Goal: Task Accomplishment & Management: Manage account settings

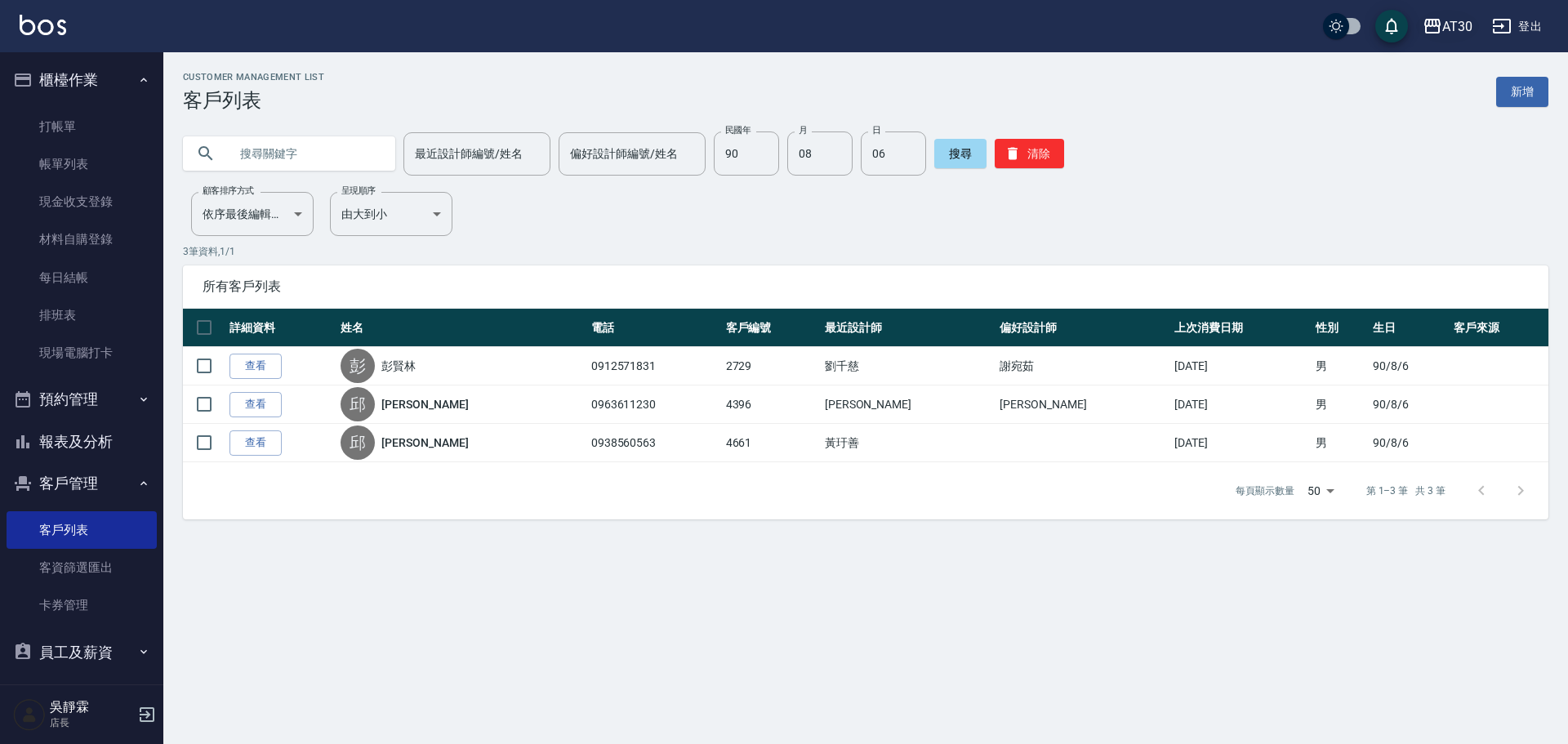
click at [1451, 25] on div "AT30" at bounding box center [1457, 26] width 30 height 21
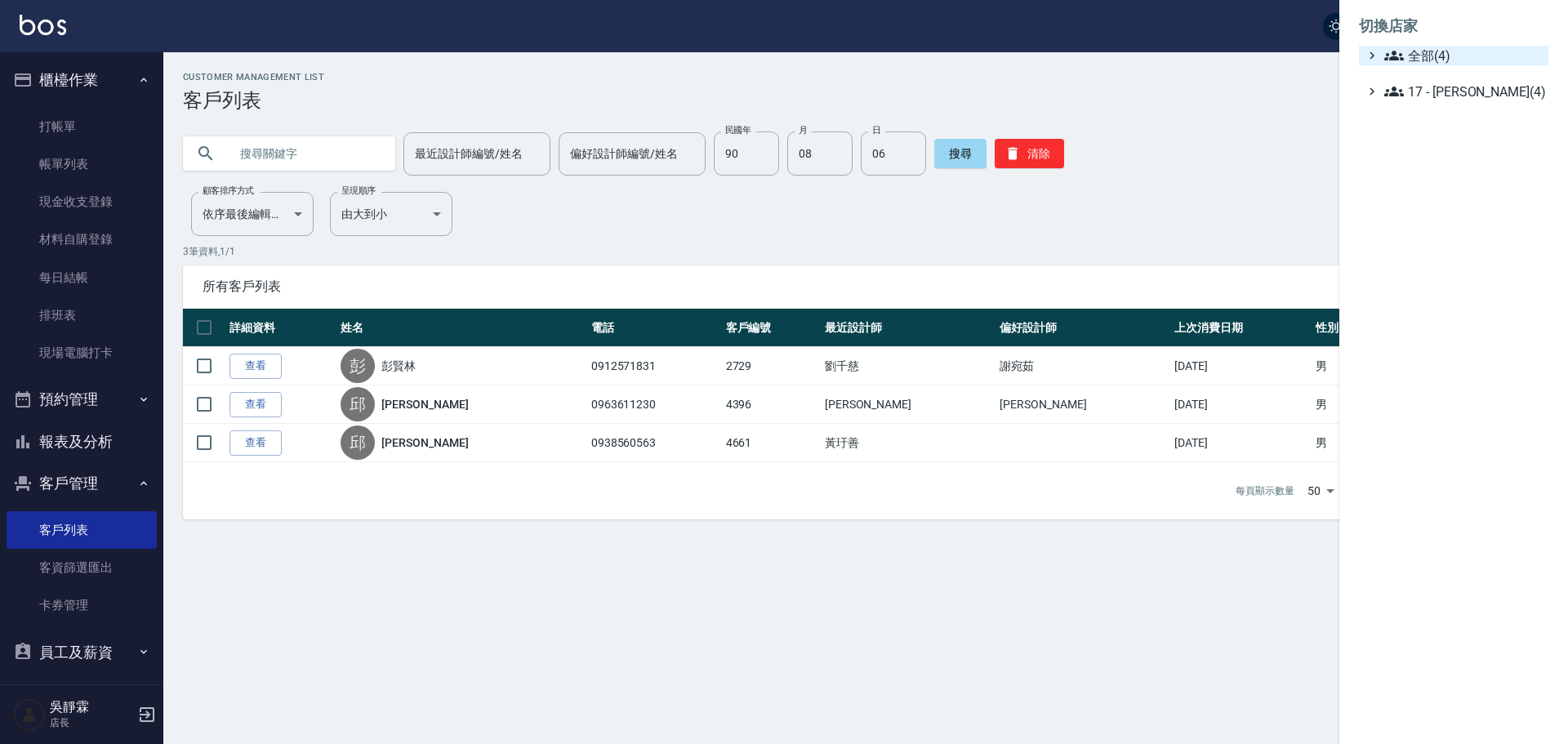
click at [1461, 54] on span "全部(4)" at bounding box center [1463, 56] width 157 height 20
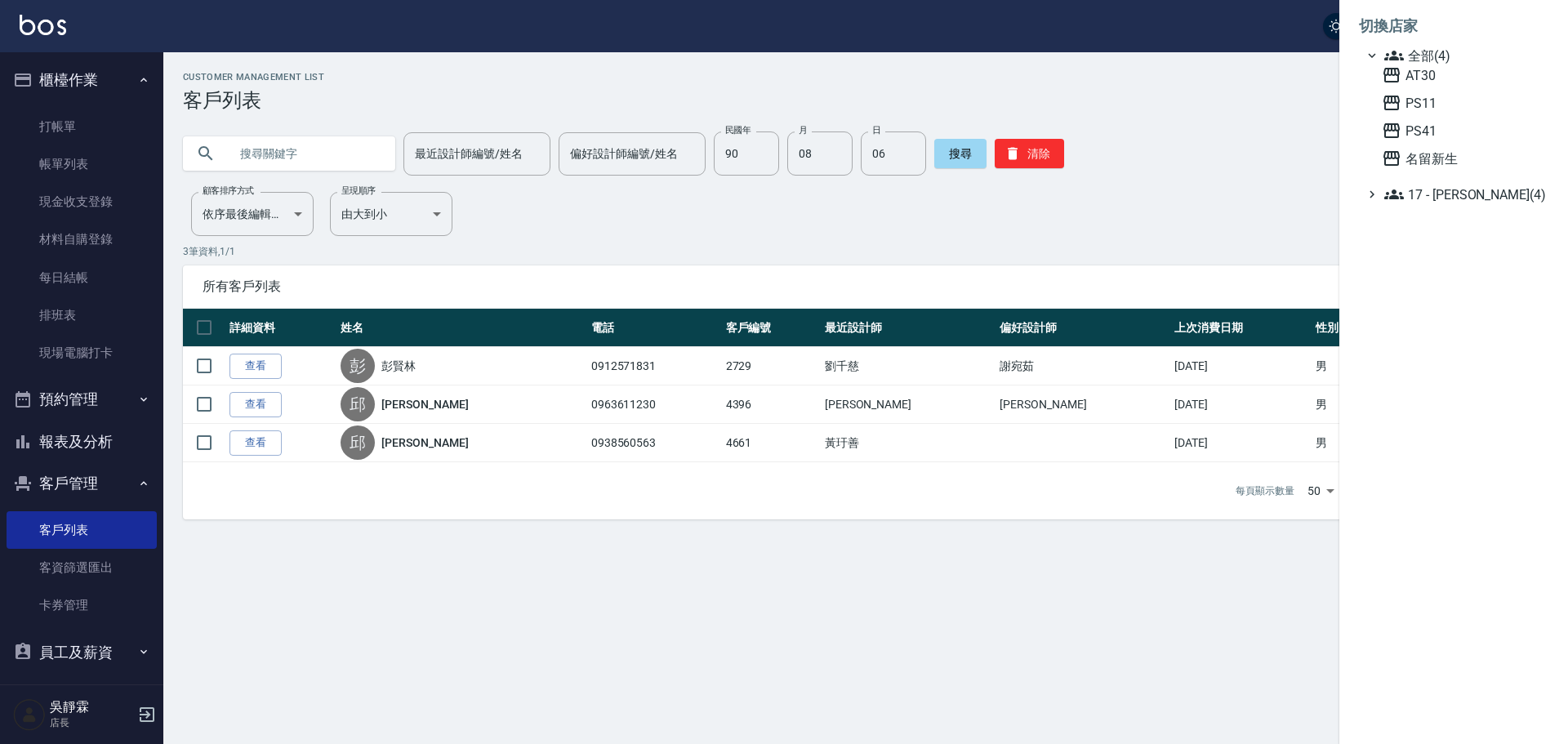
click at [1277, 144] on div at bounding box center [784, 372] width 1568 height 744
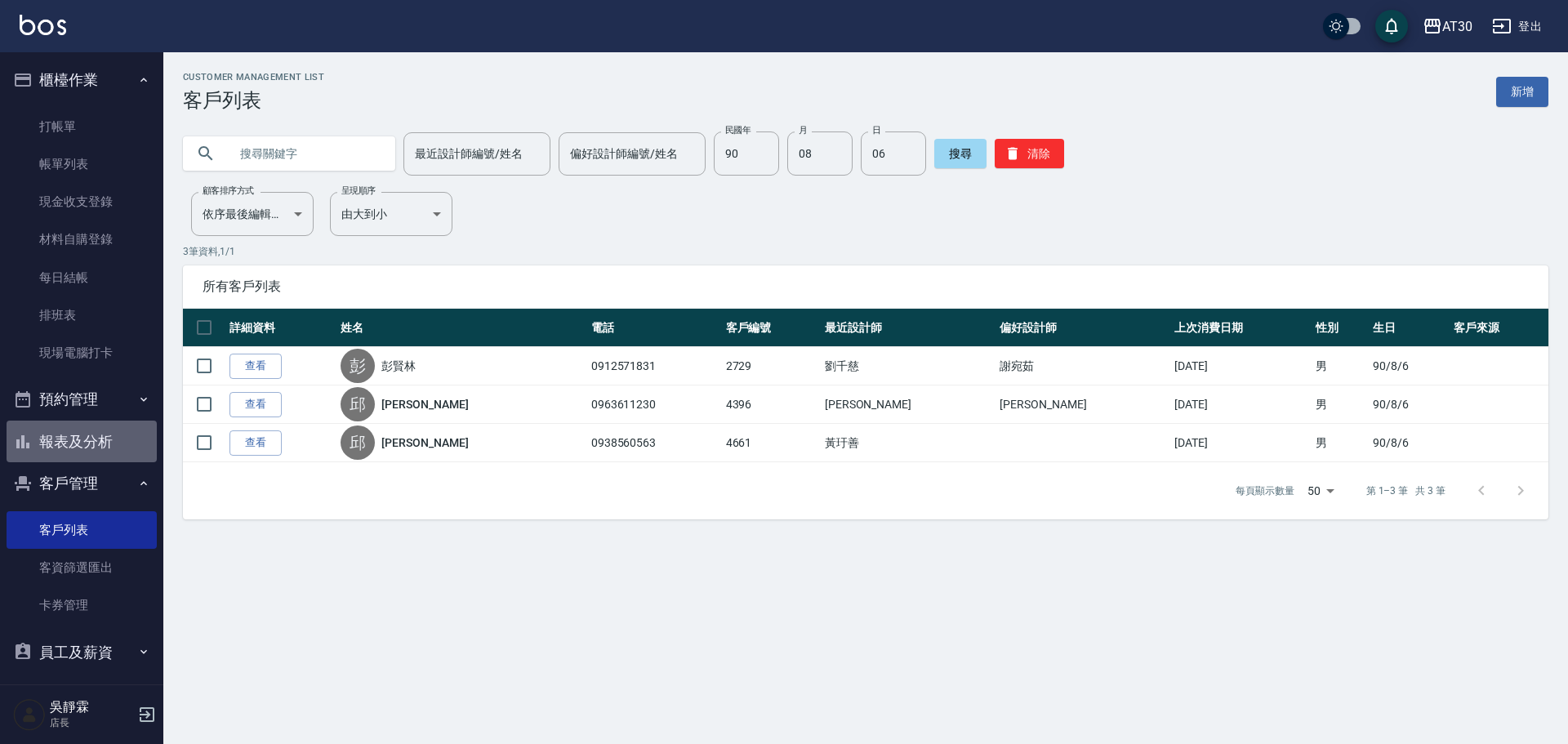
click at [86, 442] on button "報表及分析" at bounding box center [81, 442] width 150 height 42
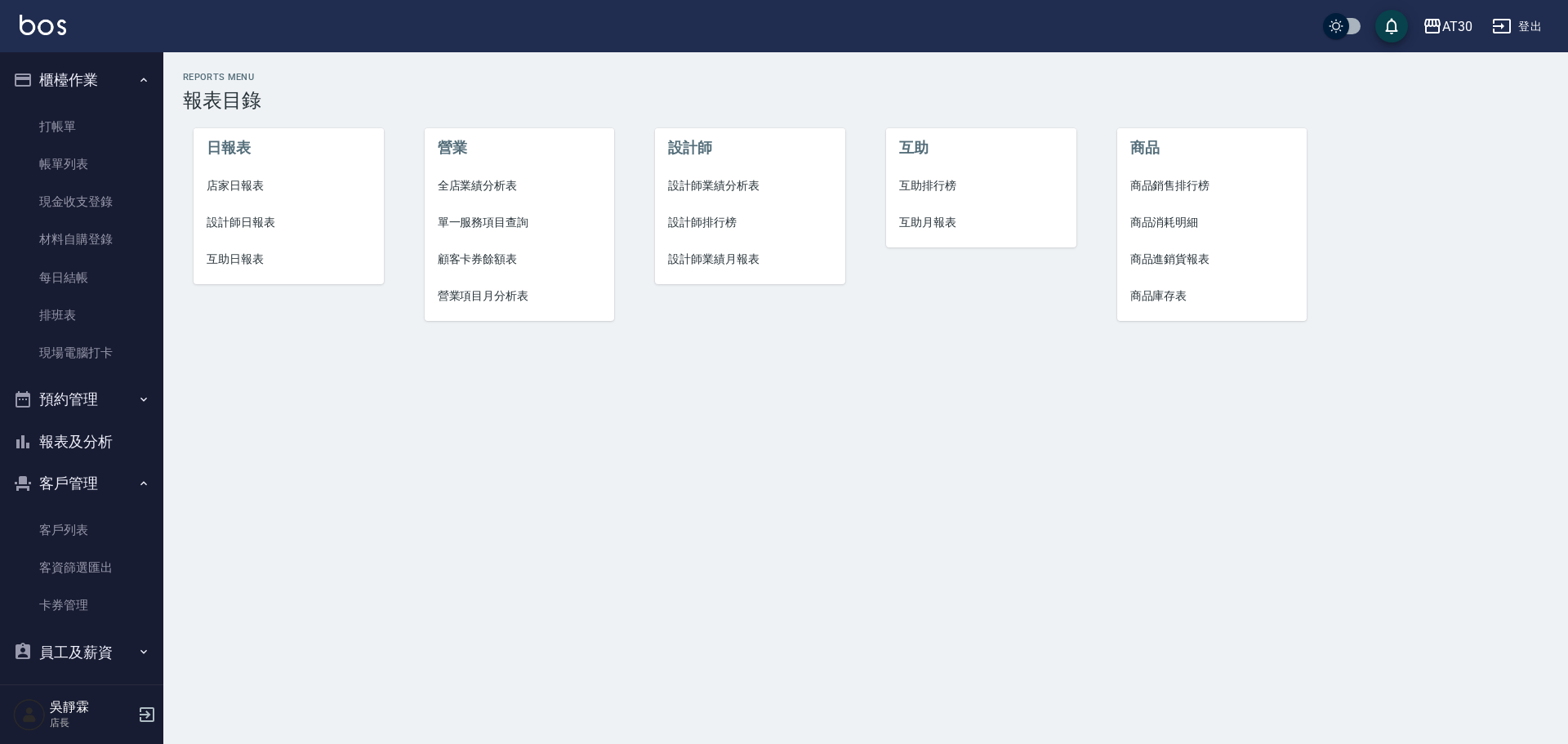
click at [933, 188] on span "互助排行榜" at bounding box center [981, 185] width 164 height 17
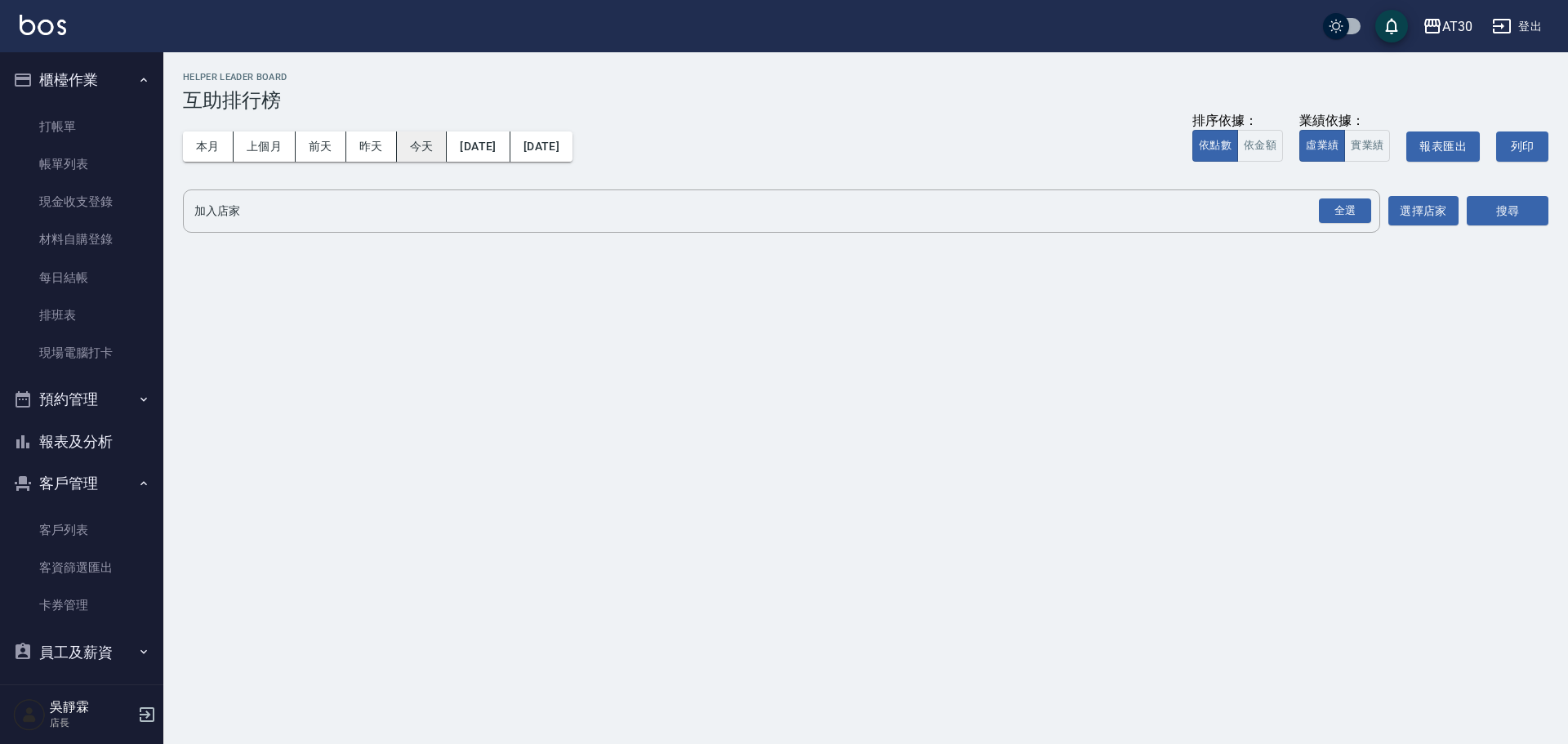
click at [422, 153] on button "今天" at bounding box center [422, 146] width 51 height 30
click at [1326, 218] on div "全選" at bounding box center [1345, 211] width 52 height 25
click at [1527, 209] on button "搜尋" at bounding box center [1507, 211] width 81 height 30
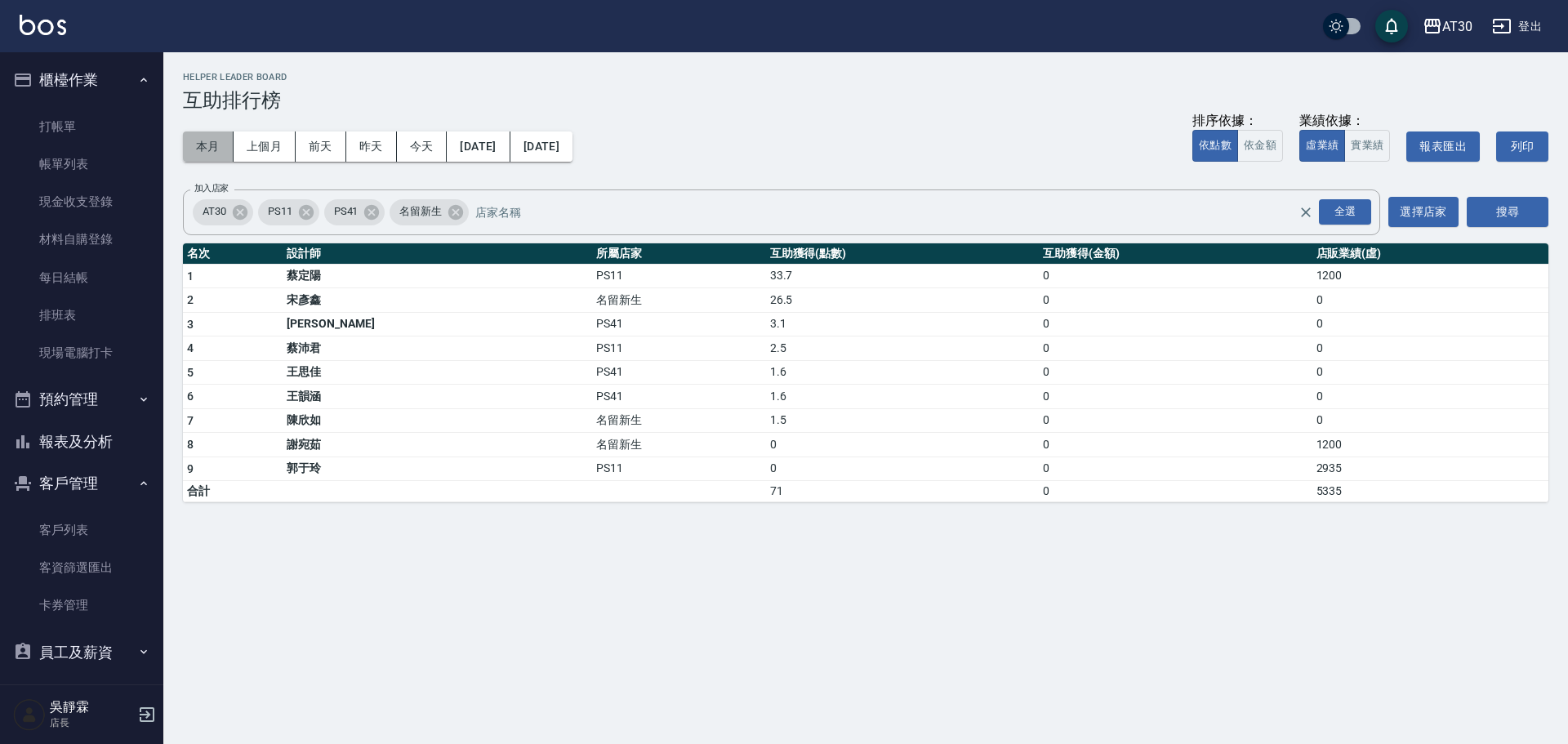
click at [221, 153] on button "本月" at bounding box center [209, 146] width 51 height 30
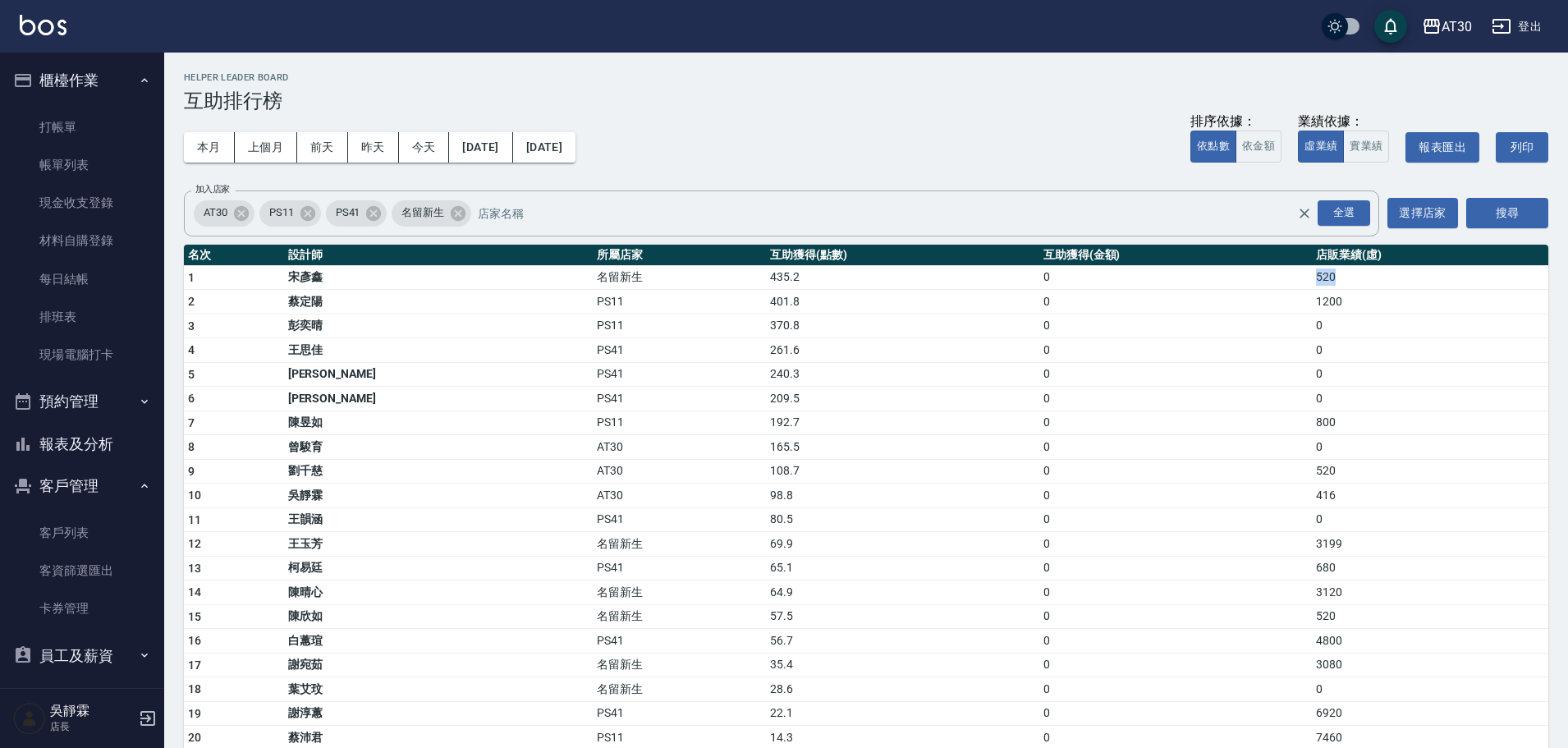
drag, startPoint x: 1299, startPoint y: 274, endPoint x: 1275, endPoint y: 274, distance: 24.0
click at [1275, 274] on tr "1 [PERSON_NAME] 名留新生 435.2 0 520" at bounding box center [866, 277] width 1365 height 25
click at [1314, 304] on td "1200" at bounding box center [1430, 301] width 236 height 25
drag, startPoint x: 1314, startPoint y: 300, endPoint x: 1243, endPoint y: 296, distance: 71.1
click at [1243, 296] on tr "2 [PERSON_NAME]PS11 401.8 0 1200" at bounding box center [866, 301] width 1365 height 25
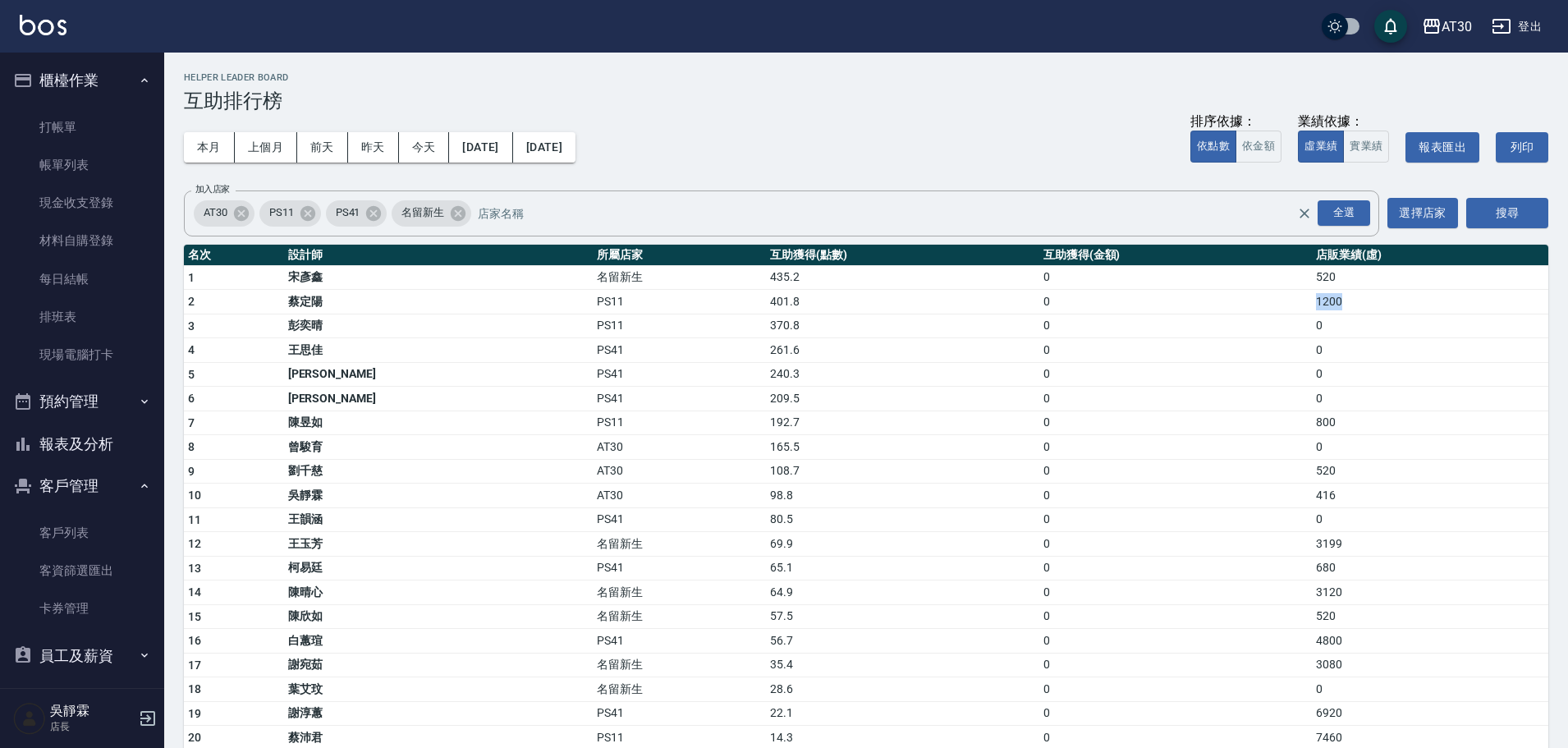
click at [1178, 306] on td "0" at bounding box center [1176, 301] width 272 height 25
click at [1307, 213] on icon "Clear" at bounding box center [1305, 213] width 16 height 16
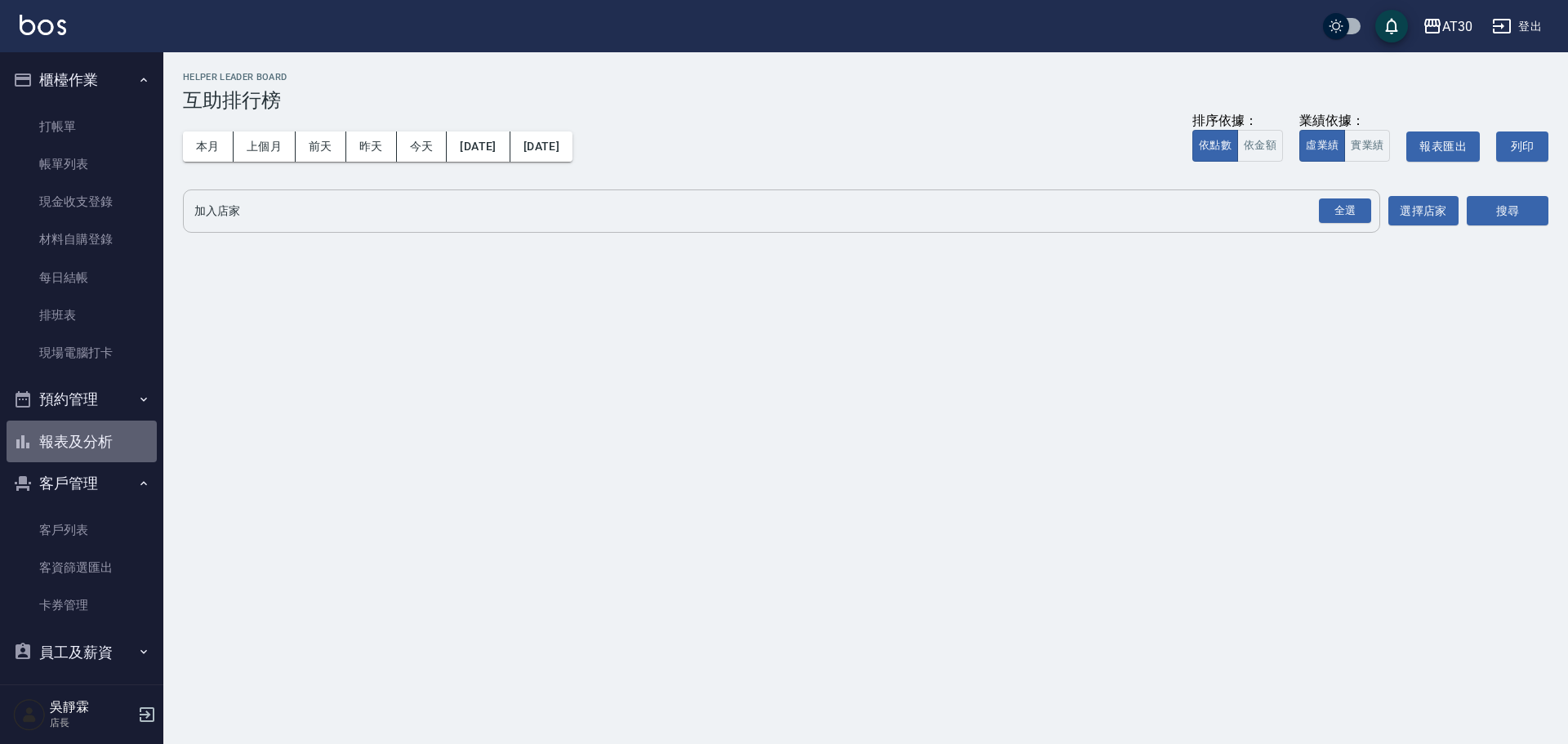
click at [98, 438] on button "報表及分析" at bounding box center [81, 442] width 150 height 42
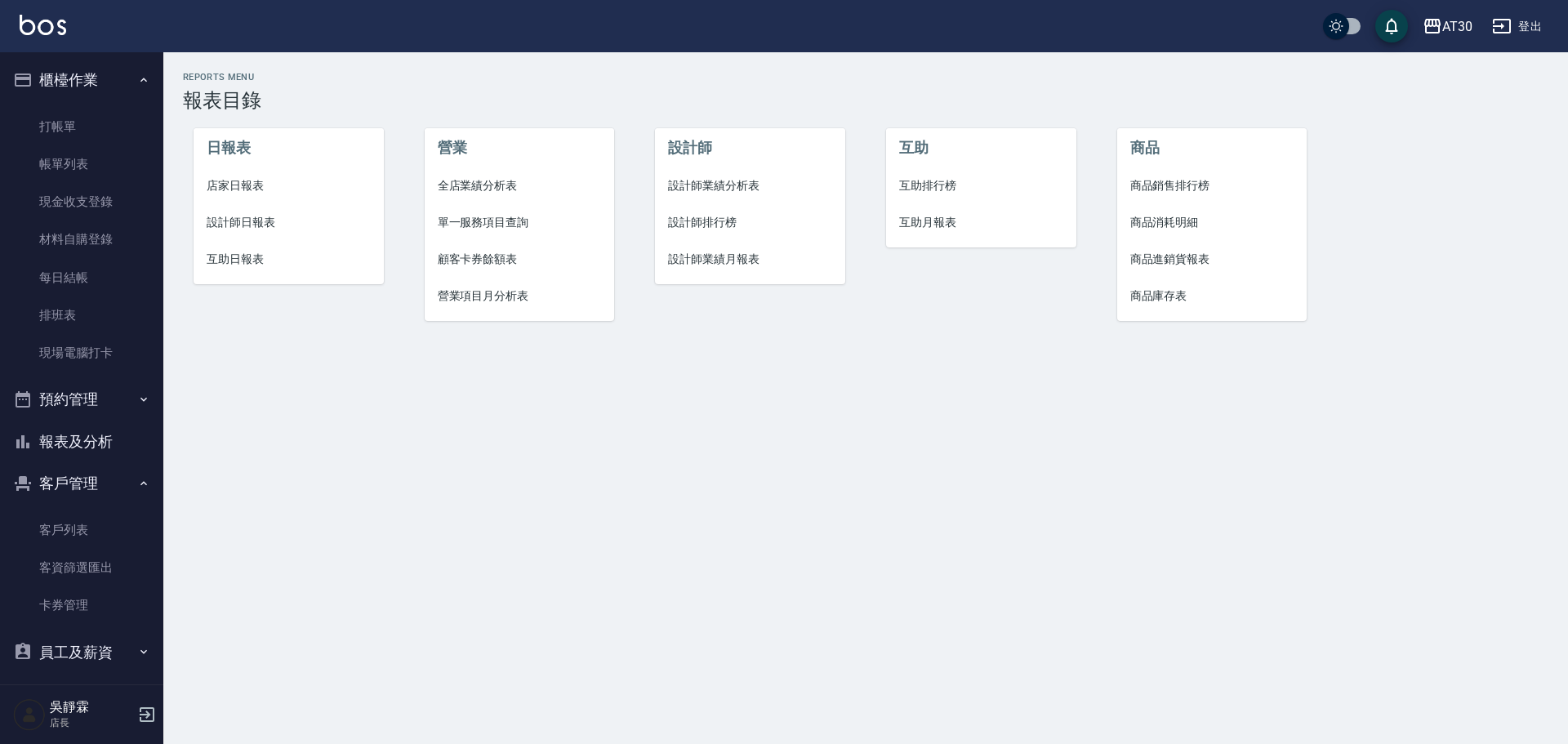
click at [226, 256] on span "互助日報表" at bounding box center [289, 259] width 164 height 17
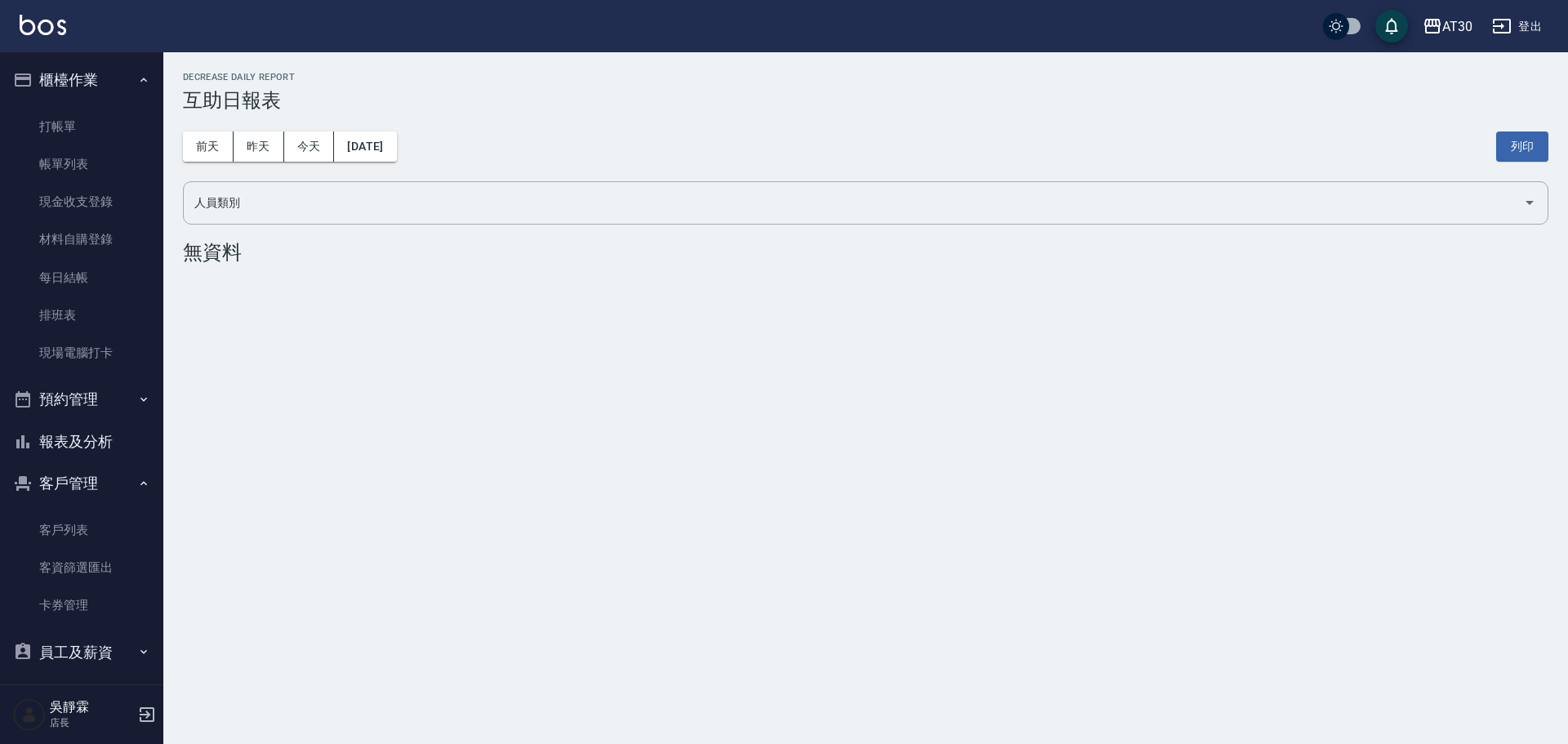
click at [88, 446] on button "報表及分析" at bounding box center [81, 442] width 150 height 42
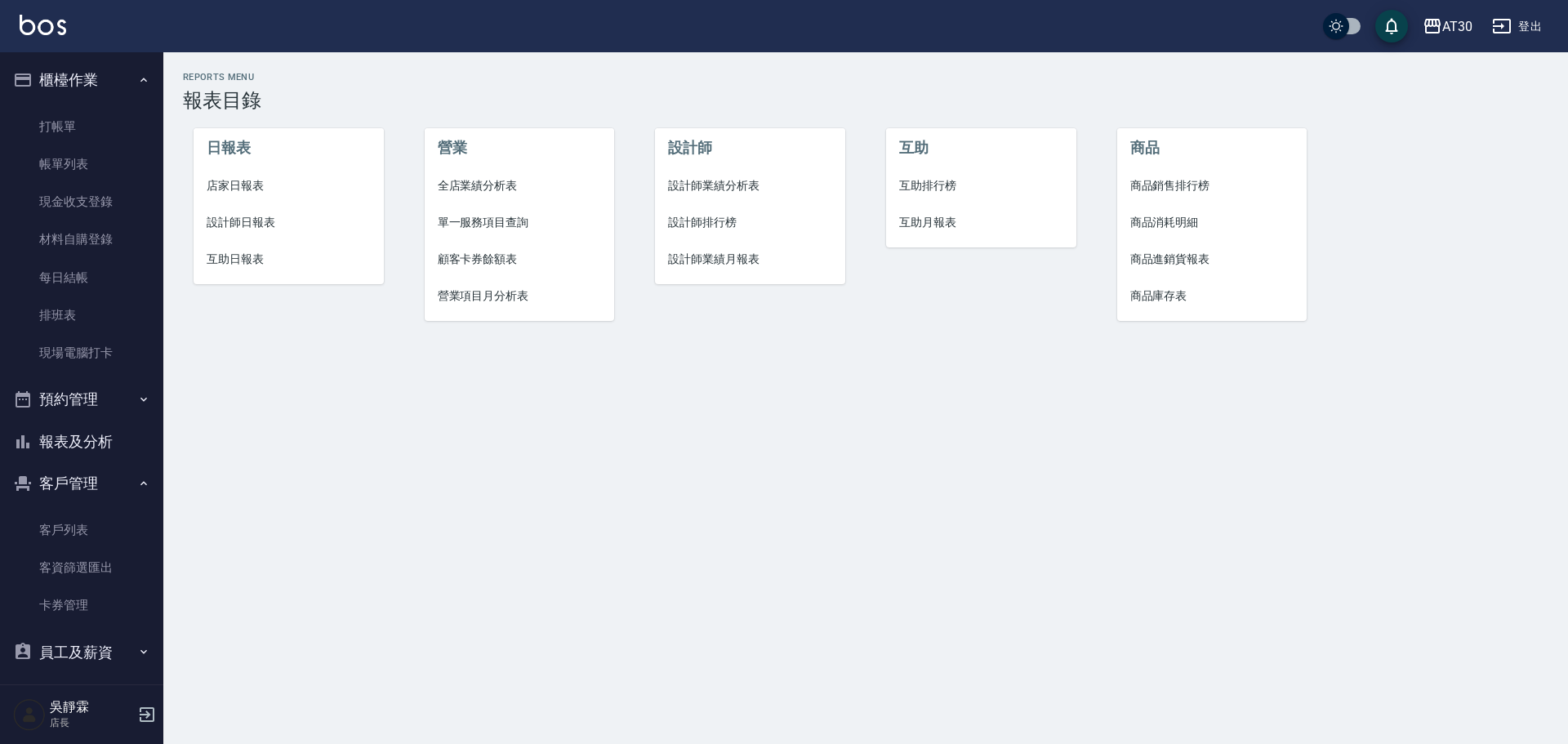
click at [697, 220] on span "設計師排行榜" at bounding box center [751, 222] width 164 height 17
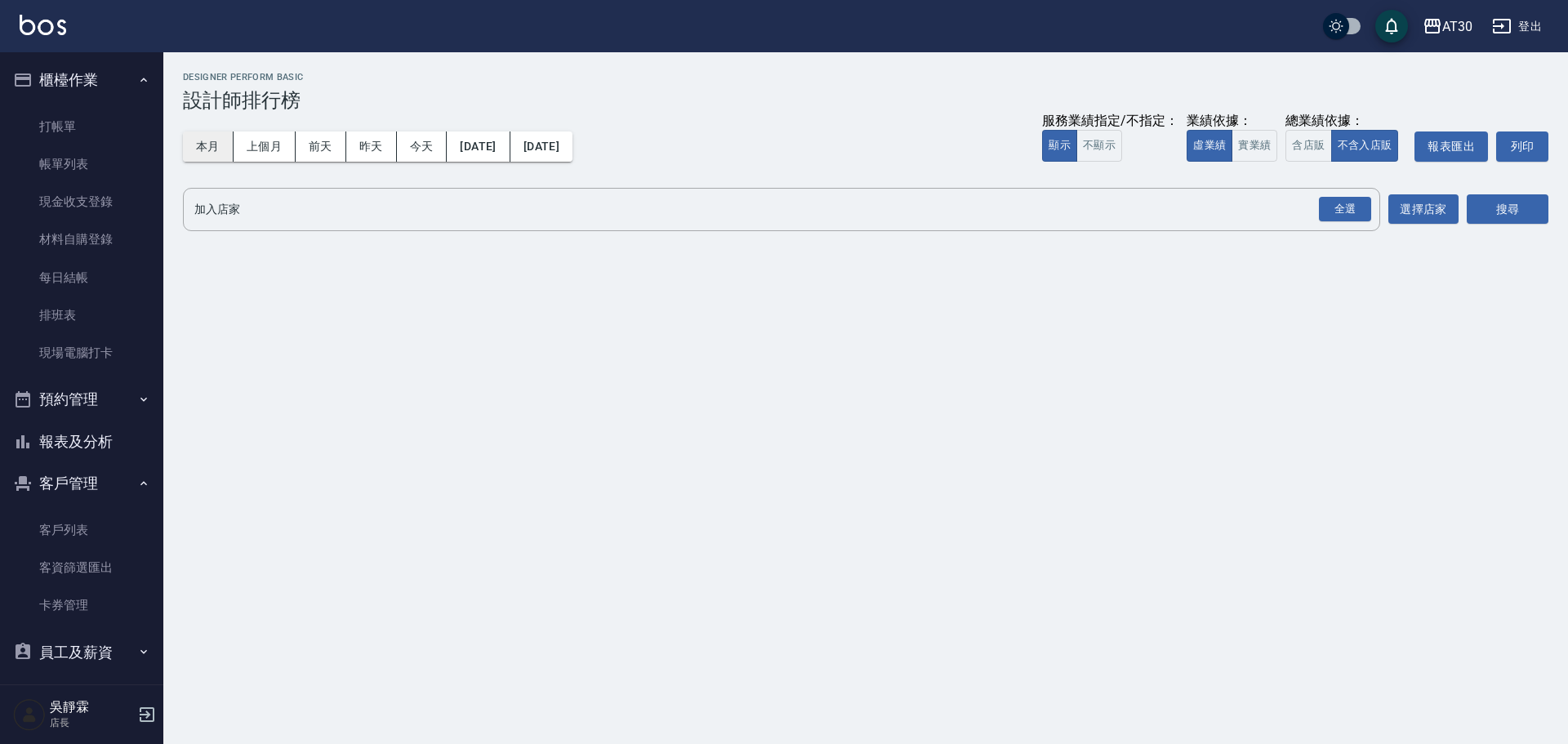
click at [201, 136] on button "本月" at bounding box center [209, 146] width 51 height 30
click at [1338, 206] on div "全選" at bounding box center [1345, 209] width 52 height 25
click at [199, 157] on button "本月" at bounding box center [209, 146] width 51 height 30
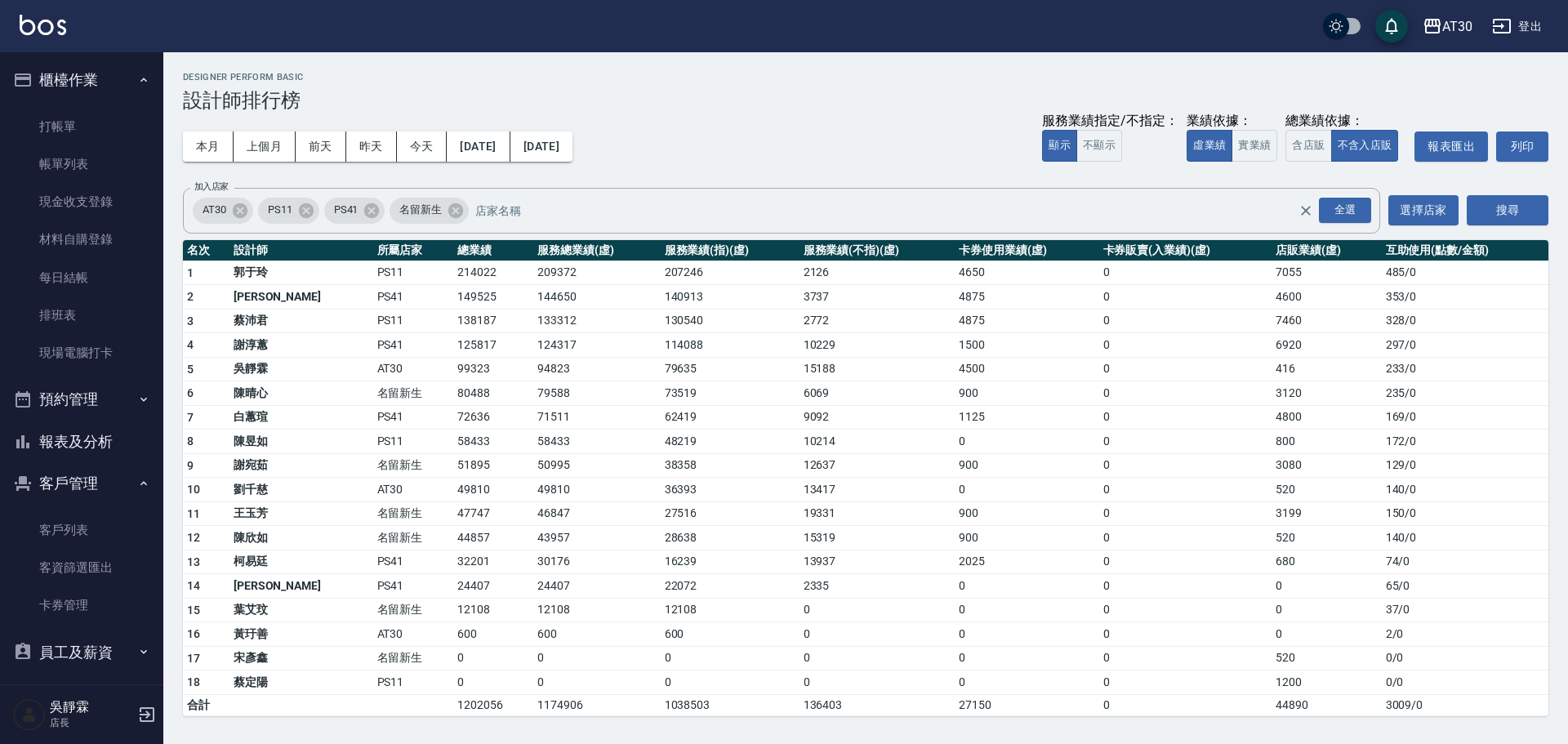
click at [104, 444] on button "報表及分析" at bounding box center [81, 442] width 150 height 42
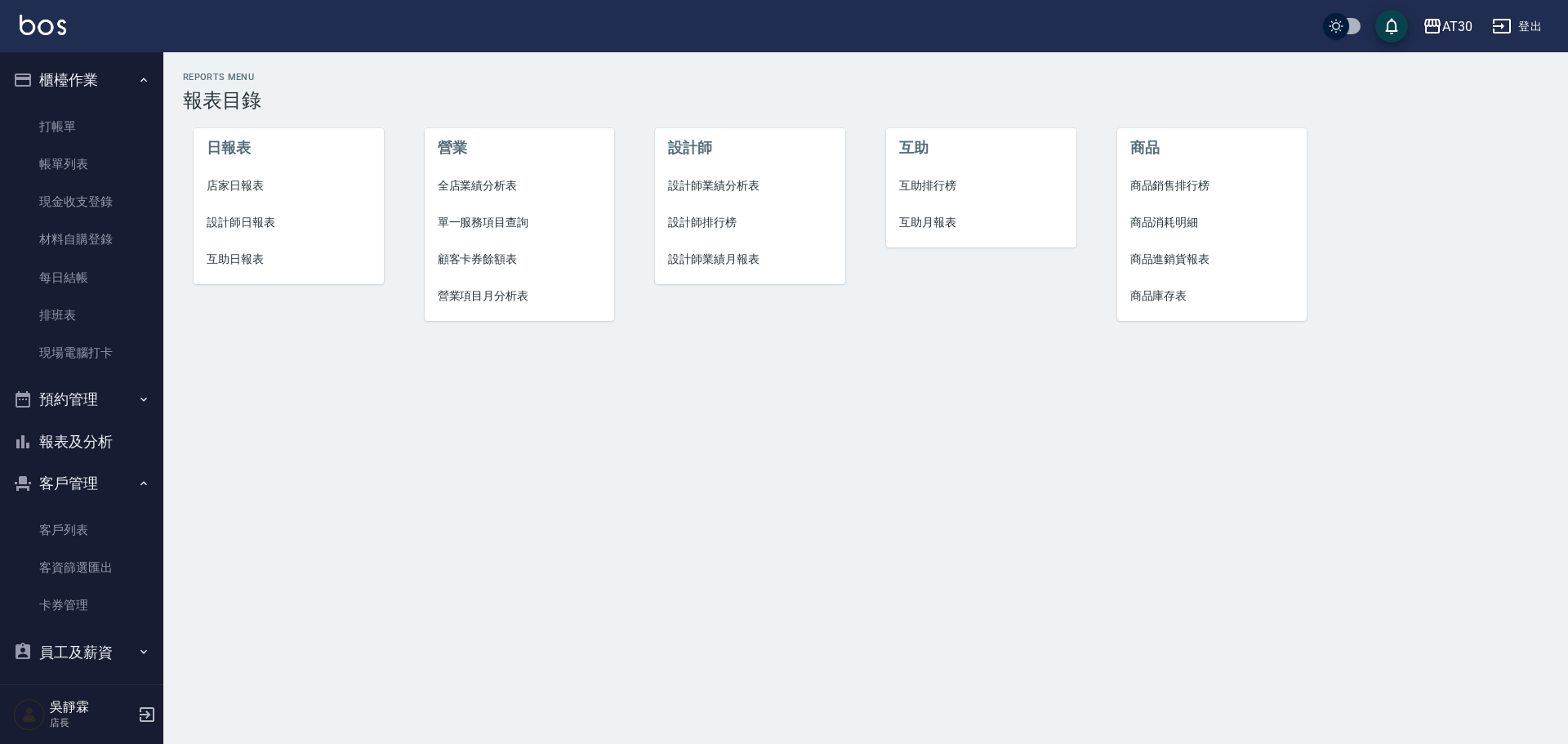
click at [928, 190] on span "互助排行榜" at bounding box center [981, 185] width 164 height 17
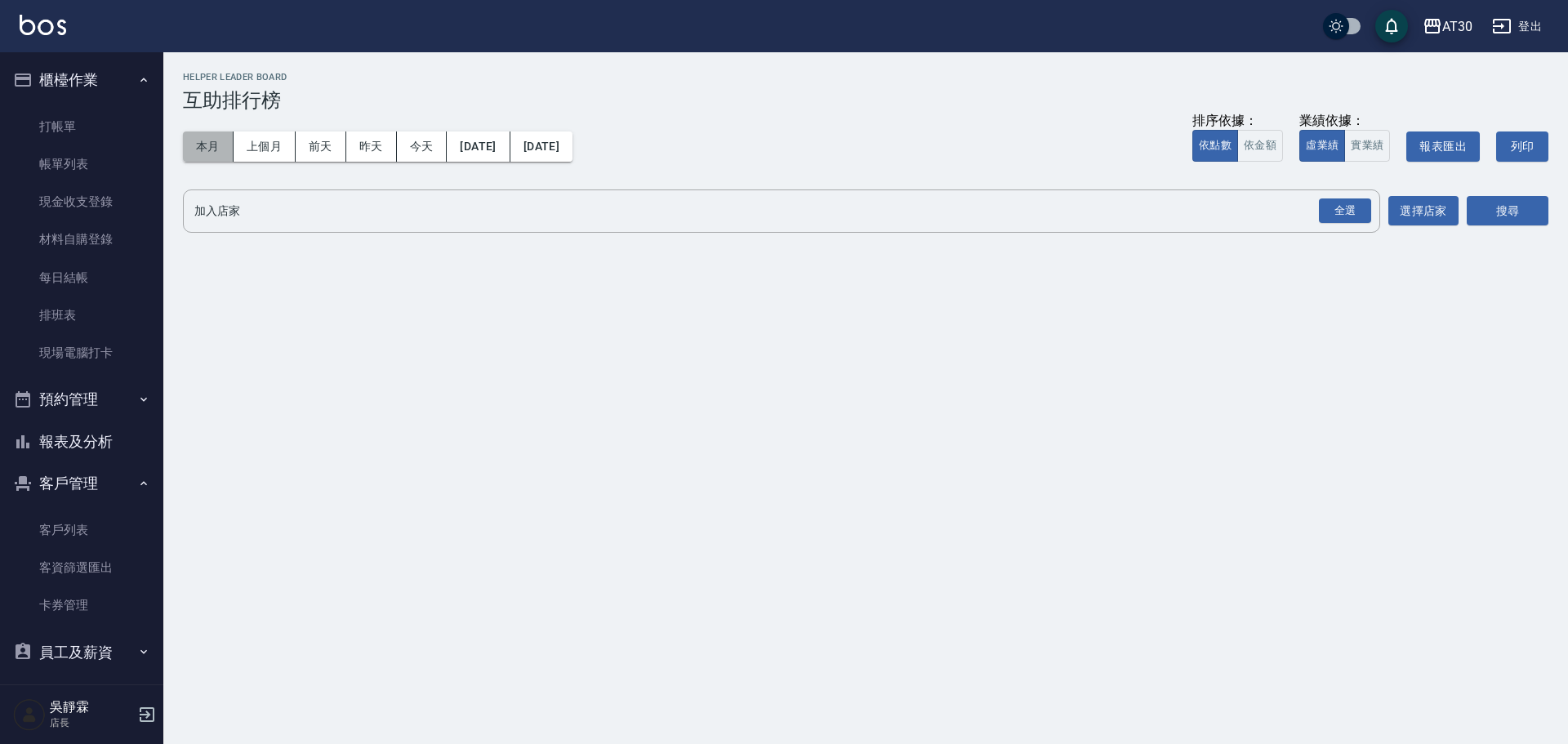
click at [191, 150] on button "本月" at bounding box center [209, 146] width 51 height 30
click at [1357, 212] on div "全選" at bounding box center [1345, 211] width 52 height 25
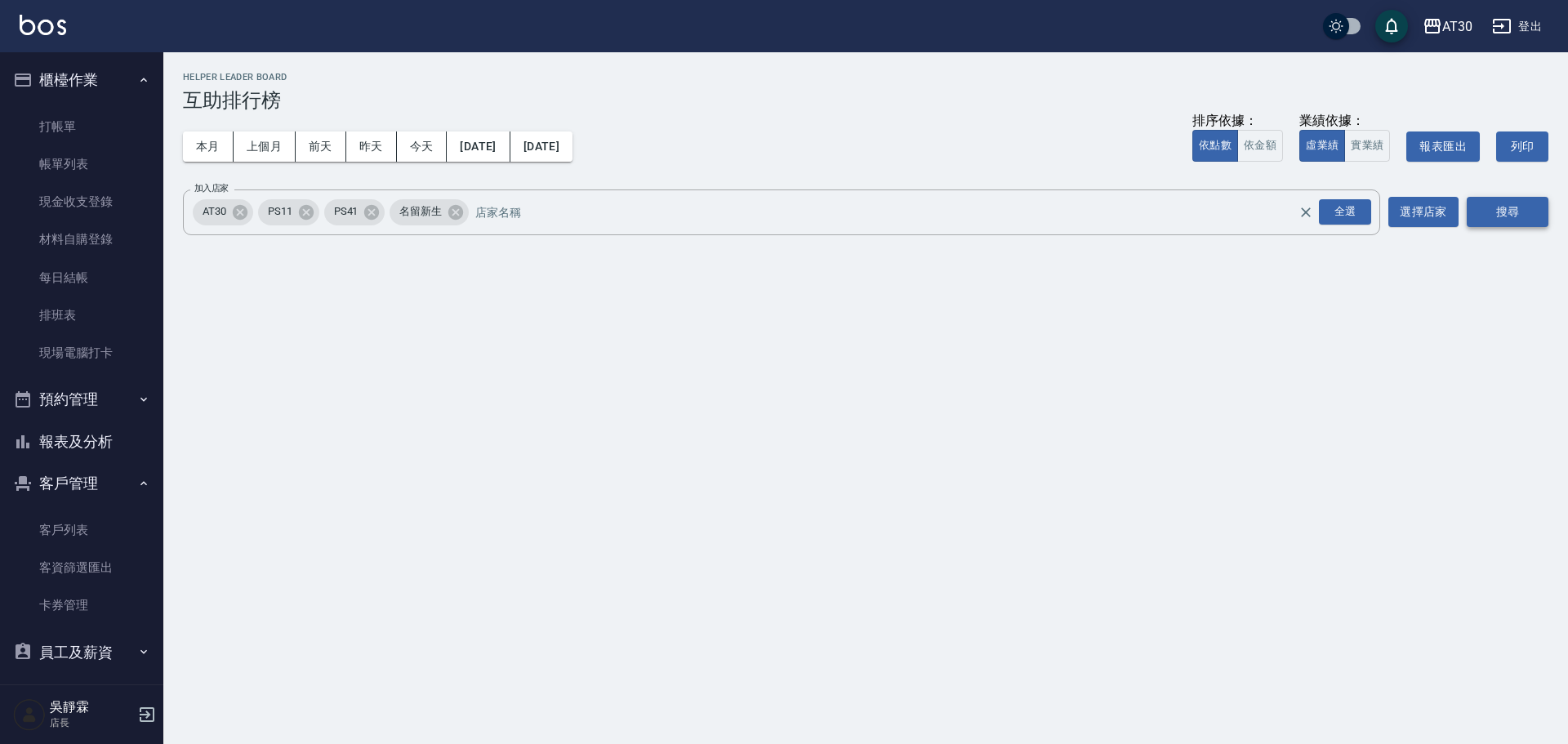
click at [1529, 200] on button "搜尋" at bounding box center [1507, 211] width 81 height 30
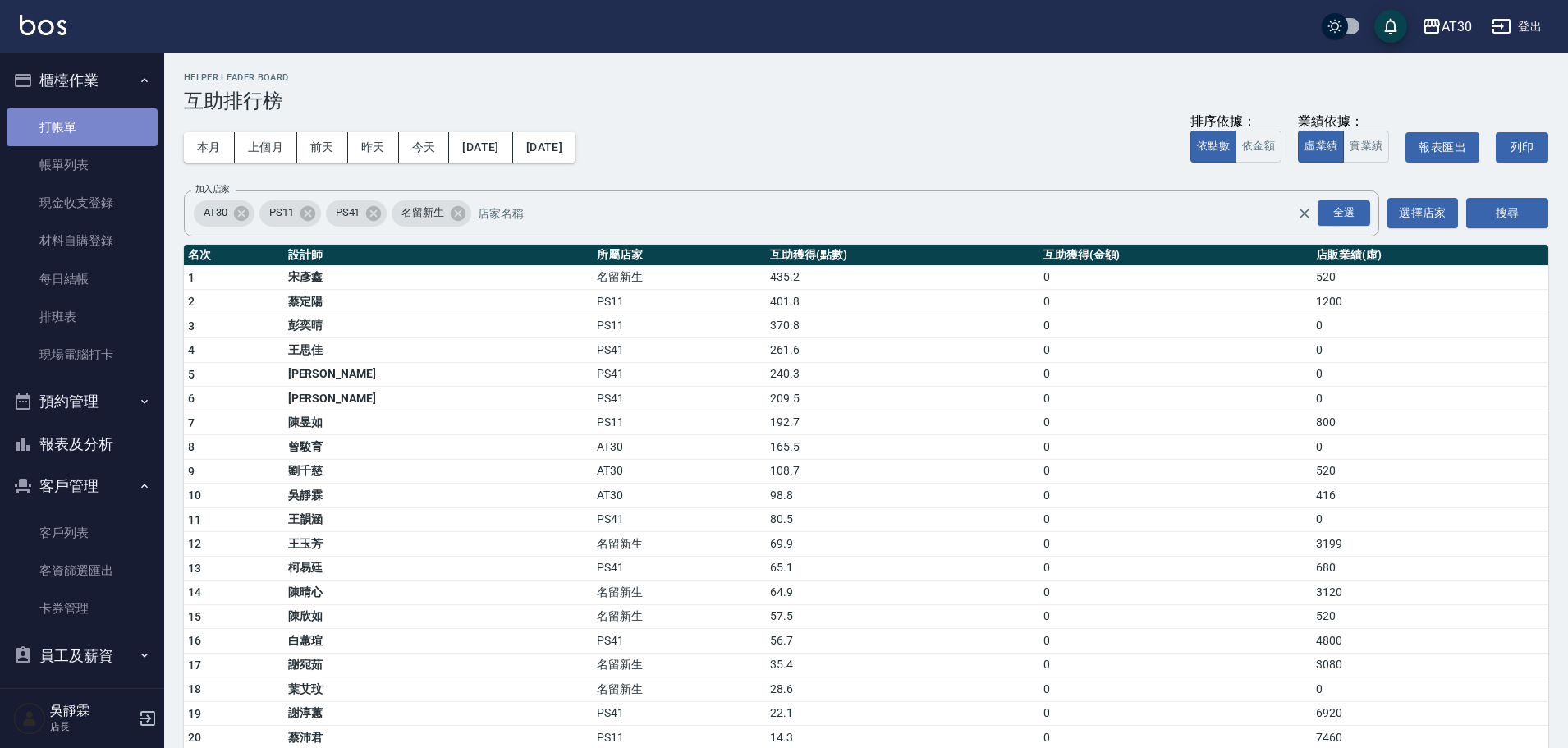
click at [94, 126] on link "打帳單" at bounding box center [82, 127] width 151 height 38
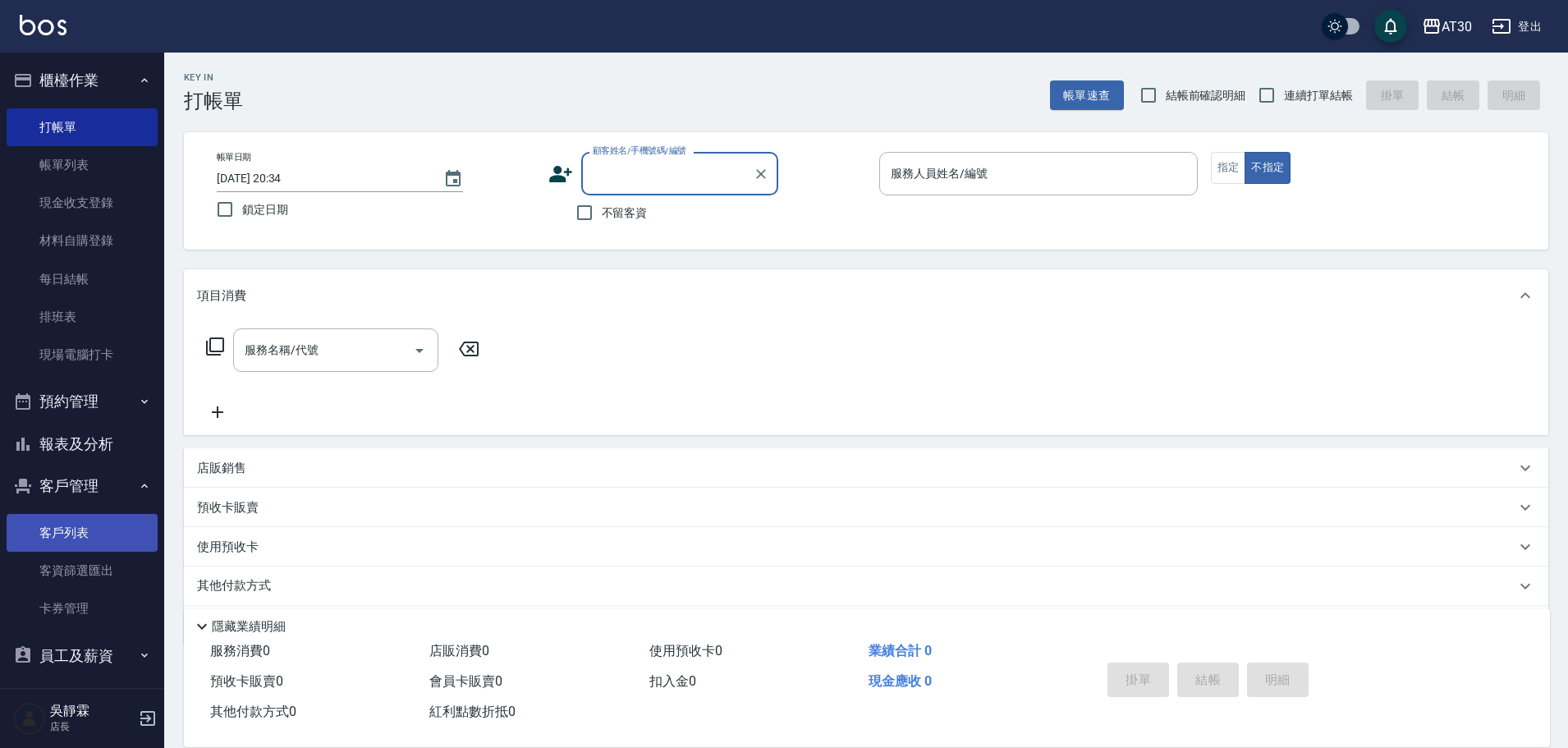
click at [96, 523] on link "客戶列表" at bounding box center [82, 533] width 151 height 38
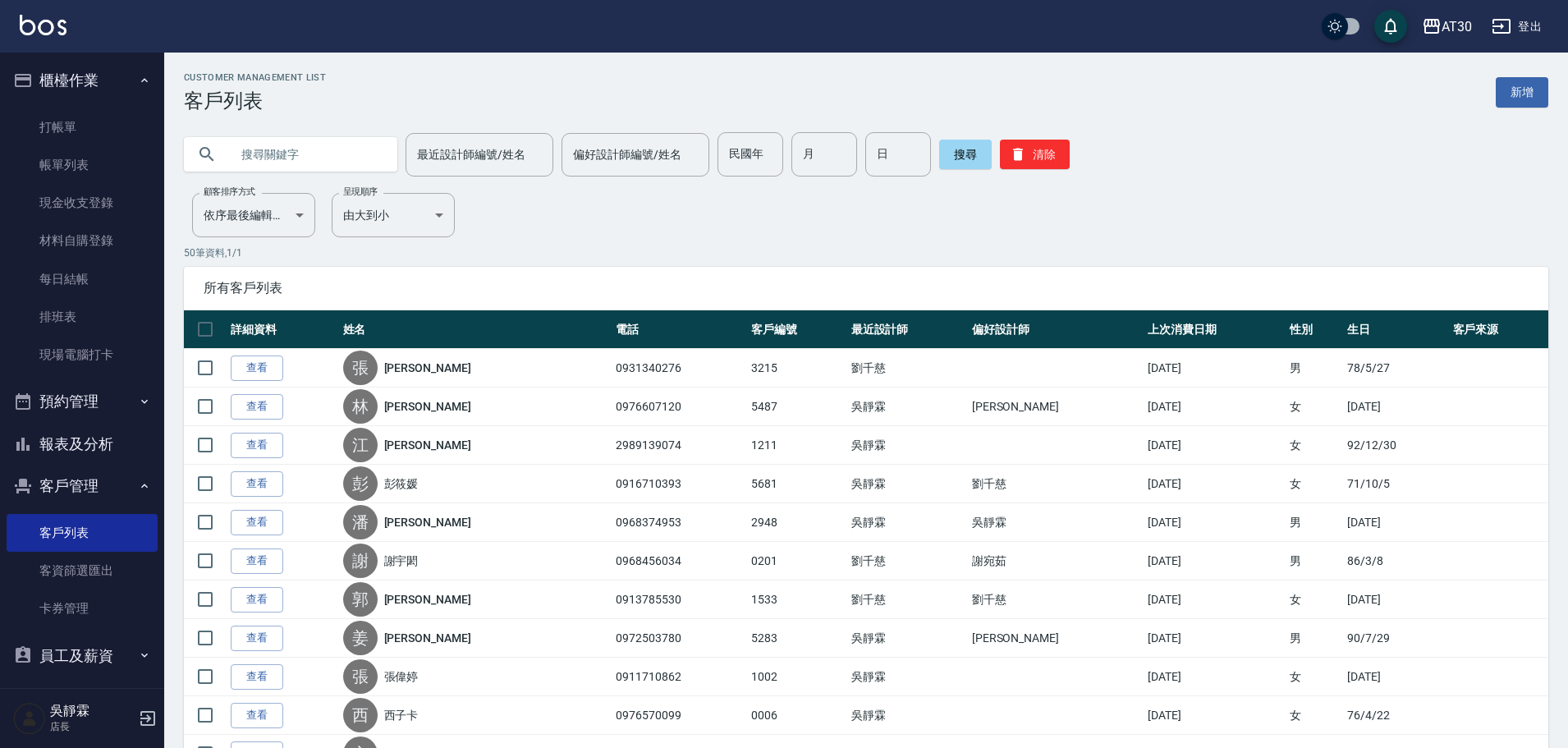
click at [312, 150] on input "text" at bounding box center [307, 154] width 154 height 44
type input "可"
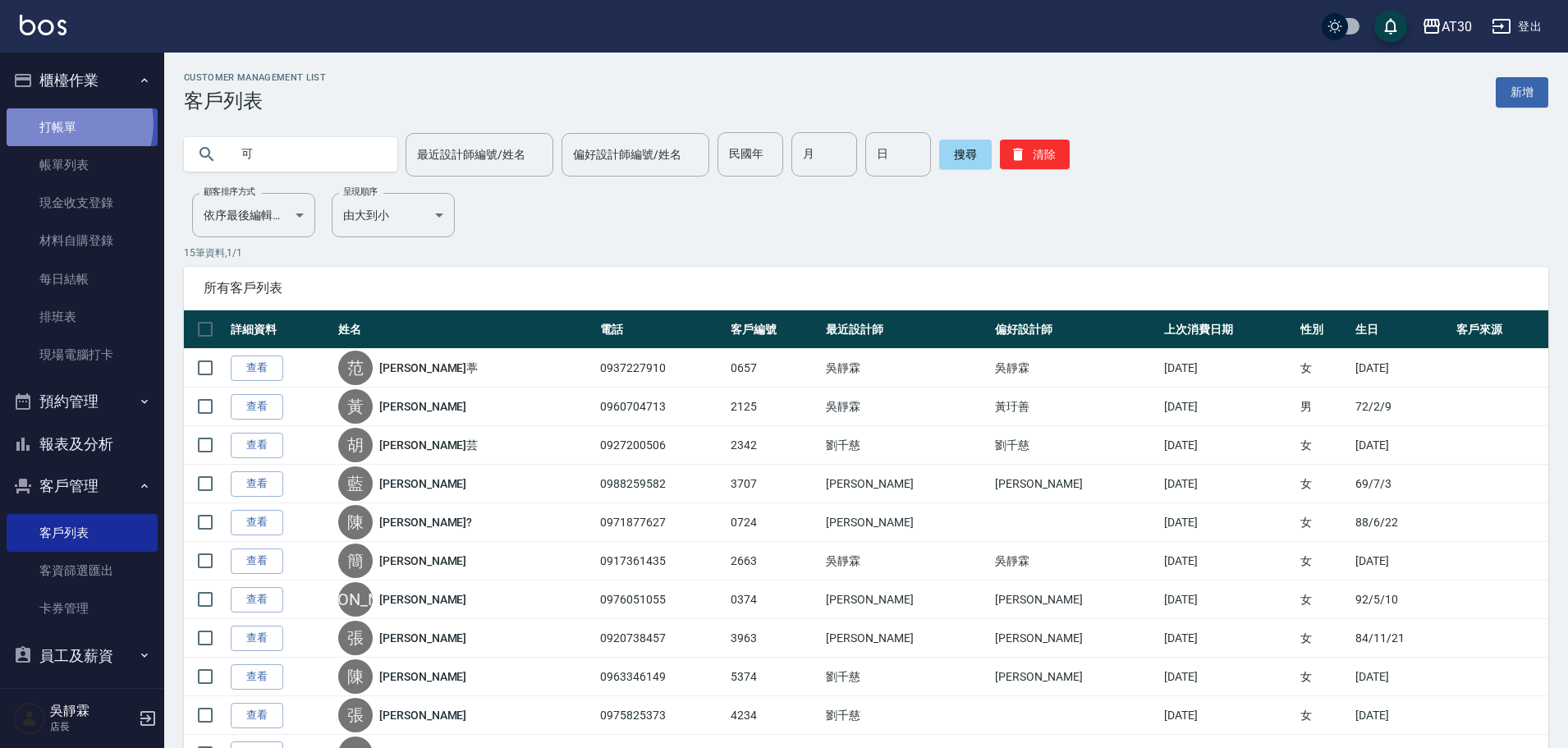
click at [63, 123] on link "打帳單" at bounding box center [82, 127] width 151 height 38
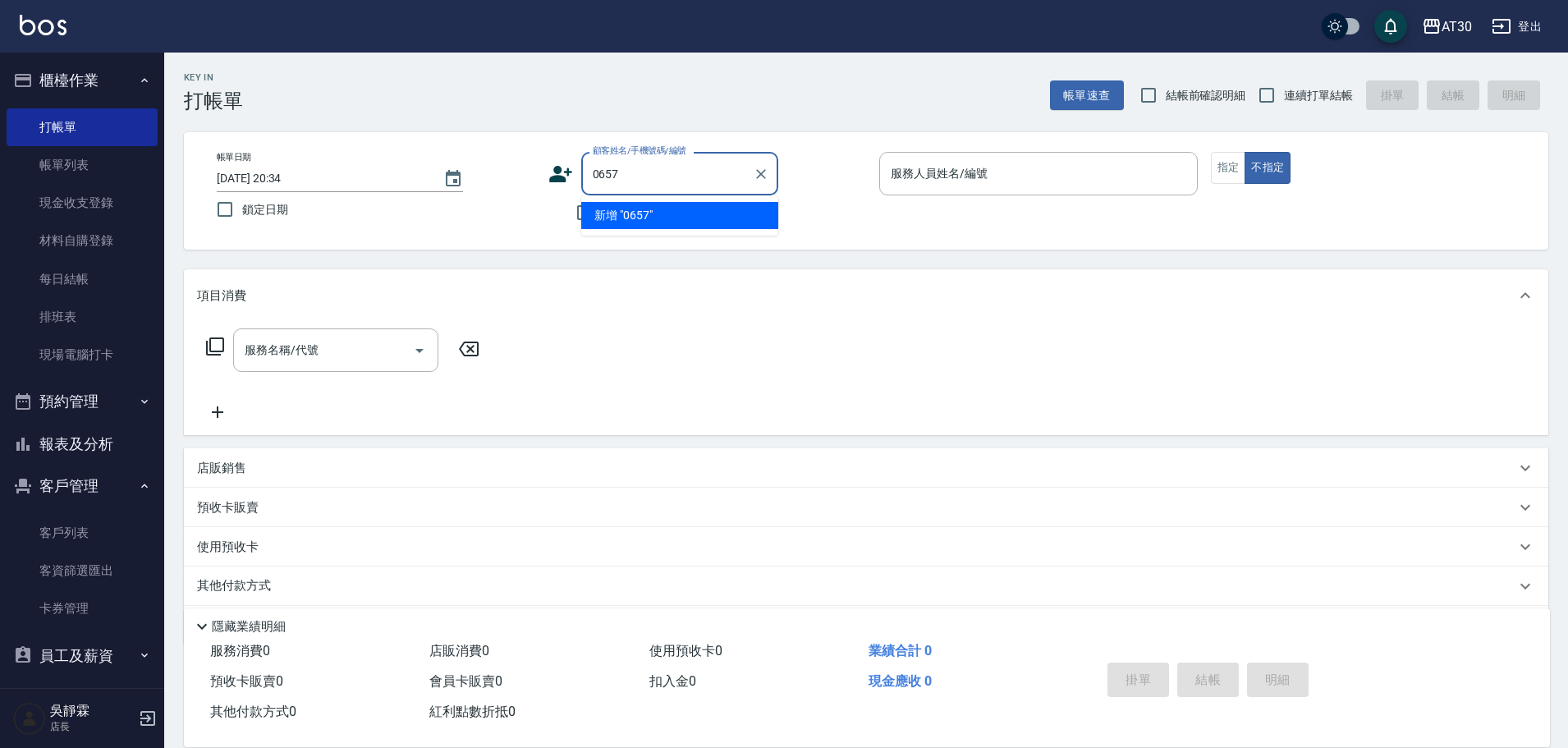
type input "0657"
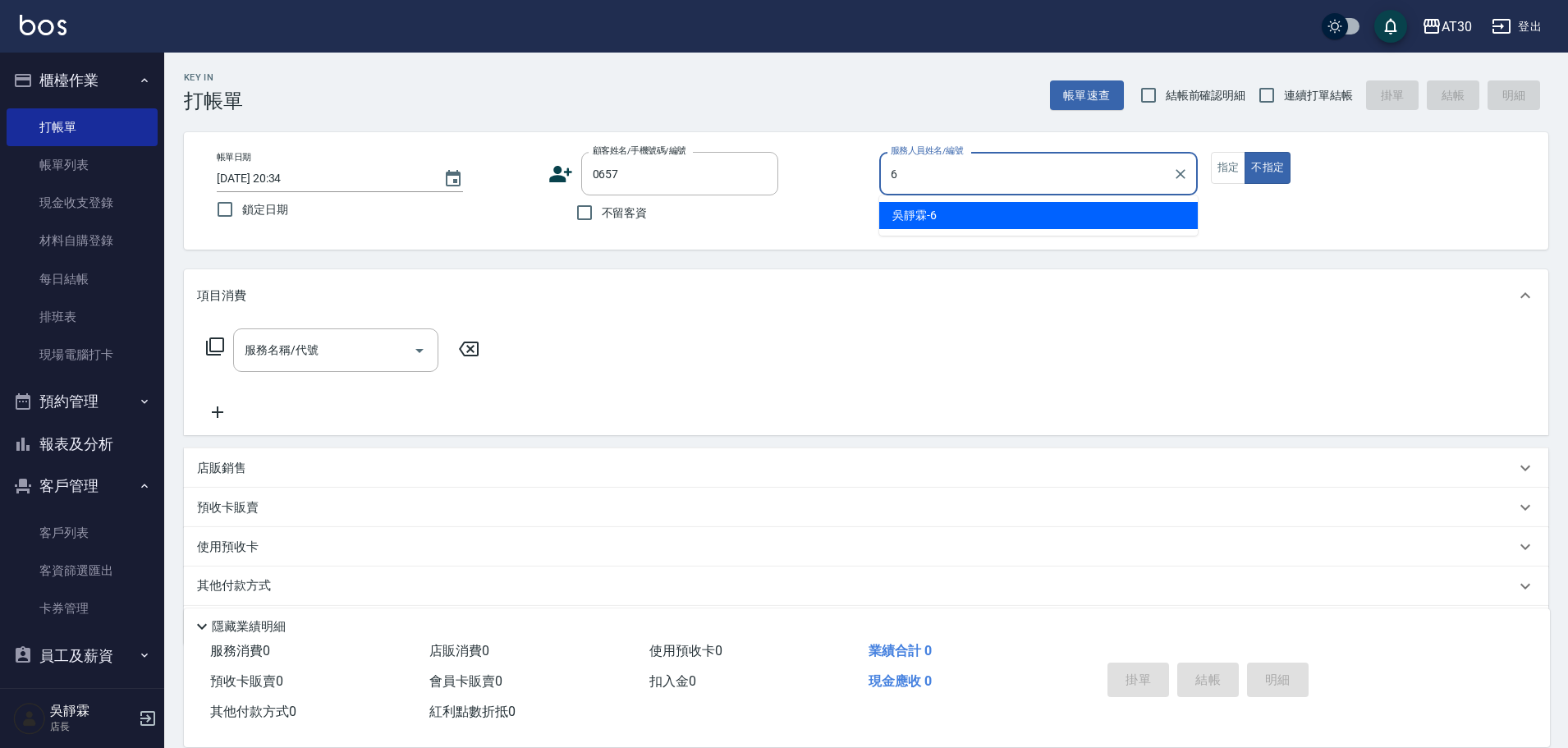
type input "吳靜霖-6"
type button "false"
type input "新客人 姓名未設定/0657/null"
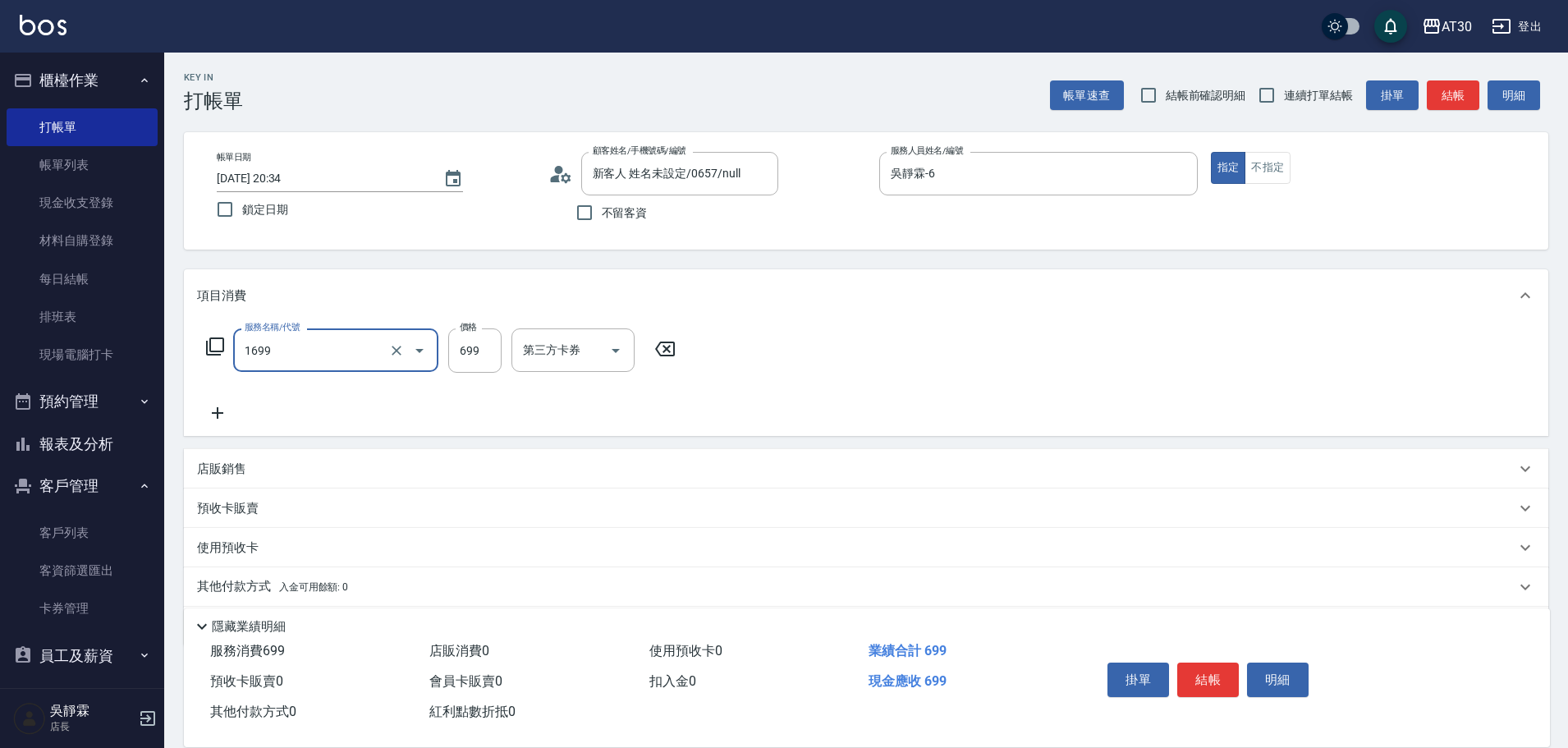
type input "冰鎮洗髮699(1699)"
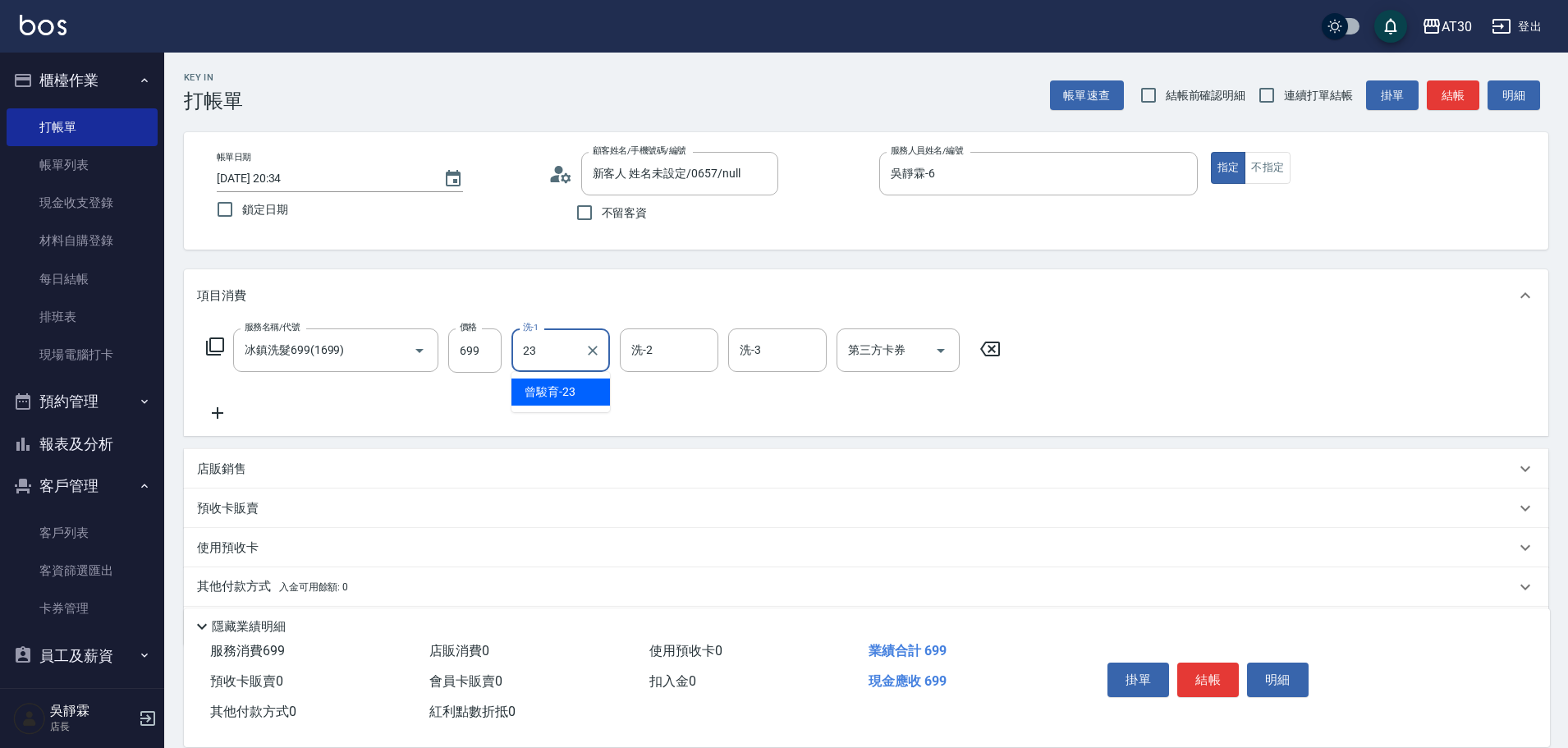
type input "曾駿育-23"
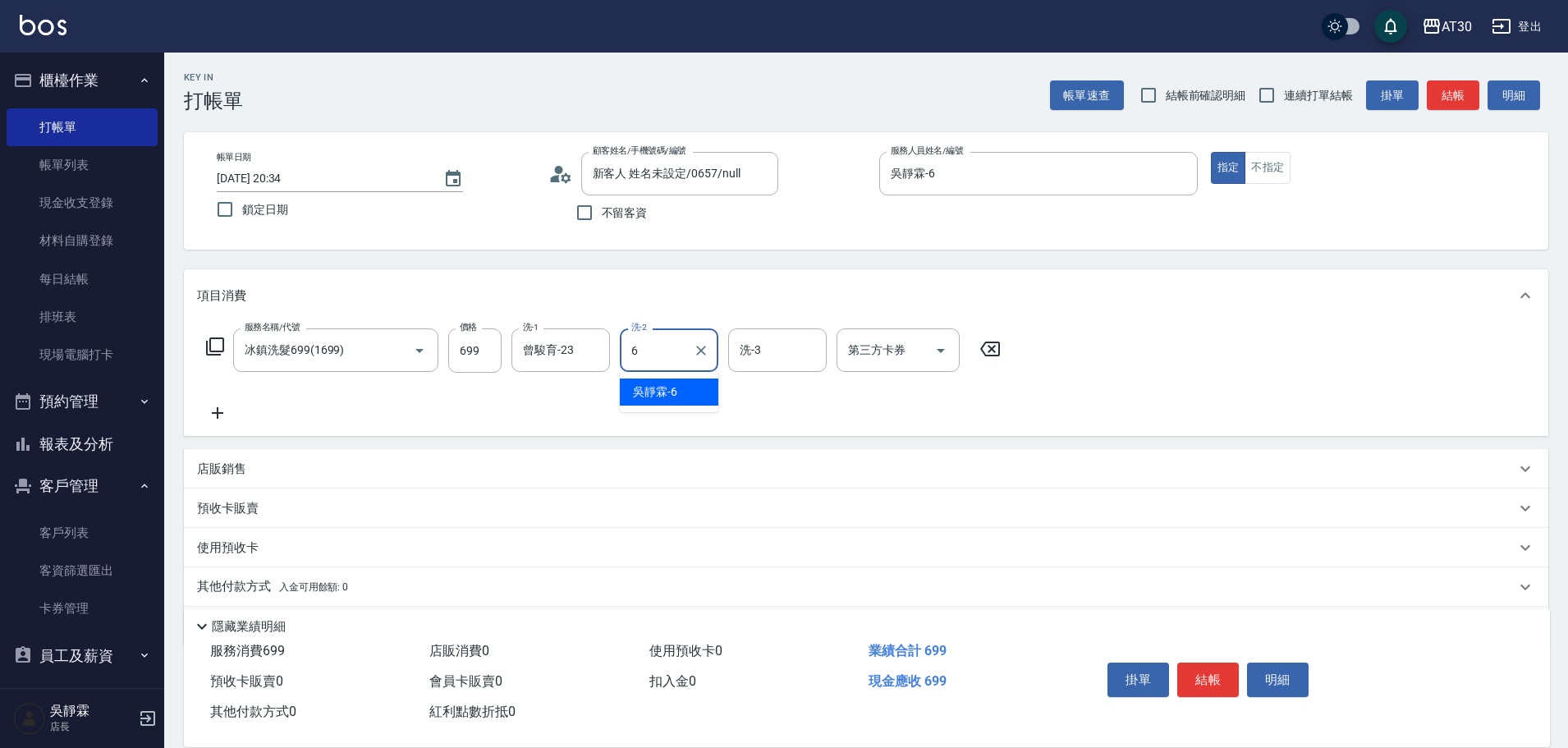
type input "吳靜霖-6"
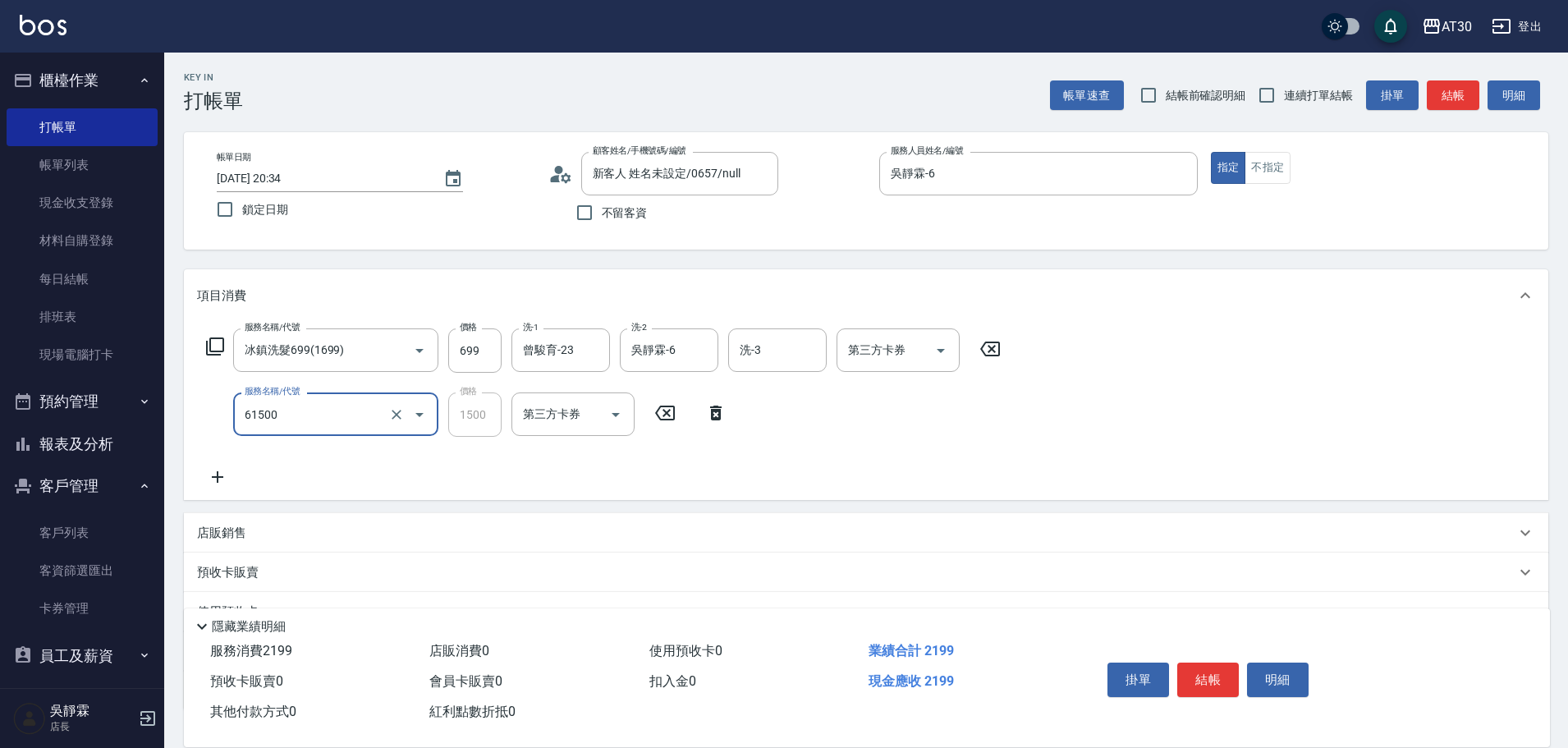
type input "拆/接 髮片(61500)"
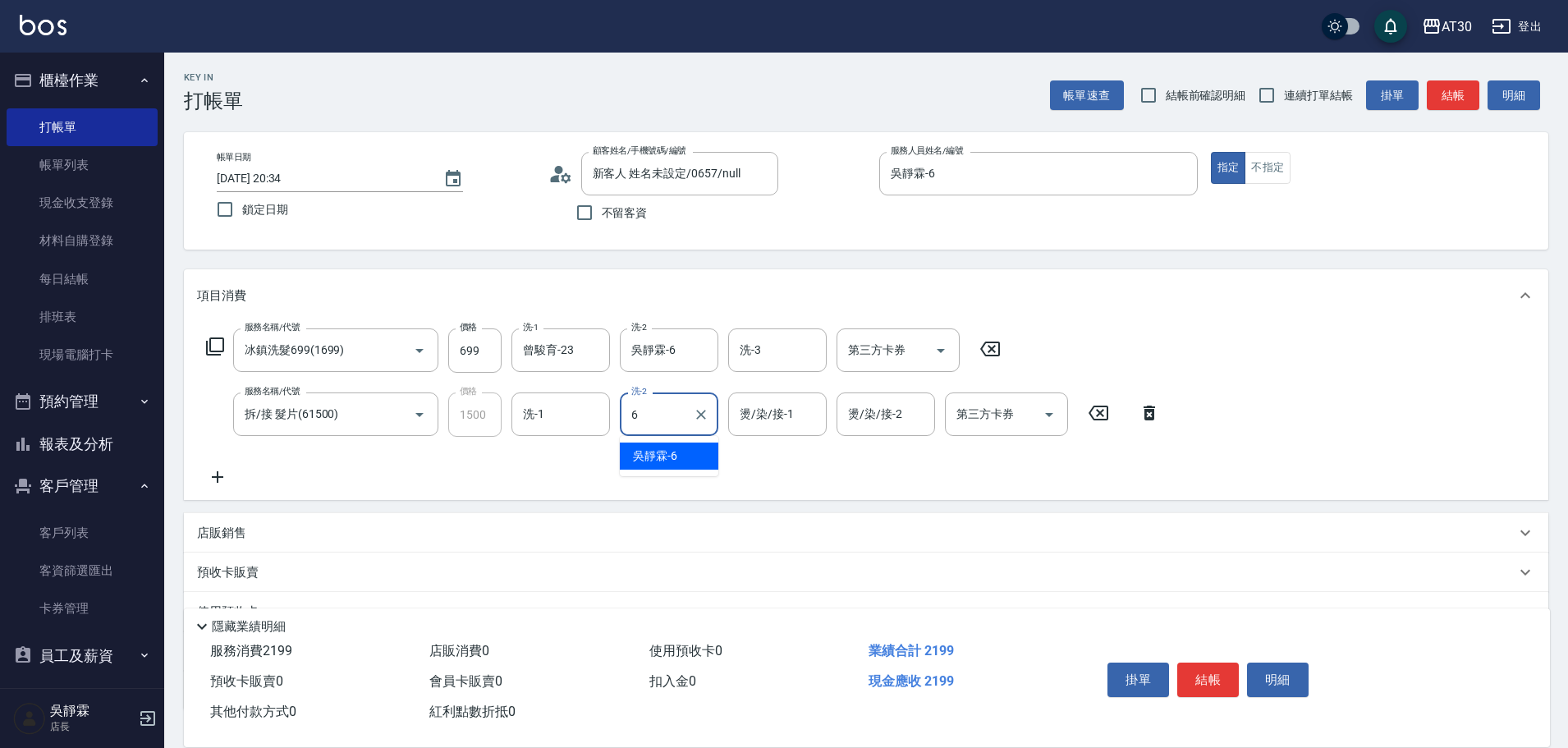
type input "吳靜霖-6"
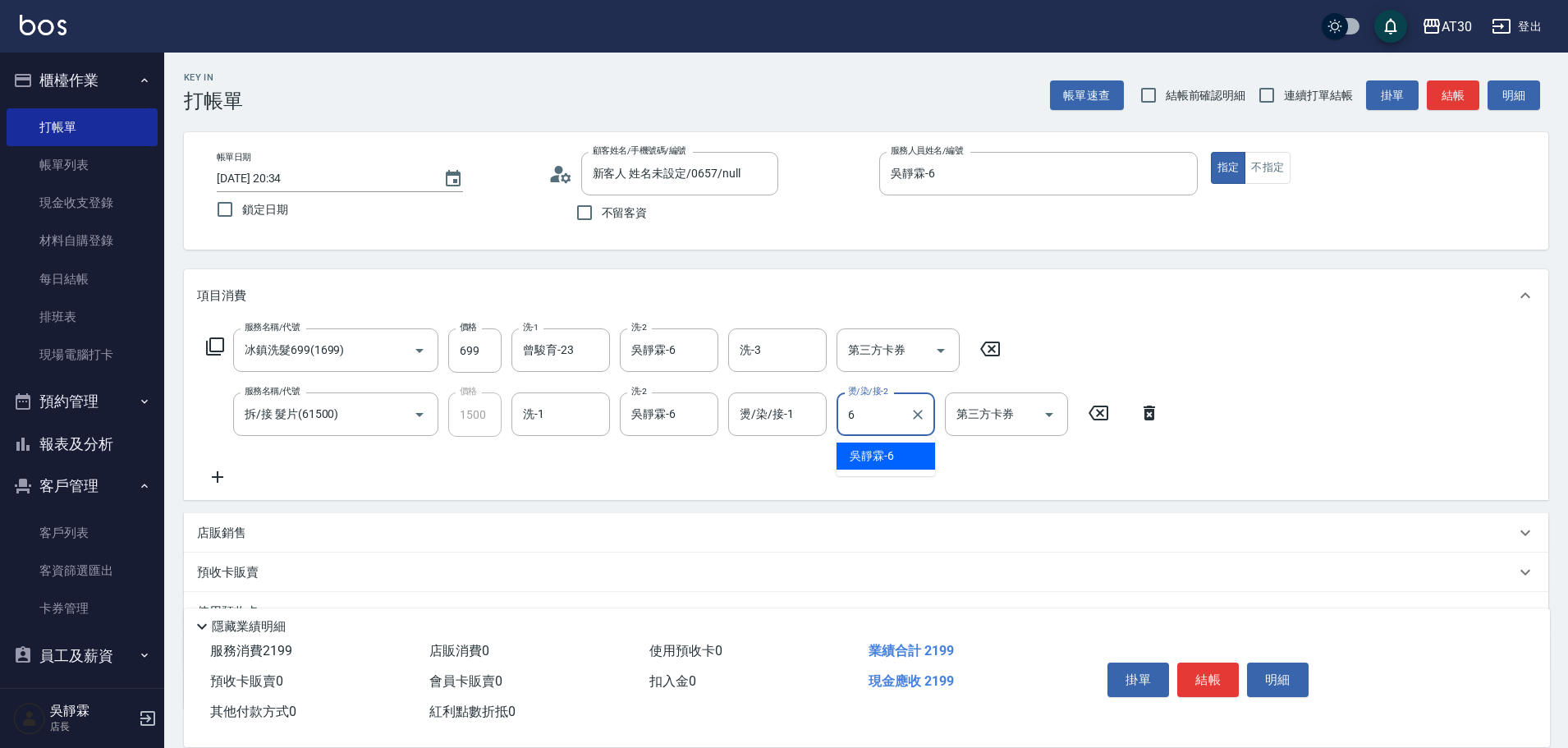
type input "吳靜霖-6"
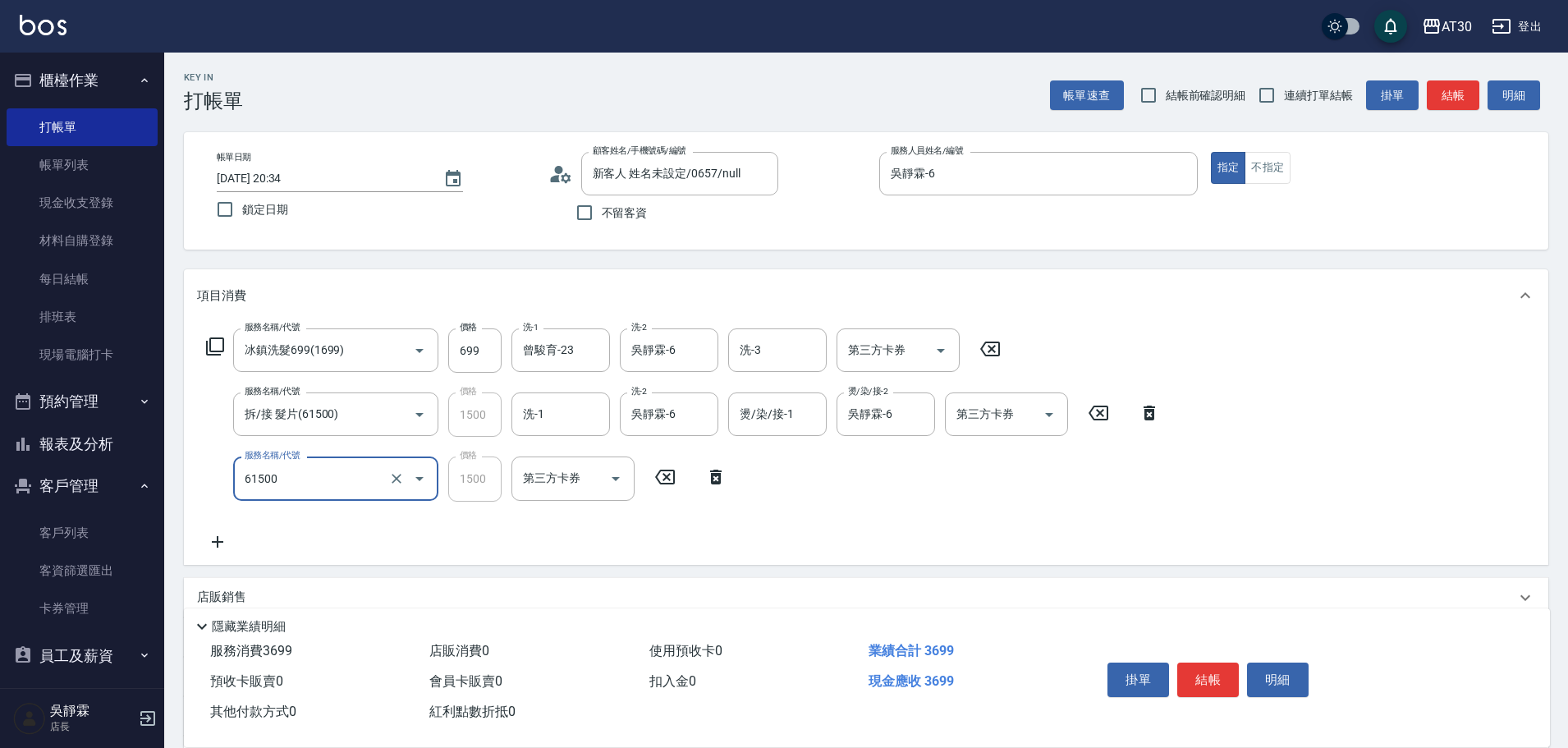
type input "拆/接 髮片(61500)"
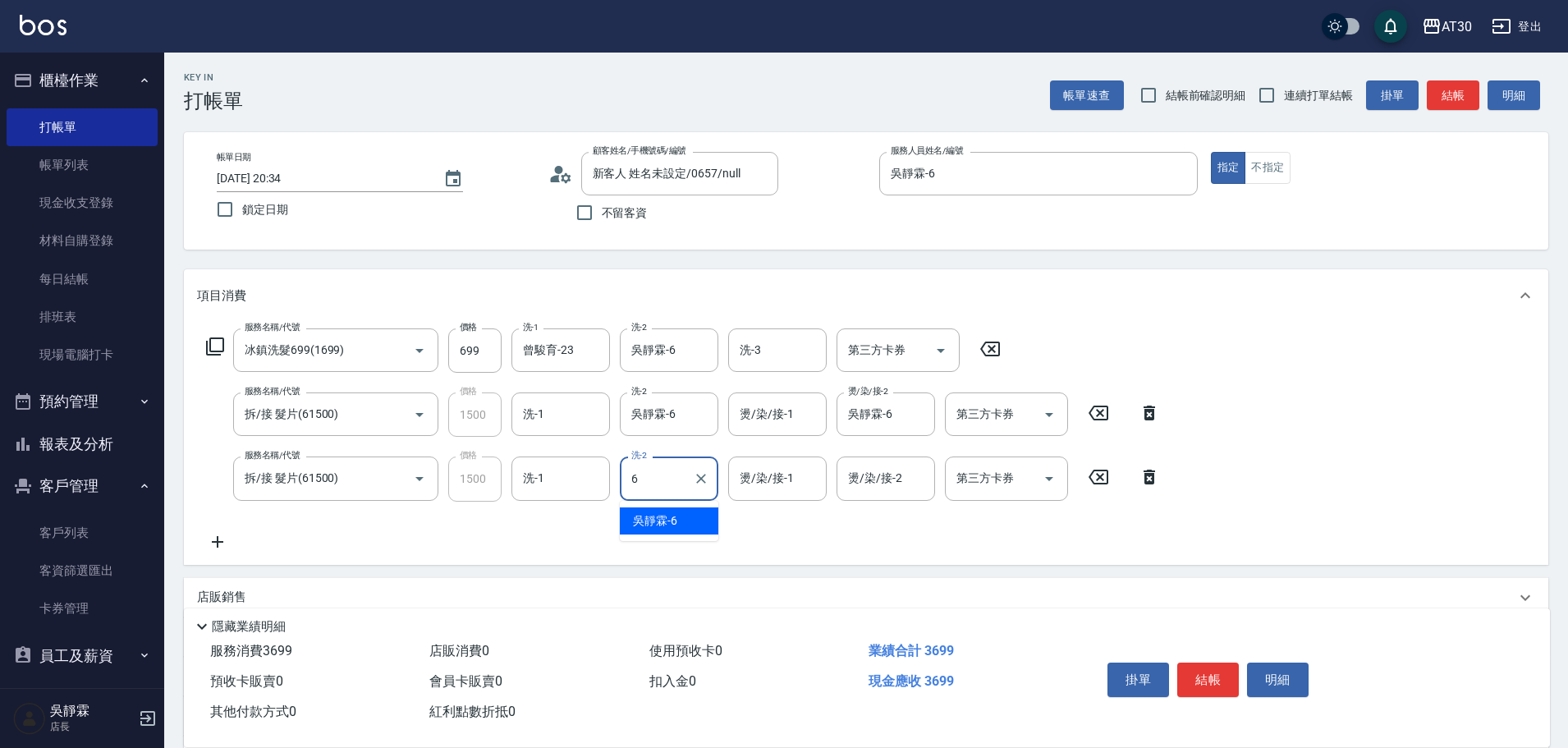
type input "吳靜霖-6"
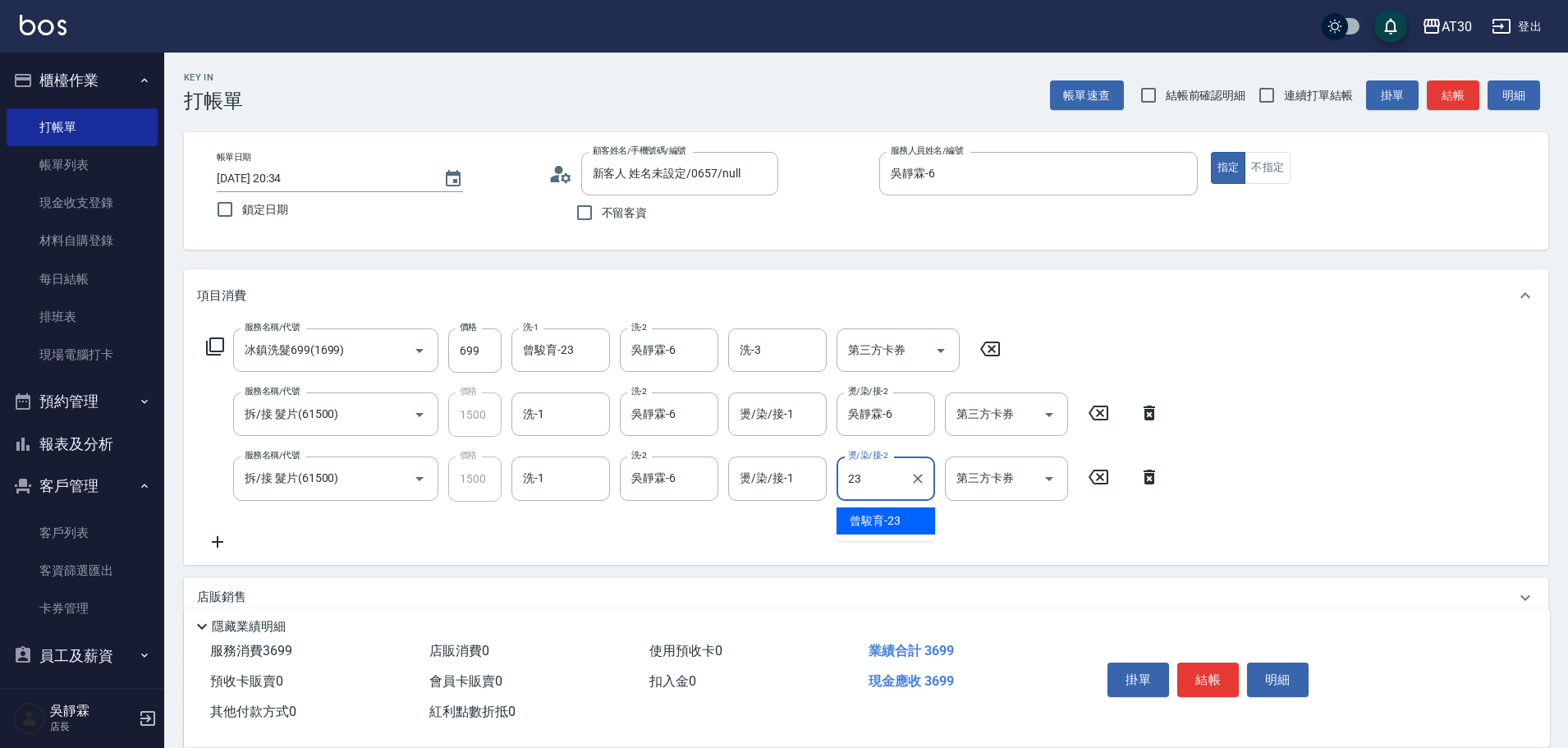
type input "曾駿育-23"
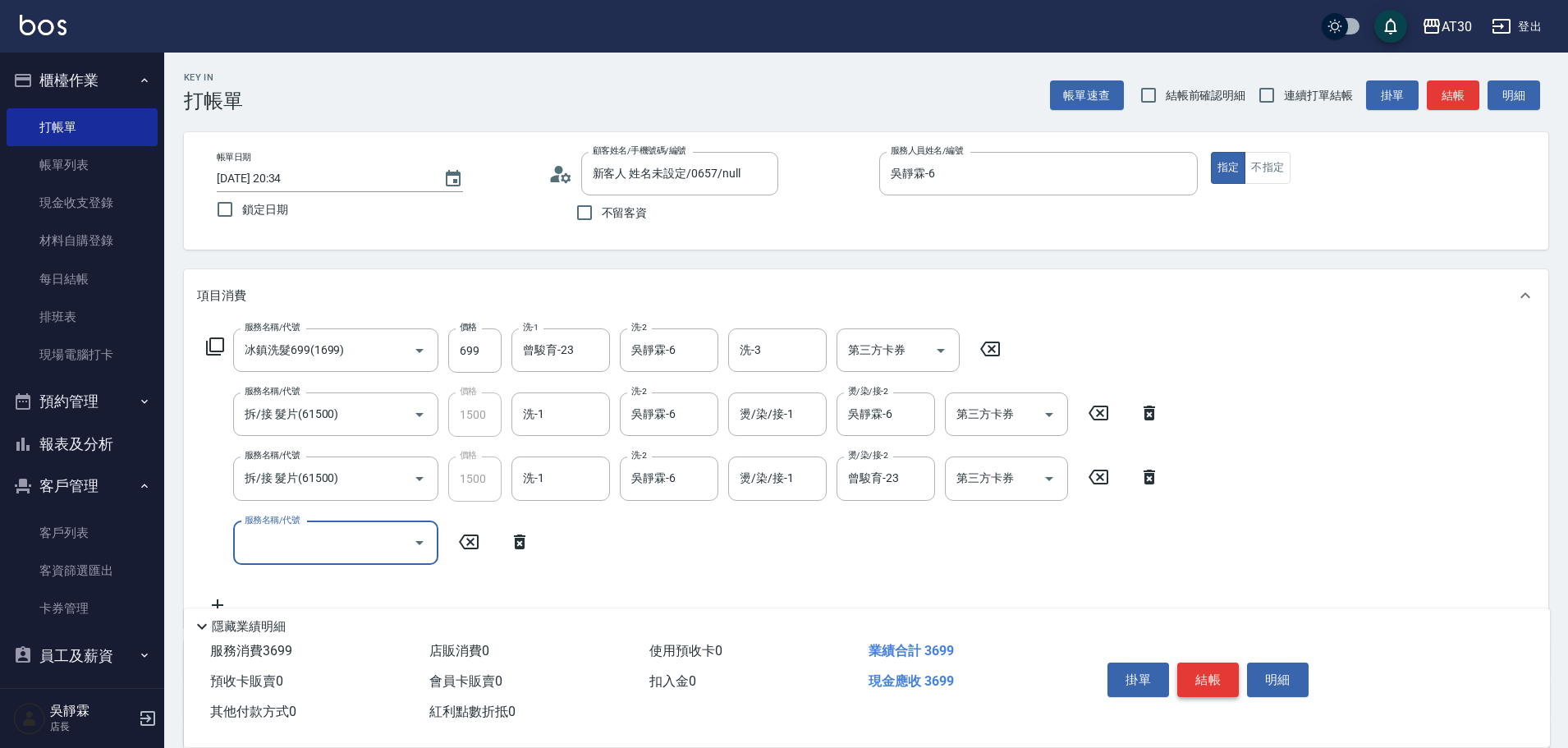
click at [1193, 670] on button "結帳" at bounding box center [1208, 680] width 62 height 34
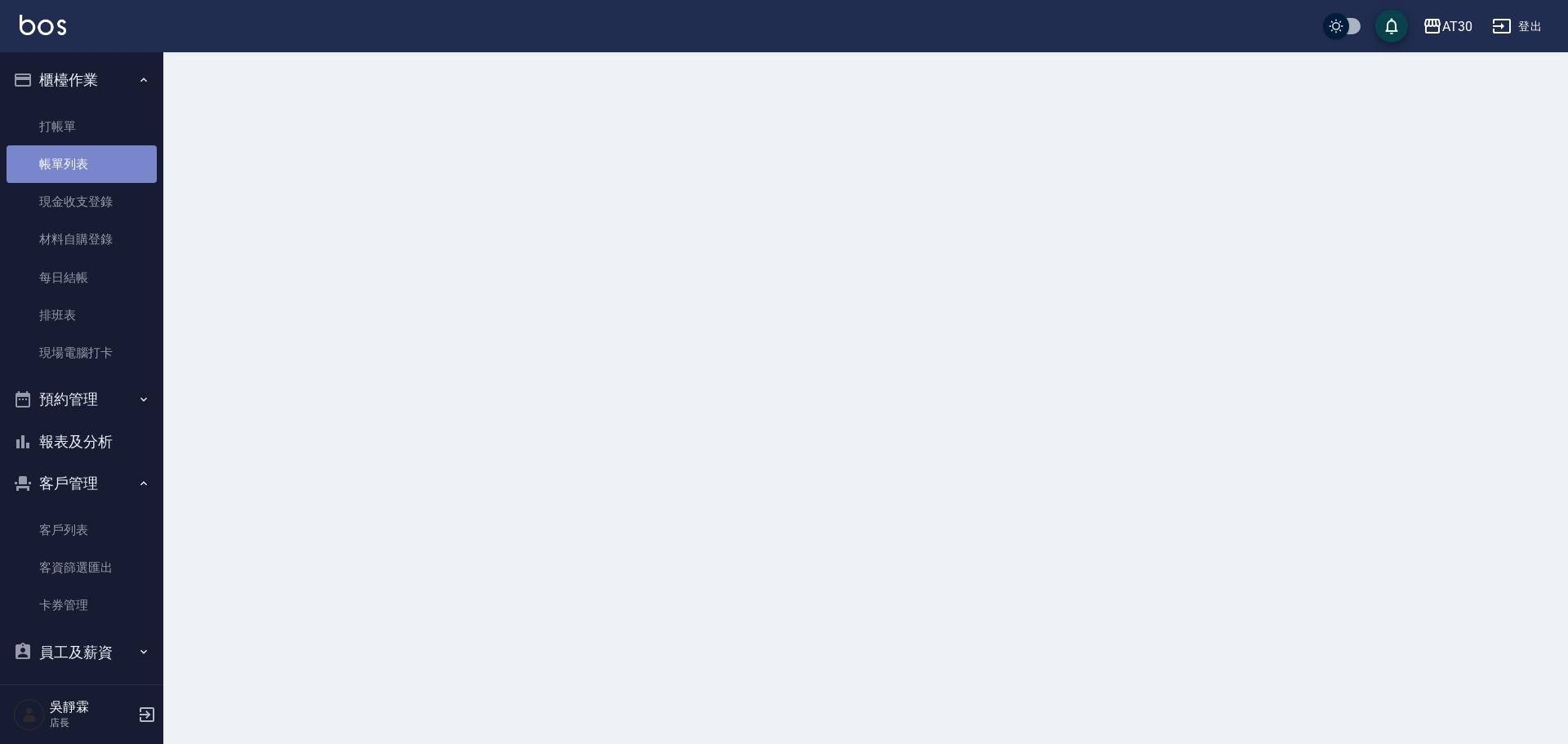
click at [94, 163] on link "帳單列表" at bounding box center [81, 164] width 150 height 38
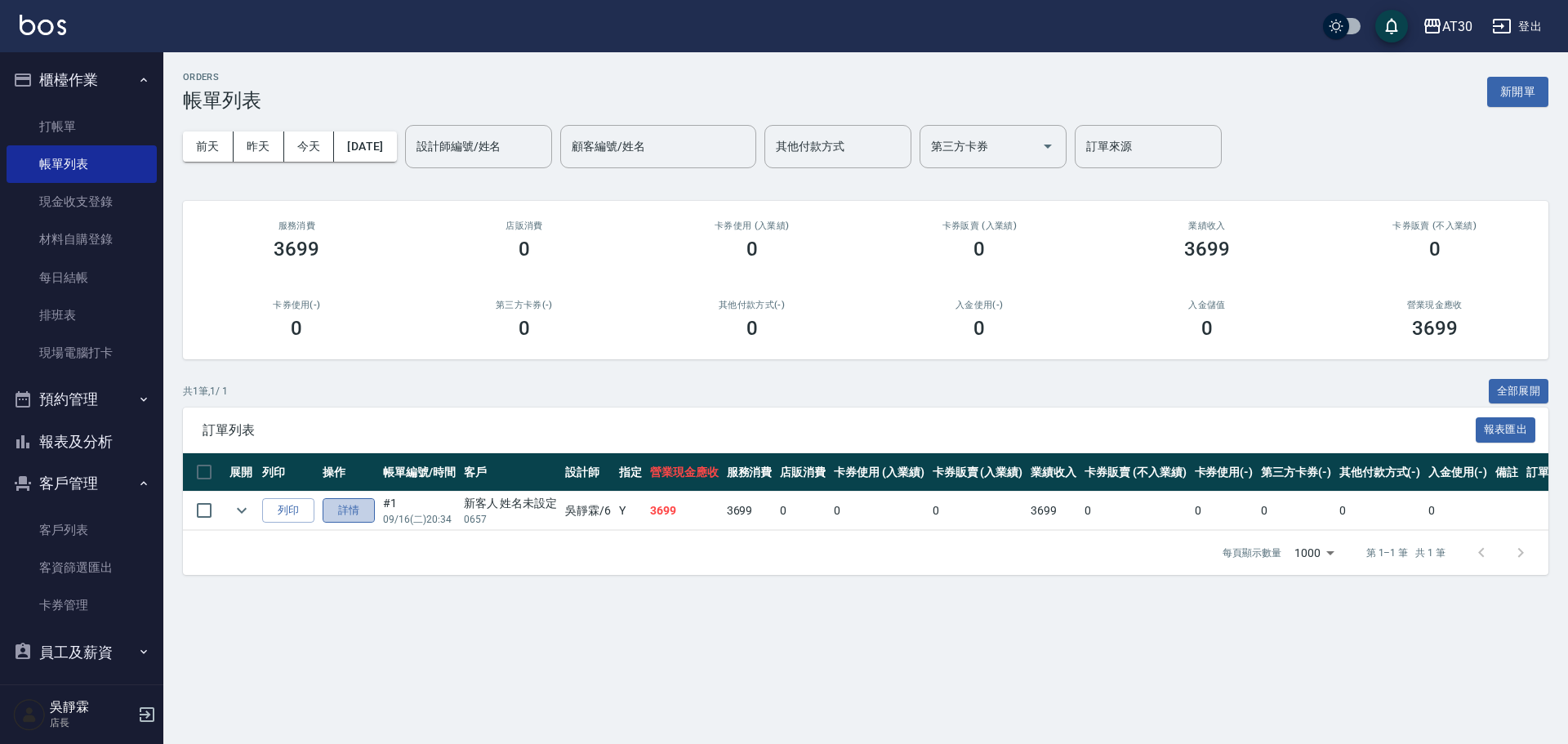
click at [353, 507] on link "詳情" at bounding box center [349, 511] width 52 height 25
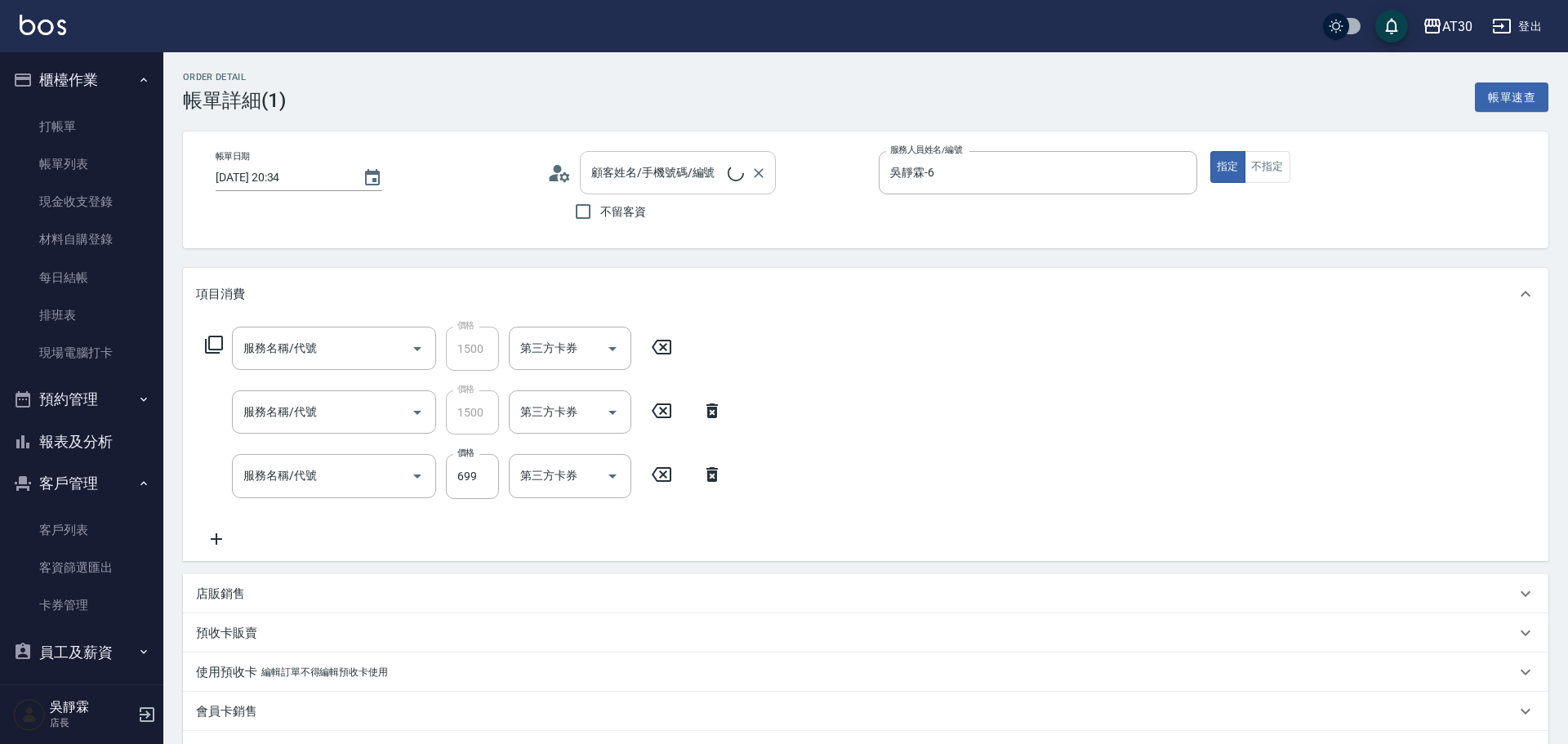
type input "吳靜霖-6"
type input "新客人 姓名未設定/0657/null"
type input "拆/接 髮片(61500)"
type input "冰鎮洗髮699(1699)"
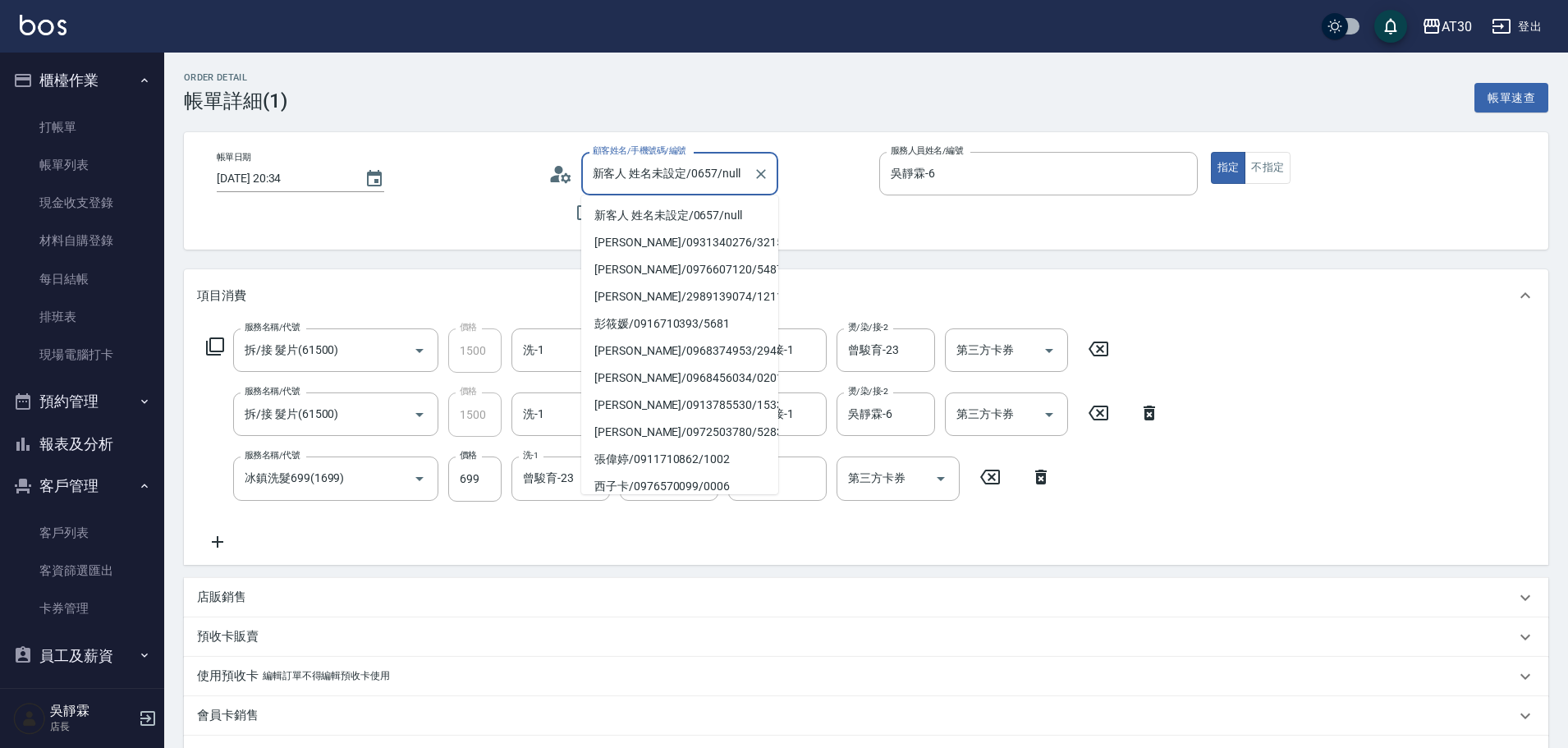
click at [682, 175] on input "新客人 姓名未設定/0657/null" at bounding box center [667, 173] width 158 height 29
click at [762, 167] on icon "Clear" at bounding box center [761, 174] width 16 height 16
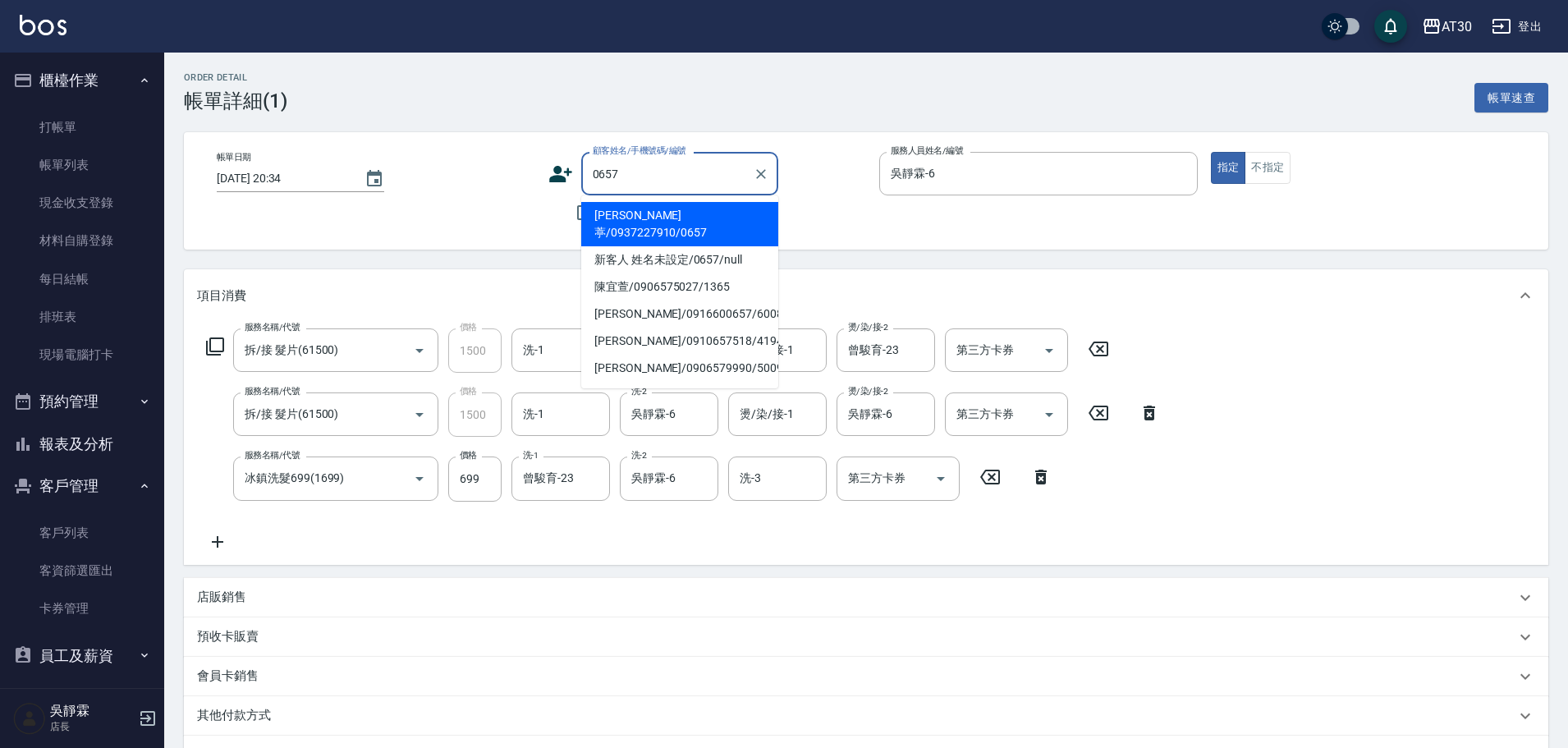
click at [685, 212] on li "[PERSON_NAME]葶/0937227910/0657" at bounding box center [679, 223] width 197 height 44
type input "[PERSON_NAME]葶/0937227910/0657"
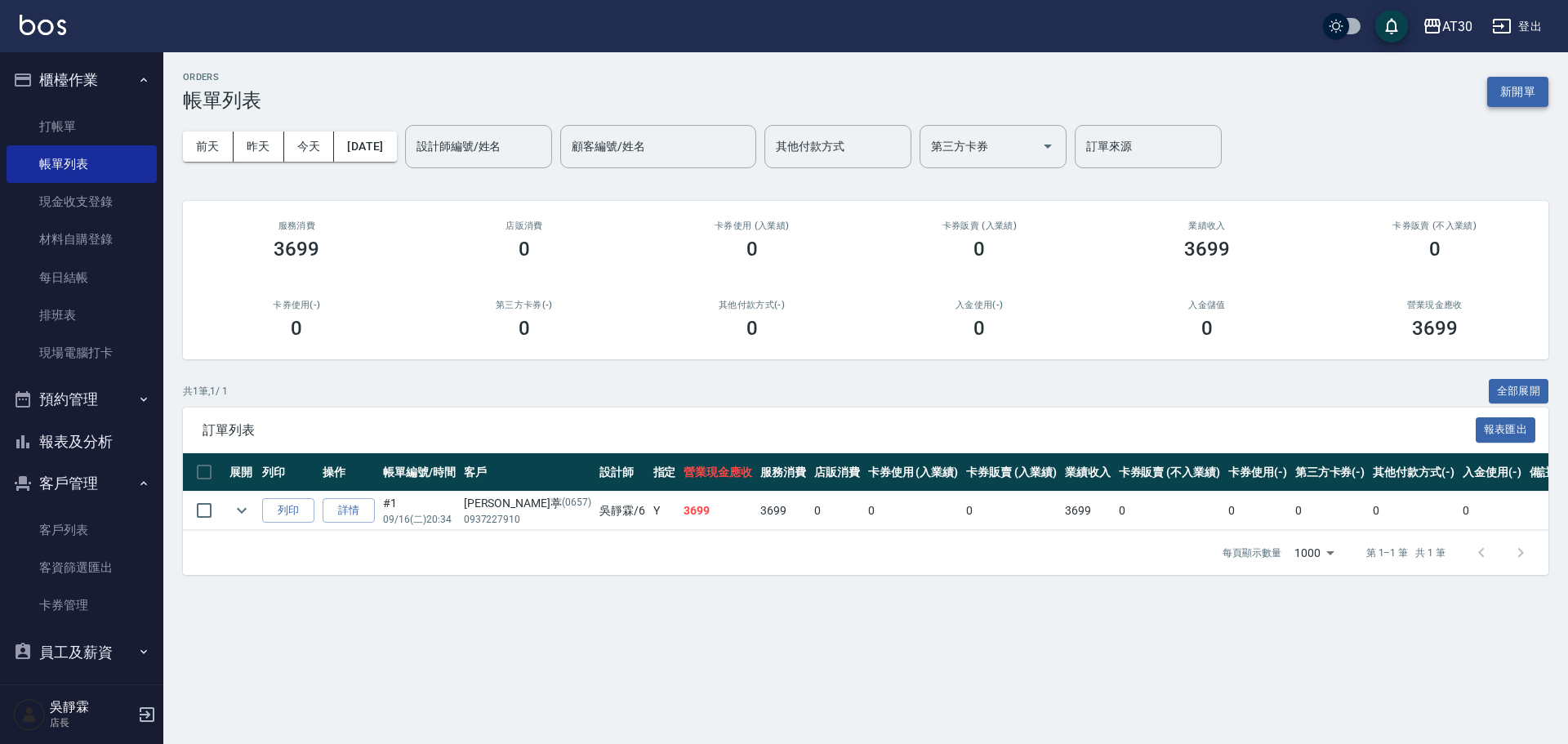
click at [1521, 88] on button "新開單" at bounding box center [1517, 91] width 61 height 30
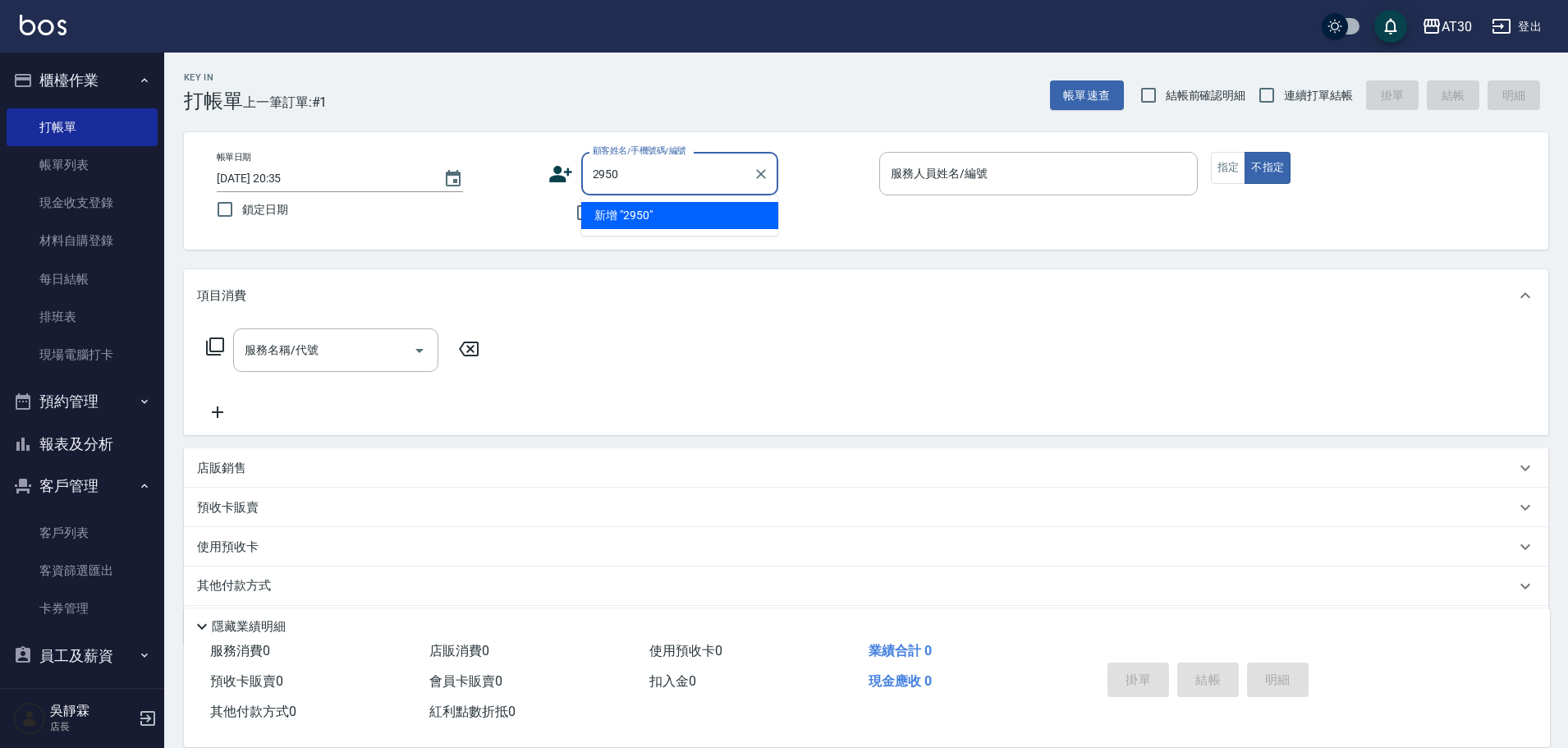
type input "2950"
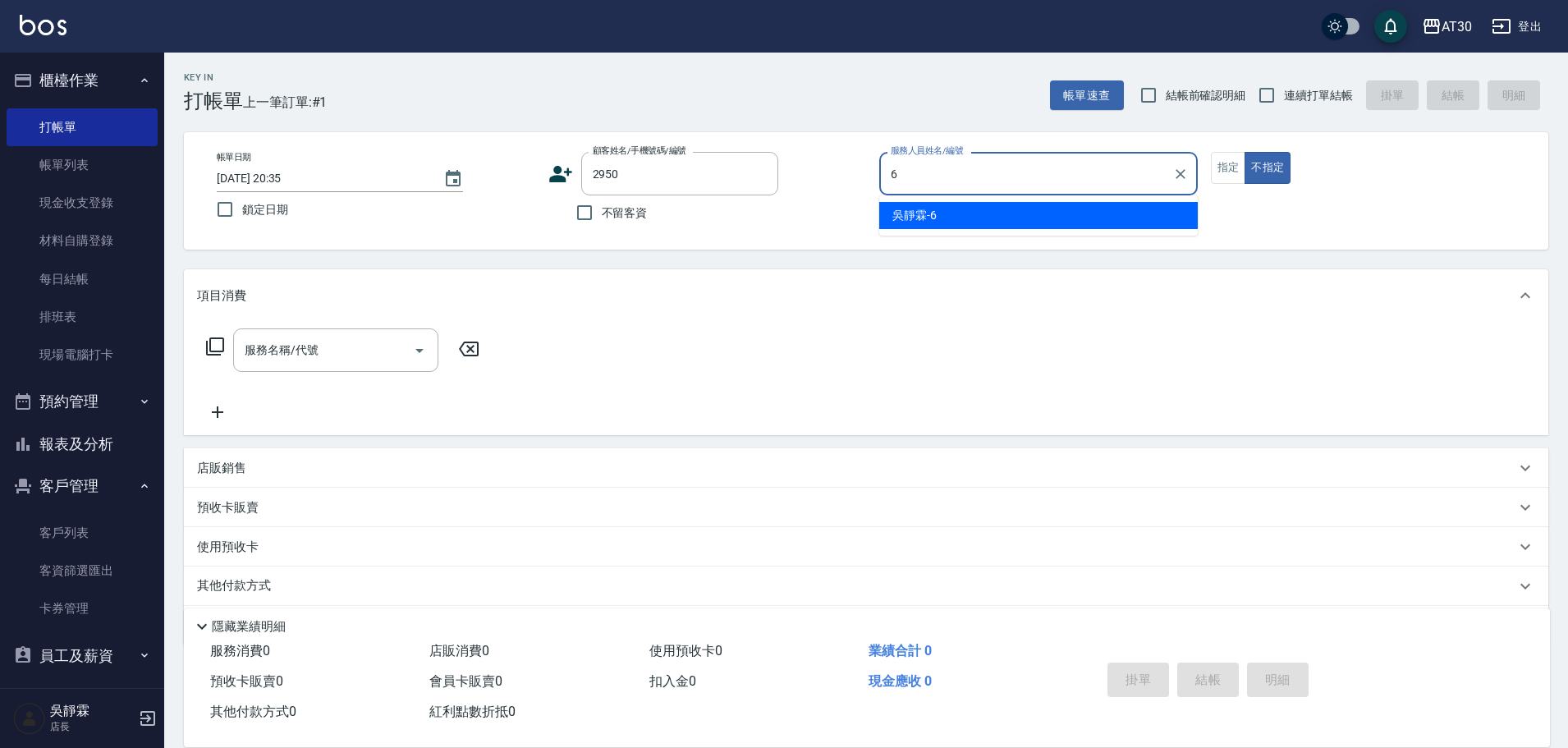
type input "吳靜霖-6"
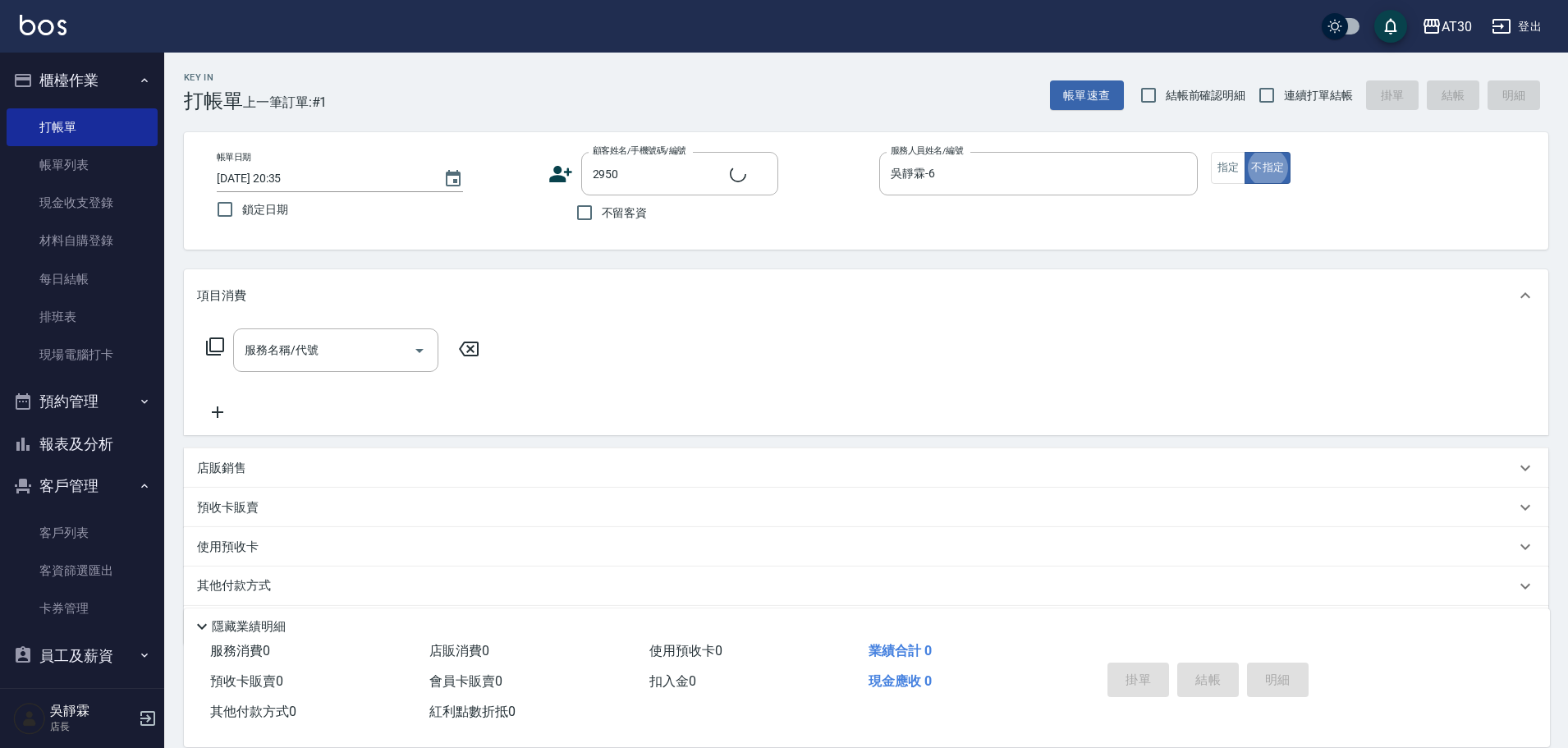
type button "false"
type input "[PERSON_NAME]/0938724996/2950"
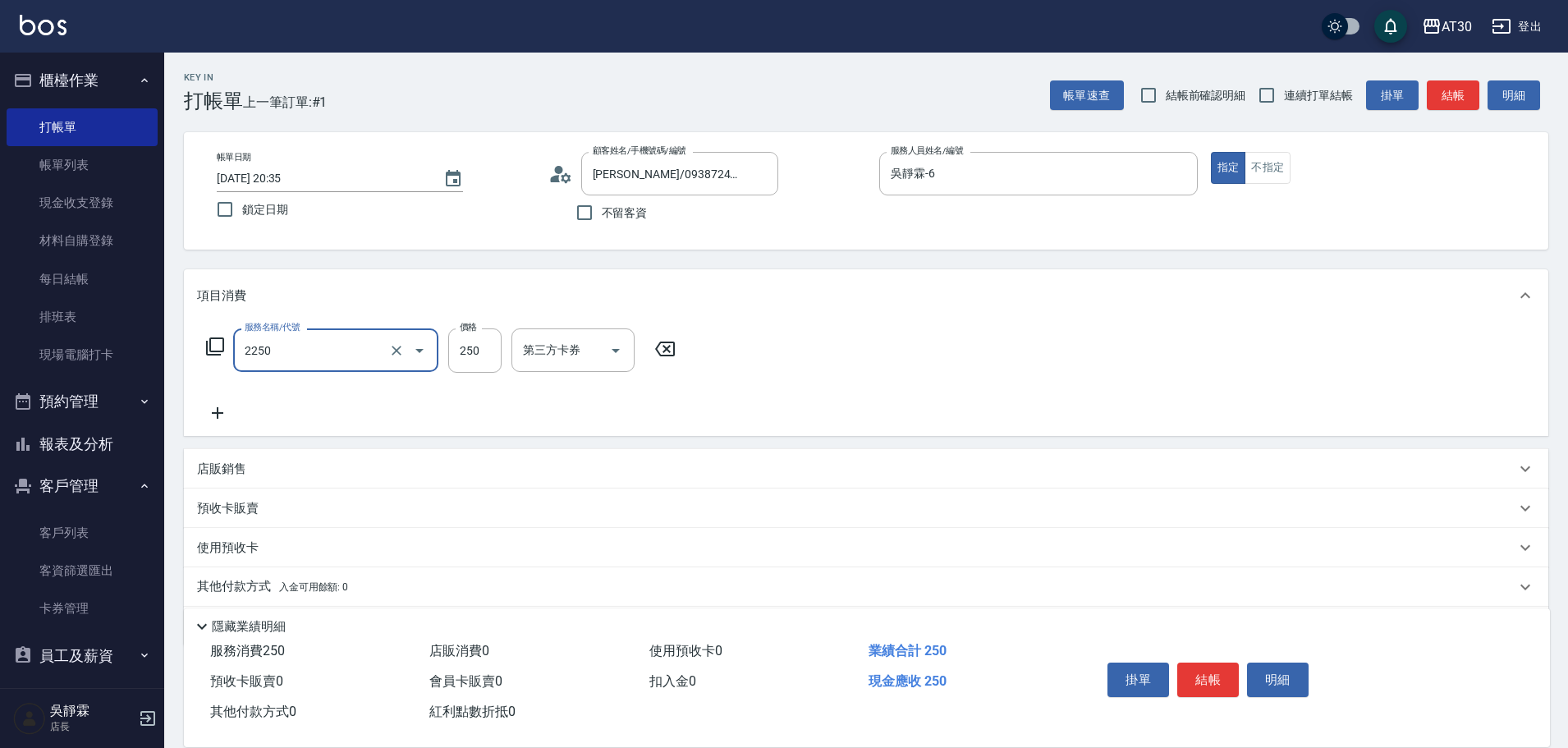
type input "剪髮(2250)"
type input "300"
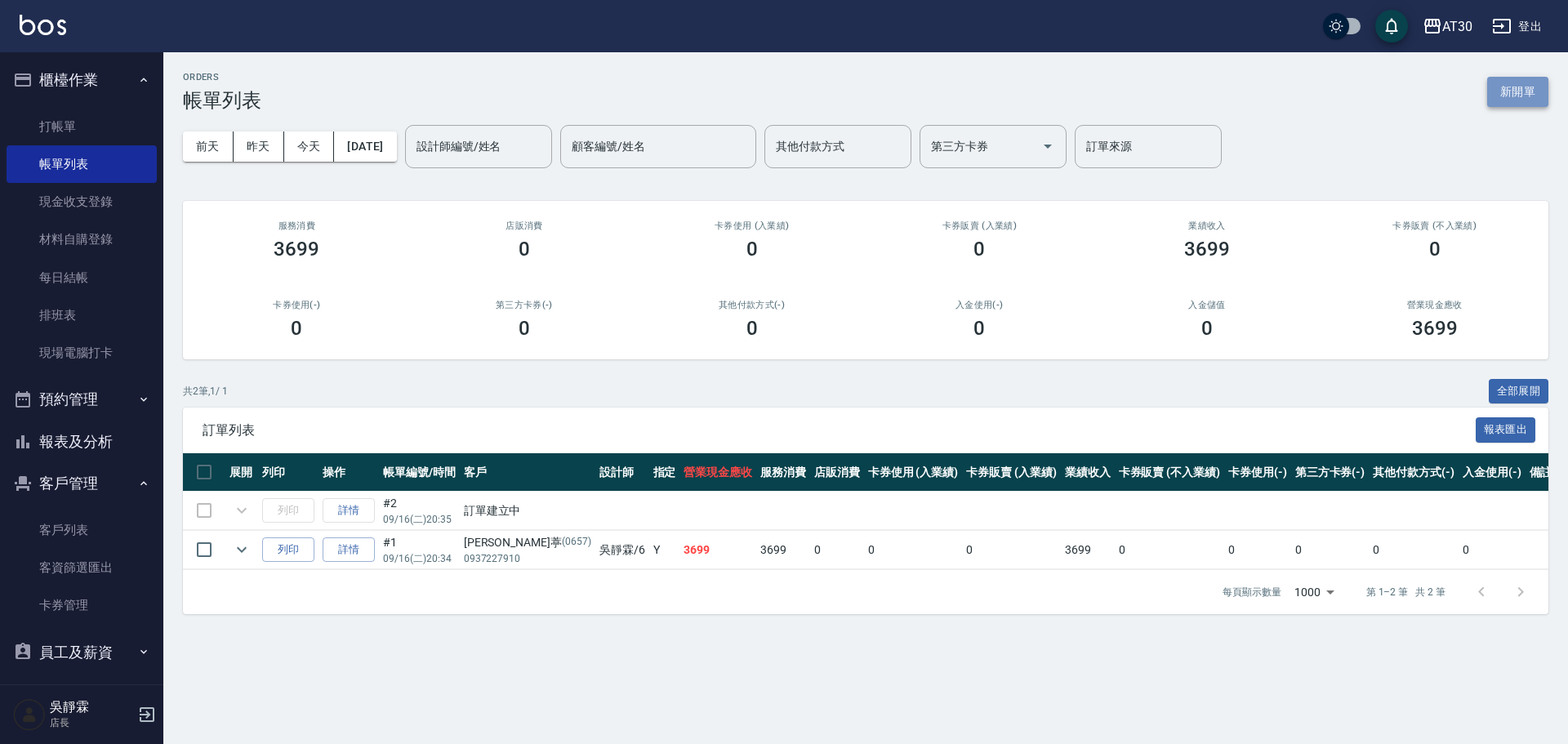
click at [1529, 98] on button "新開單" at bounding box center [1517, 91] width 61 height 30
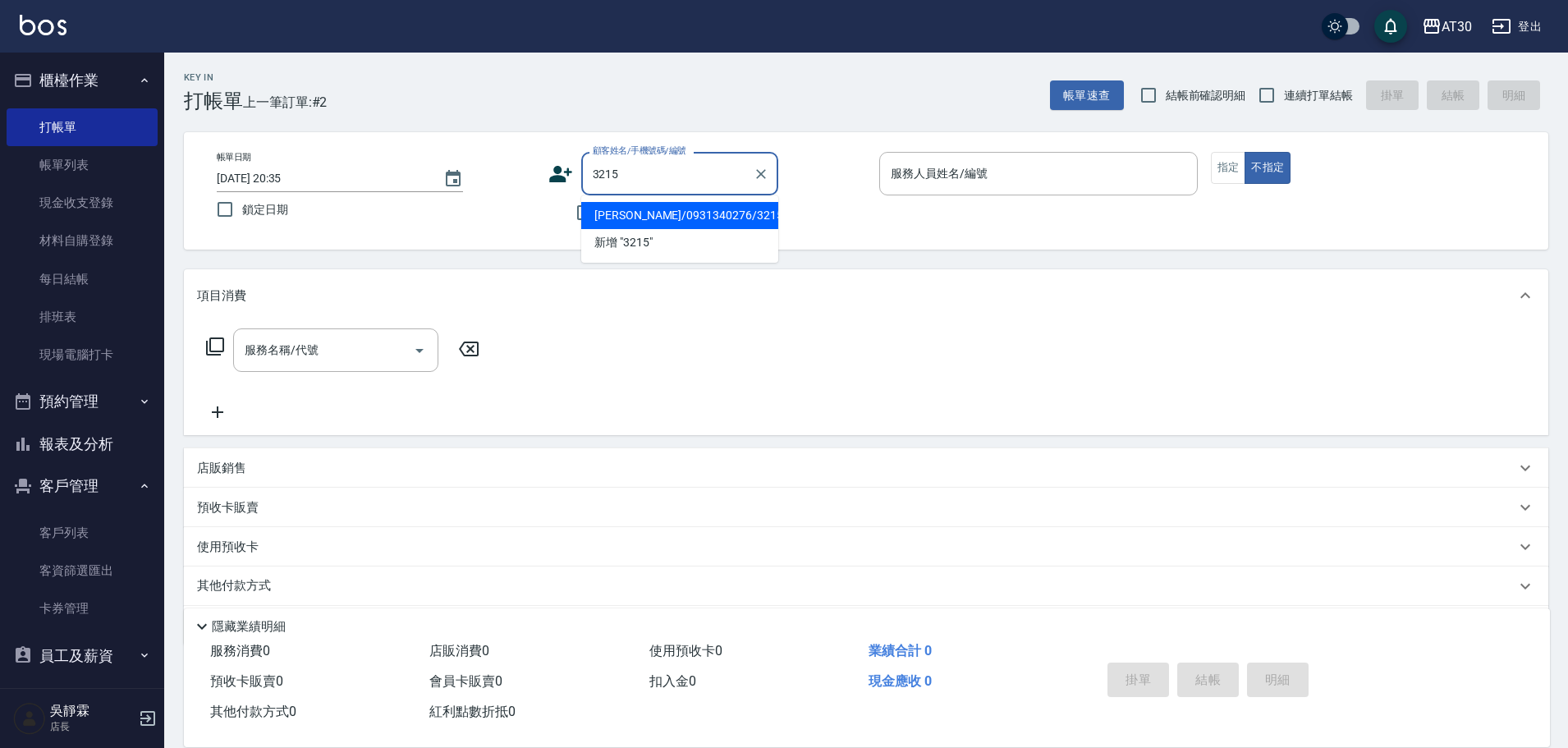
type input "[PERSON_NAME]/0931340276/3215"
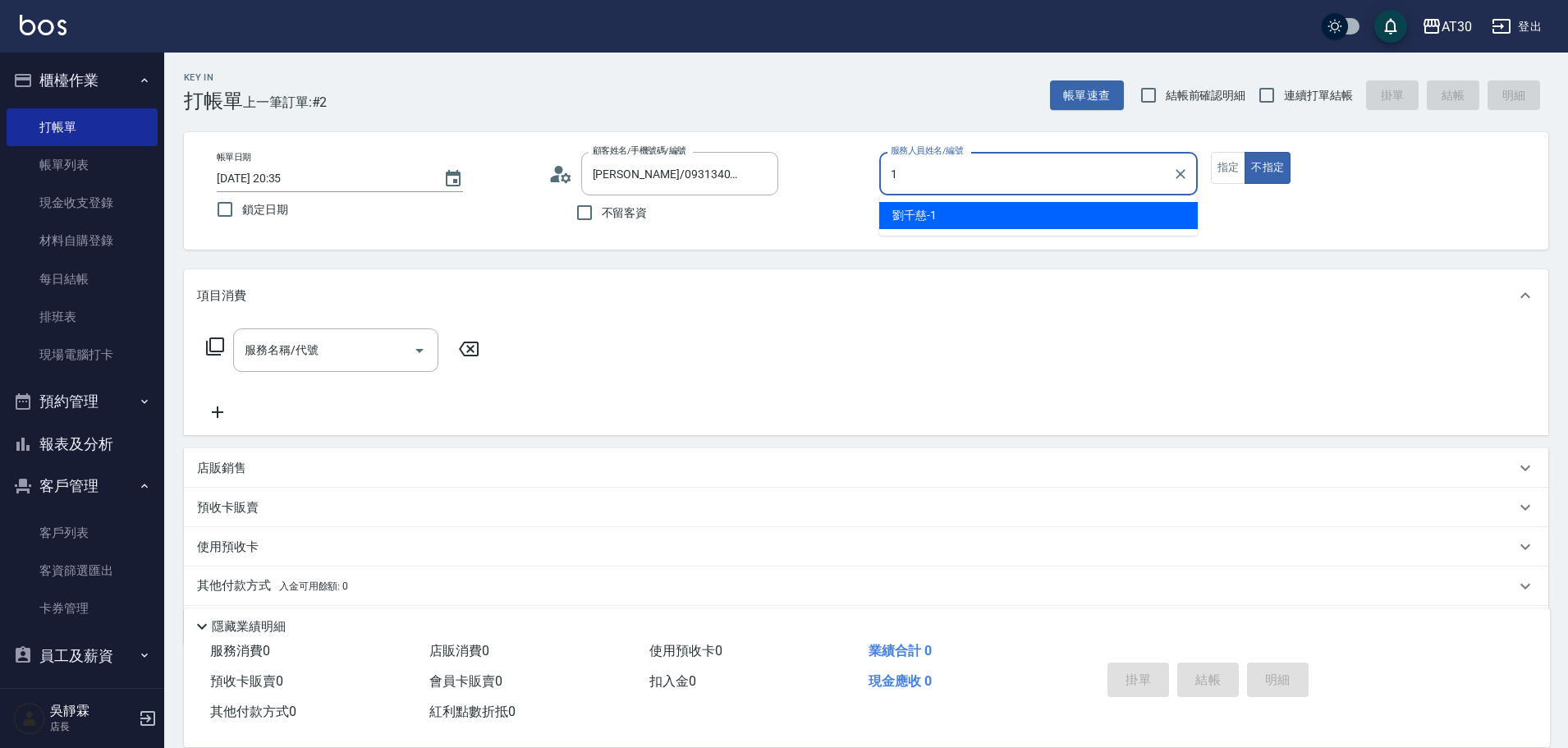
type input "[PERSON_NAME]1"
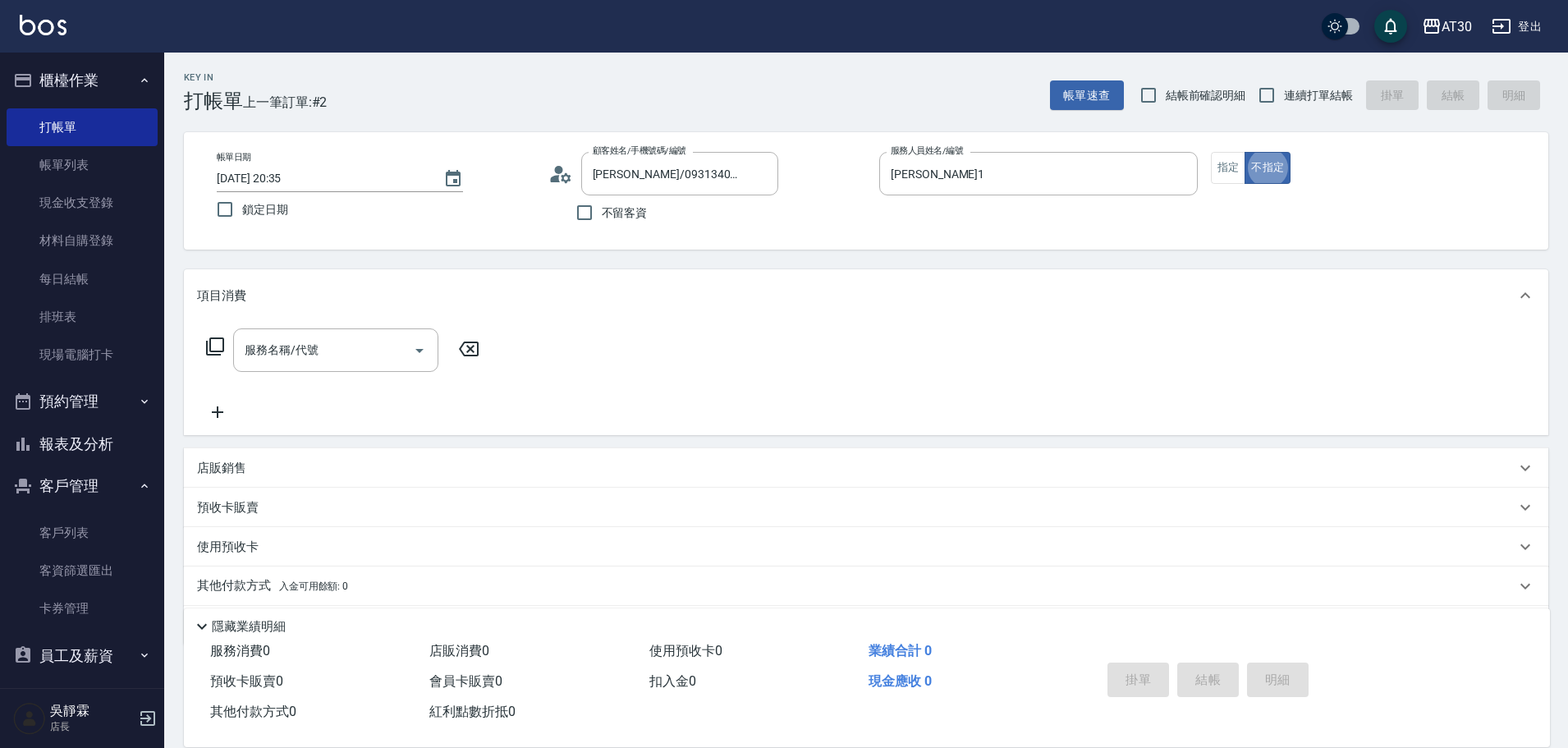
type button "false"
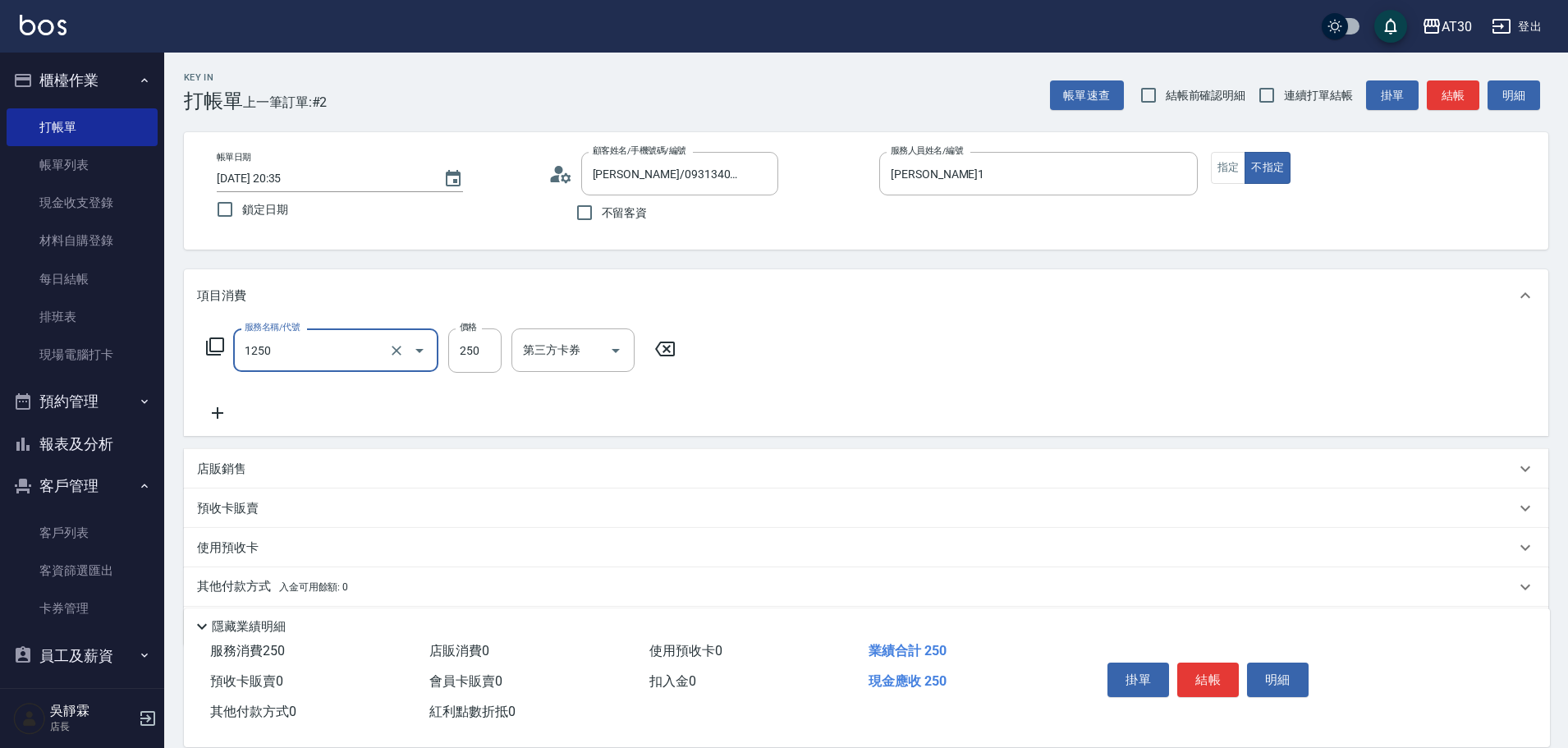
type input "洗髮250(1250)"
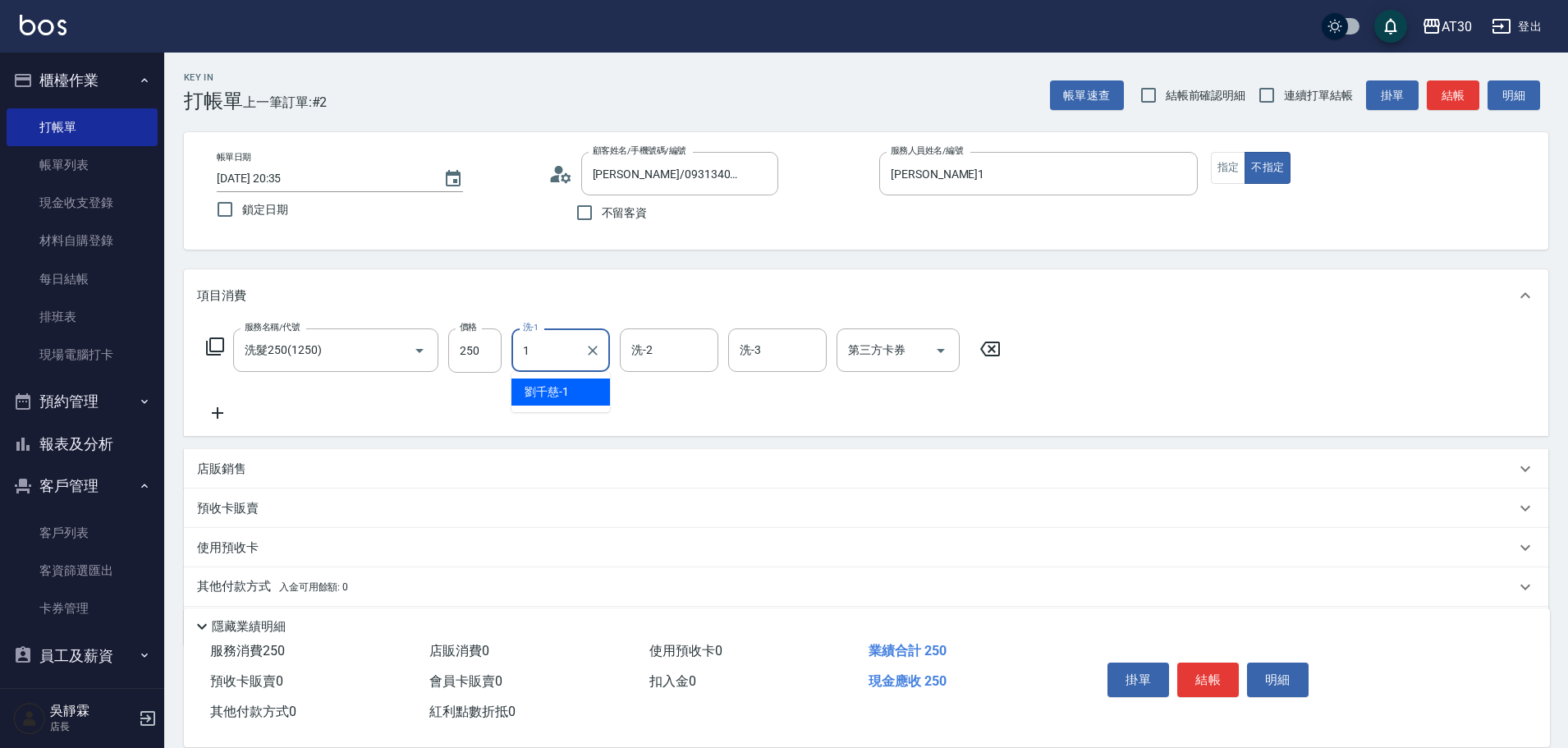
type input "[PERSON_NAME]1"
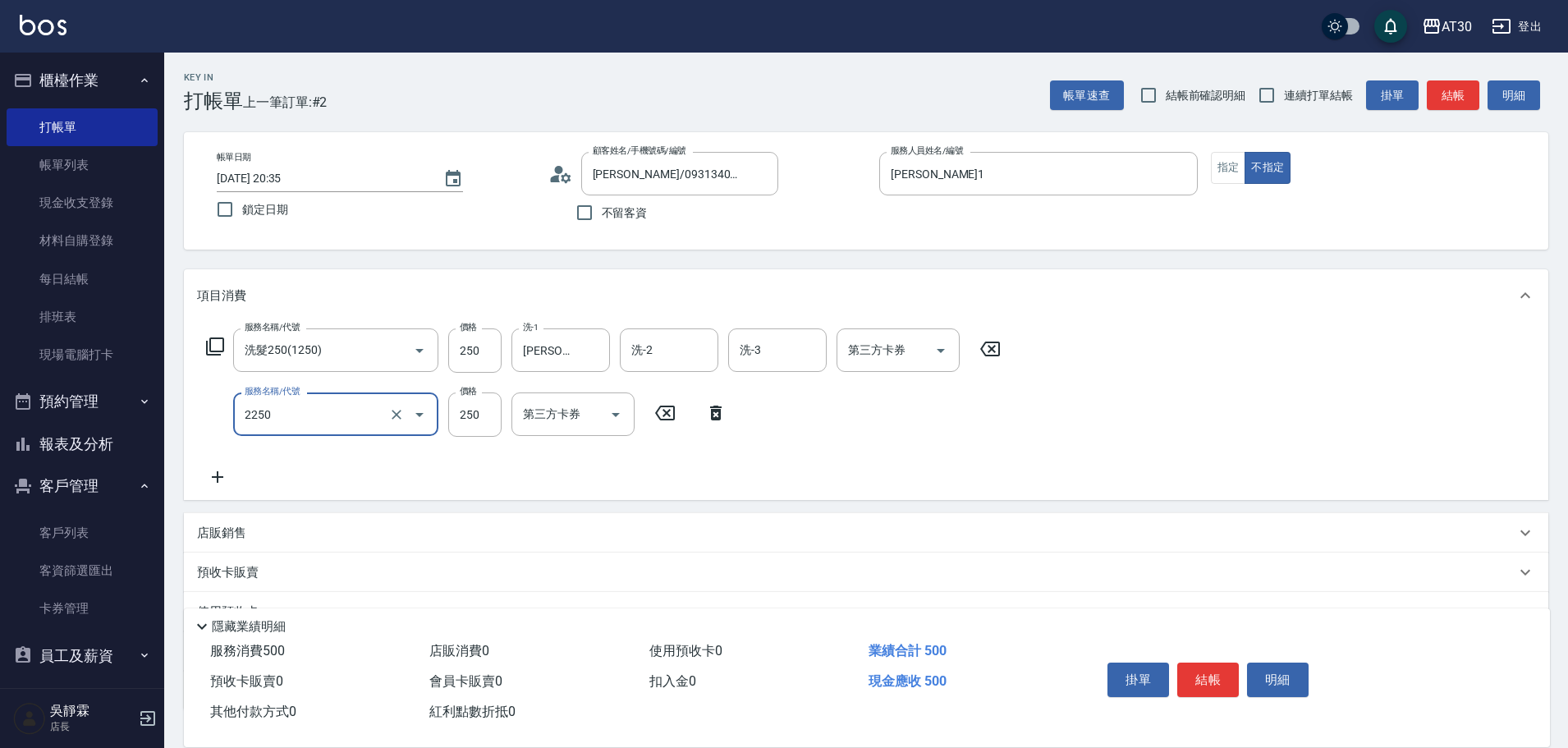
type input "剪髮(2250)"
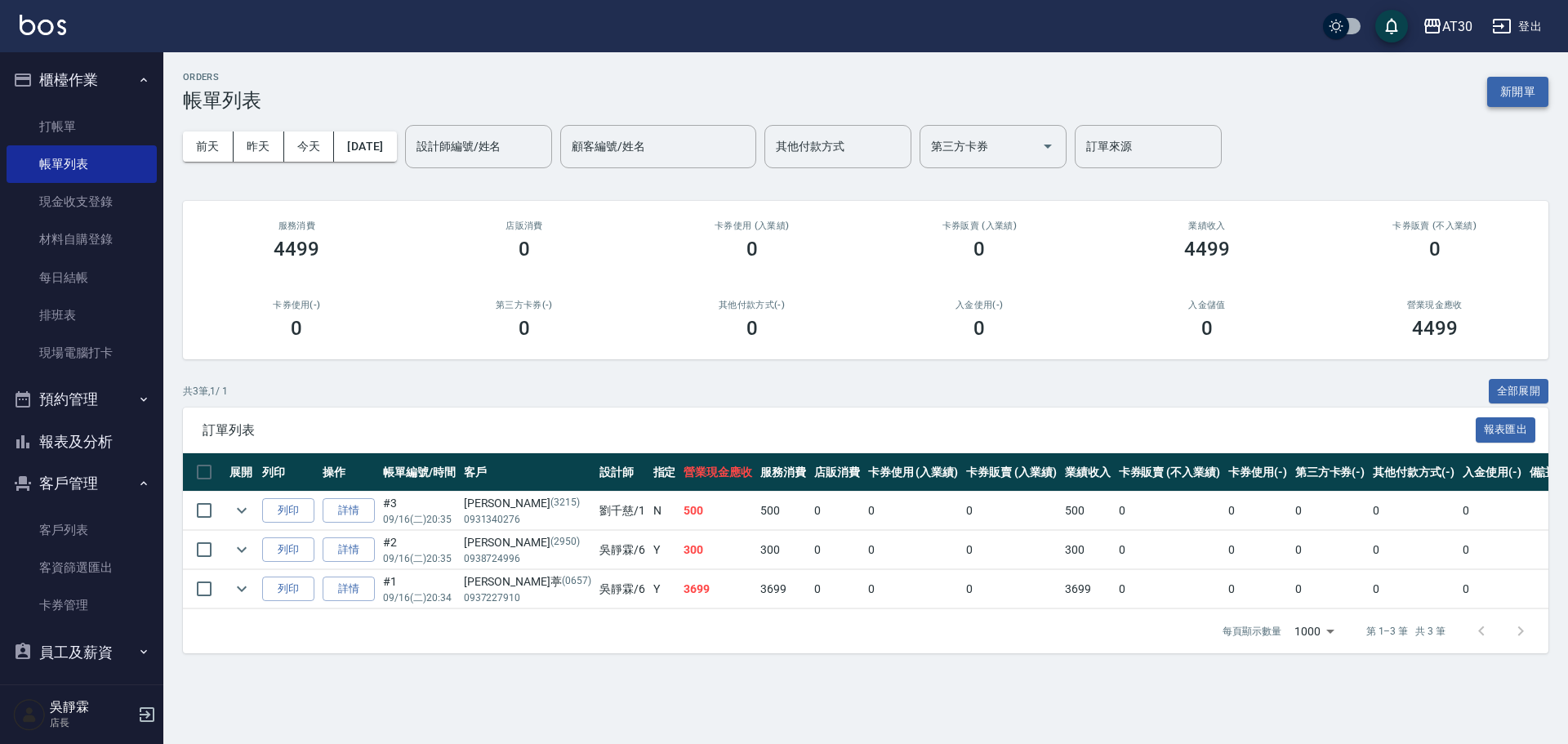
click at [1529, 85] on button "新開單" at bounding box center [1517, 91] width 61 height 30
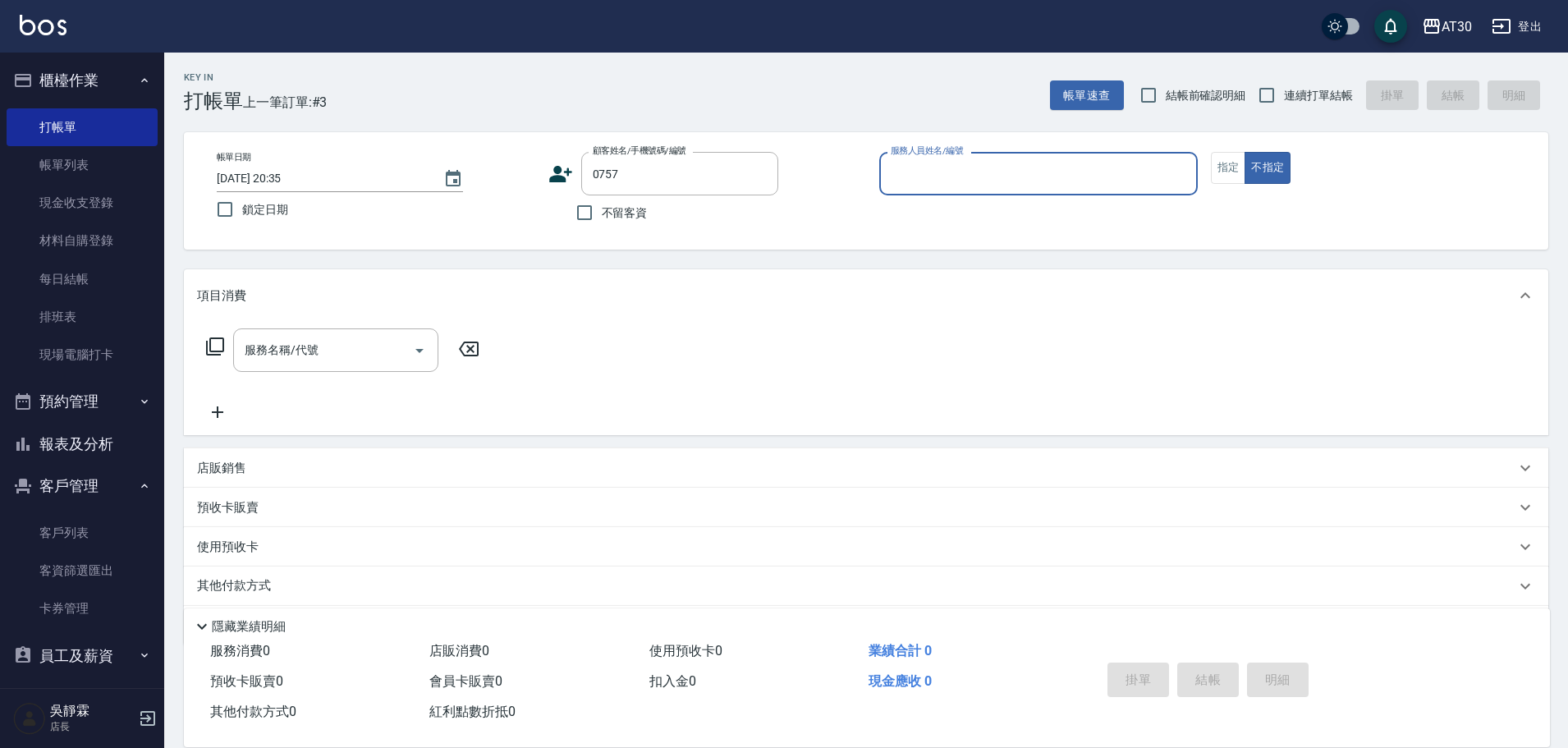
type input "[PERSON_NAME]/0968391848/0757"
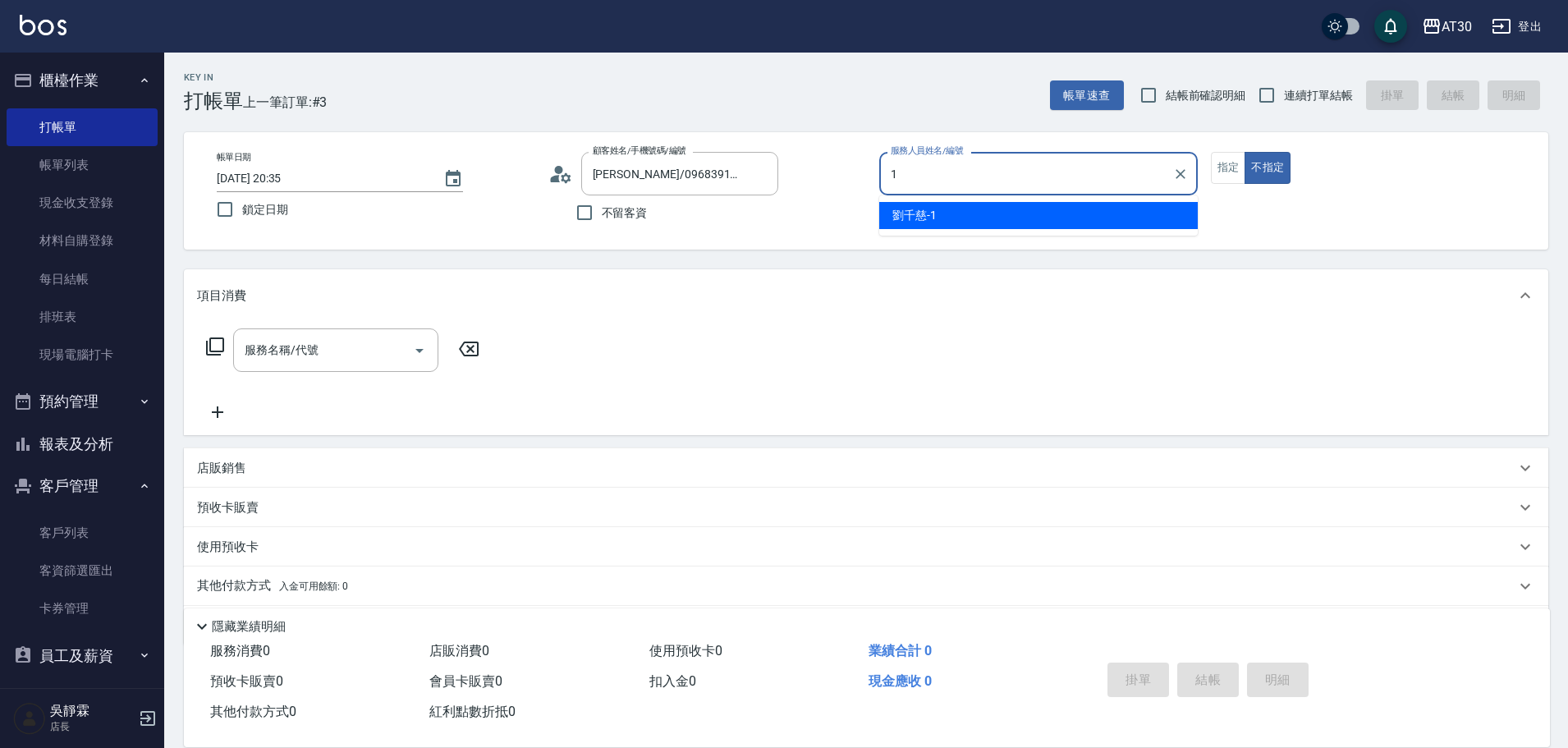
type input "[PERSON_NAME]1"
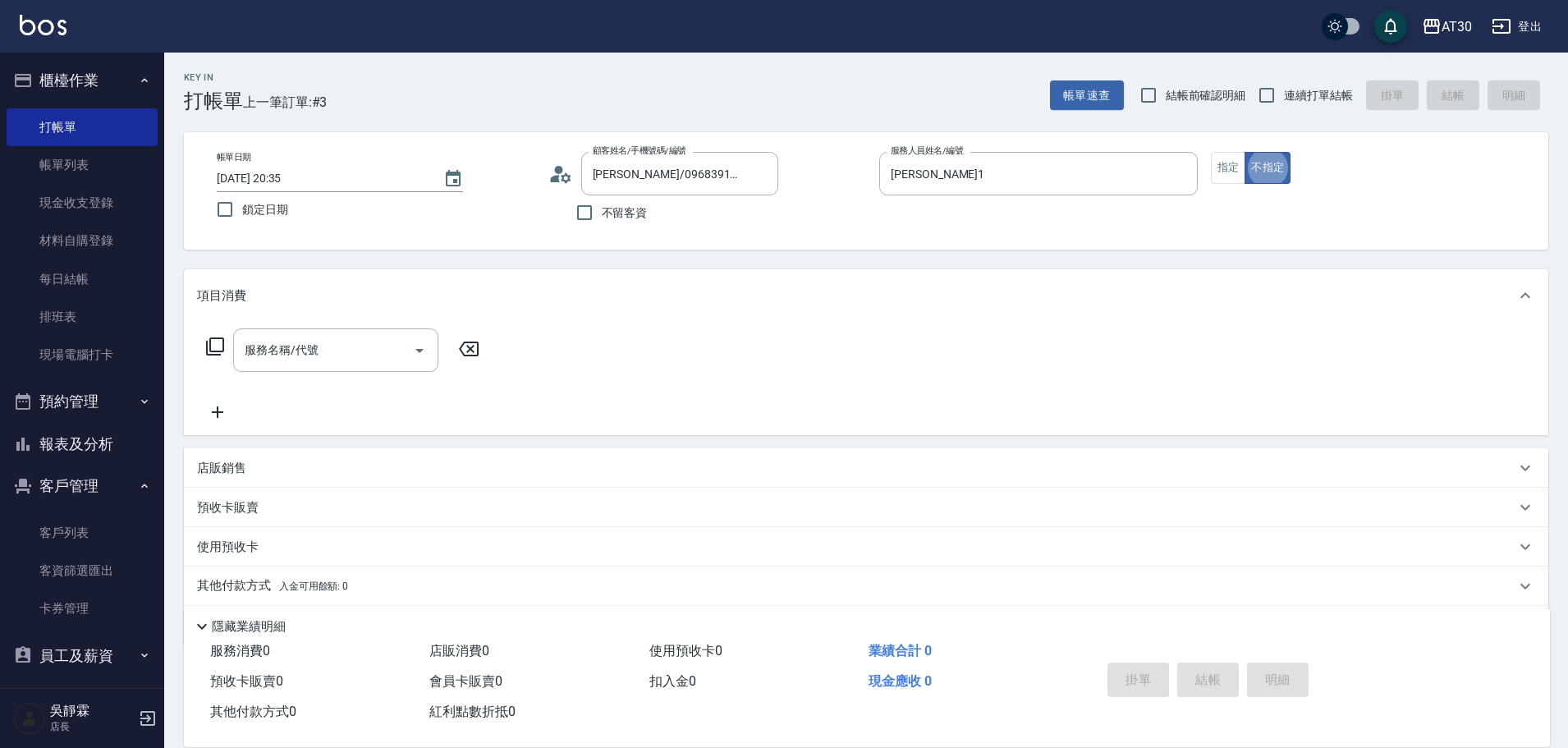
type button "false"
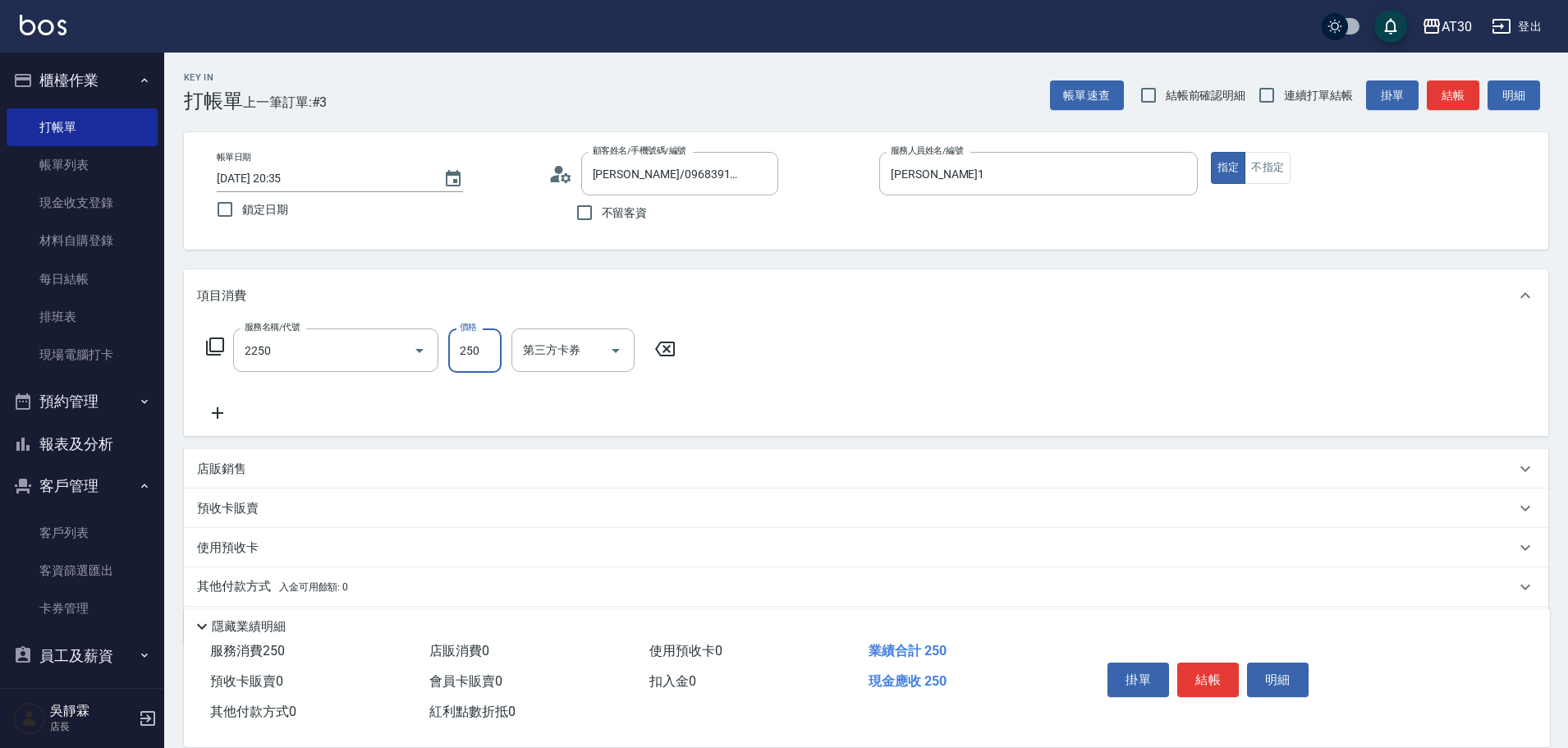
type input "剪髮(2250)"
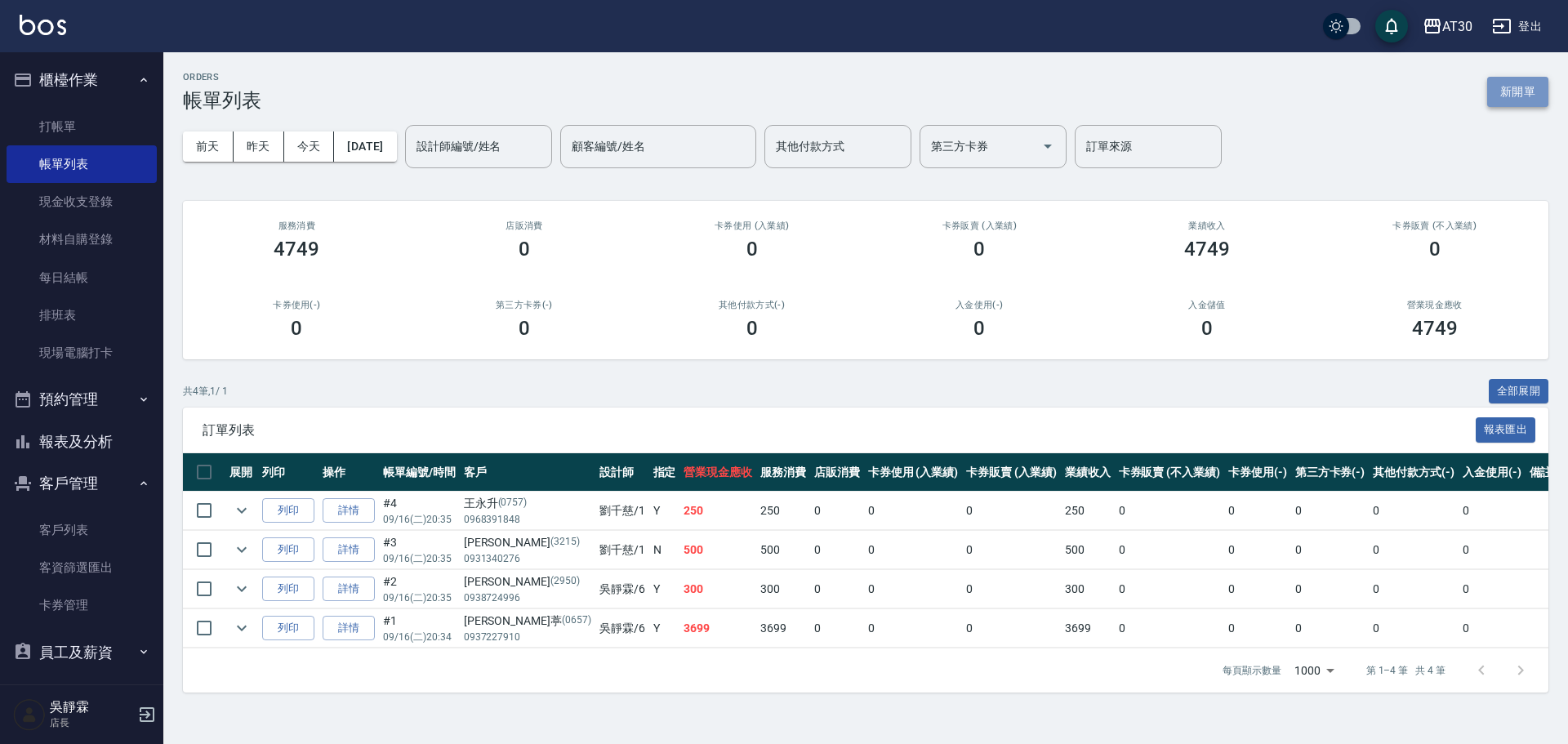
click at [1519, 86] on button "新開單" at bounding box center [1517, 91] width 61 height 30
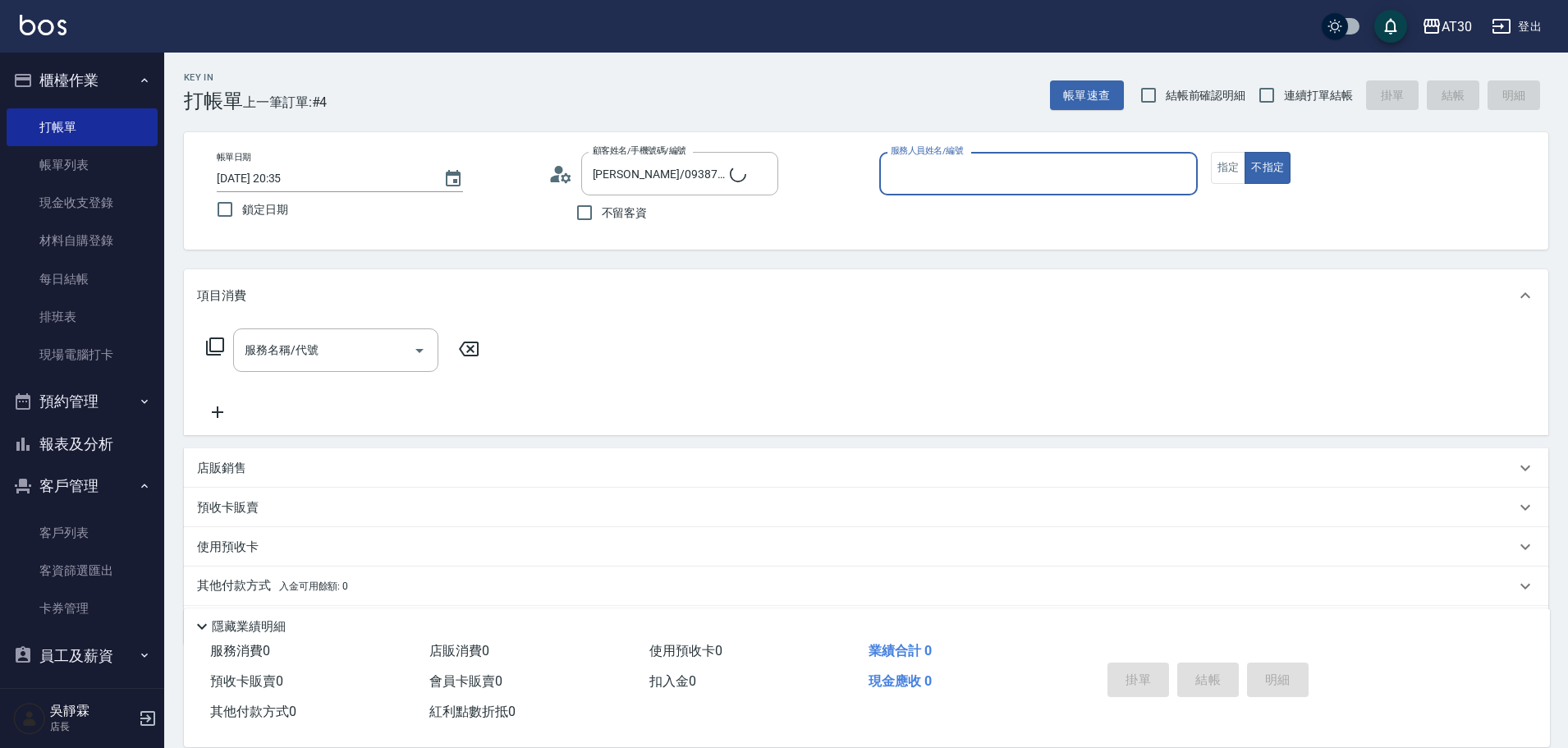
type input "[PERSON_NAME]/0910637316/4996"
type input "[PERSON_NAME]1"
type button "false"
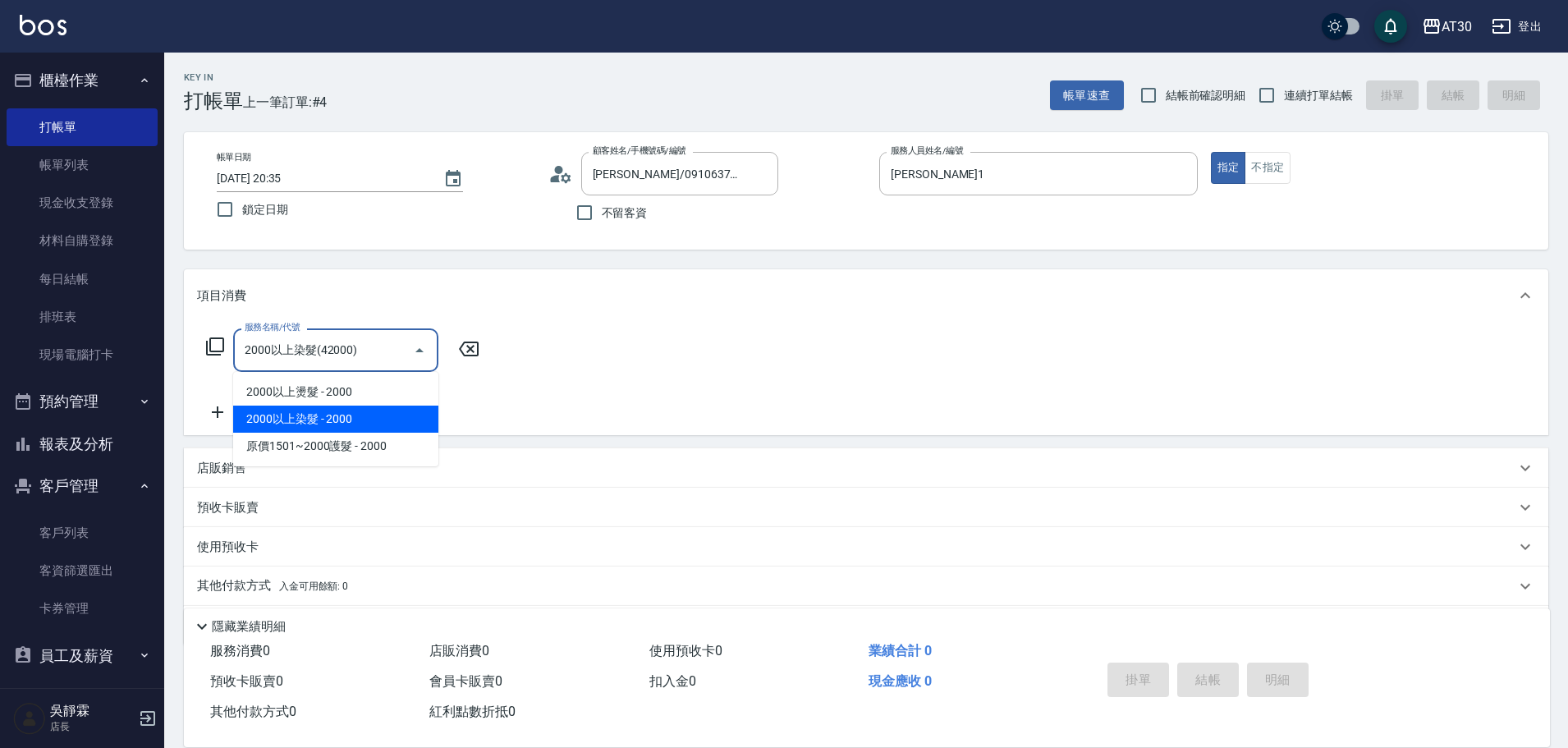
type input "2000以上染髮(42000)"
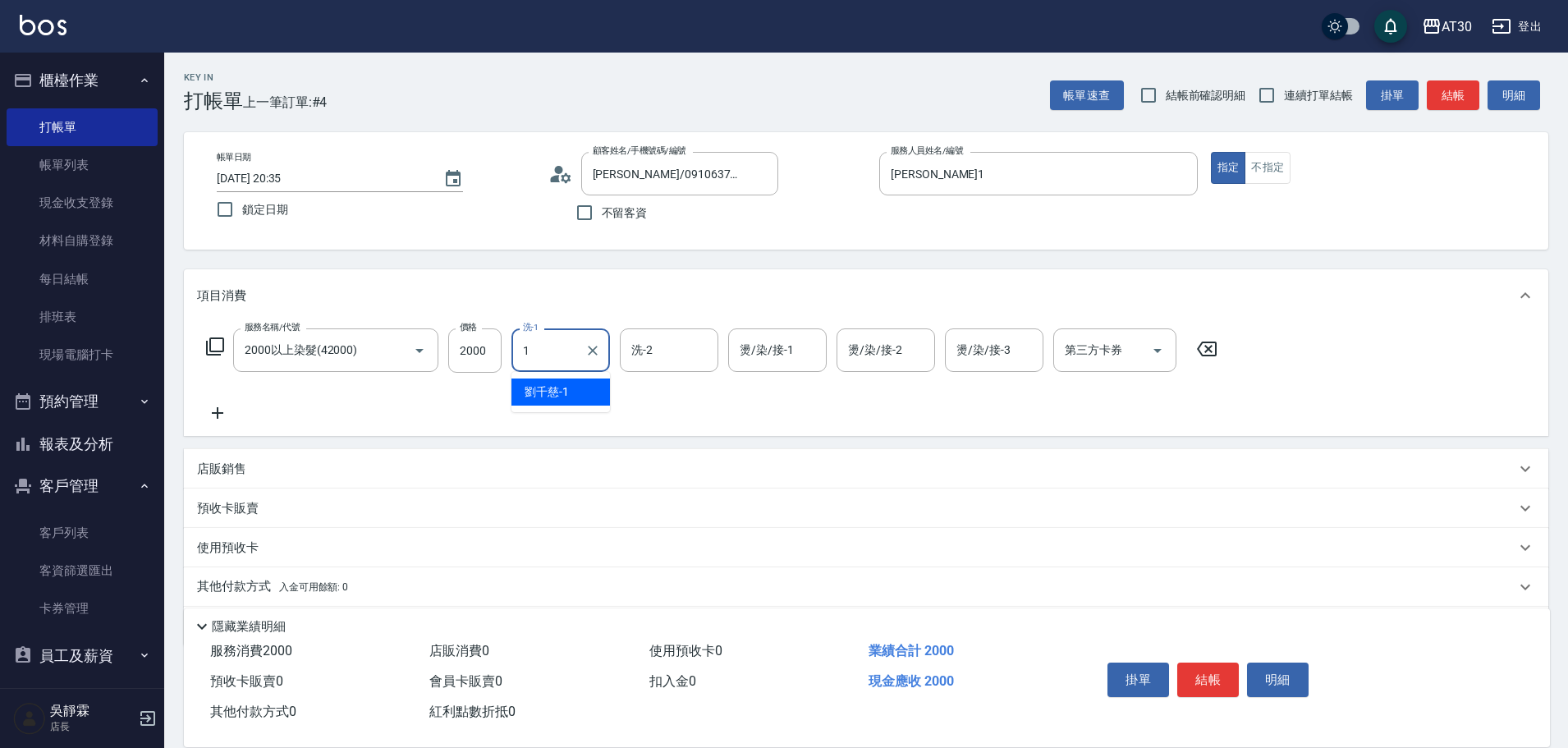
type input "[PERSON_NAME]1"
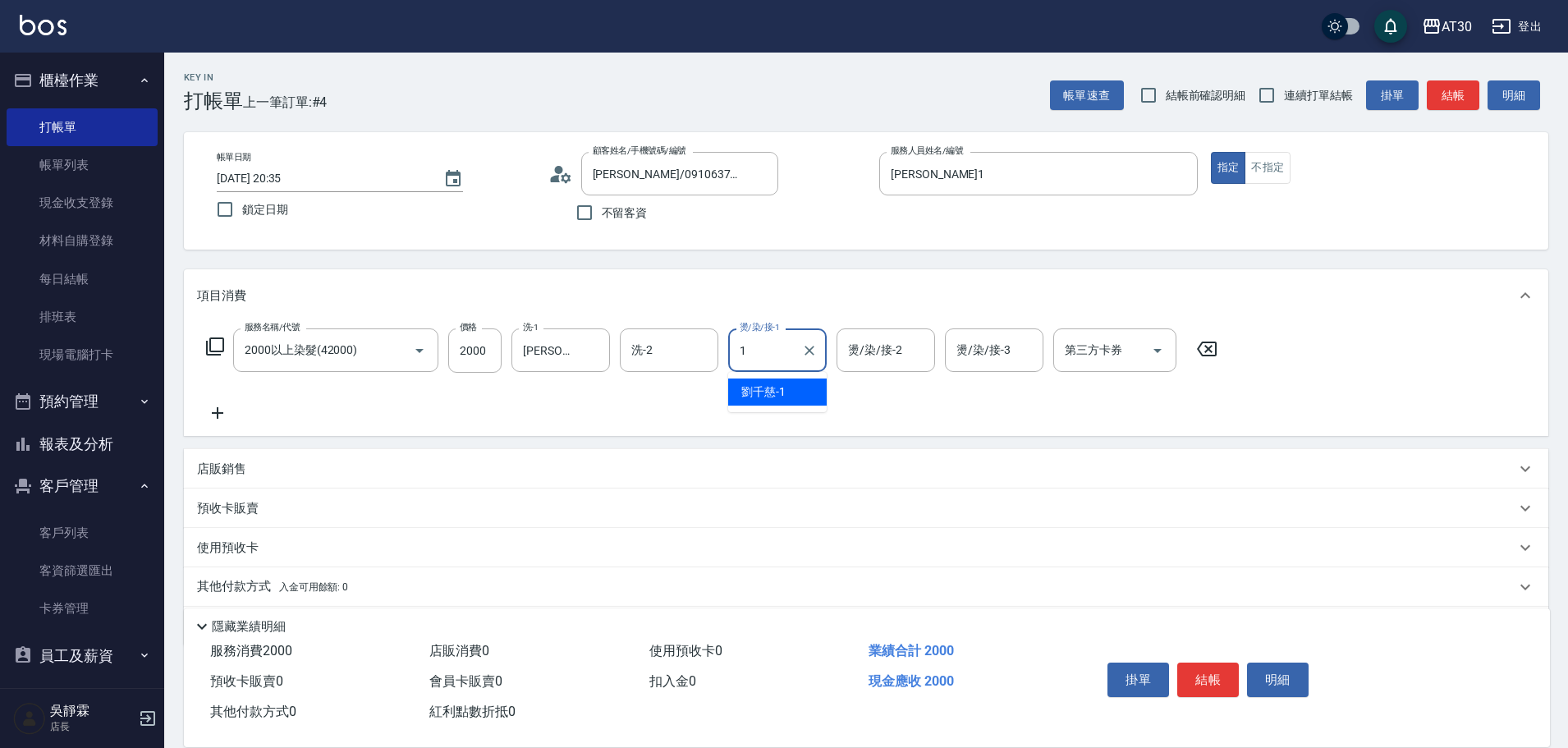
type input "[PERSON_NAME]1"
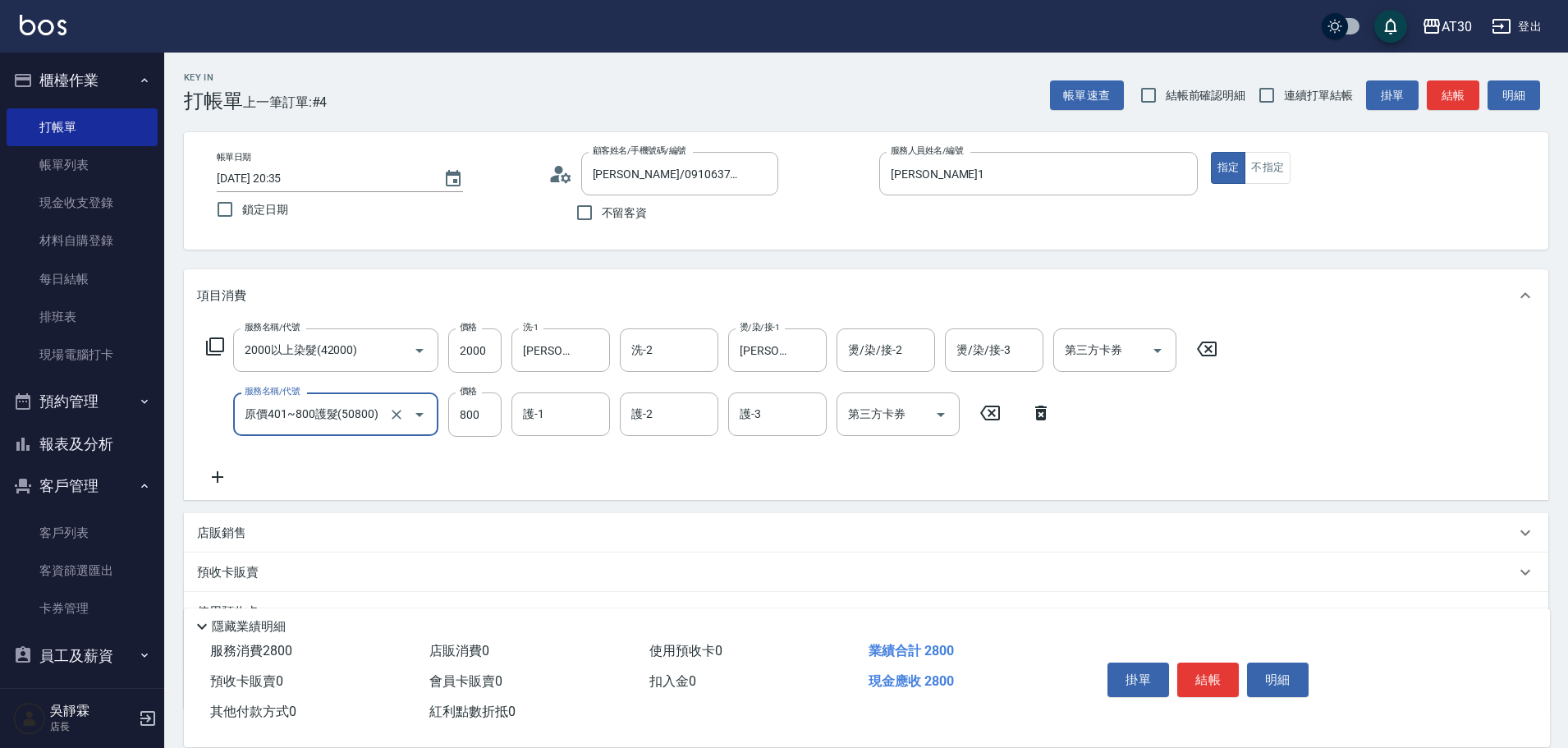
type input "原價401~800護髮(50800)"
type input "[PERSON_NAME]1"
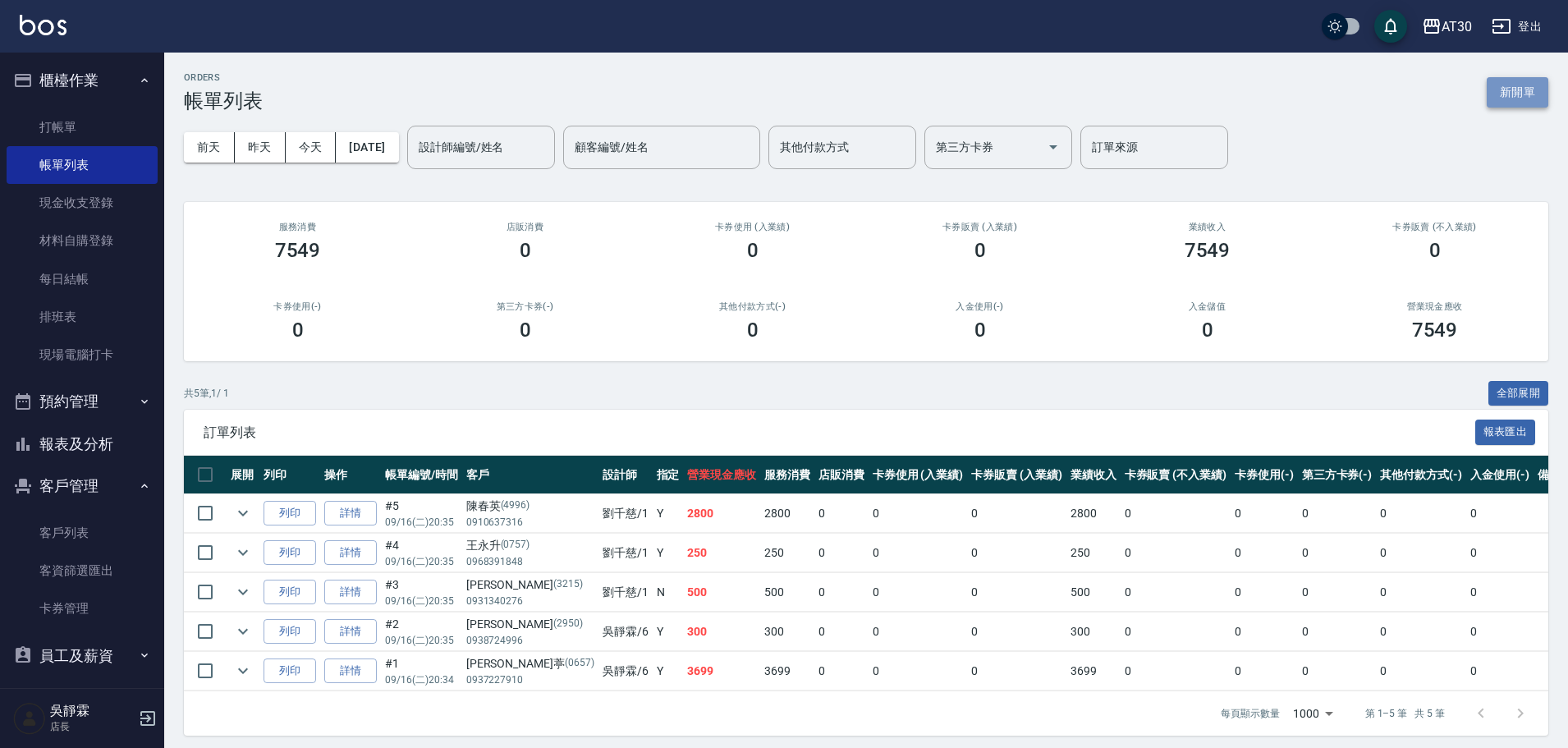
click at [1526, 94] on button "新開單" at bounding box center [1517, 92] width 62 height 30
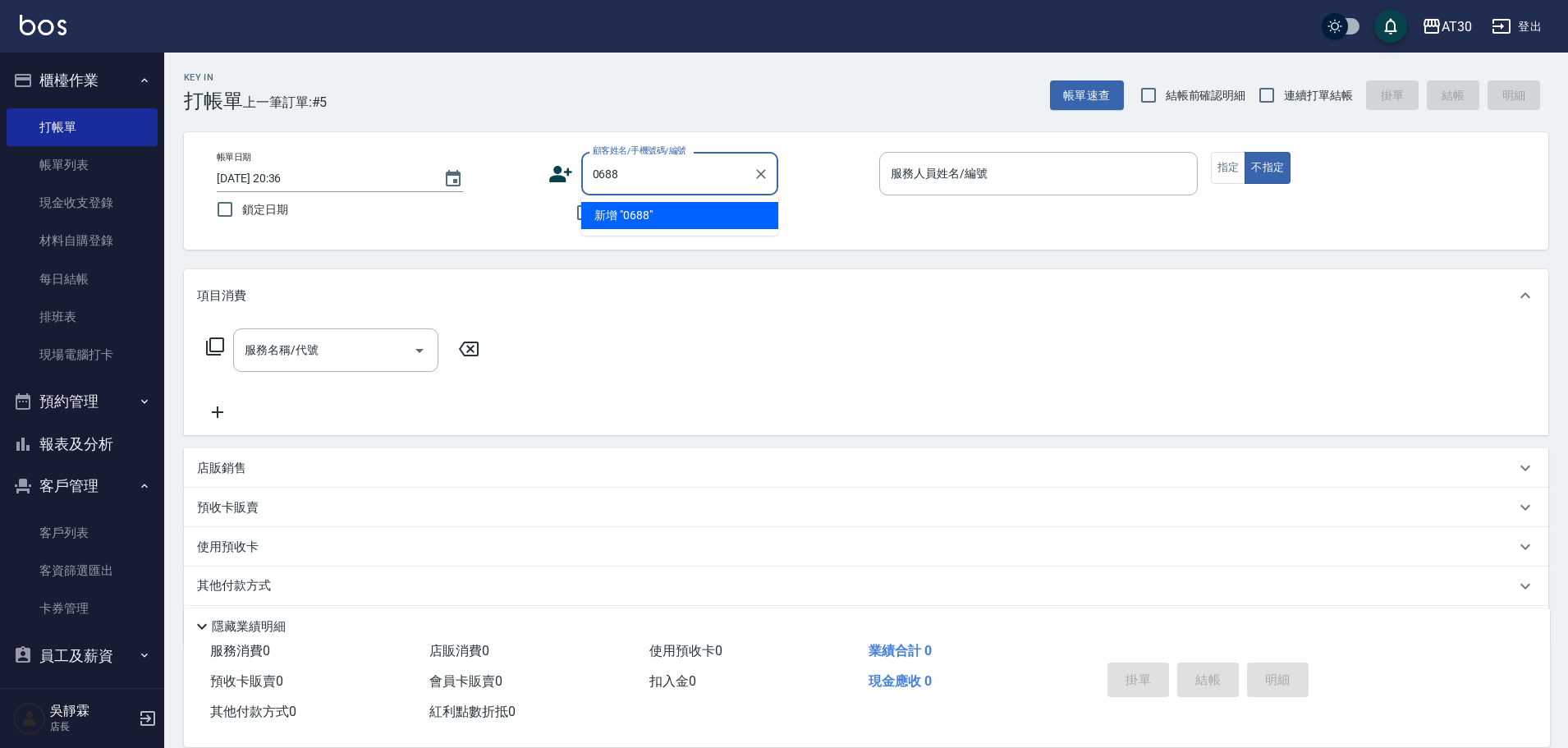
type input "0688"
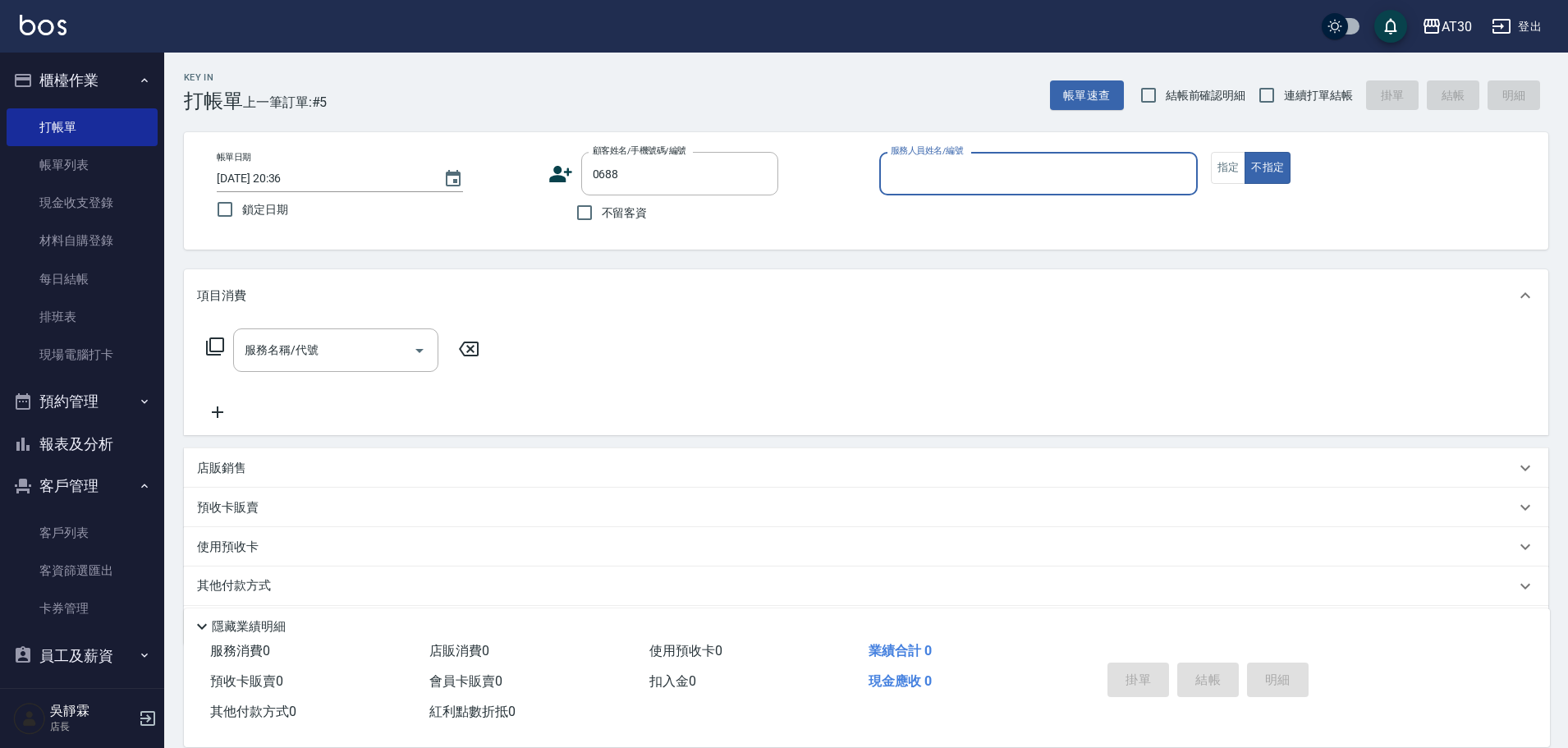
click at [1245, 152] on button "不指定" at bounding box center [1267, 167] width 46 height 32
type button "false"
type input "[PERSON_NAME]/0913114534/0688"
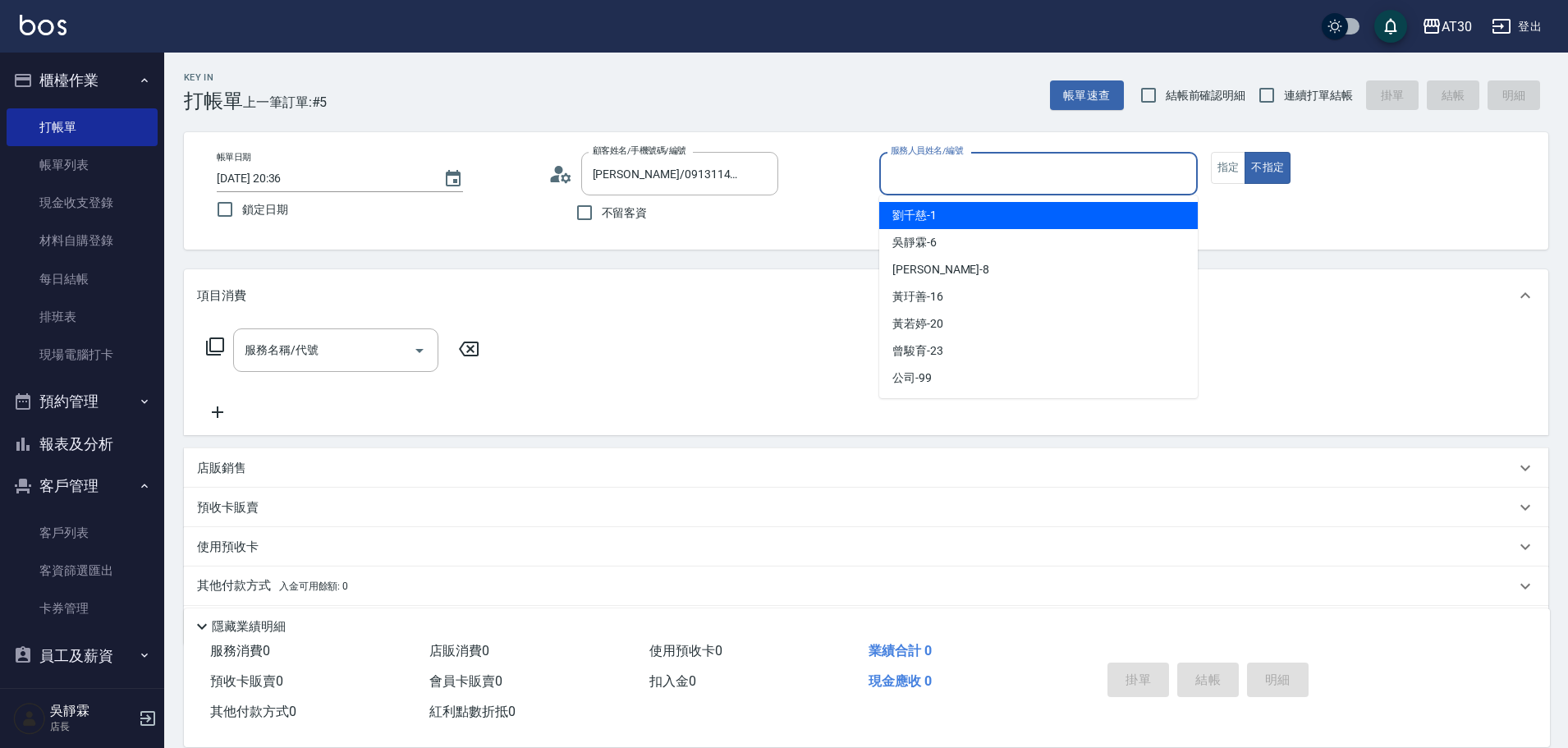
click at [958, 167] on input "服務人員姓名/編號" at bounding box center [1038, 173] width 304 height 29
click at [747, 175] on div "[PERSON_NAME]/0913114534/0688 顧客姓名/手機號碼/編號" at bounding box center [679, 173] width 197 height 44
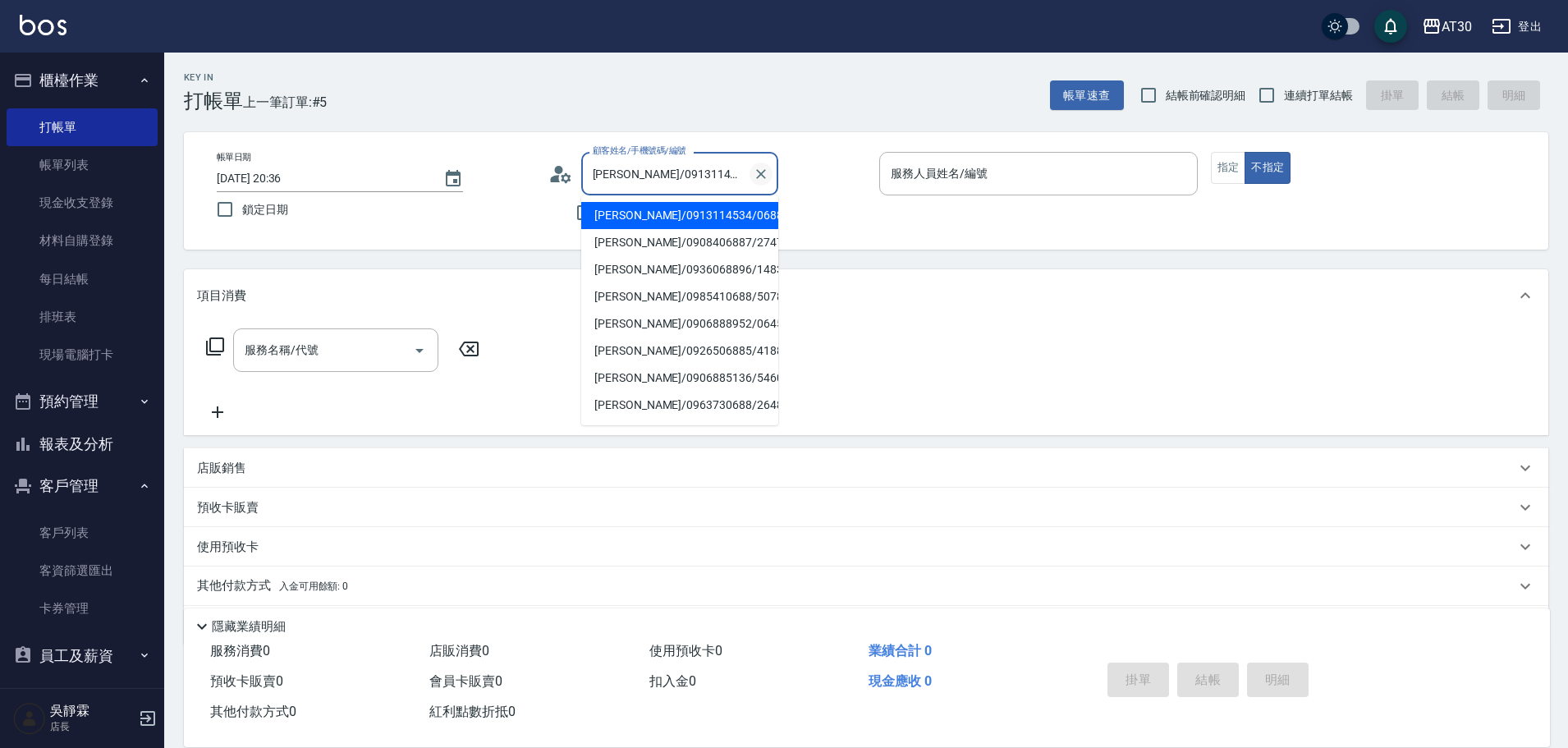
click at [759, 175] on icon "Clear" at bounding box center [761, 173] width 10 height 10
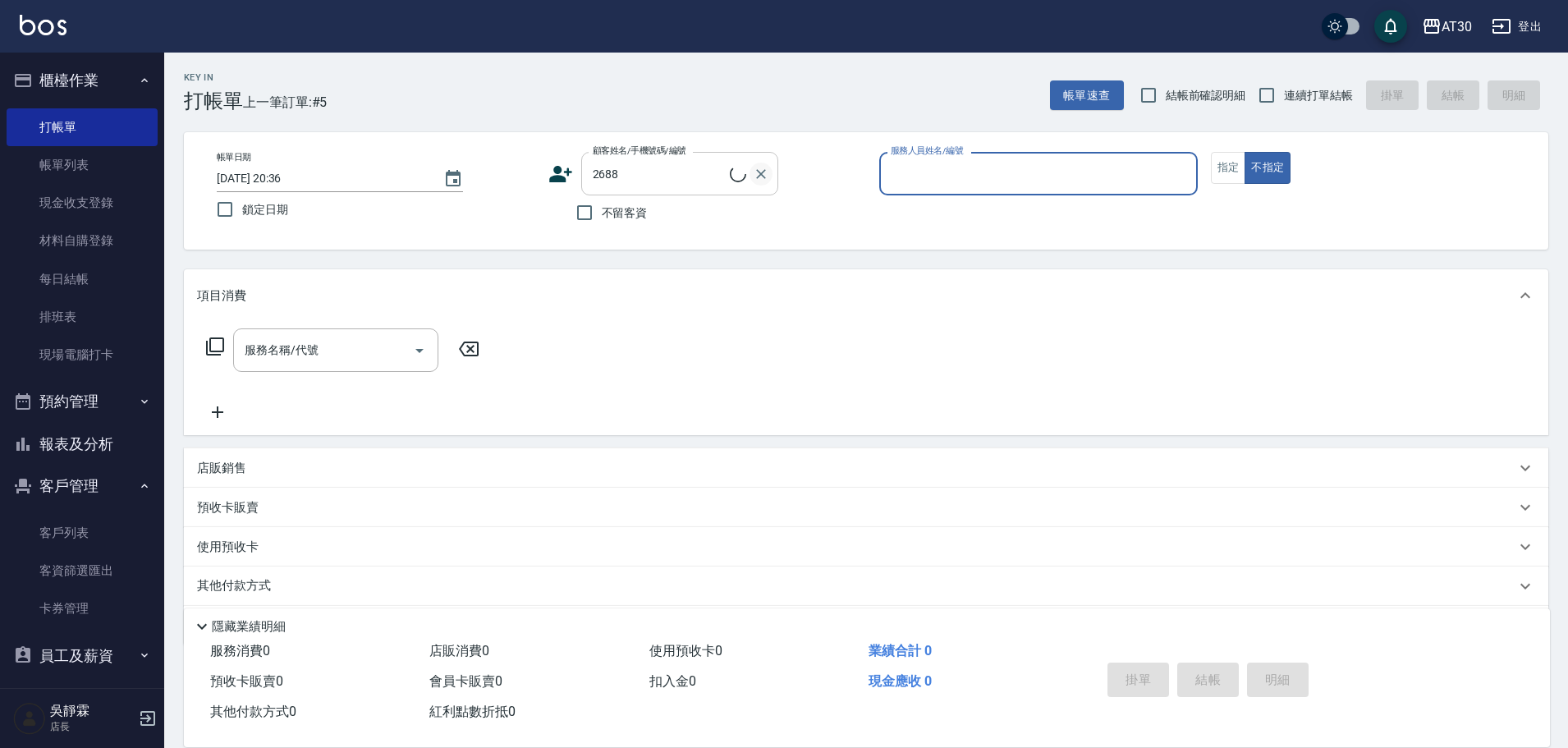
type input "蘇品任/0986790582/2688"
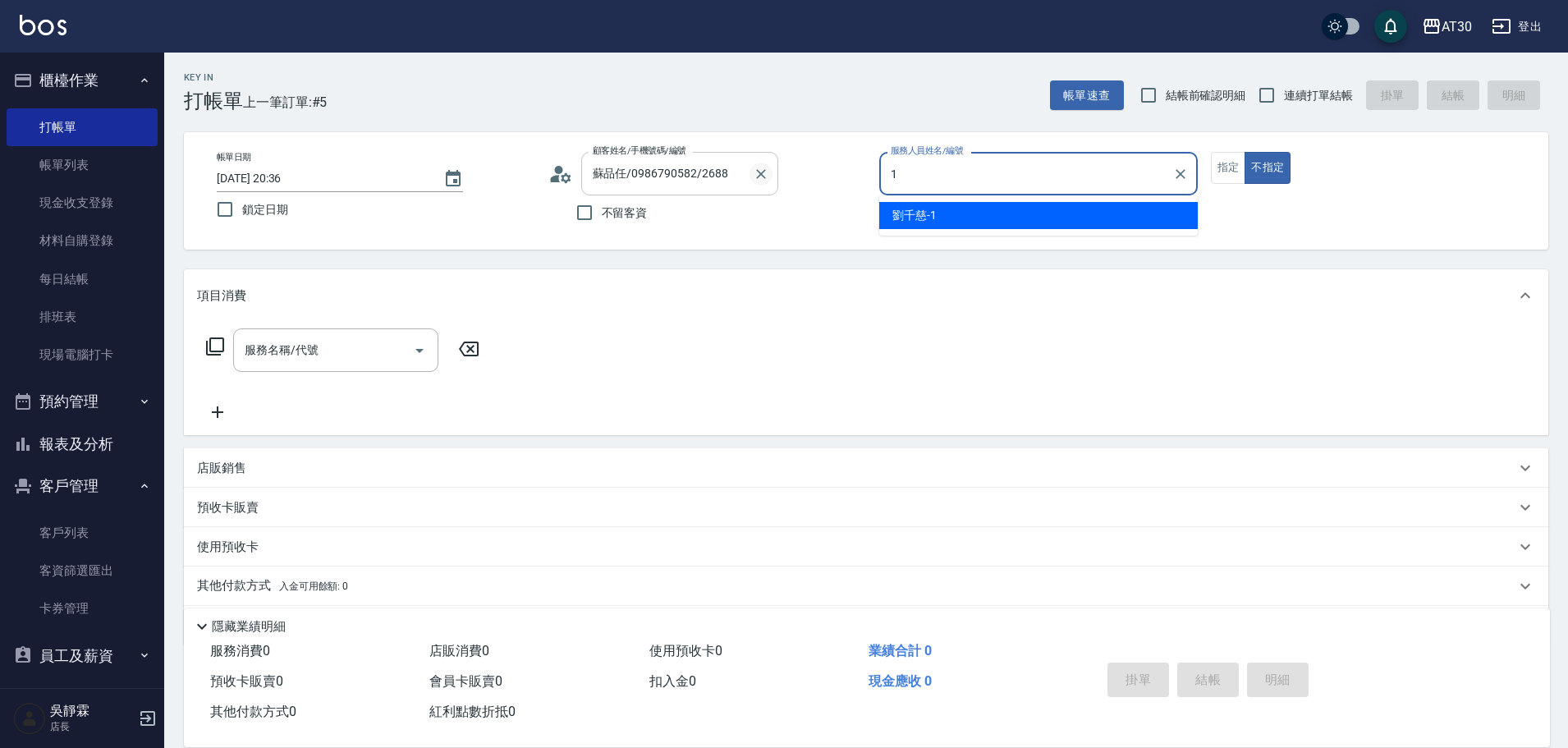
type input "[PERSON_NAME]1"
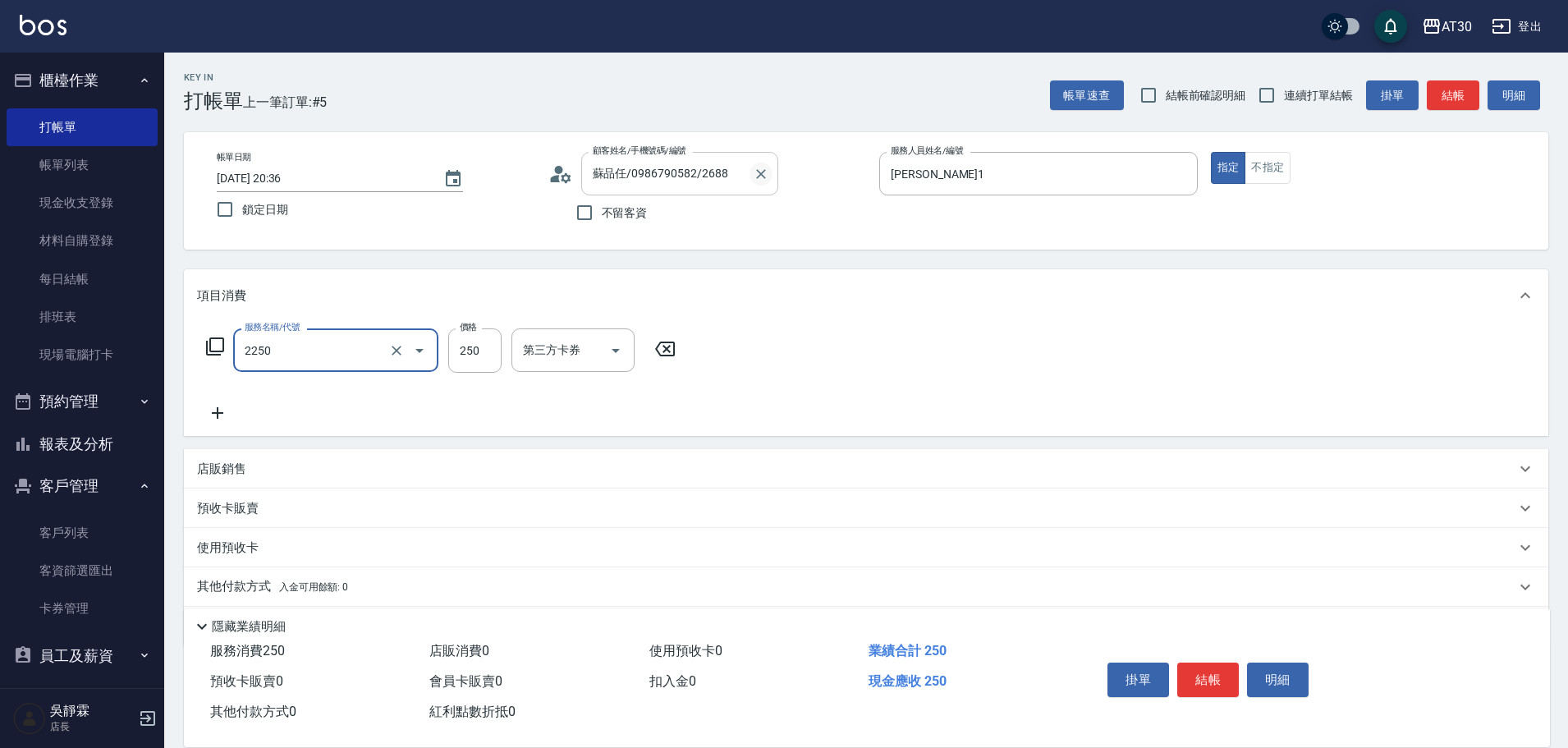
type input "剪髮(2250)"
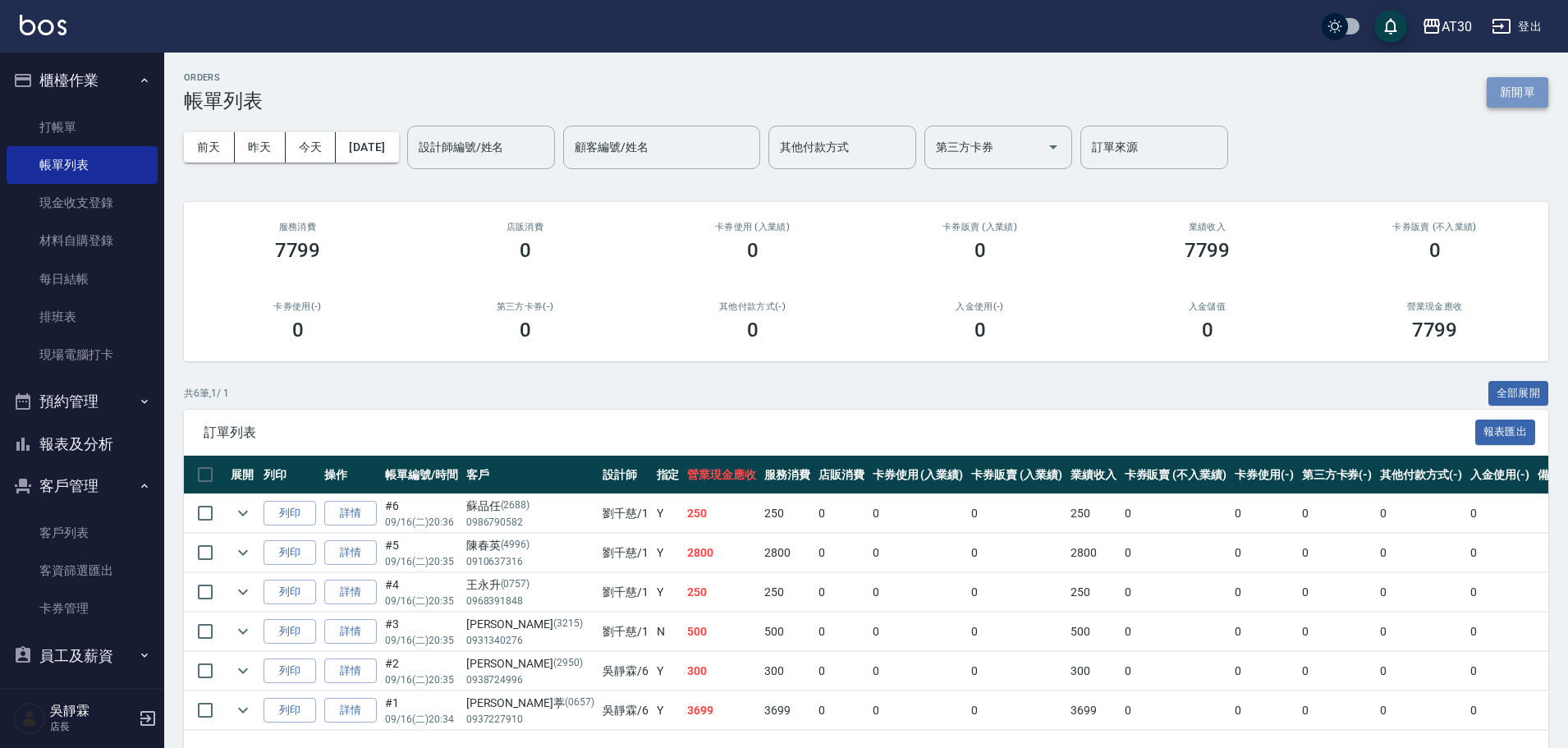
click at [1540, 98] on button "新開單" at bounding box center [1517, 92] width 62 height 30
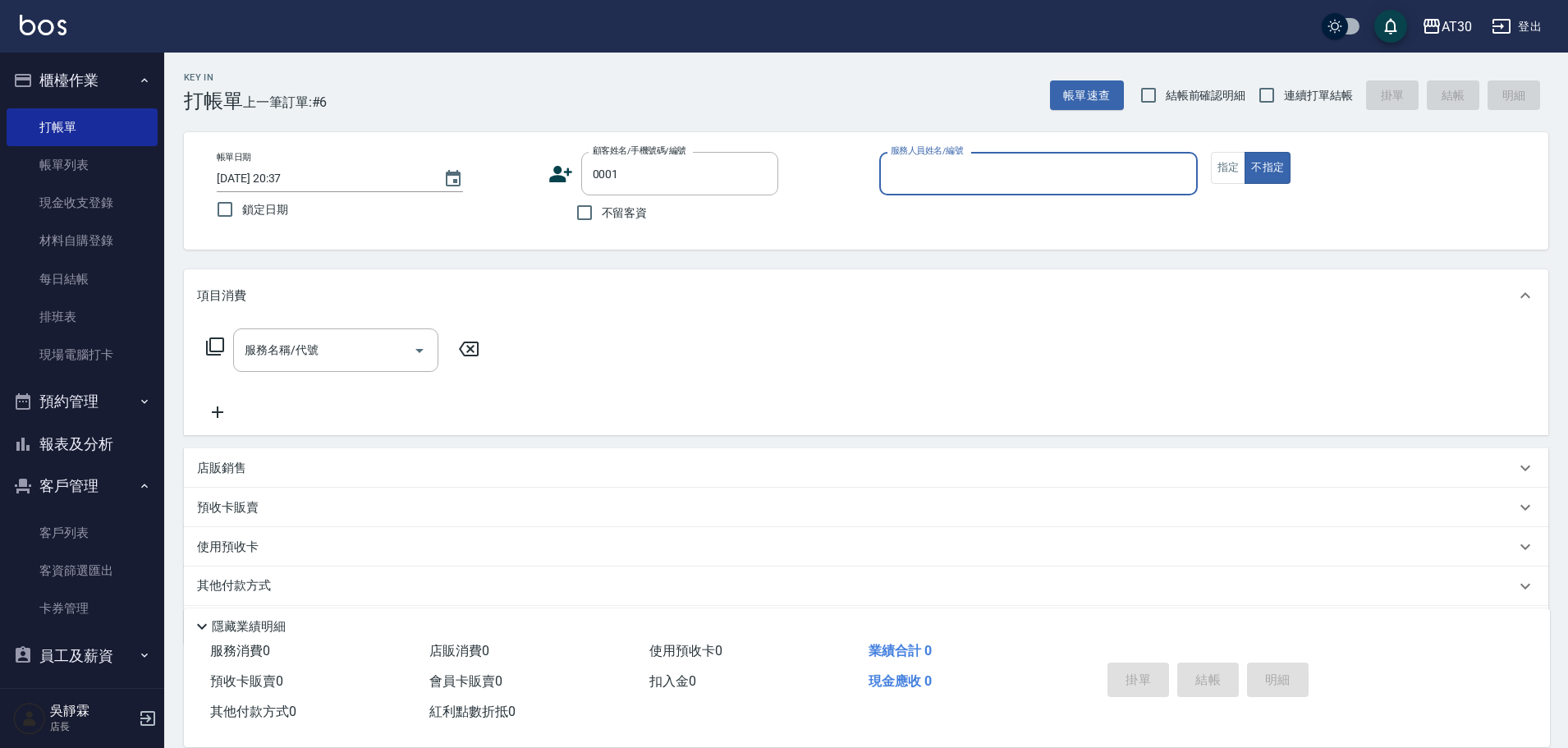
type input "新客人 姓名未設定/0001/null"
type input "[PERSON_NAME]1"
type button "false"
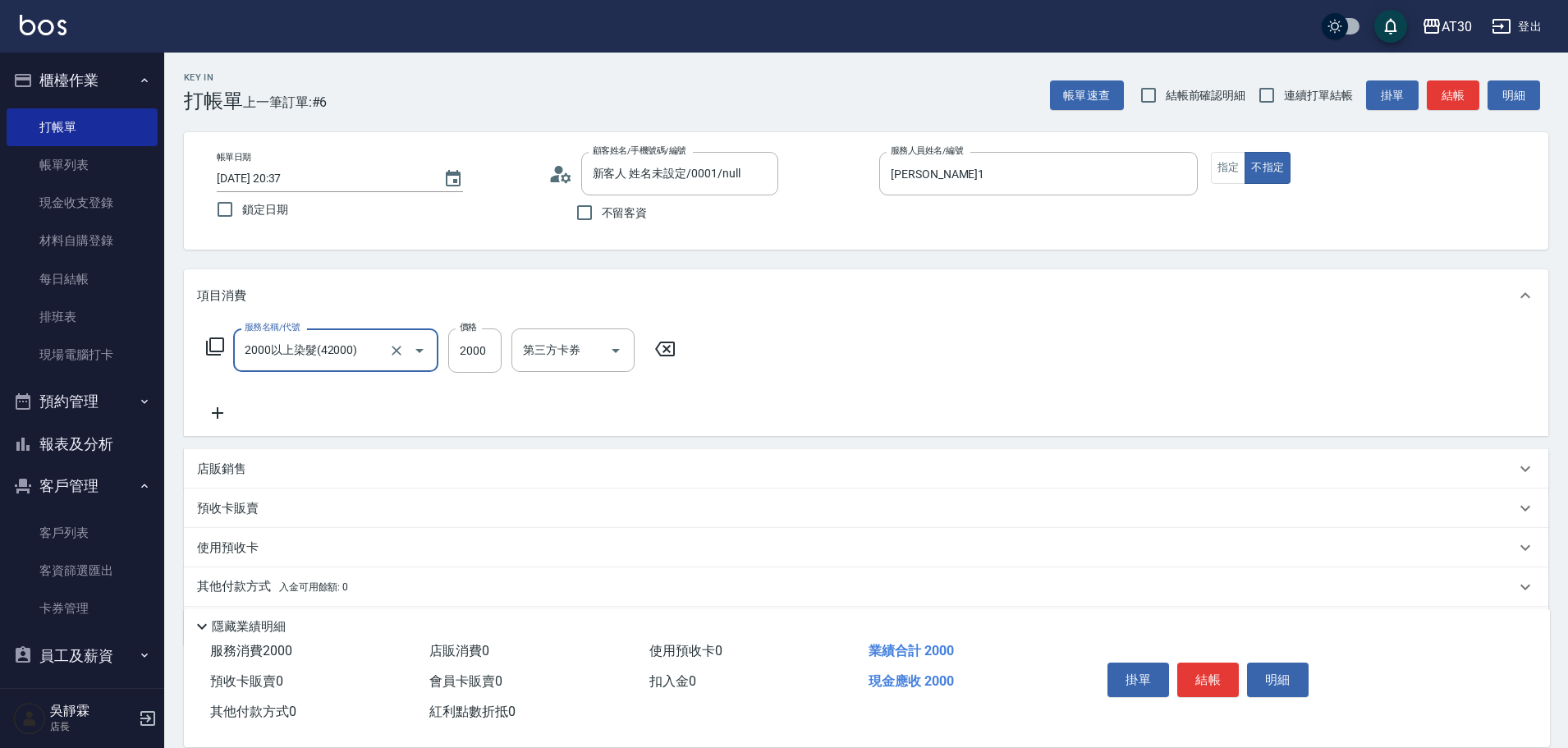
type input "2000以上染髮(42000)"
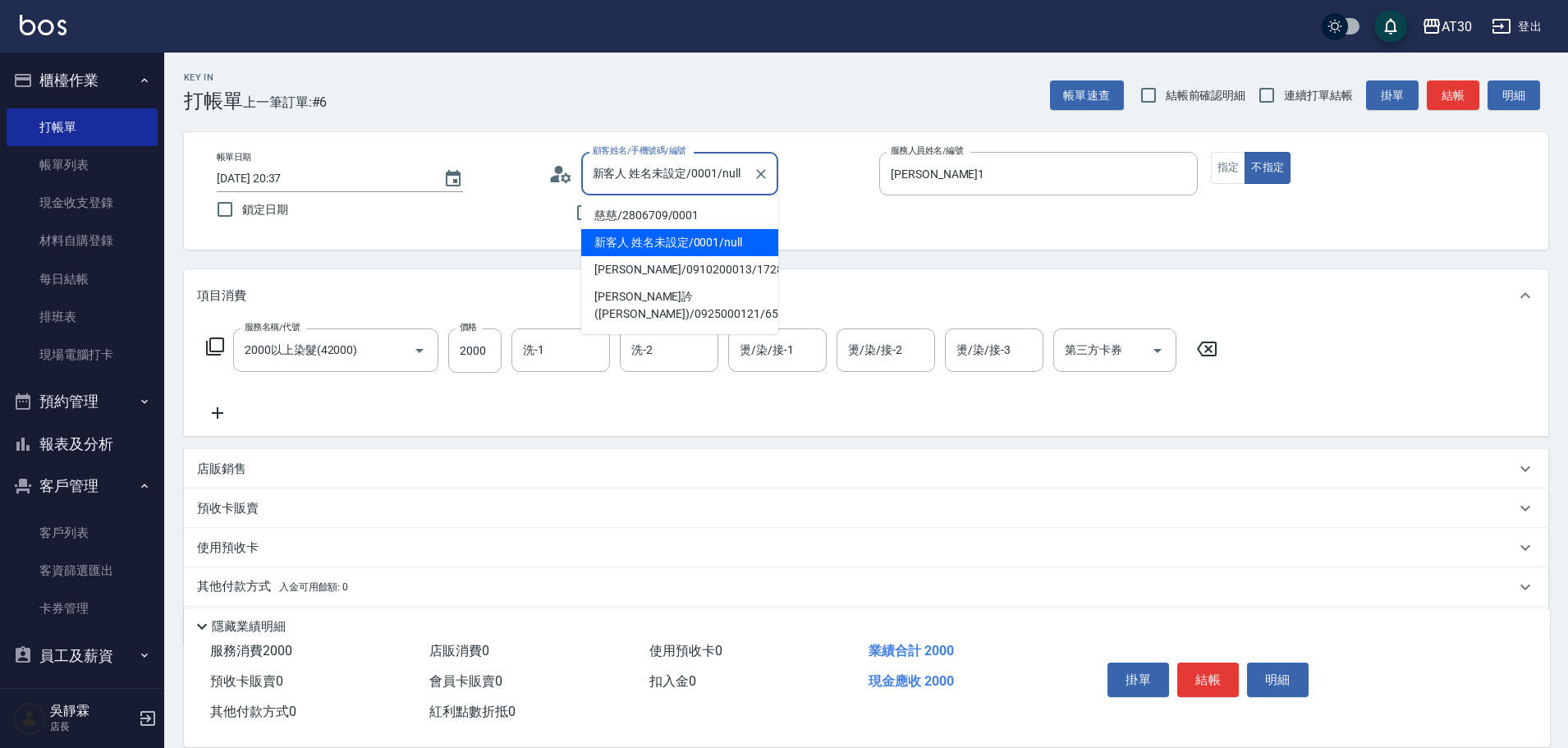
click at [655, 159] on input "新客人 姓名未設定/0001/null" at bounding box center [667, 173] width 158 height 29
click at [634, 209] on li "慈慈/2806709/0001" at bounding box center [679, 215] width 197 height 27
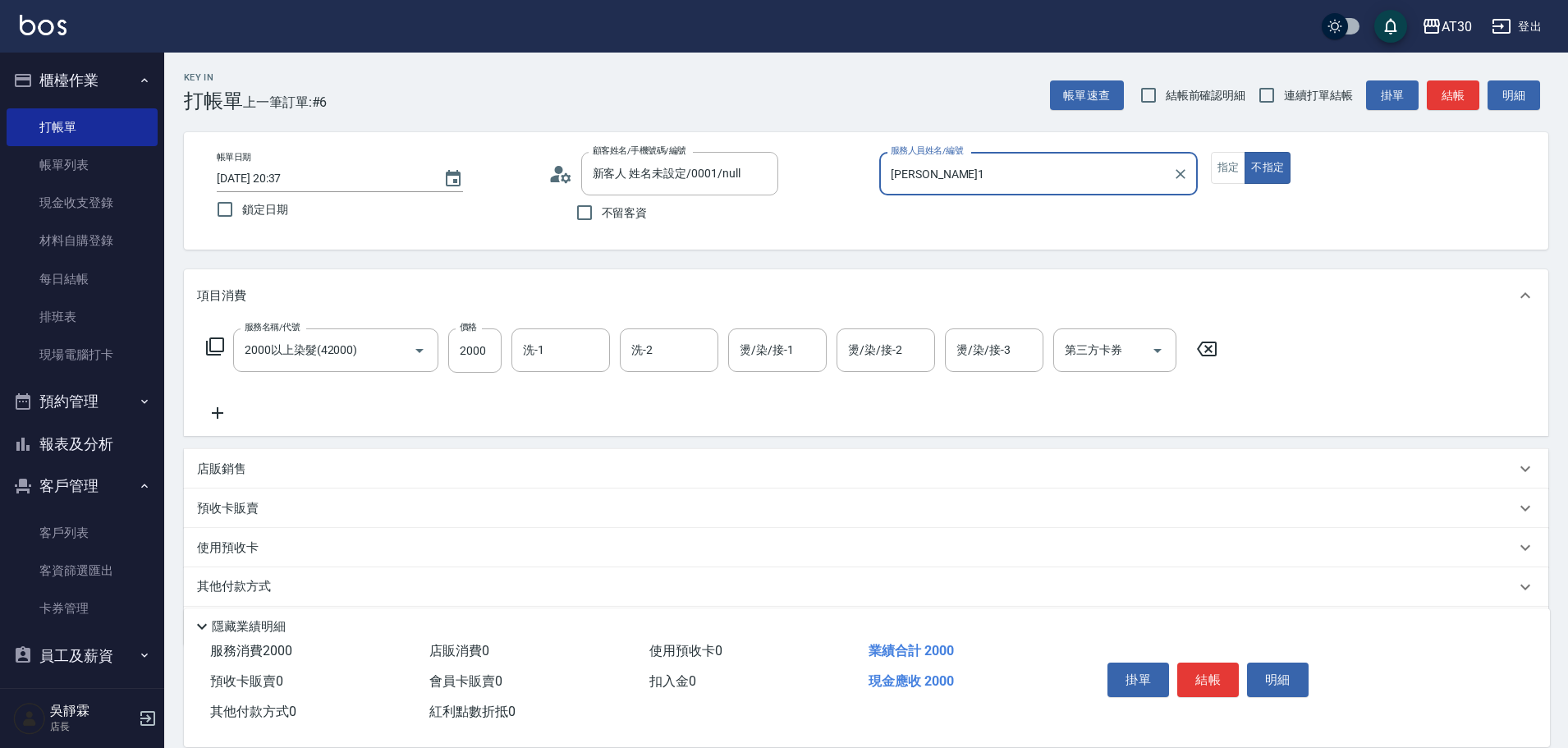
type input "慈慈/2806709/0001"
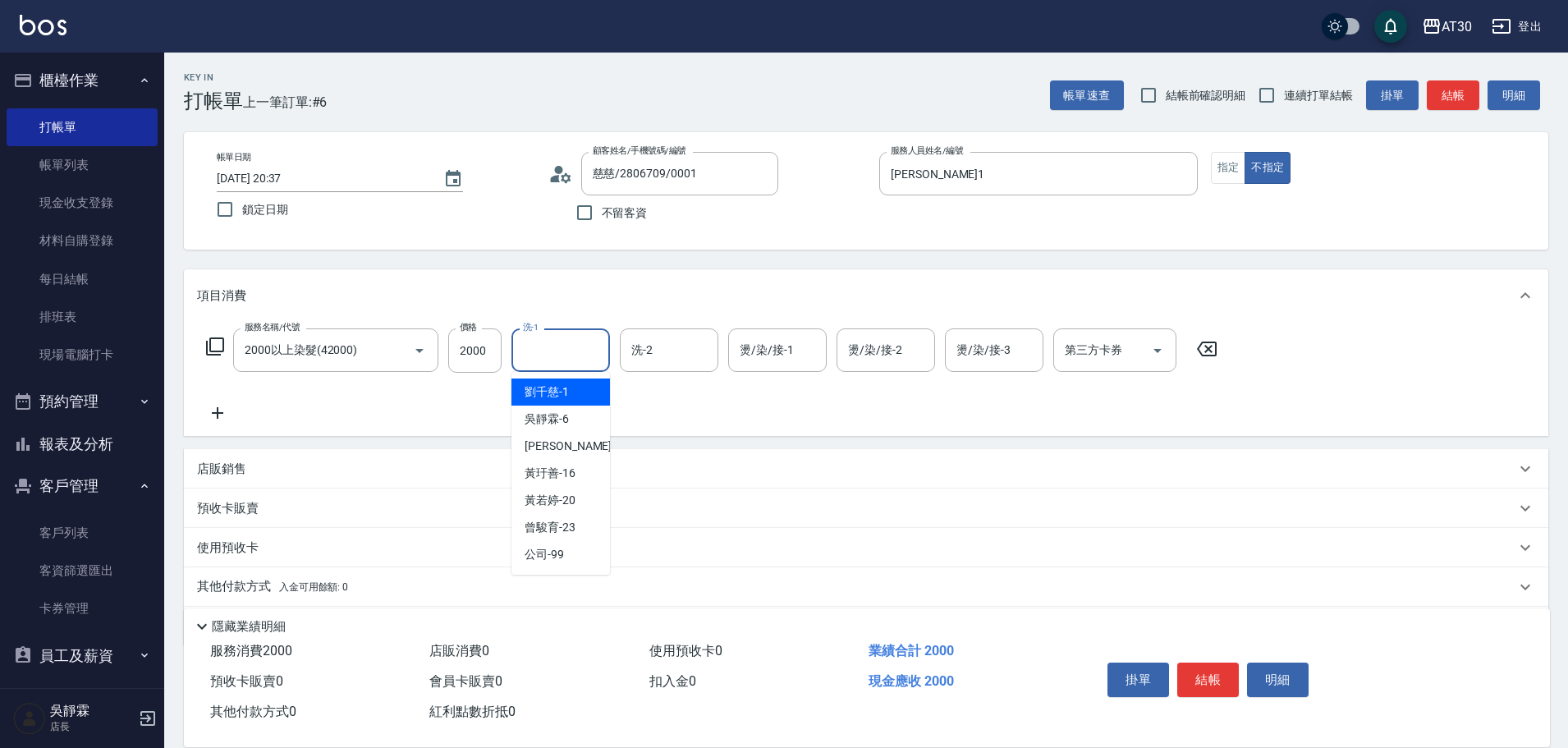
click at [562, 350] on input "洗-1" at bounding box center [560, 350] width 84 height 29
click at [571, 530] on span "[PERSON_NAME]育 -23" at bounding box center [550, 527] width 51 height 17
type input "曾駿育-23"
click at [778, 344] on input "燙/染/接-1" at bounding box center [777, 350] width 84 height 29
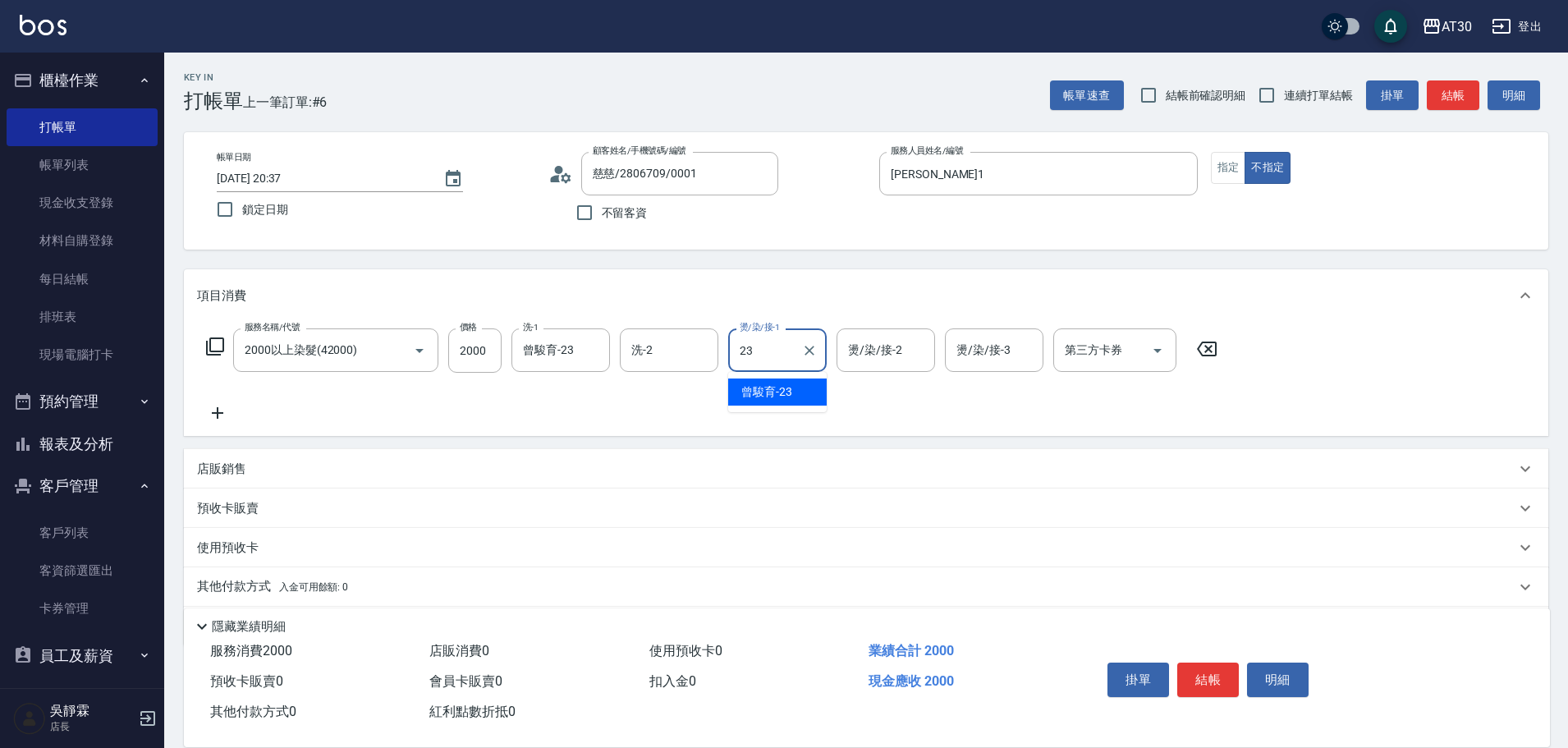
type input "曾駿育-23"
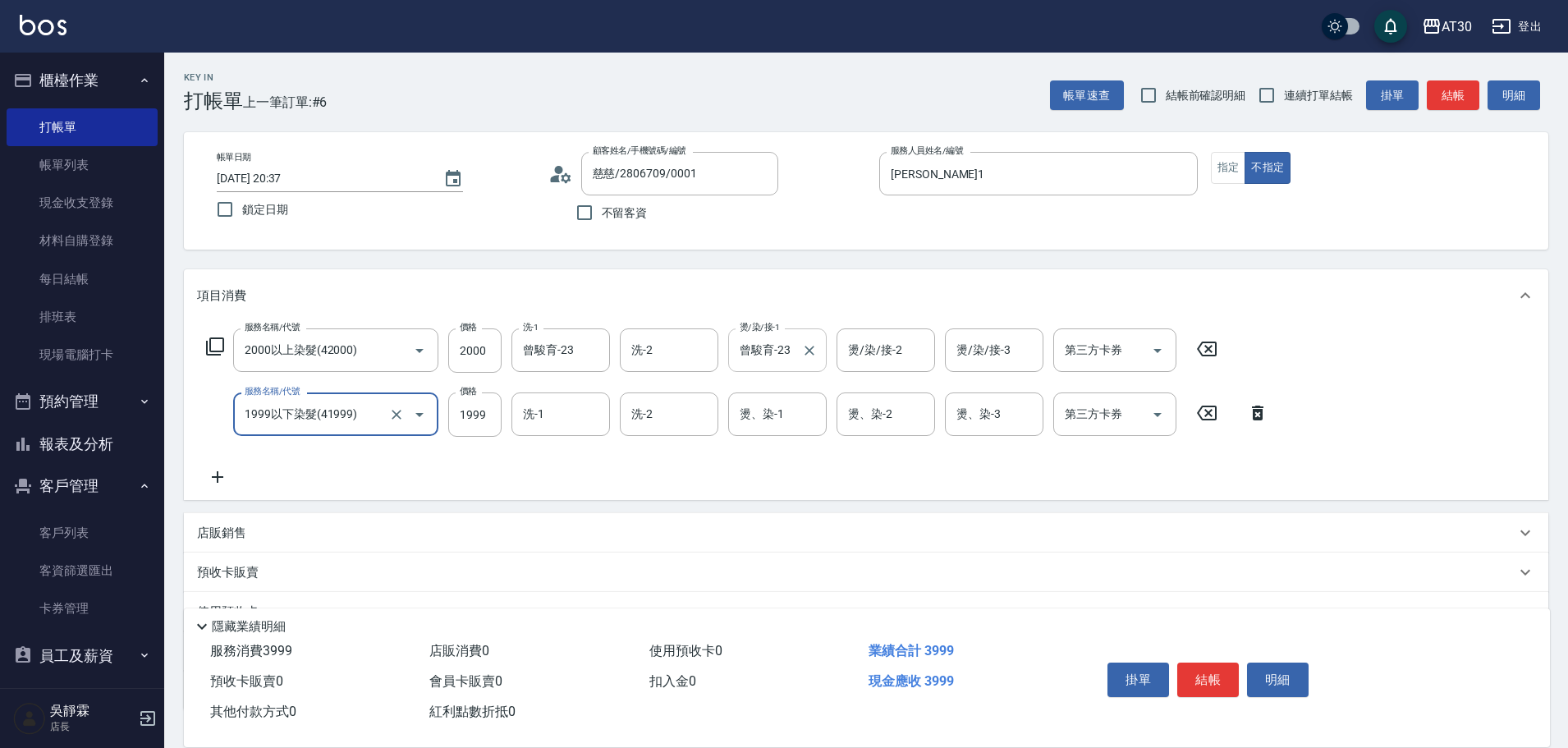
type input "1999以下染髮(41999)"
type input "1000"
type input "[PERSON_NAME]1"
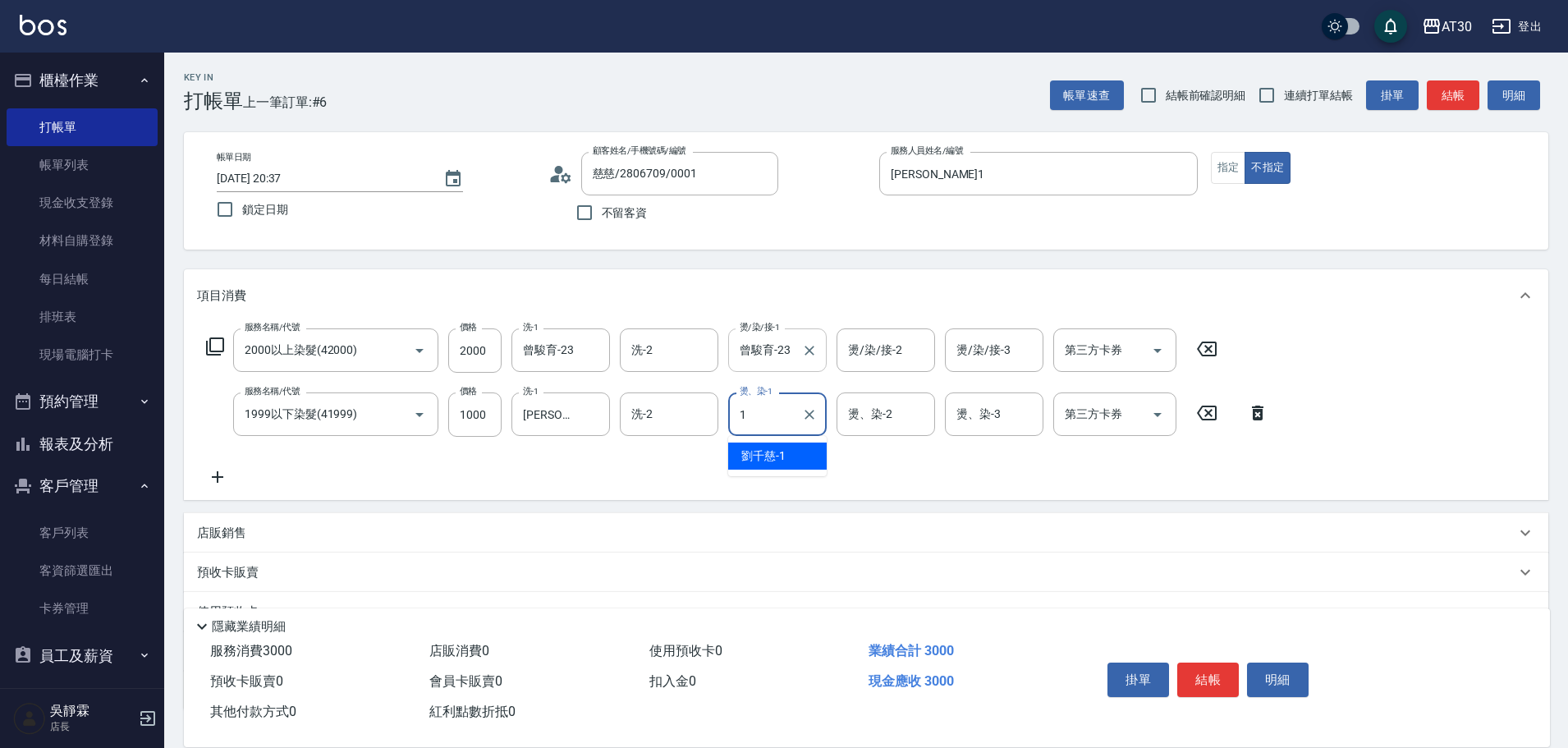
type input "[PERSON_NAME]1"
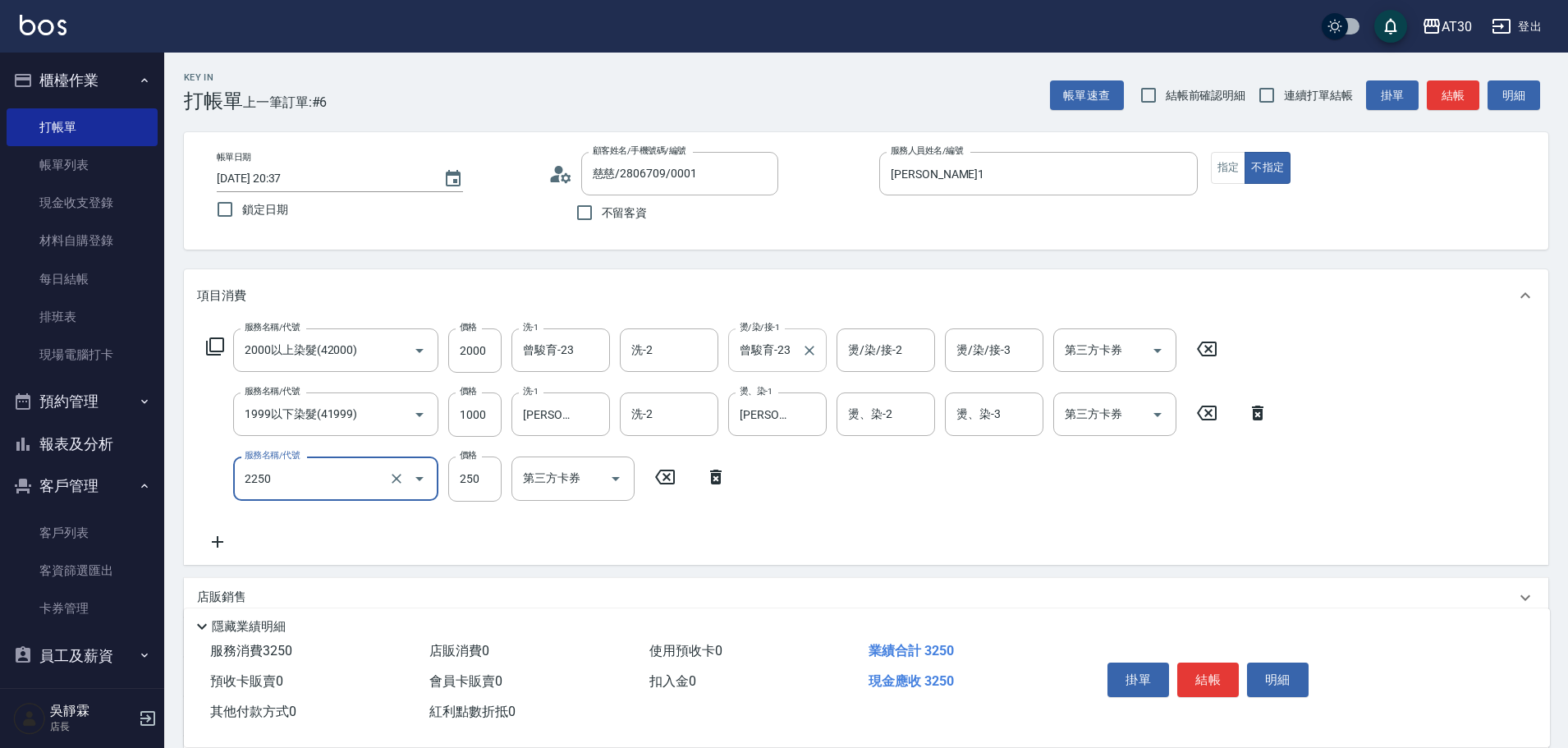
type input "剪髮(2250)"
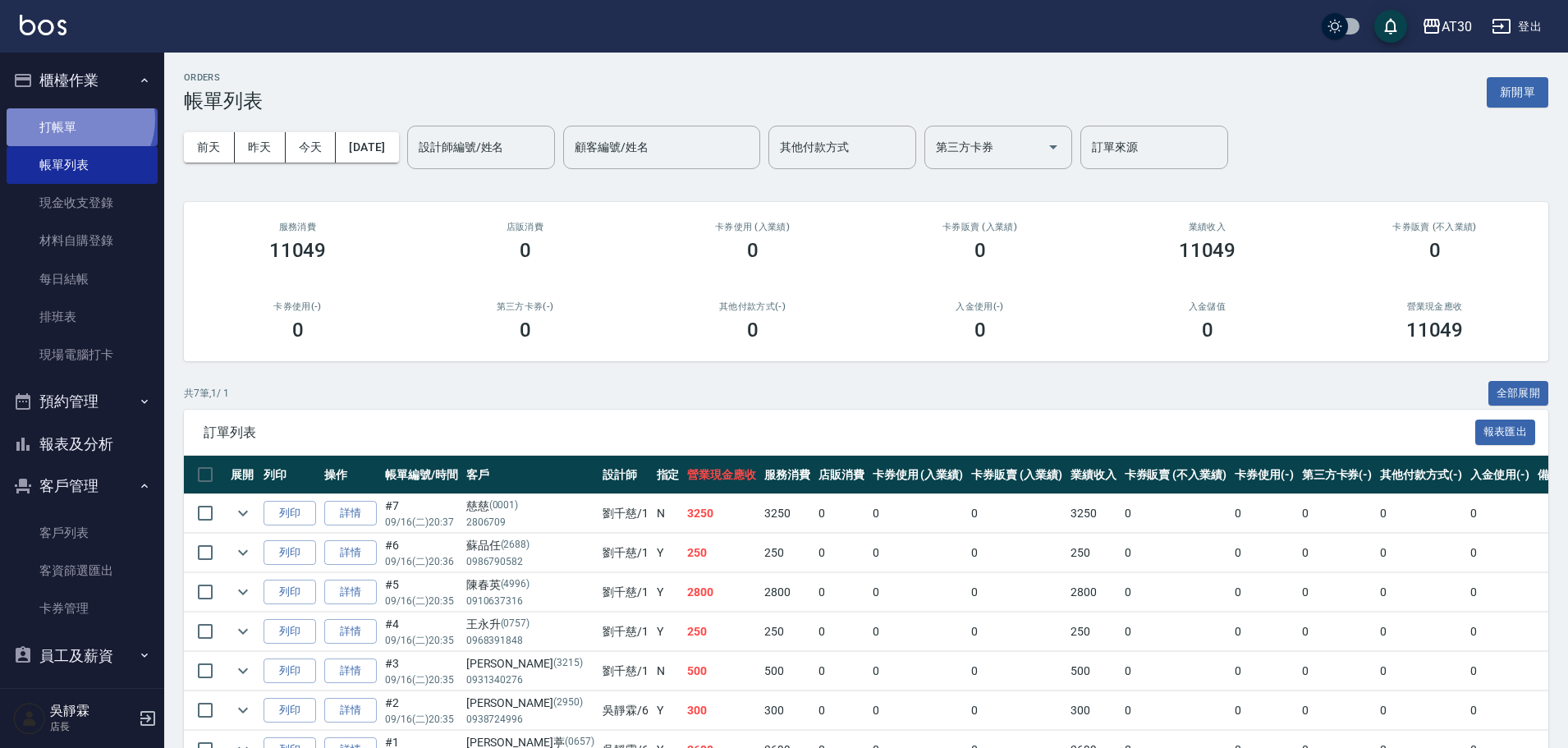
click at [76, 119] on link "打帳單" at bounding box center [82, 127] width 151 height 38
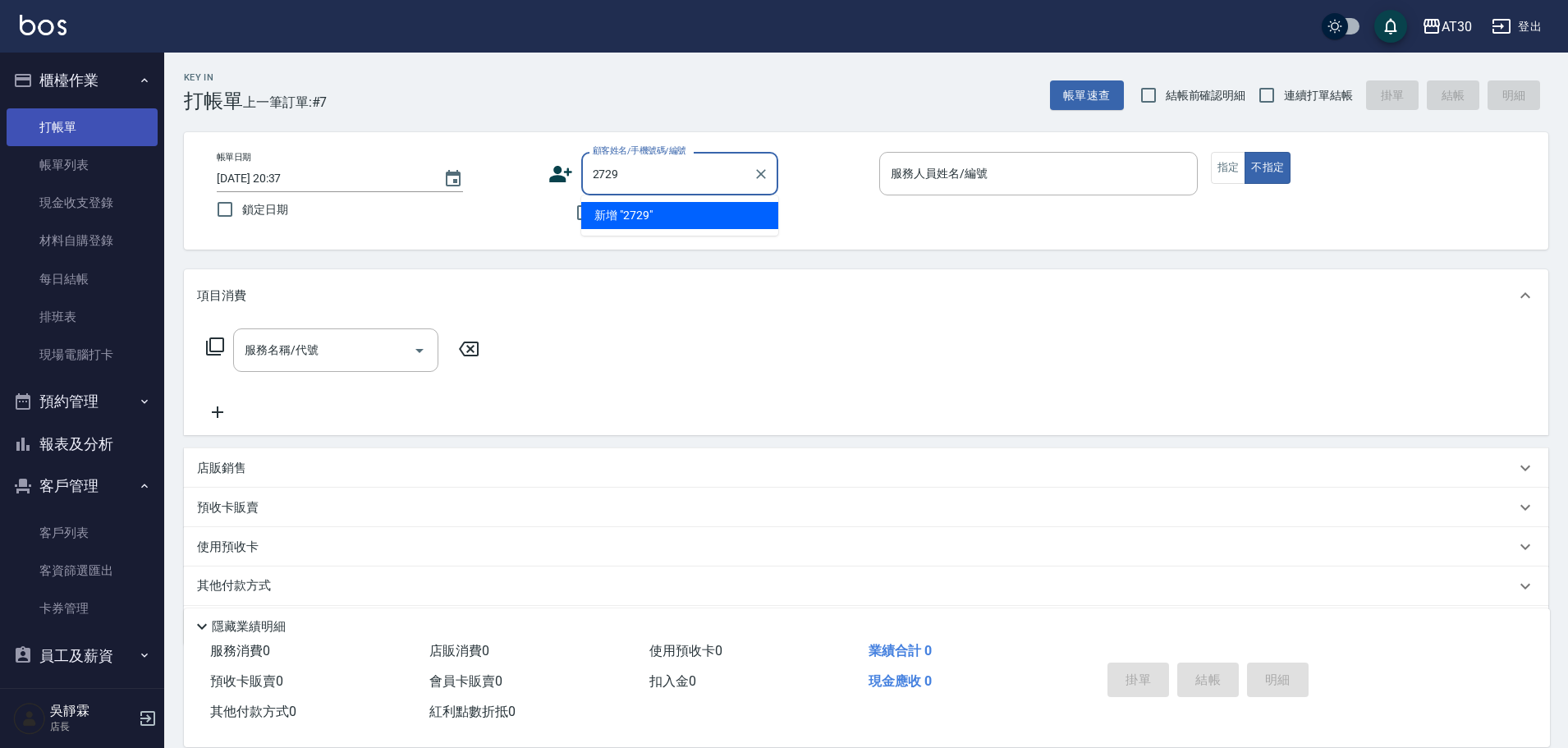
type input "2729"
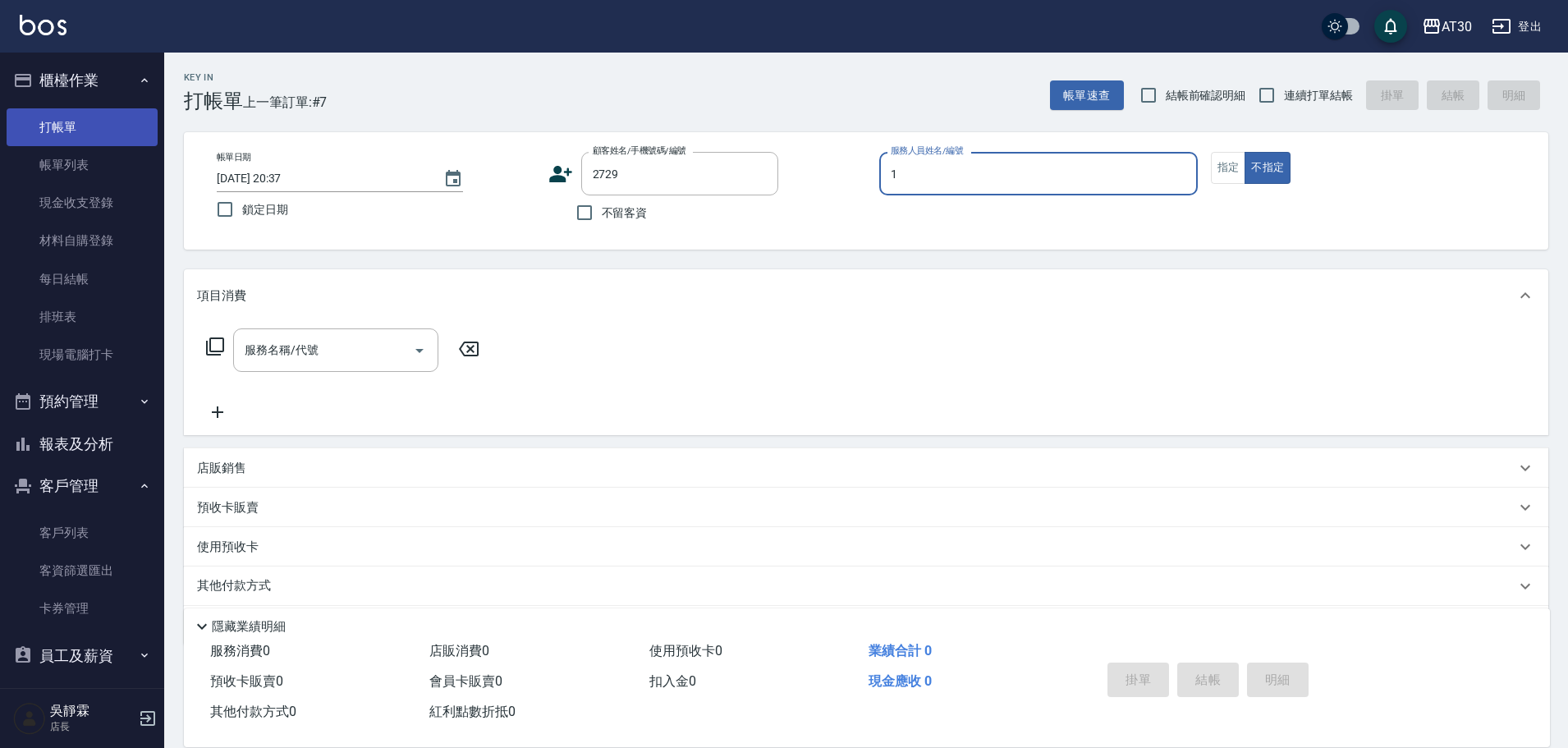
type input "[PERSON_NAME]1"
type button "false"
type input "[PERSON_NAME]/0912571831/2729"
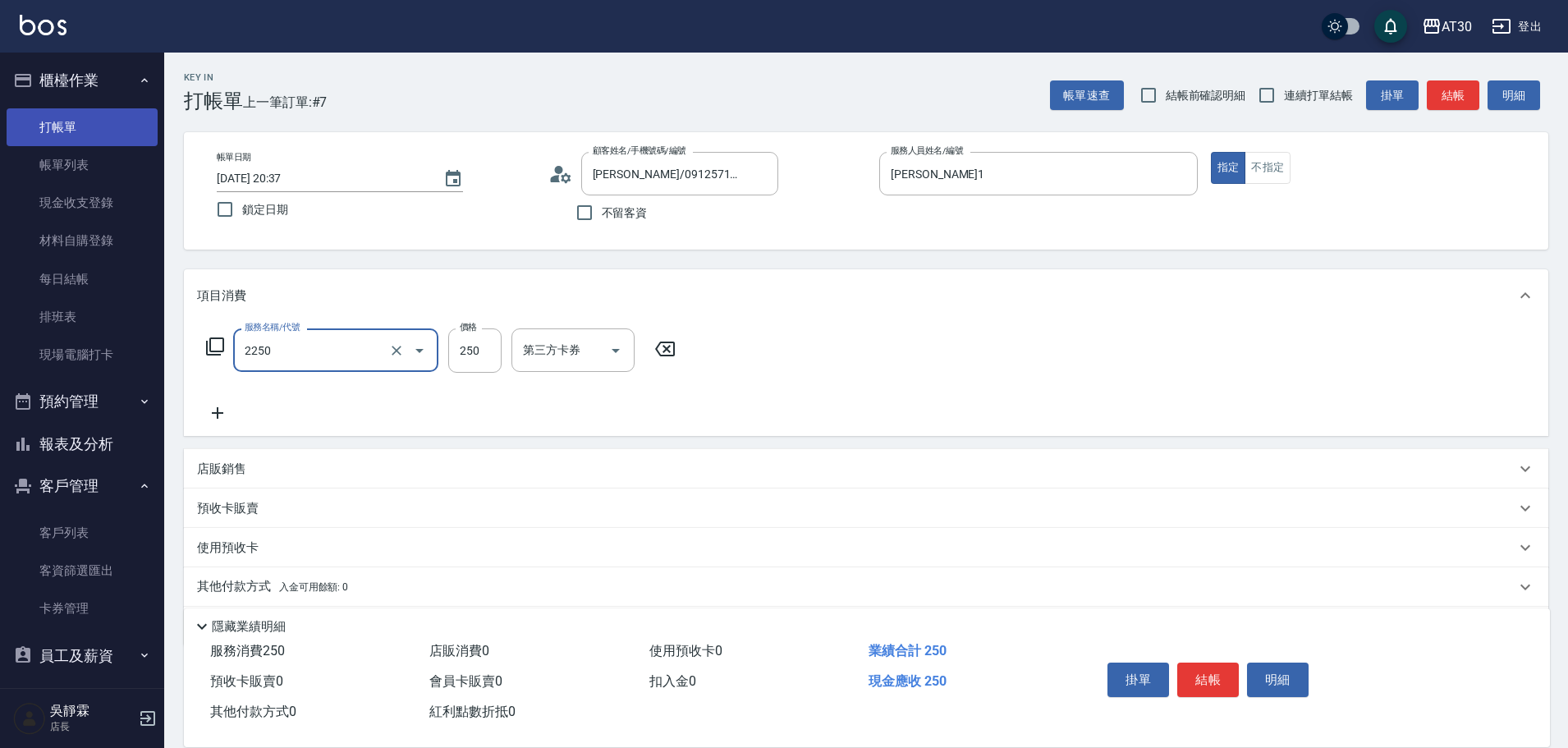
type input "剪髮(2250)"
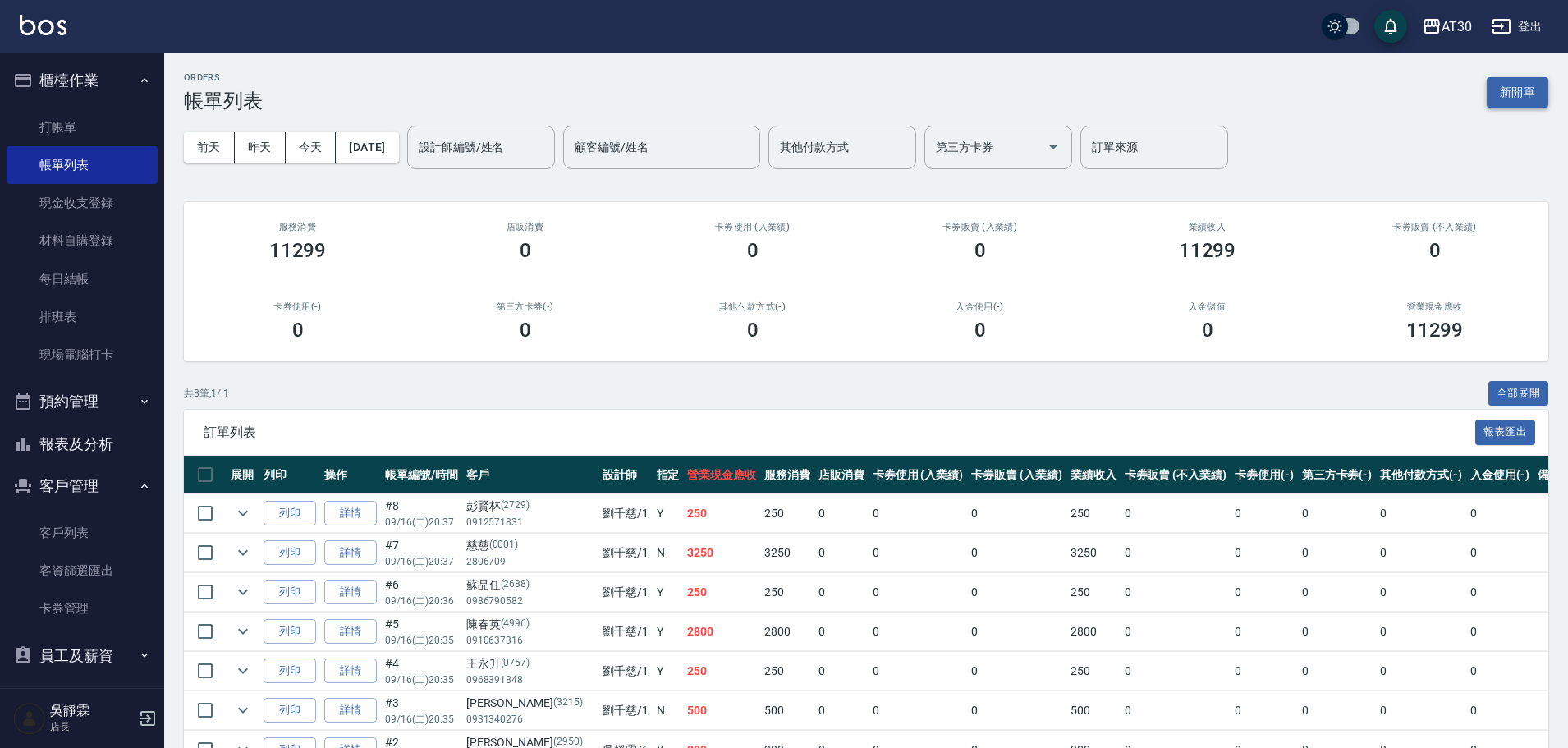
click at [1514, 84] on button "新開單" at bounding box center [1517, 92] width 62 height 30
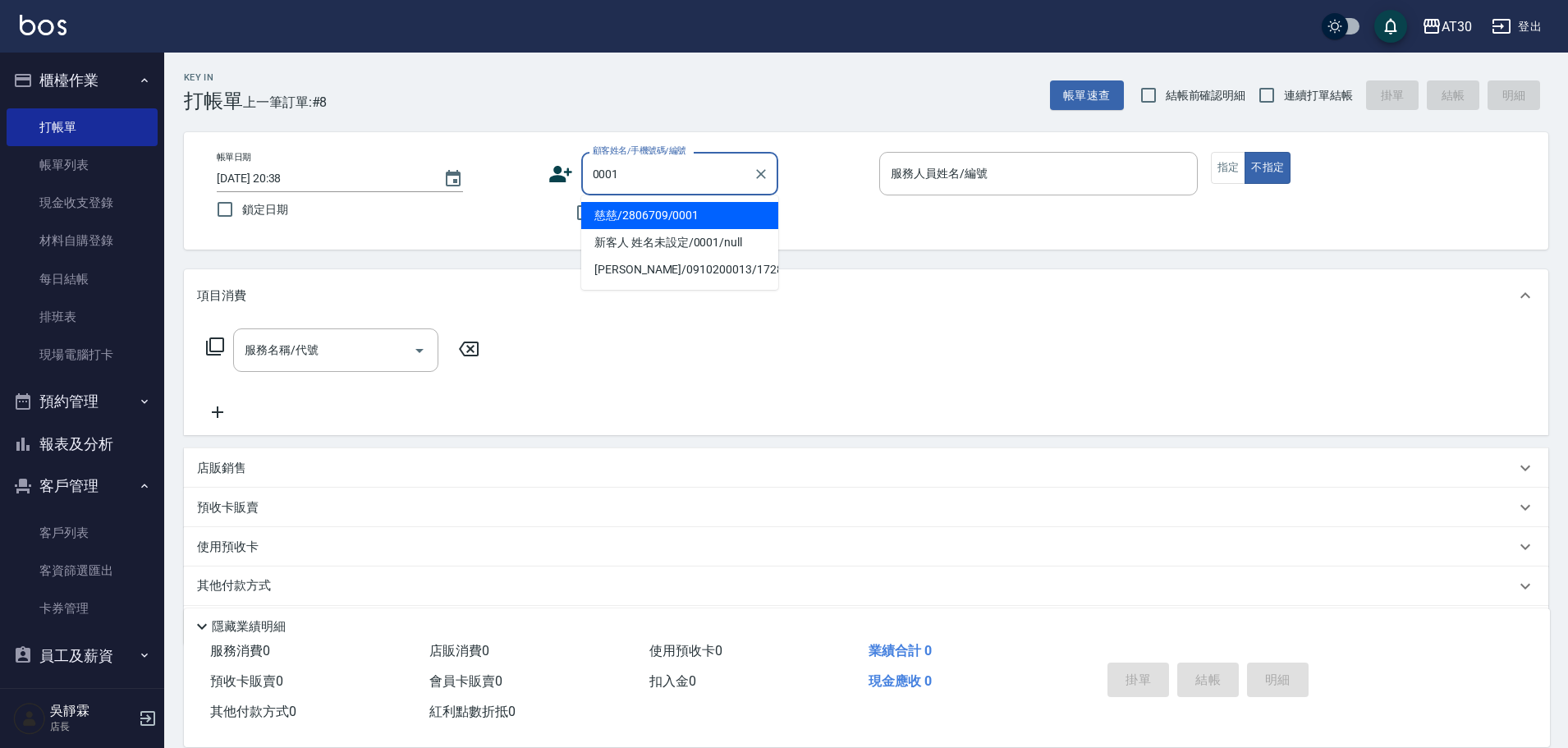
type input "慈慈/2806709/0001"
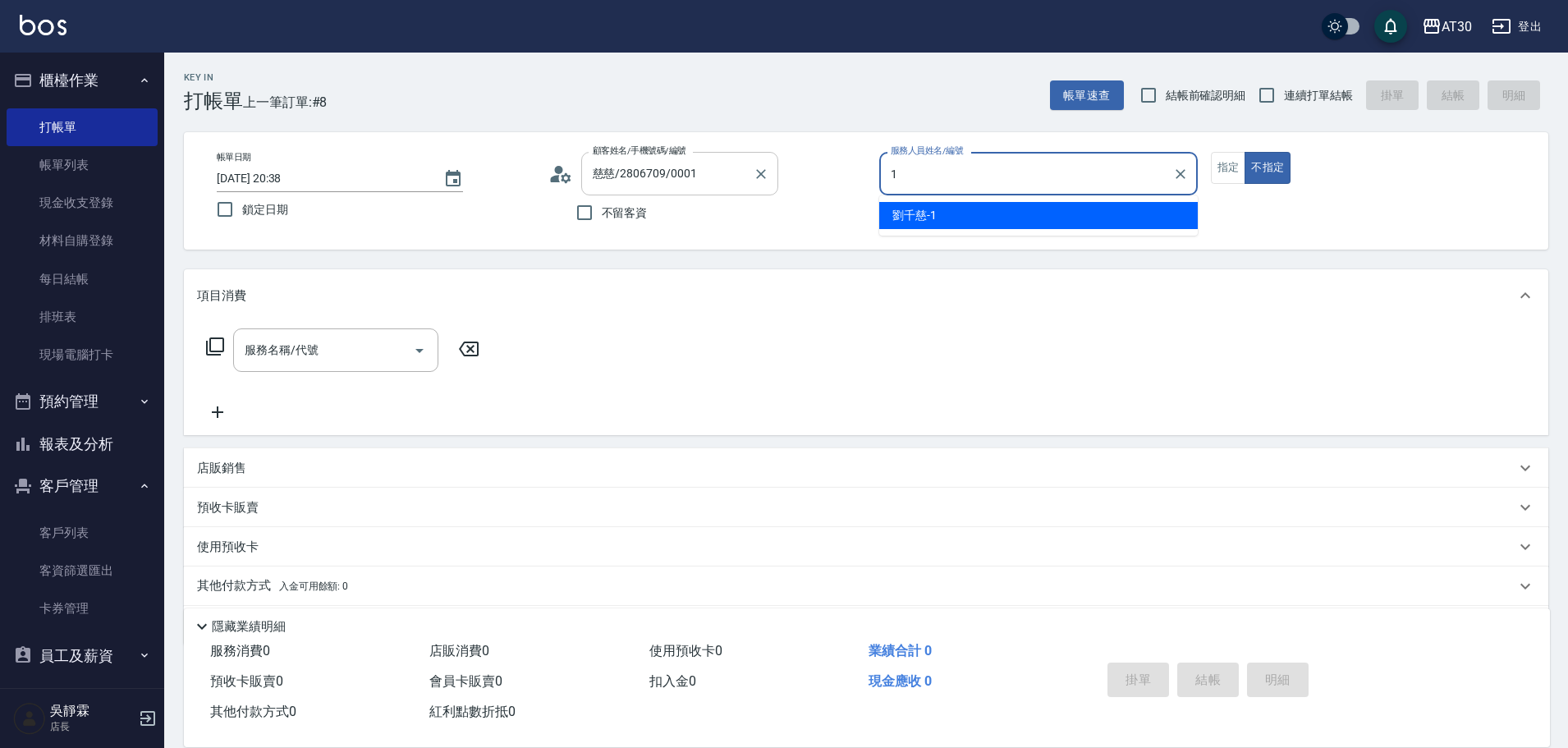
type input "[PERSON_NAME]1"
type input "新客人 姓名未設定/0001/null"
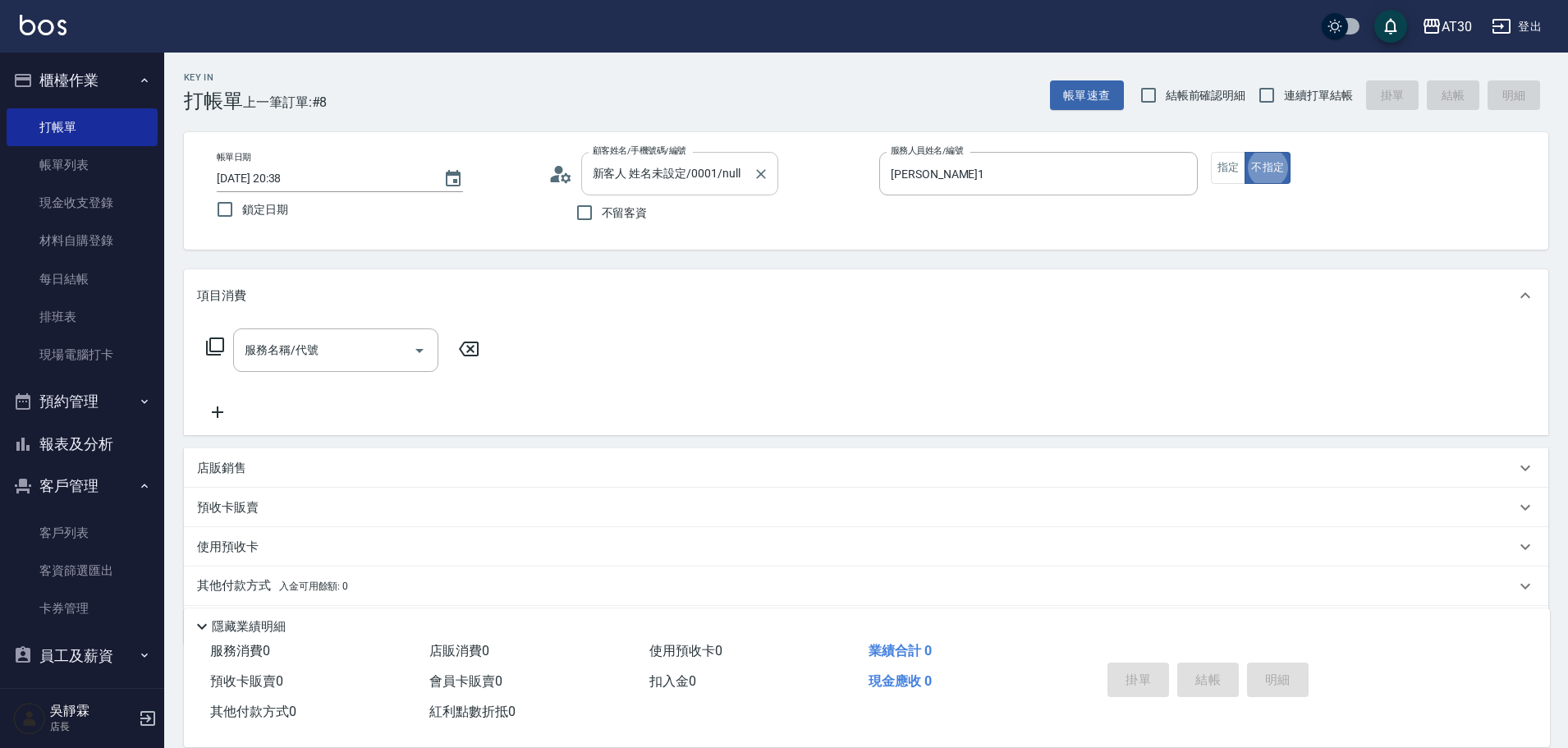
type button "false"
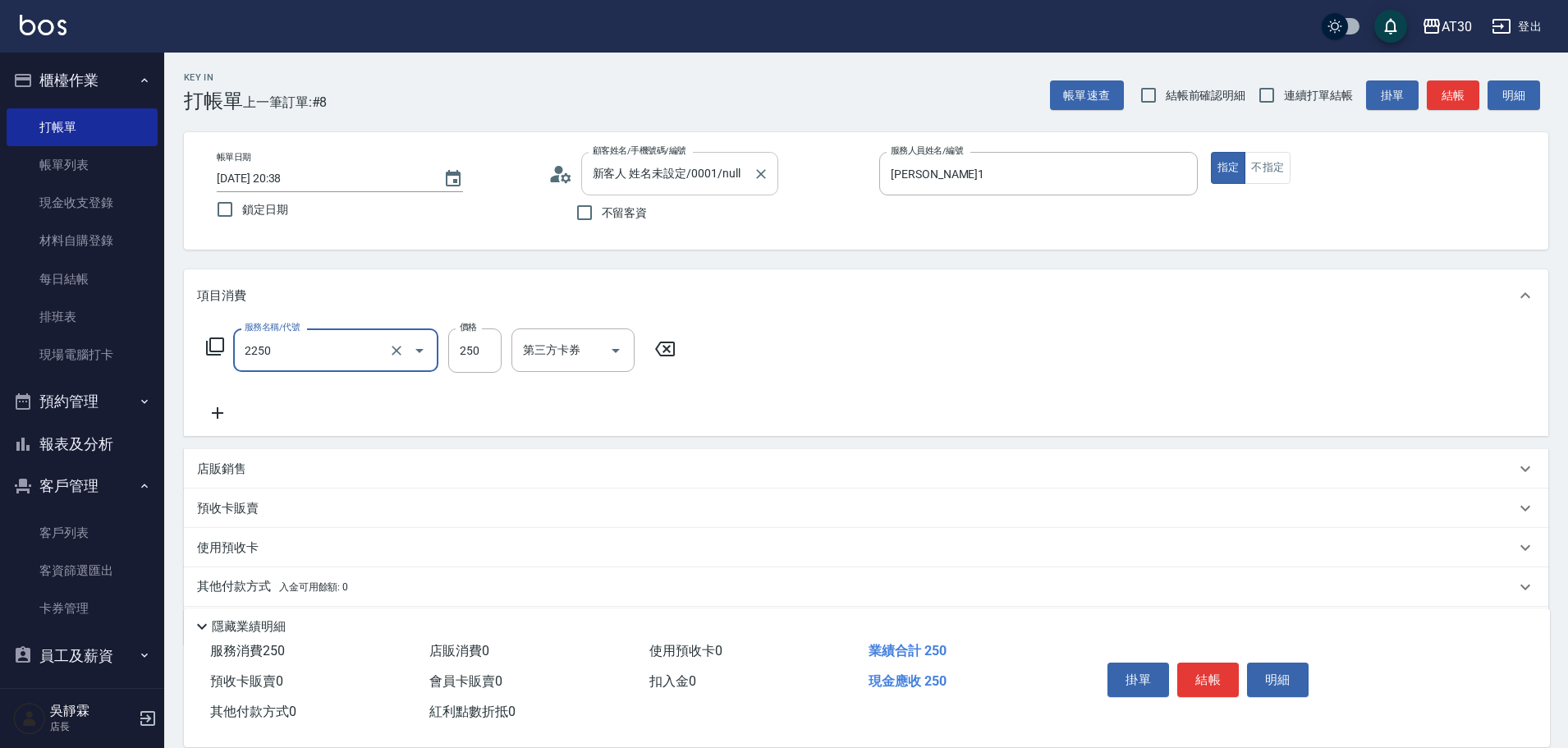
type input "剪髮(2250)"
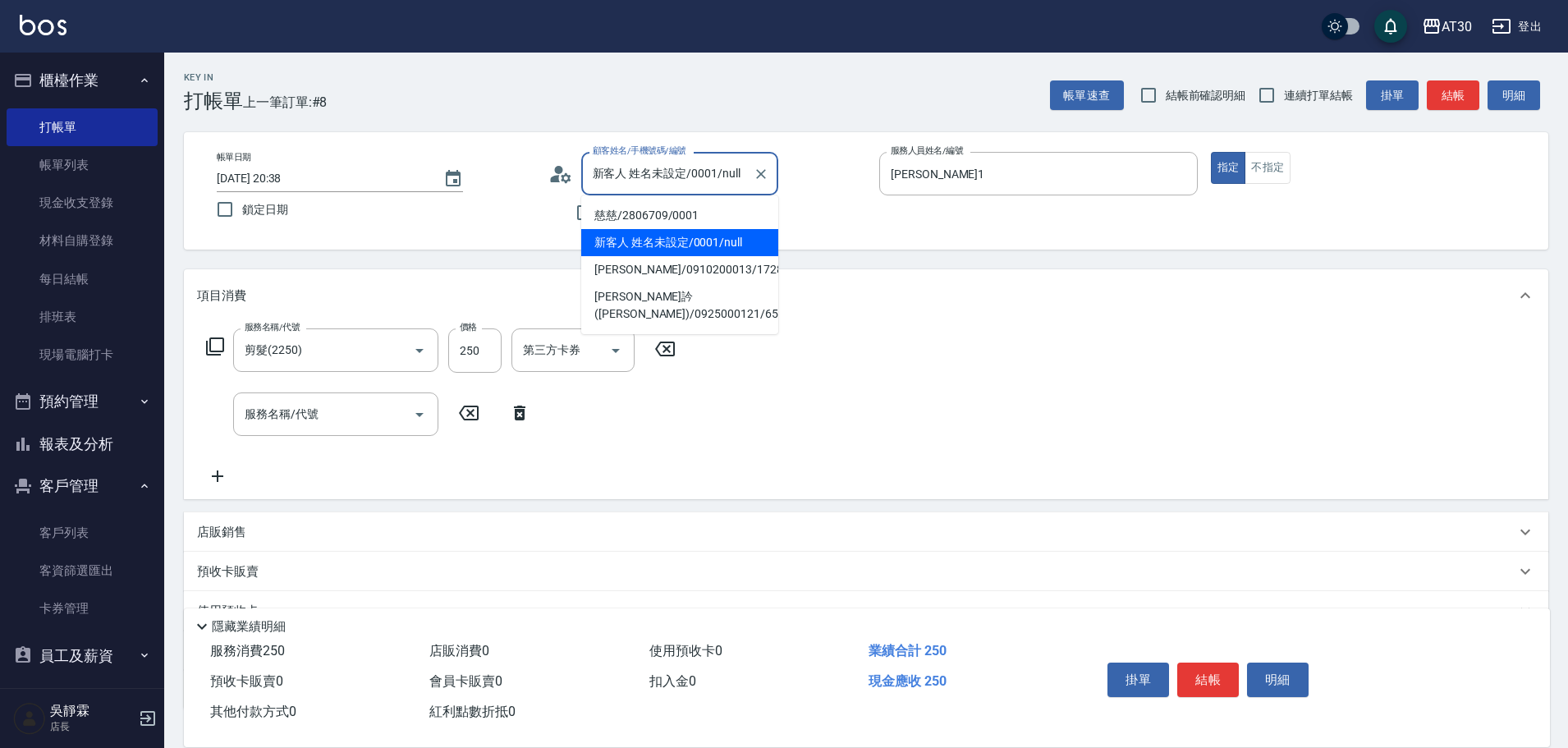
click at [616, 174] on input "新客人 姓名未設定/0001/null" at bounding box center [667, 173] width 158 height 29
click at [625, 206] on li "慈慈/2806709/0001" at bounding box center [679, 215] width 197 height 27
type input "慈慈/2806709/0001"
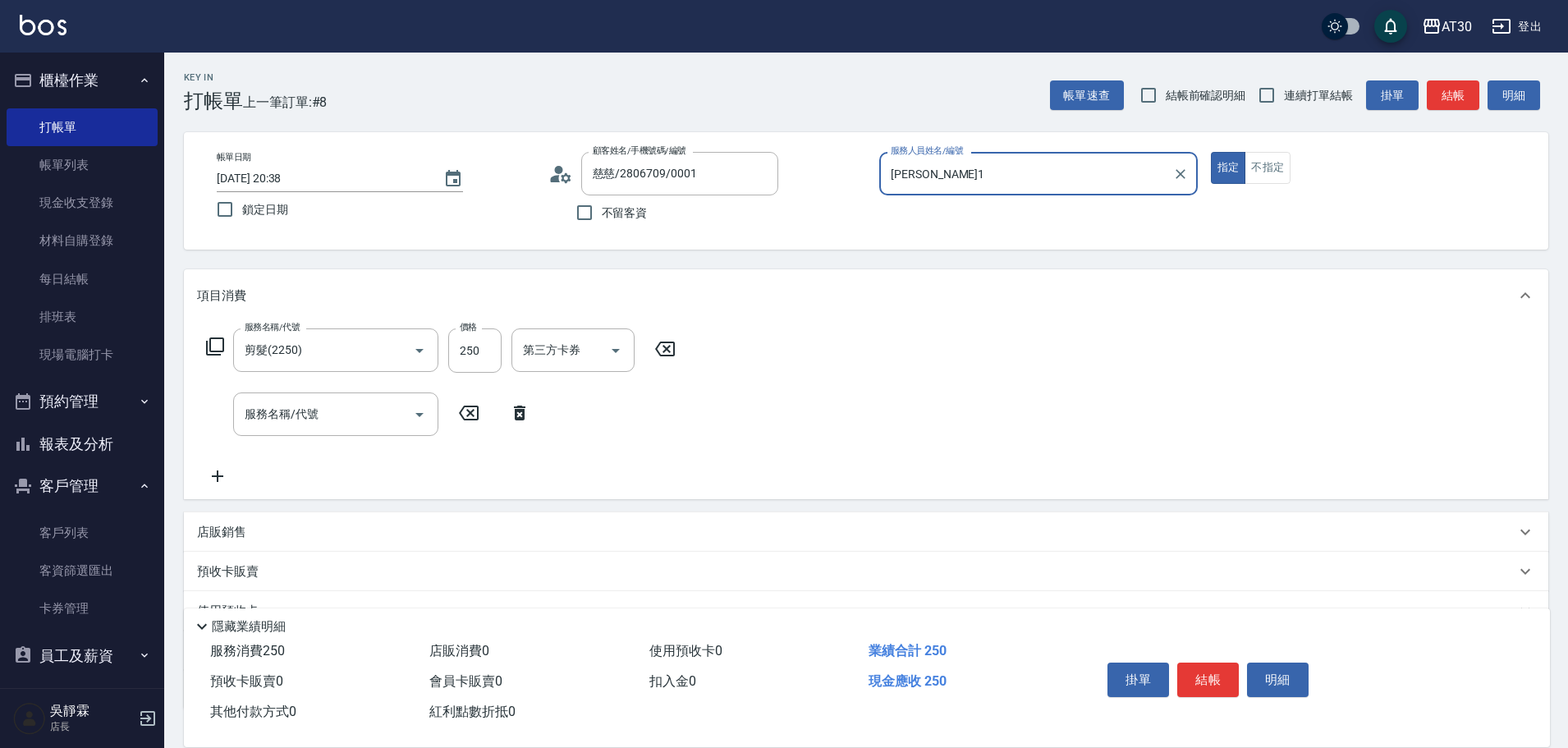
click at [792, 282] on div "項目消費" at bounding box center [866, 296] width 1365 height 53
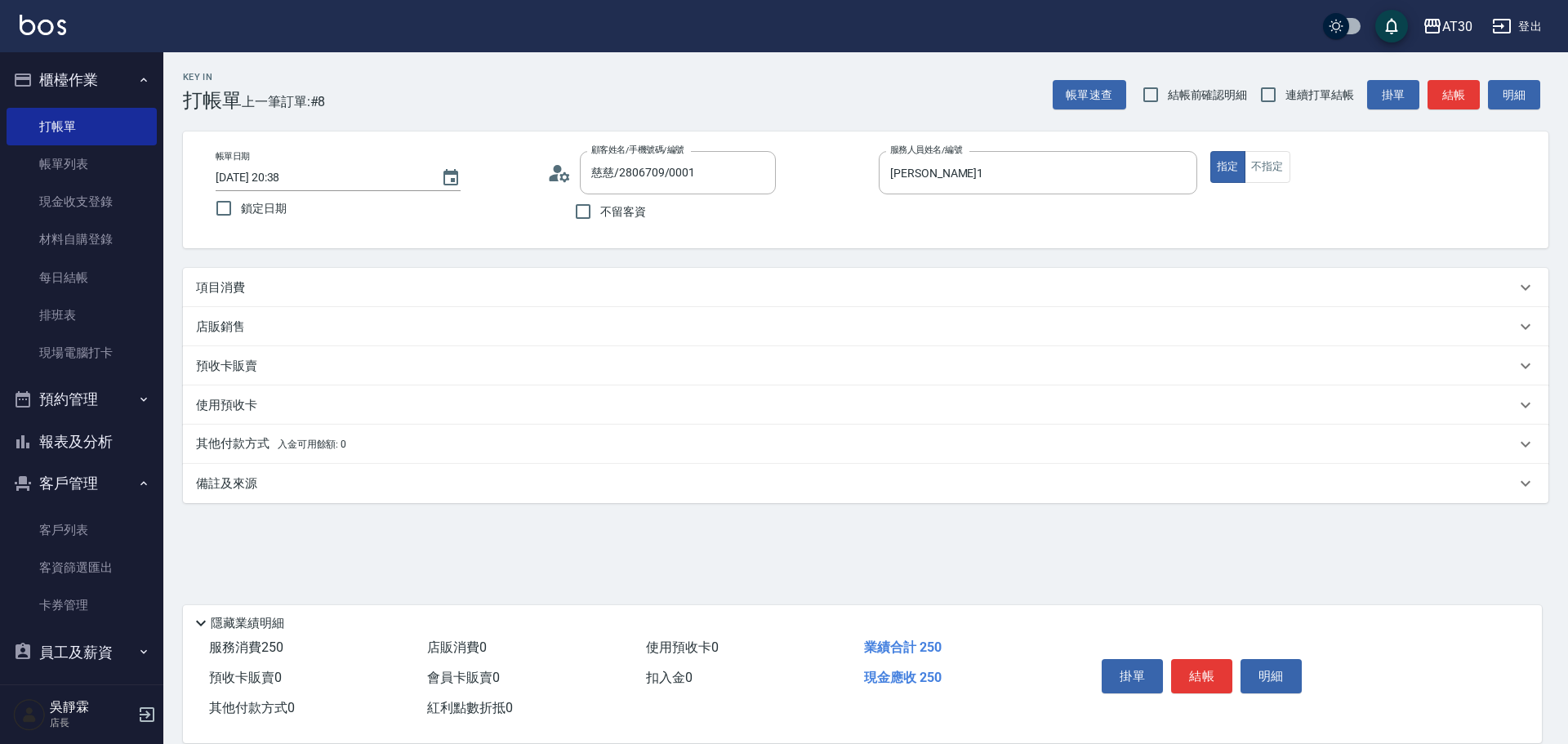
click at [725, 286] on div "項目消費" at bounding box center [855, 287] width 1320 height 17
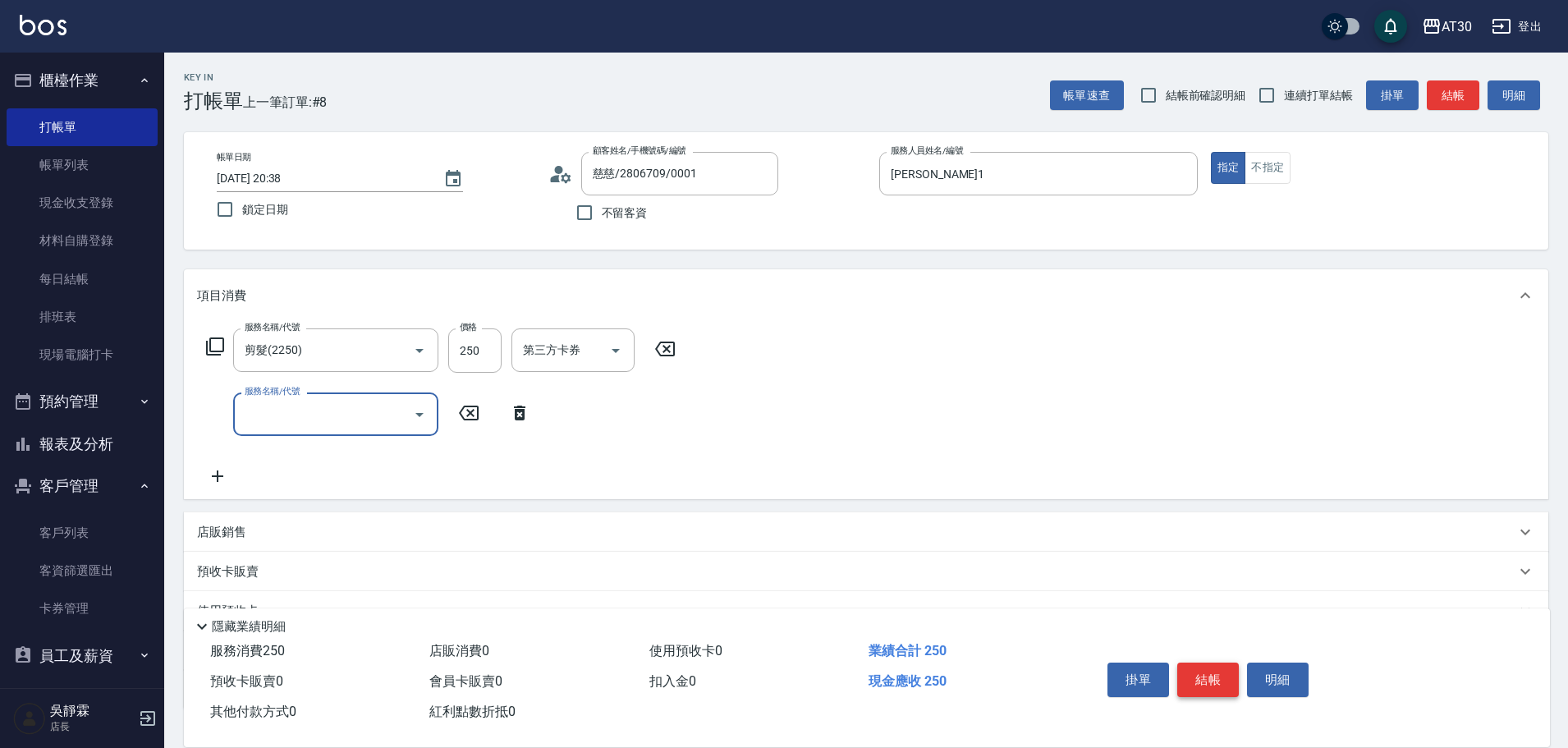
click at [1222, 666] on button "結帳" at bounding box center [1208, 680] width 62 height 34
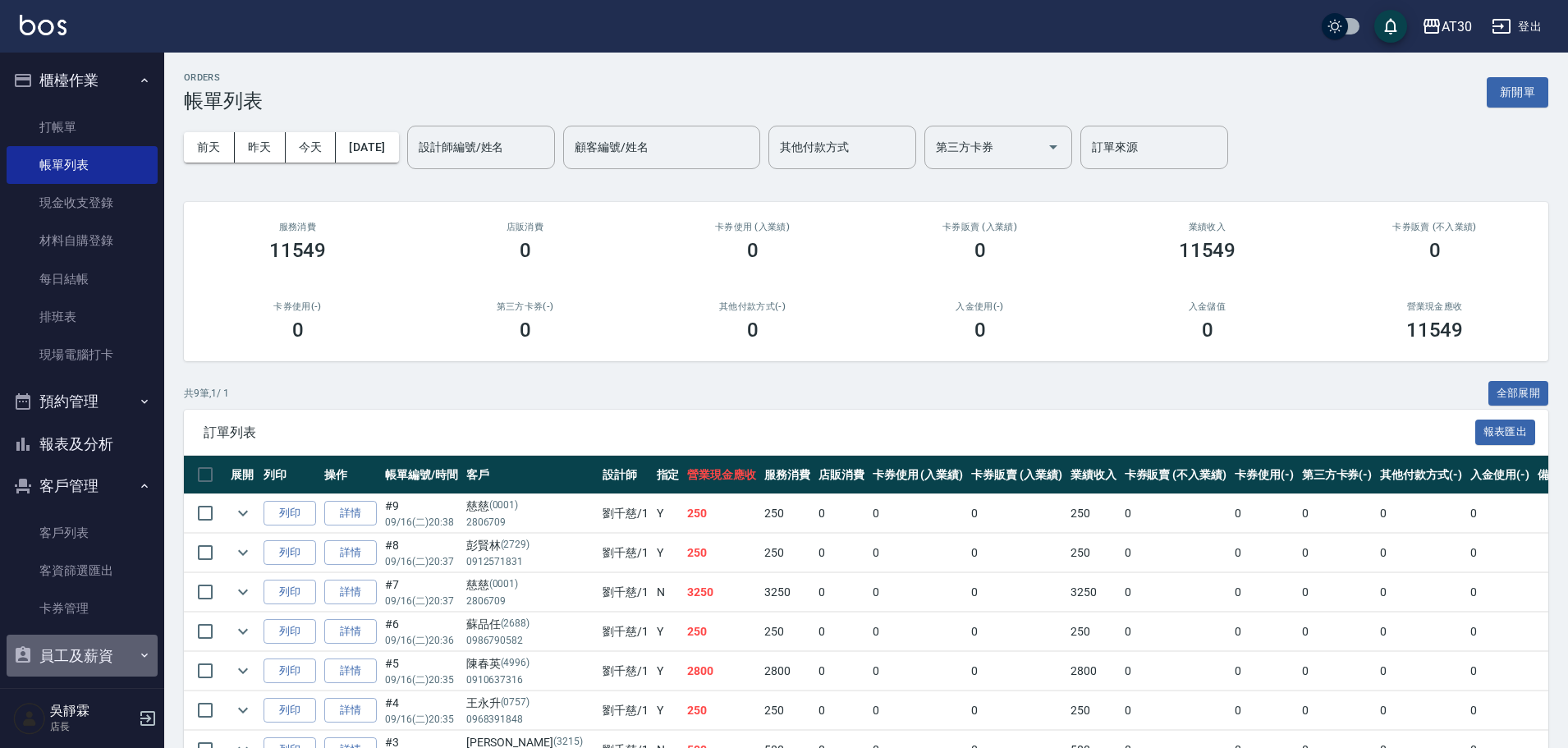
click at [130, 654] on button "員工及薪資" at bounding box center [82, 655] width 151 height 43
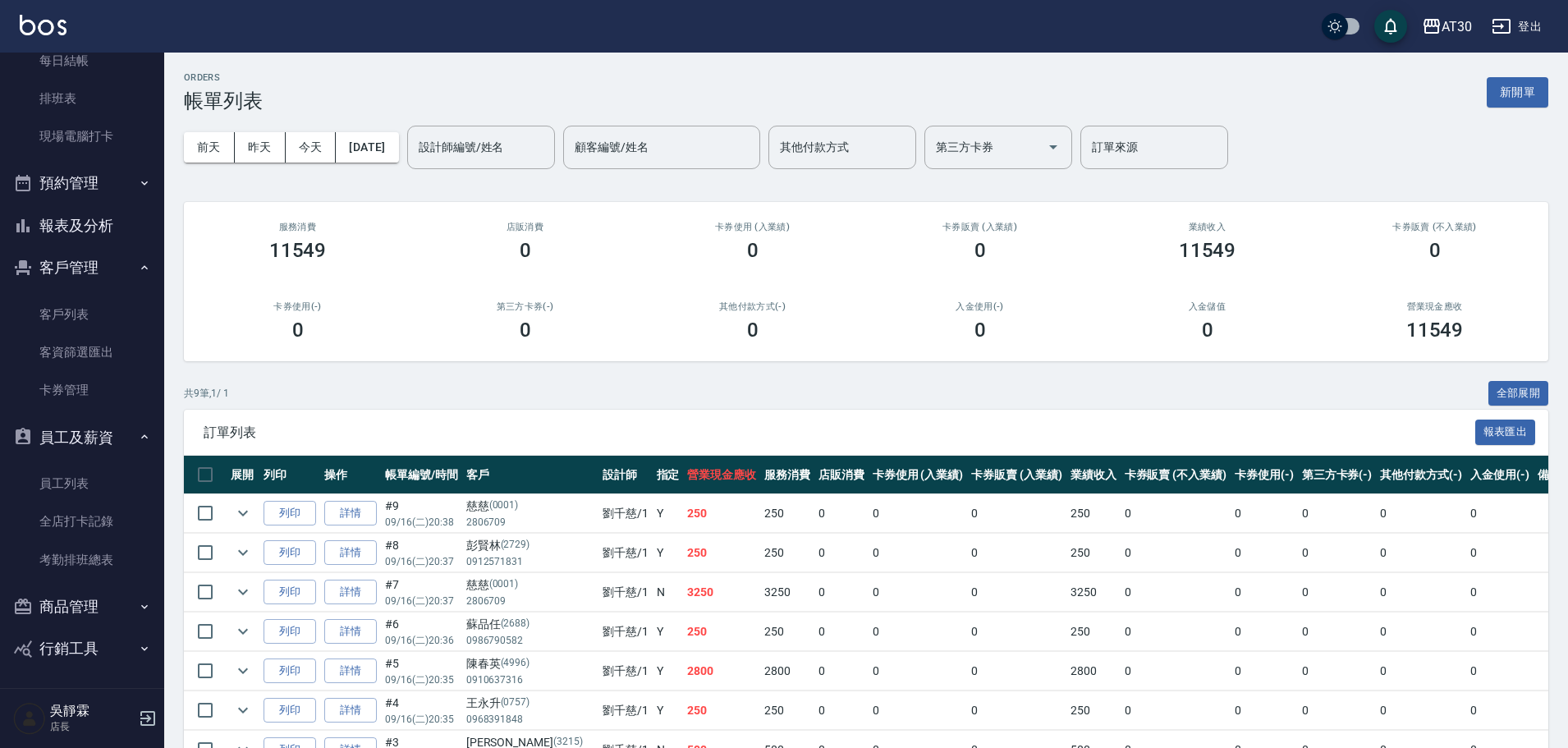
scroll to position [220, 0]
click at [98, 481] on link "員工列表" at bounding box center [82, 482] width 151 height 38
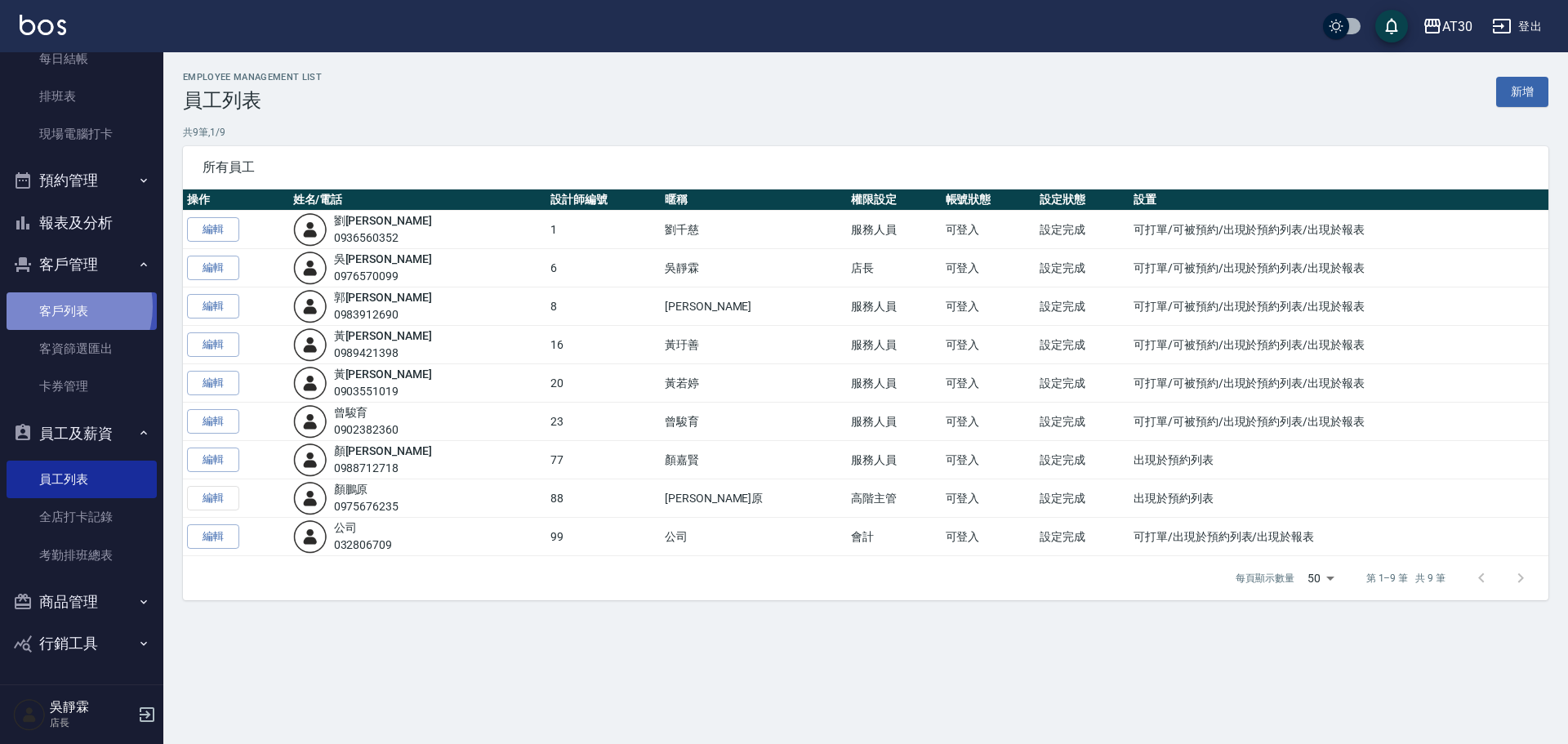
drag, startPoint x: 390, startPoint y: 443, endPoint x: 58, endPoint y: 307, distance: 358.8
click at [58, 307] on link "客戶列表" at bounding box center [81, 312] width 150 height 38
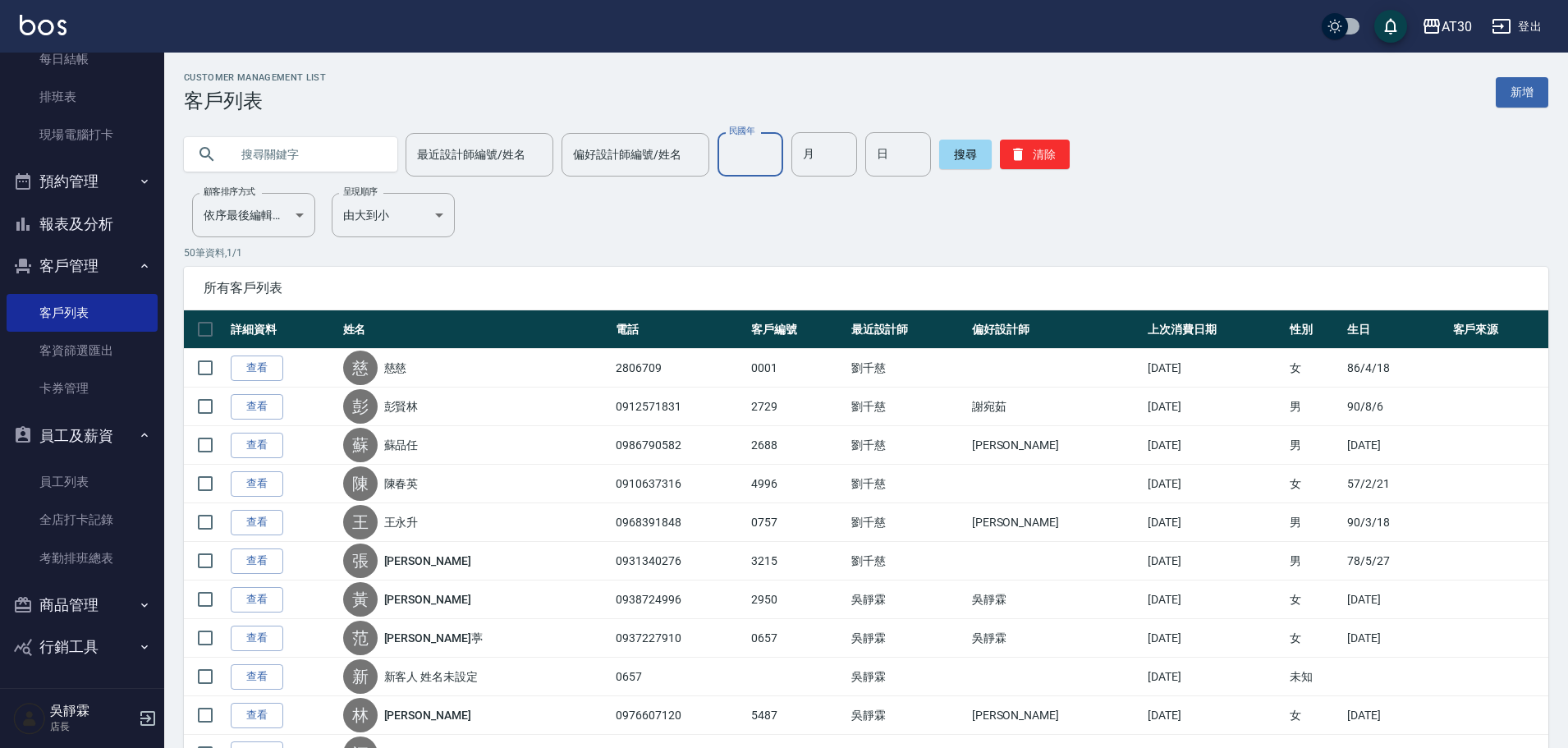
click at [757, 158] on input "民國年" at bounding box center [750, 154] width 65 height 44
type input "96"
type input "06"
type input "01"
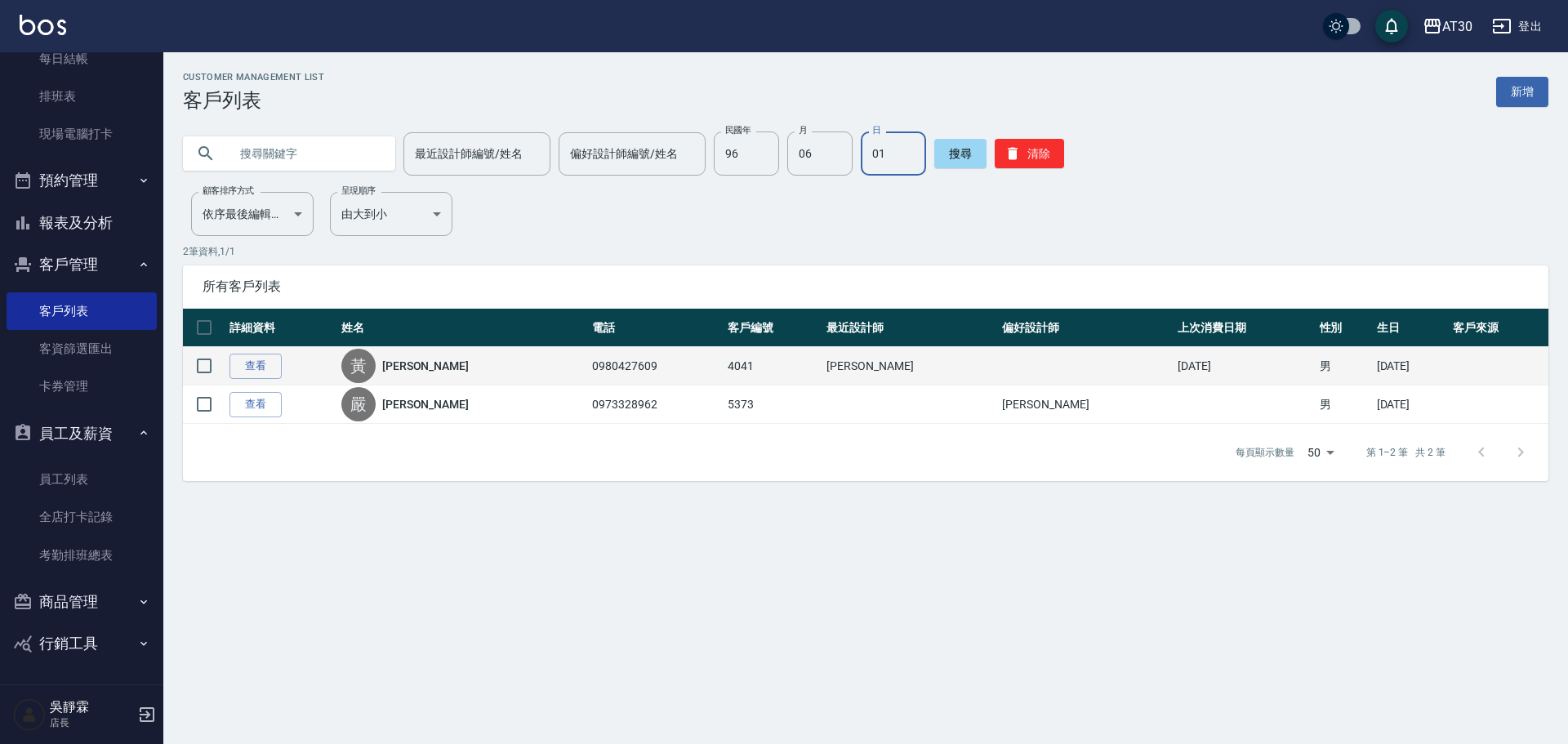
click at [479, 378] on div "[PERSON_NAME]" at bounding box center [462, 366] width 243 height 34
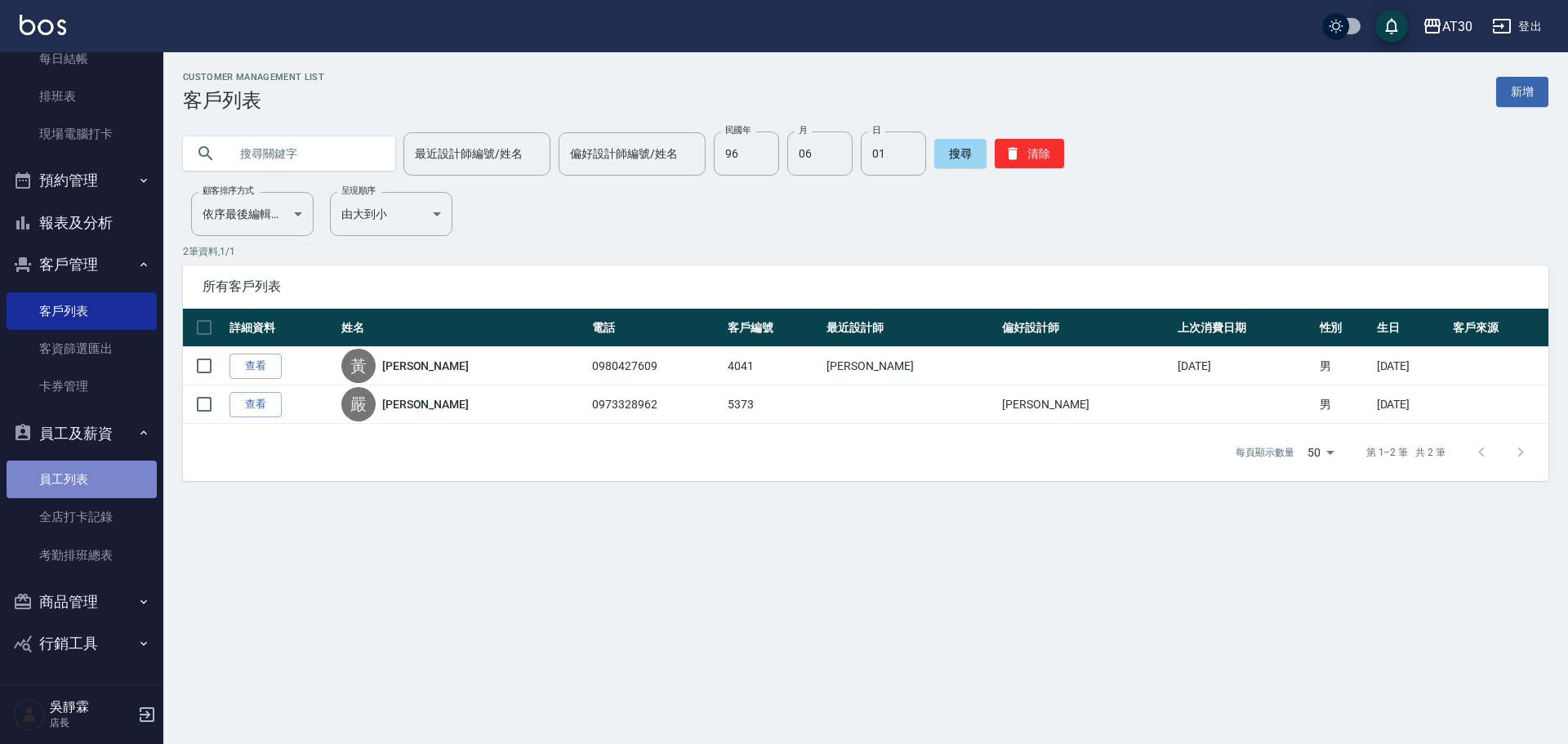
click at [96, 472] on link "員工列表" at bounding box center [81, 479] width 150 height 38
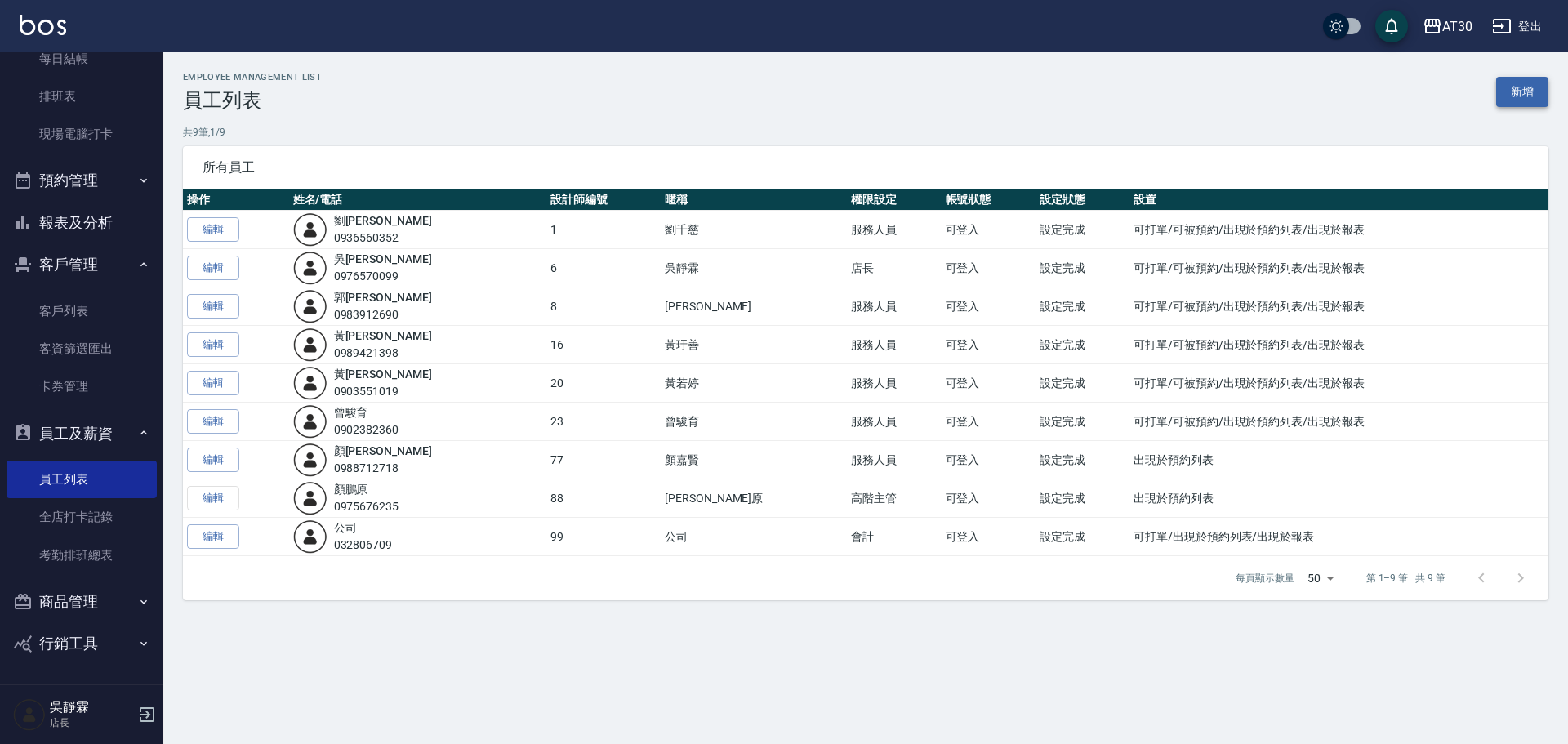
click at [1518, 86] on link "新增" at bounding box center [1522, 91] width 52 height 30
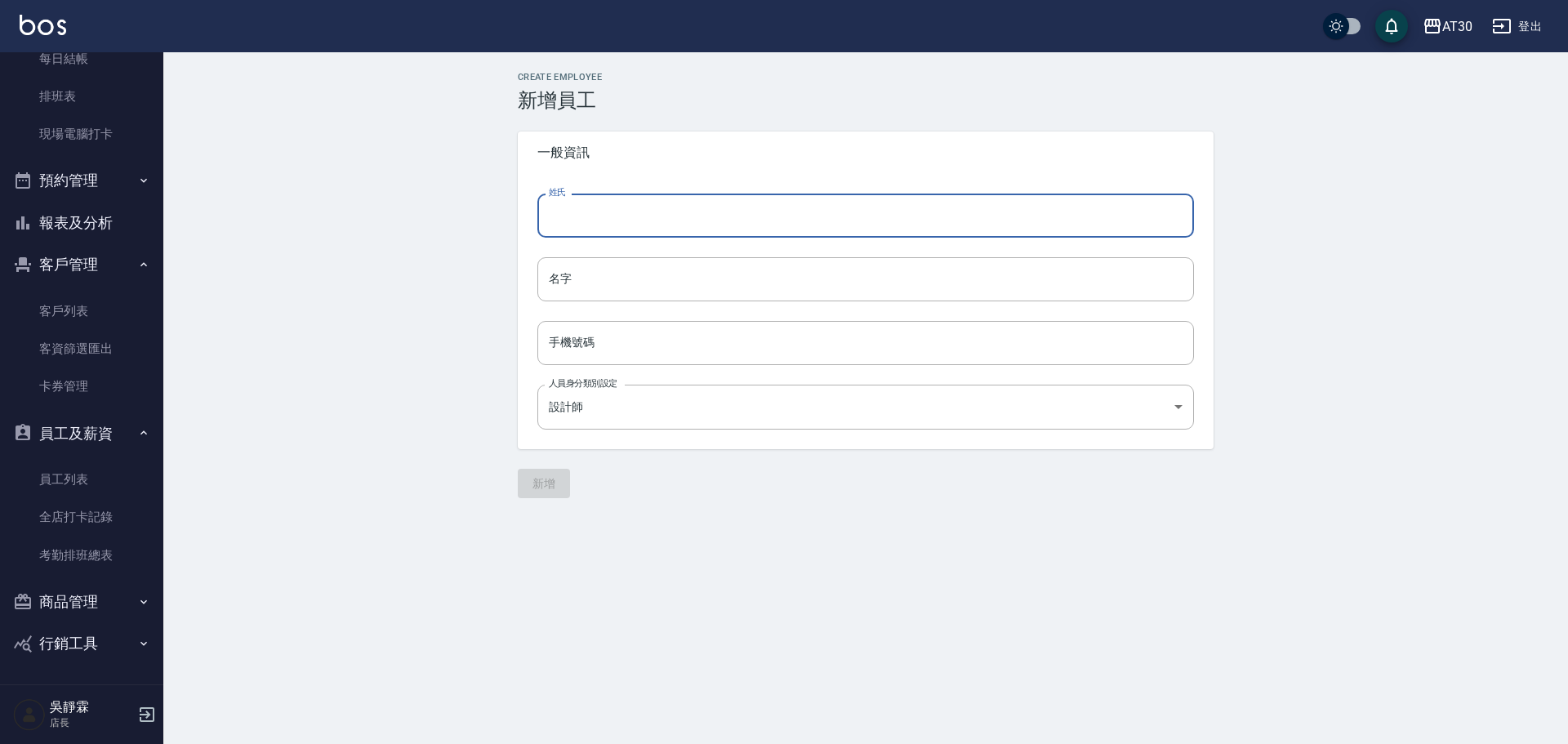
click at [602, 219] on input "姓氏" at bounding box center [865, 215] width 657 height 44
type input "爭"
type input "ㄓㄥˊ"
drag, startPoint x: 592, startPoint y: 226, endPoint x: 583, endPoint y: 222, distance: 9.8
click at [564, 226] on input "[PERSON_NAME]" at bounding box center [865, 215] width 657 height 44
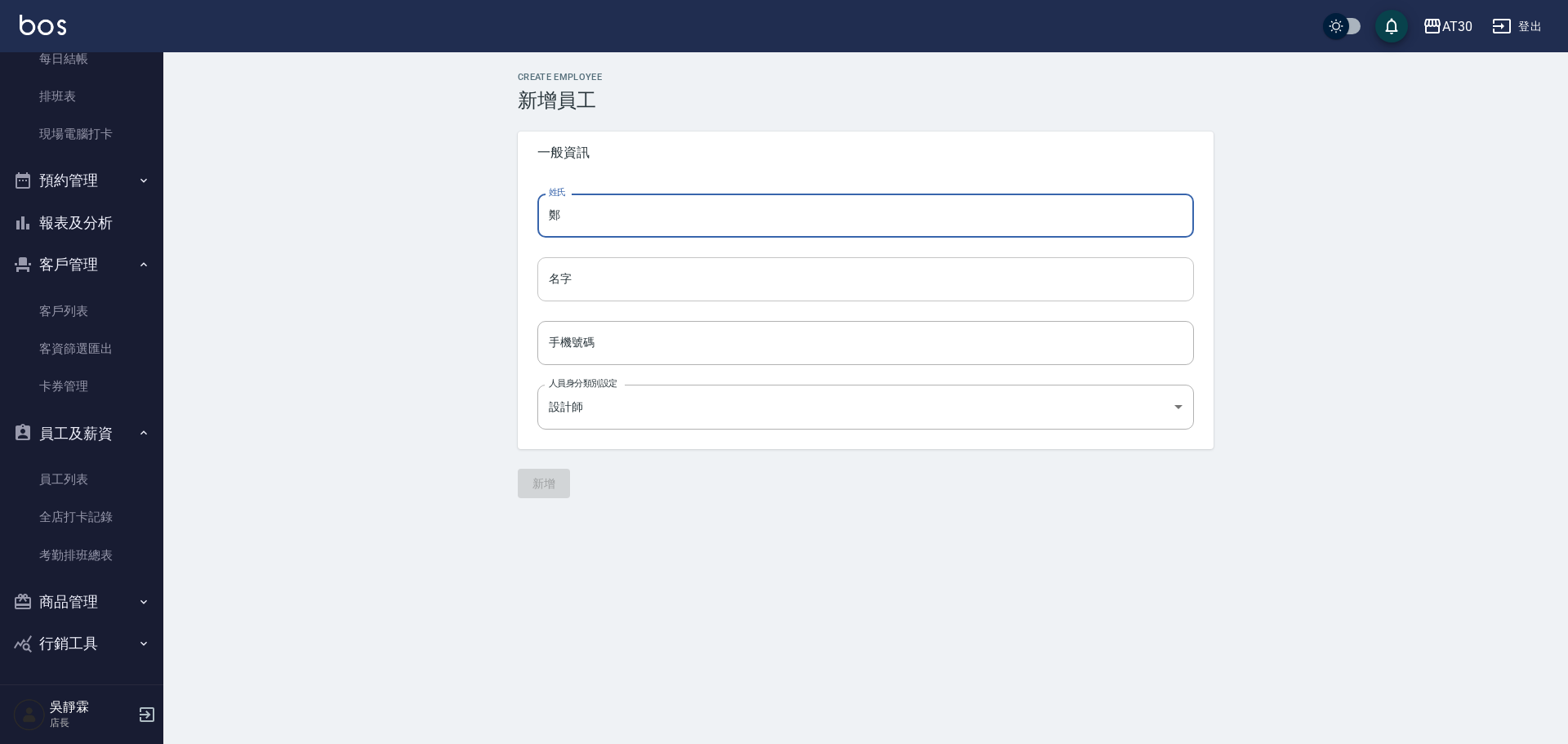
type input "鄭"
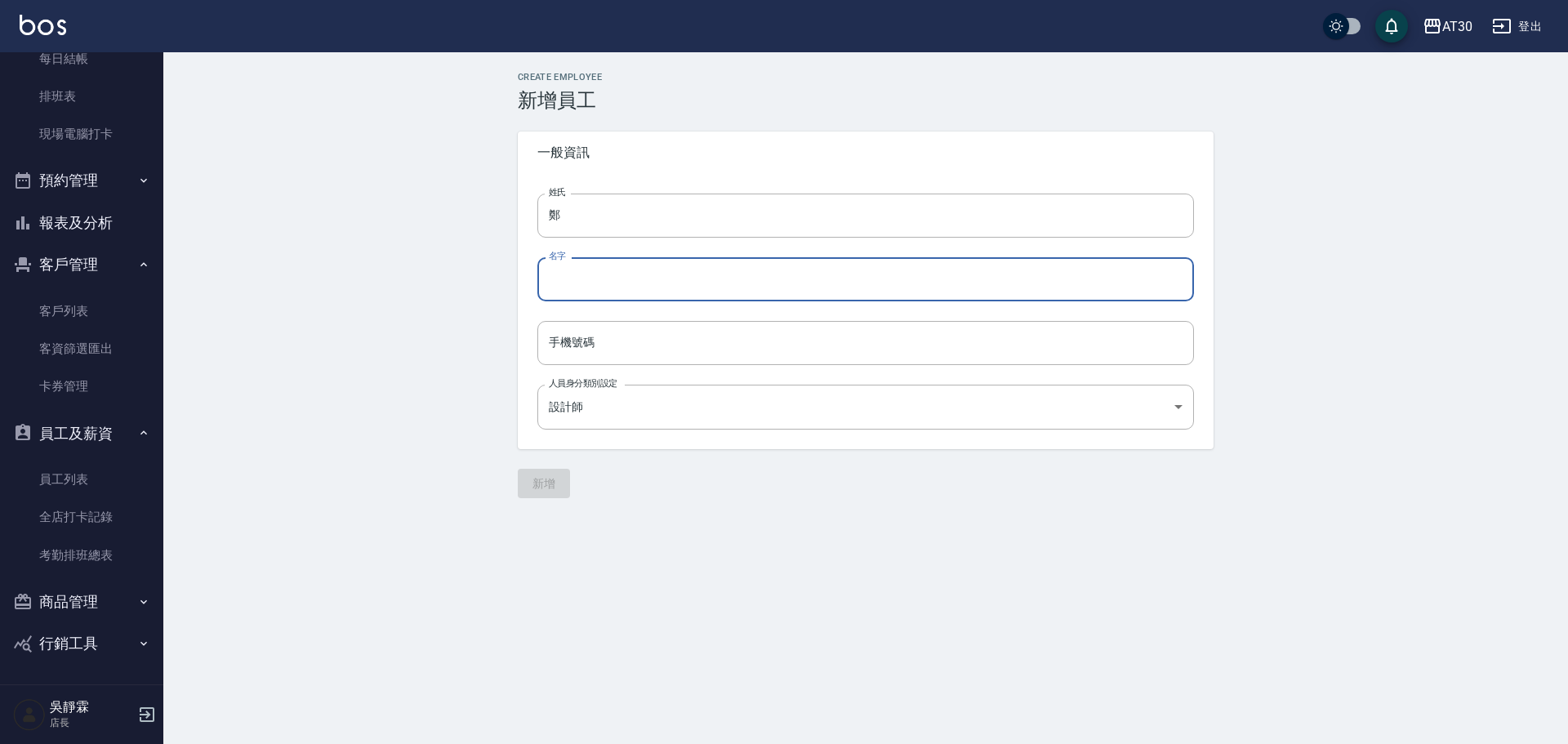
click at [574, 283] on input "名字" at bounding box center [865, 279] width 657 height 44
paste input "[PERSON_NAME]"
type input "[PERSON_NAME]"
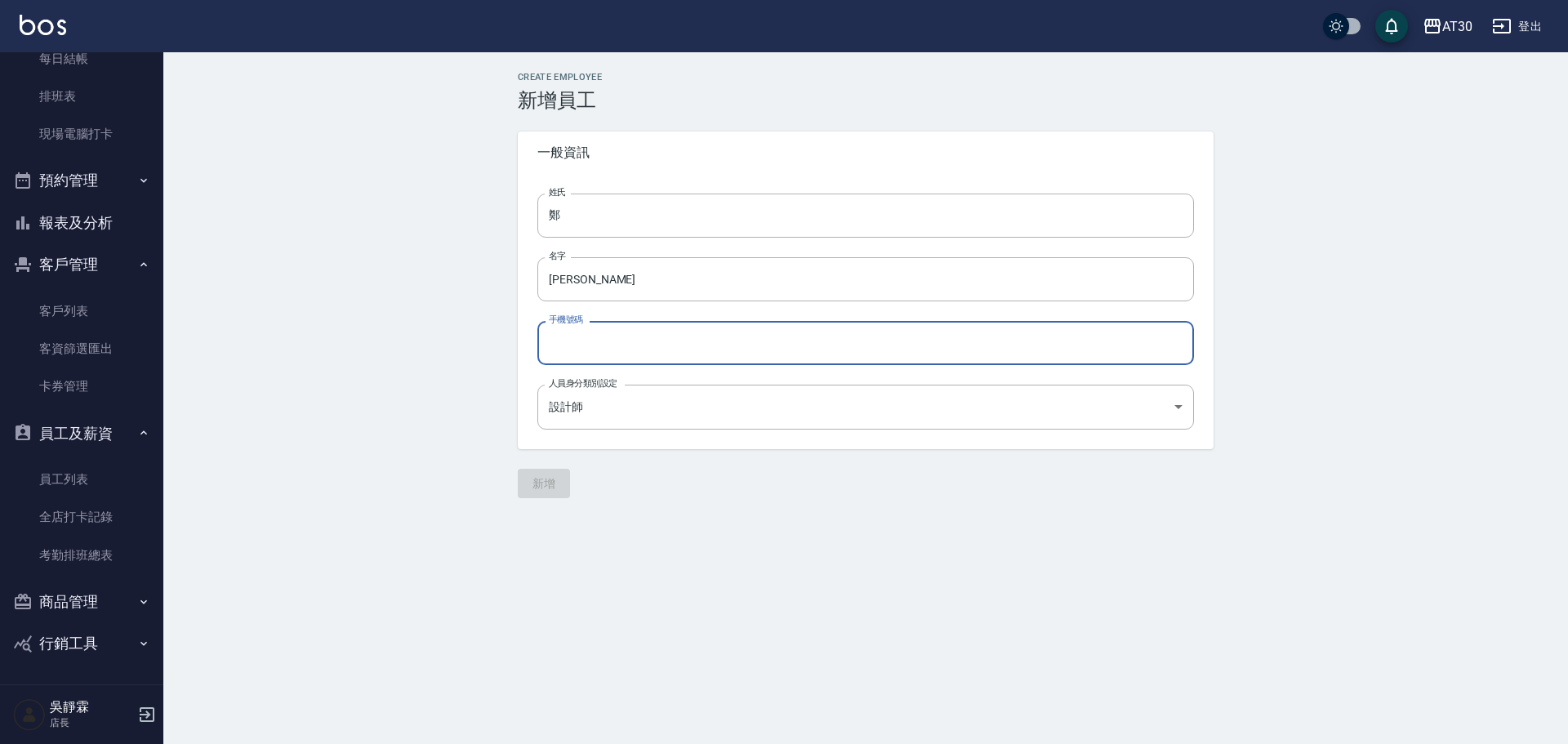
click at [611, 334] on input "手機號碼" at bounding box center [865, 342] width 657 height 44
type input "0903789528"
click at [721, 406] on body "AT30 登出 櫃檯作業 打帳單 帳單列表 現金收支登錄 材料自購登錄 每日結帳 排班表 現場電腦打卡 預約管理 預約管理 單日預約紀錄 單週預約紀錄 報表及…" at bounding box center [784, 372] width 1568 height 744
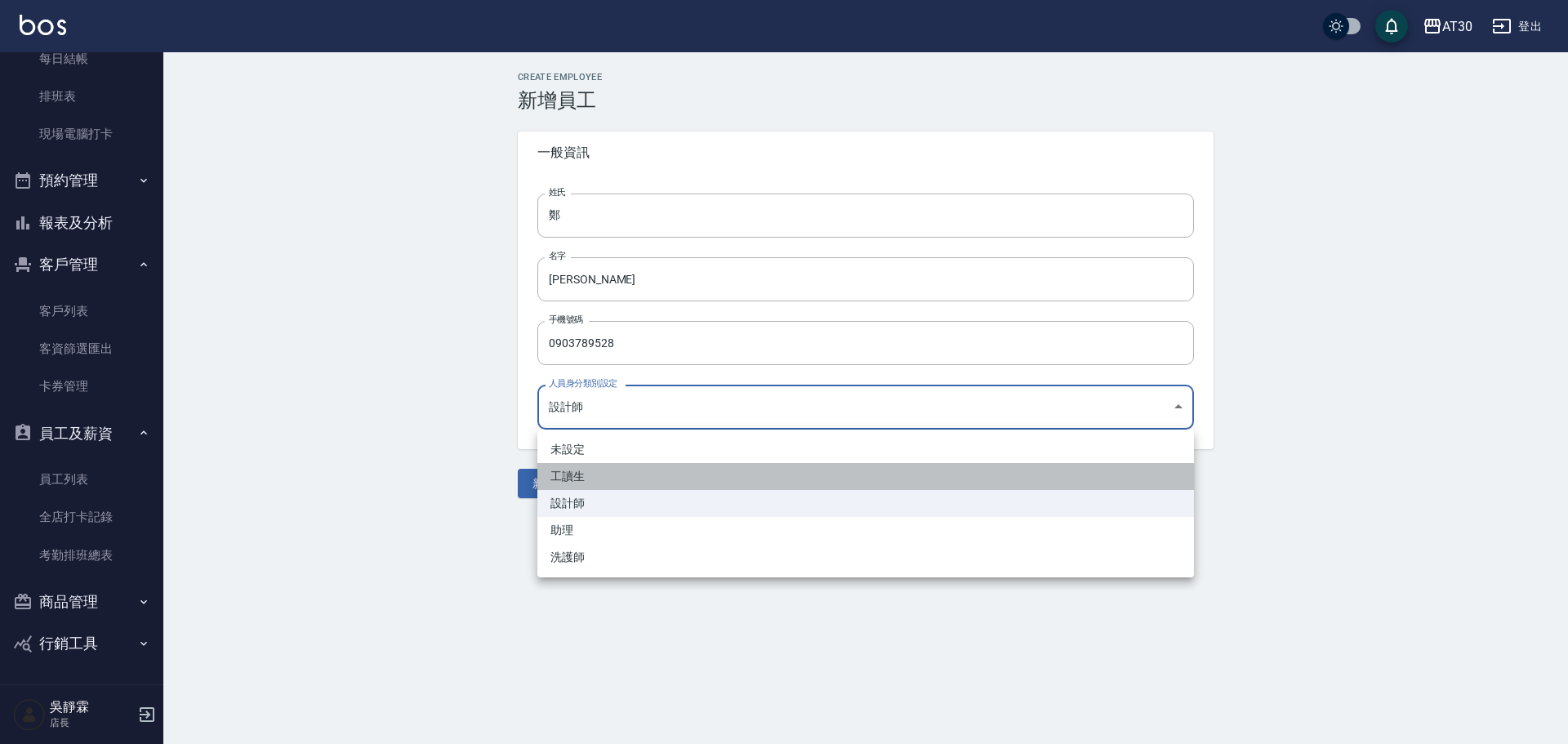
click at [651, 473] on li "工讀生" at bounding box center [865, 477] width 657 height 27
type input "27650eb8-04c2-4476-b3af-4bf83c55f793"
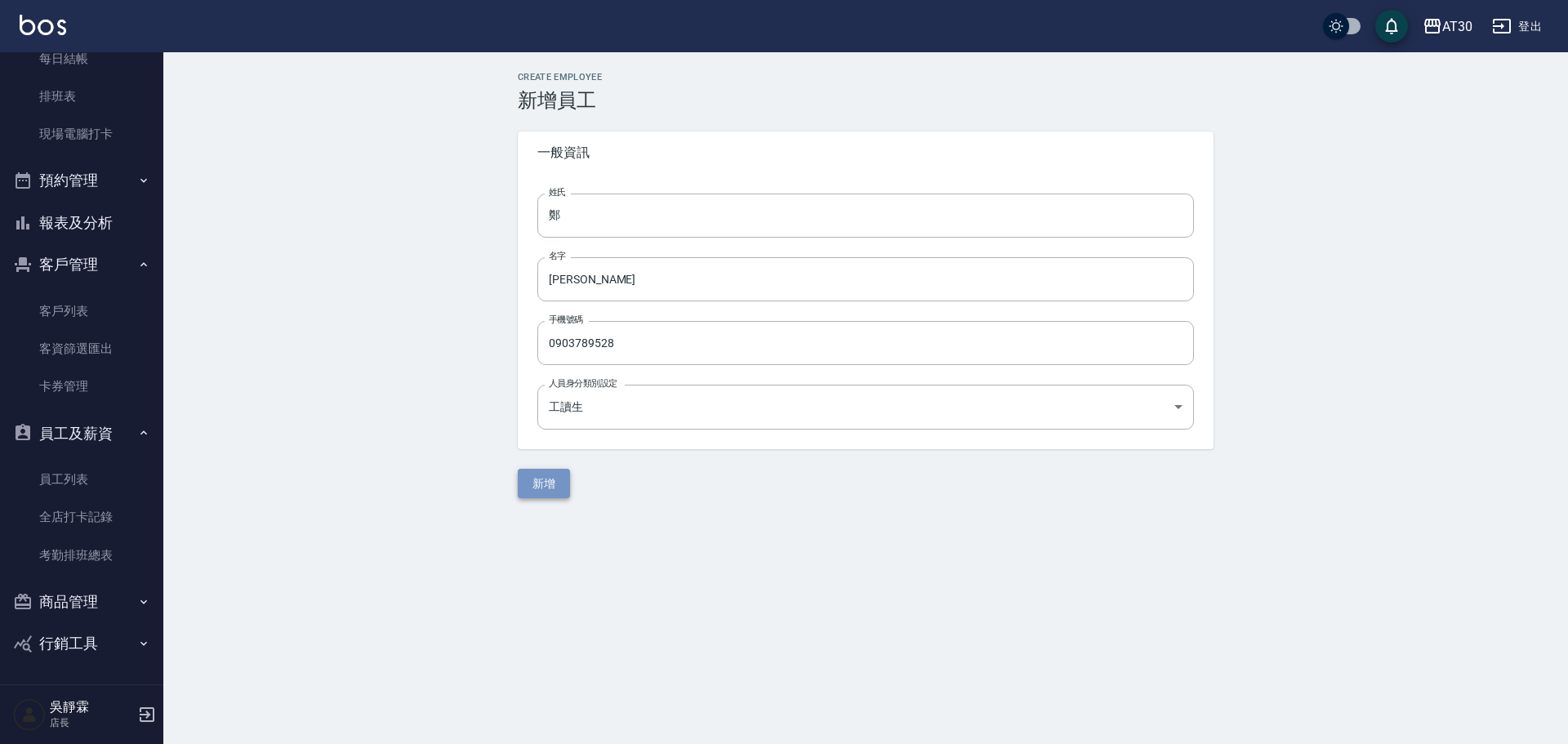
click at [534, 475] on button "新增" at bounding box center [544, 483] width 52 height 30
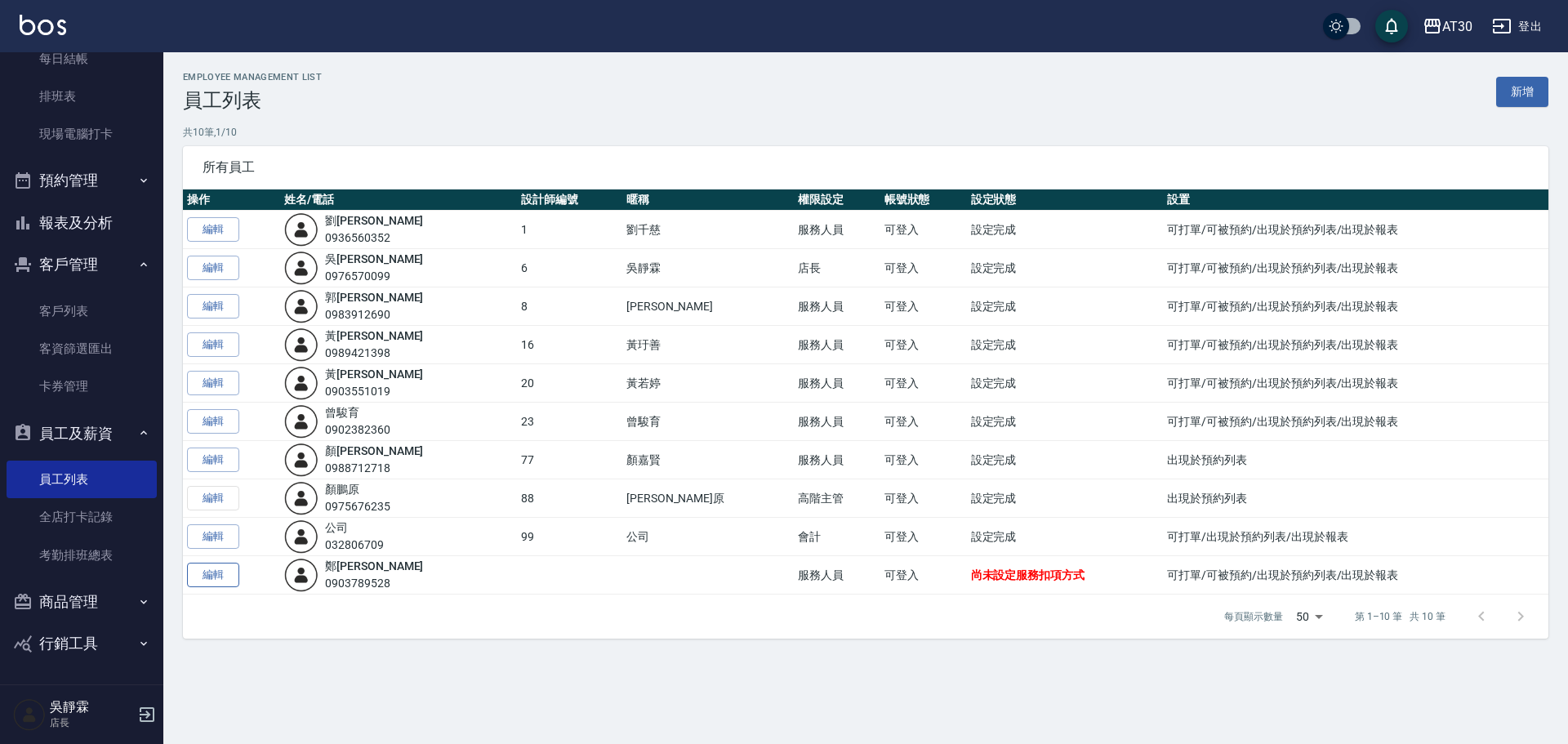
click at [196, 580] on link "編輯" at bounding box center [213, 575] width 52 height 25
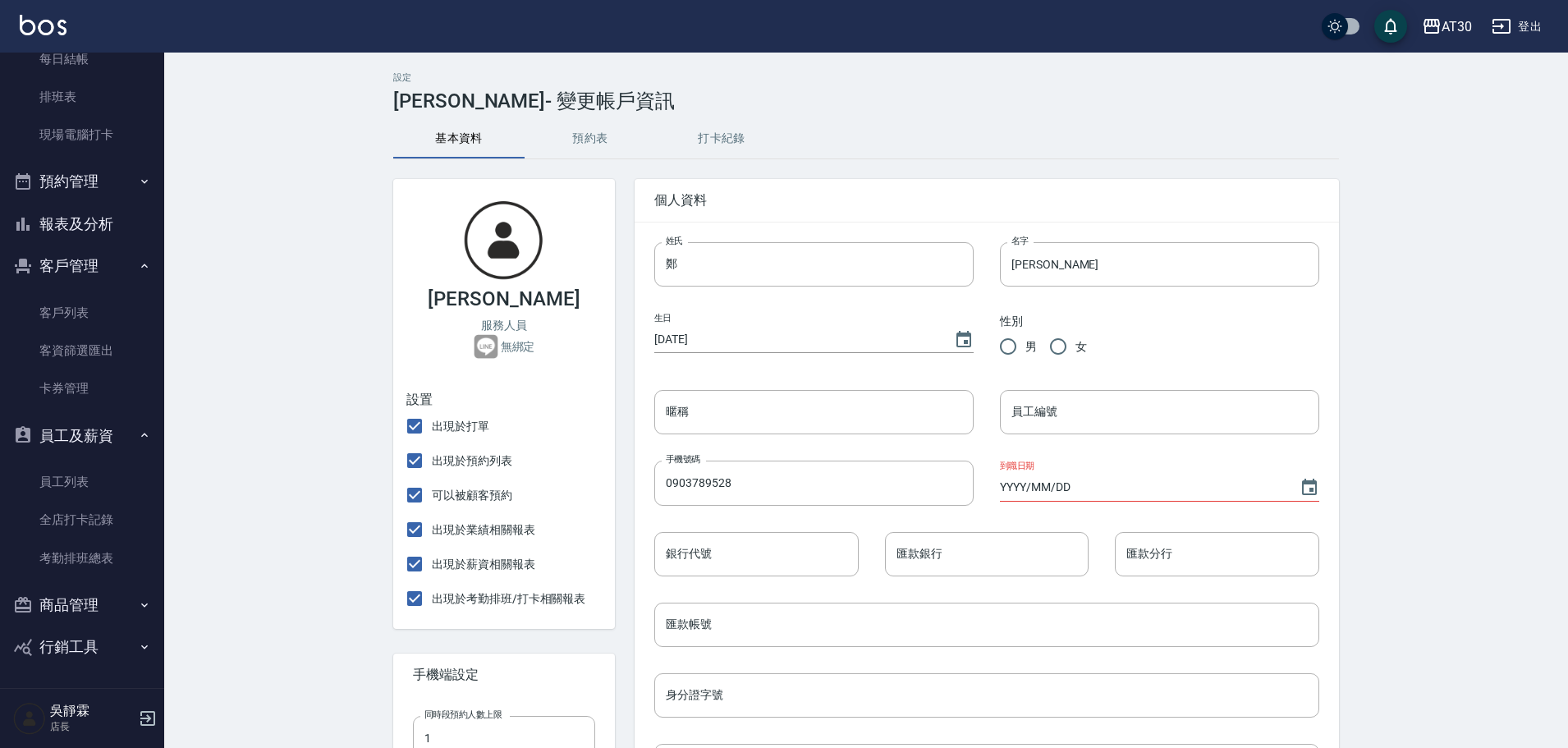
click at [1050, 343] on input "女" at bounding box center [1058, 347] width 35 height 34
radio input "true"
click at [1031, 408] on input "員工編號" at bounding box center [1159, 411] width 320 height 44
type input "28"
click at [1083, 477] on input "YYYY/MM/DD" at bounding box center [1141, 487] width 283 height 27
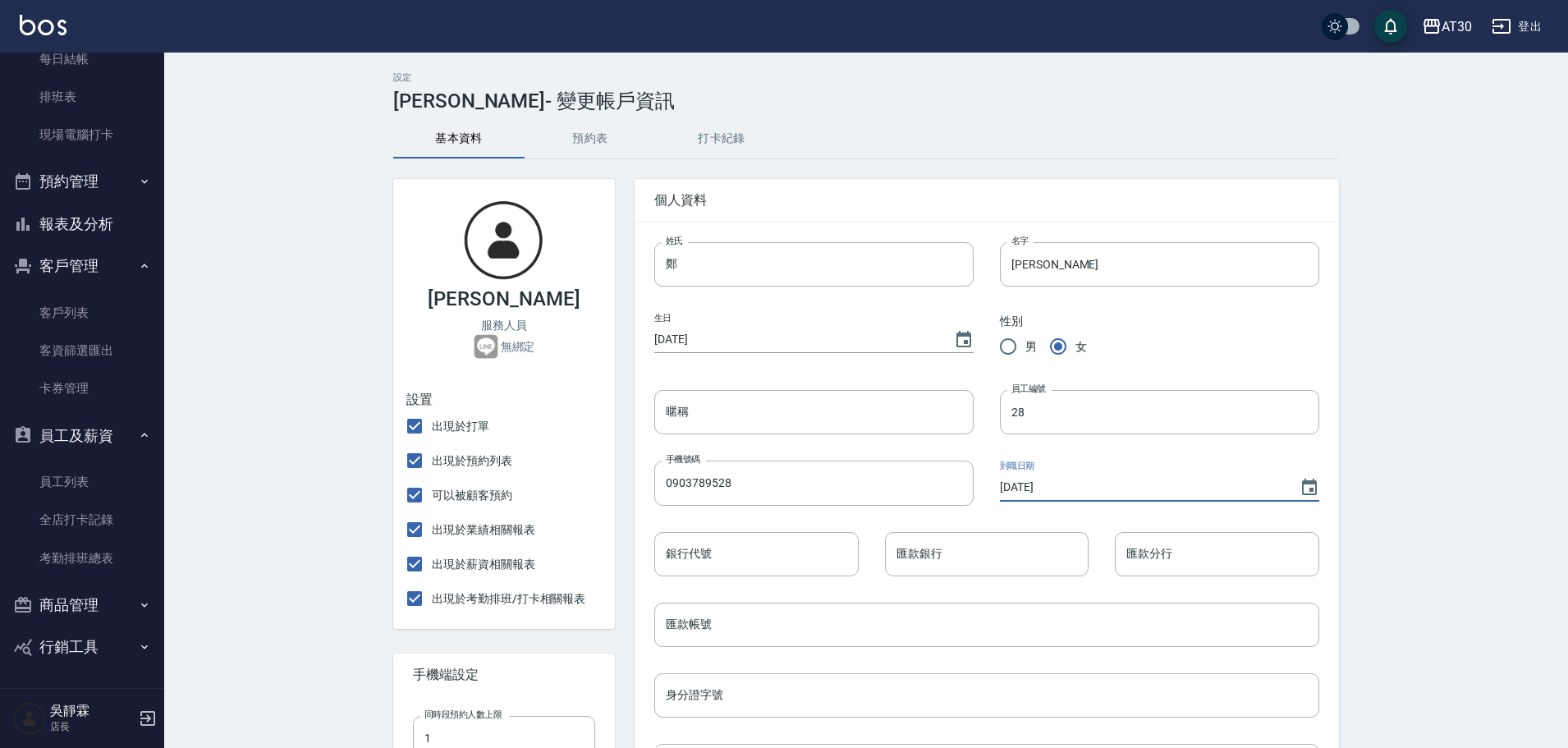
type input "[DATE]"
click at [1485, 418] on div "設定 [PERSON_NAME] - 變更帳戶資訊 基本資料 預約表 打卡紀錄 [PERSON_NAME] 服務人員 無綁定 設置 出現於打單 出現於預約列…" at bounding box center [866, 680] width 1404 height 1255
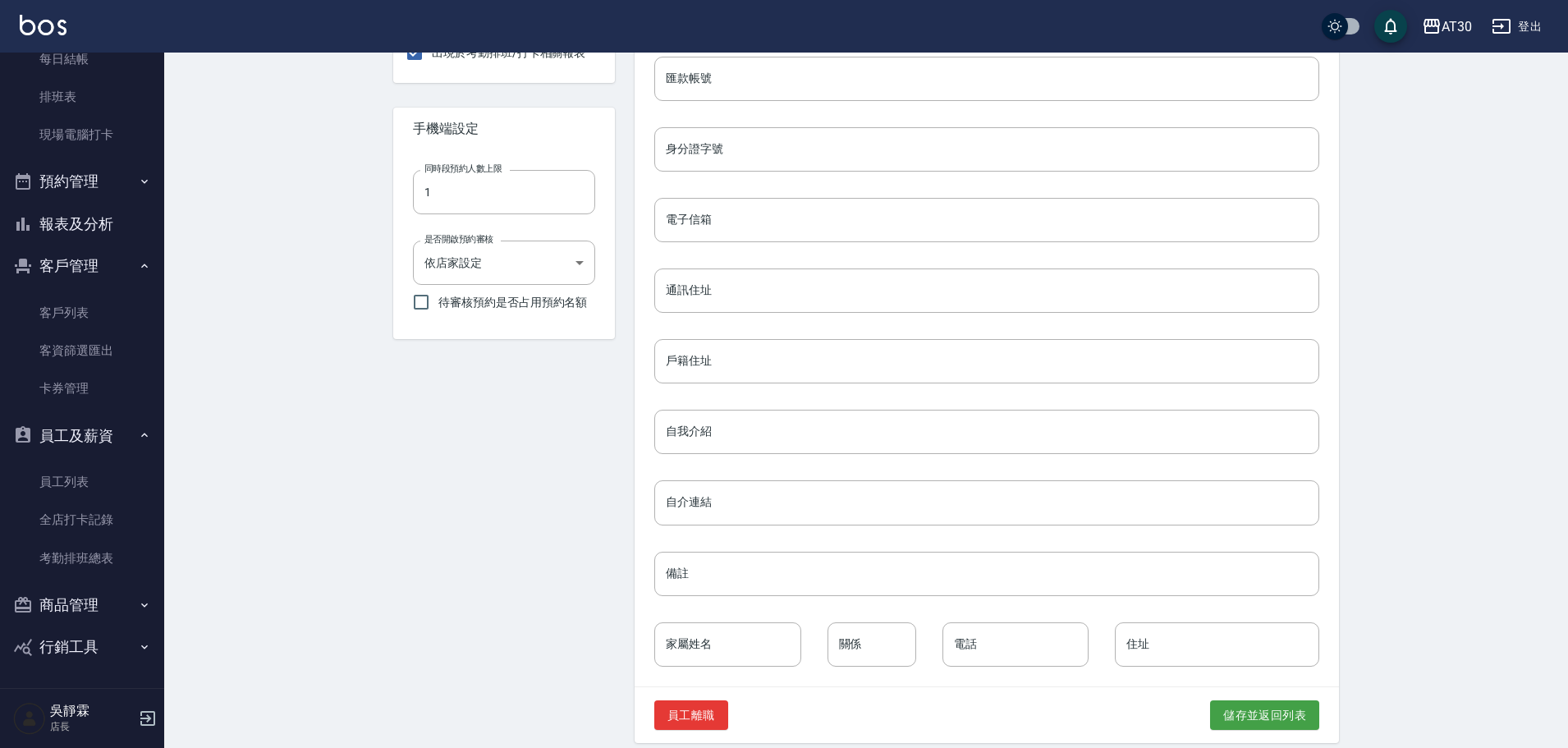
scroll to position [561, 0]
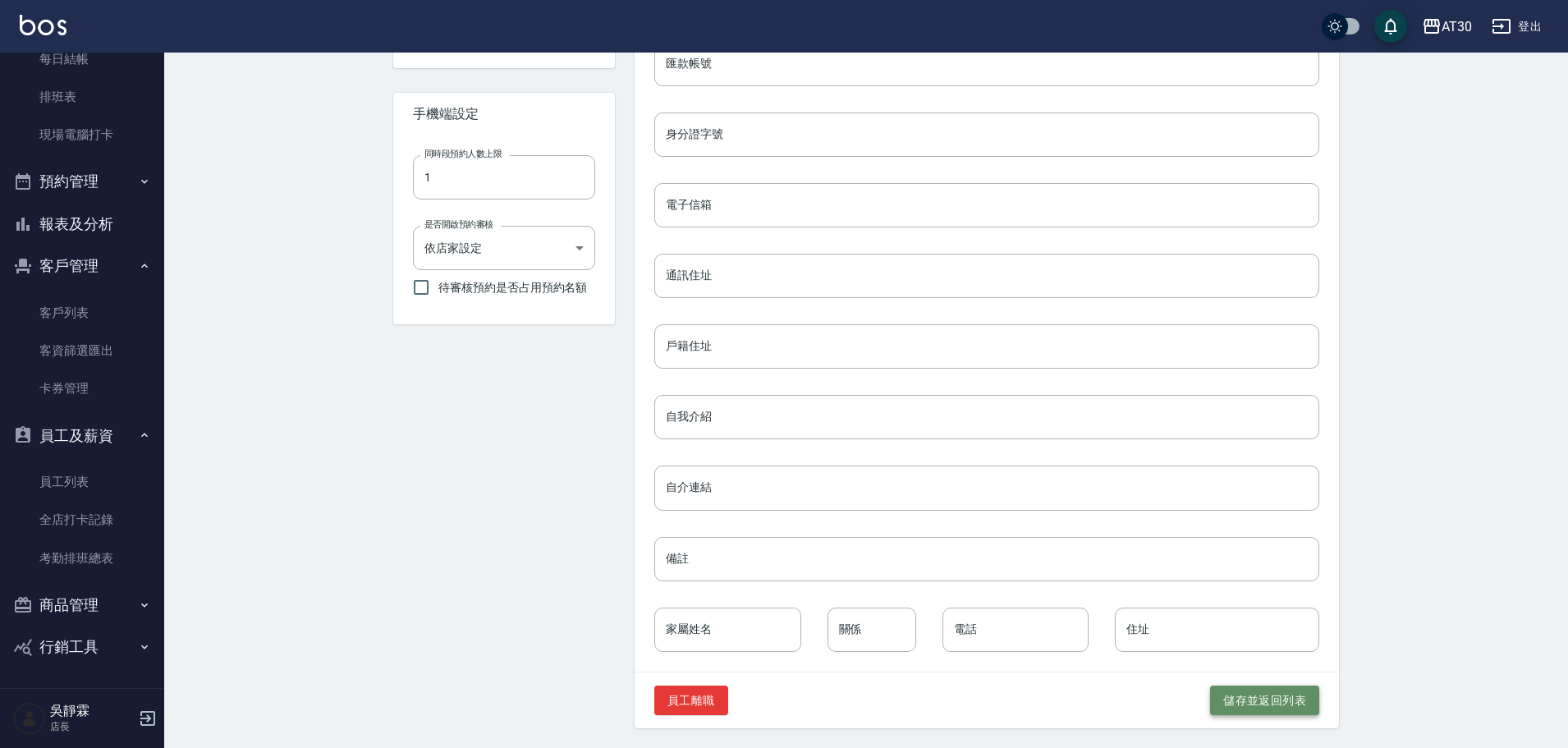
click at [1244, 693] on button "儲存並返回列表" at bounding box center [1265, 700] width 109 height 30
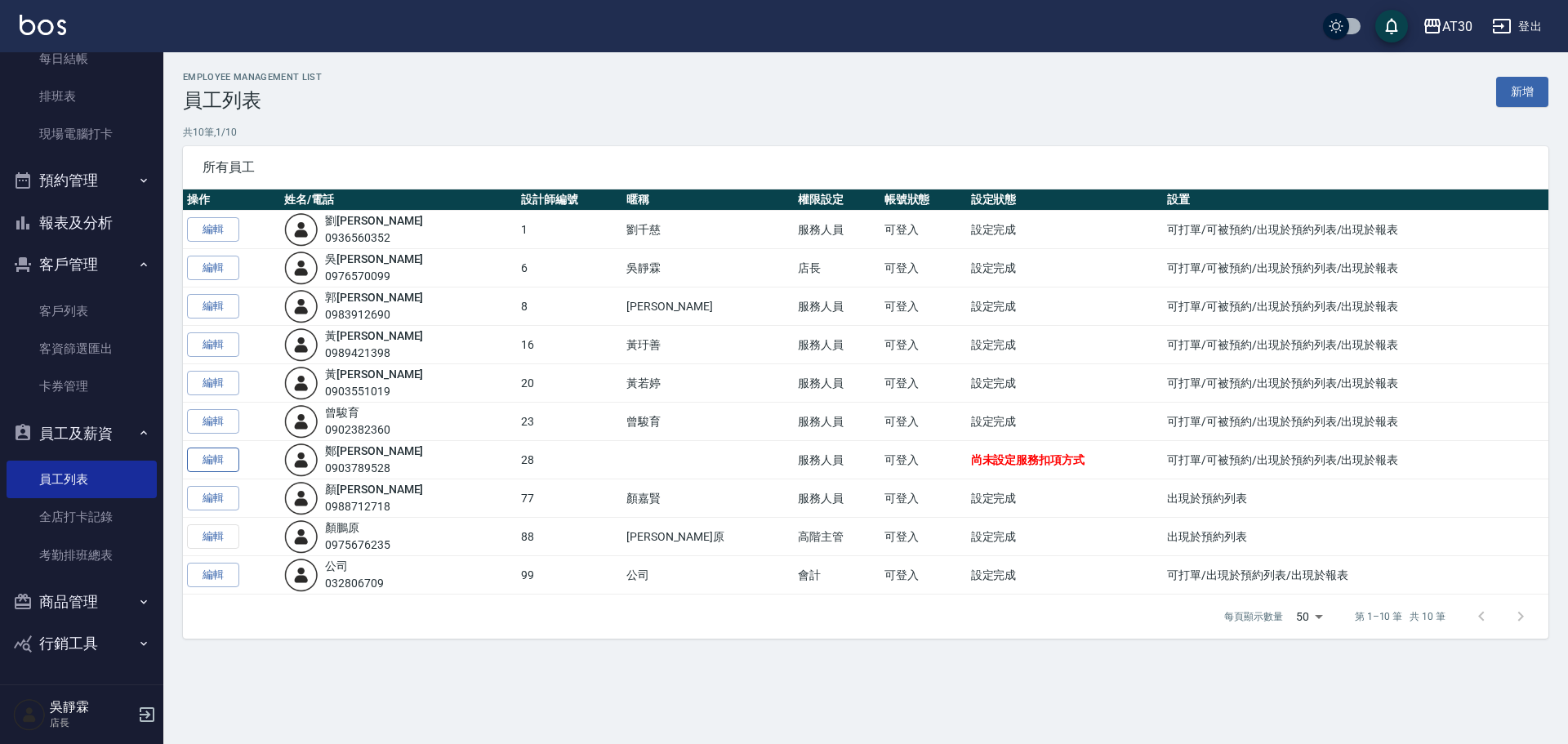
click at [226, 451] on link "編輯" at bounding box center [213, 460] width 52 height 25
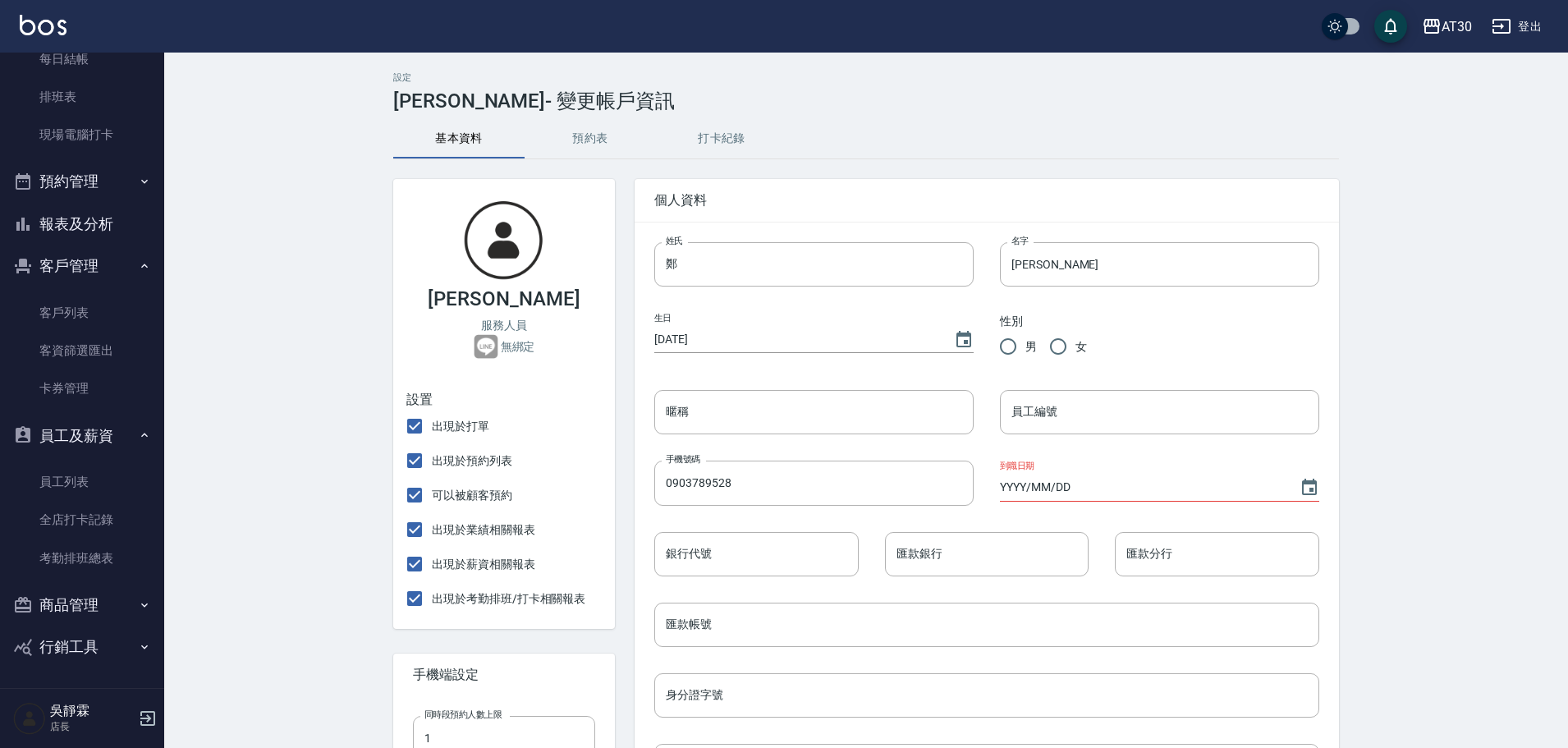
radio input "true"
type input "28"
type input "[DATE]"
click at [613, 143] on button "預約表" at bounding box center [590, 138] width 132 height 39
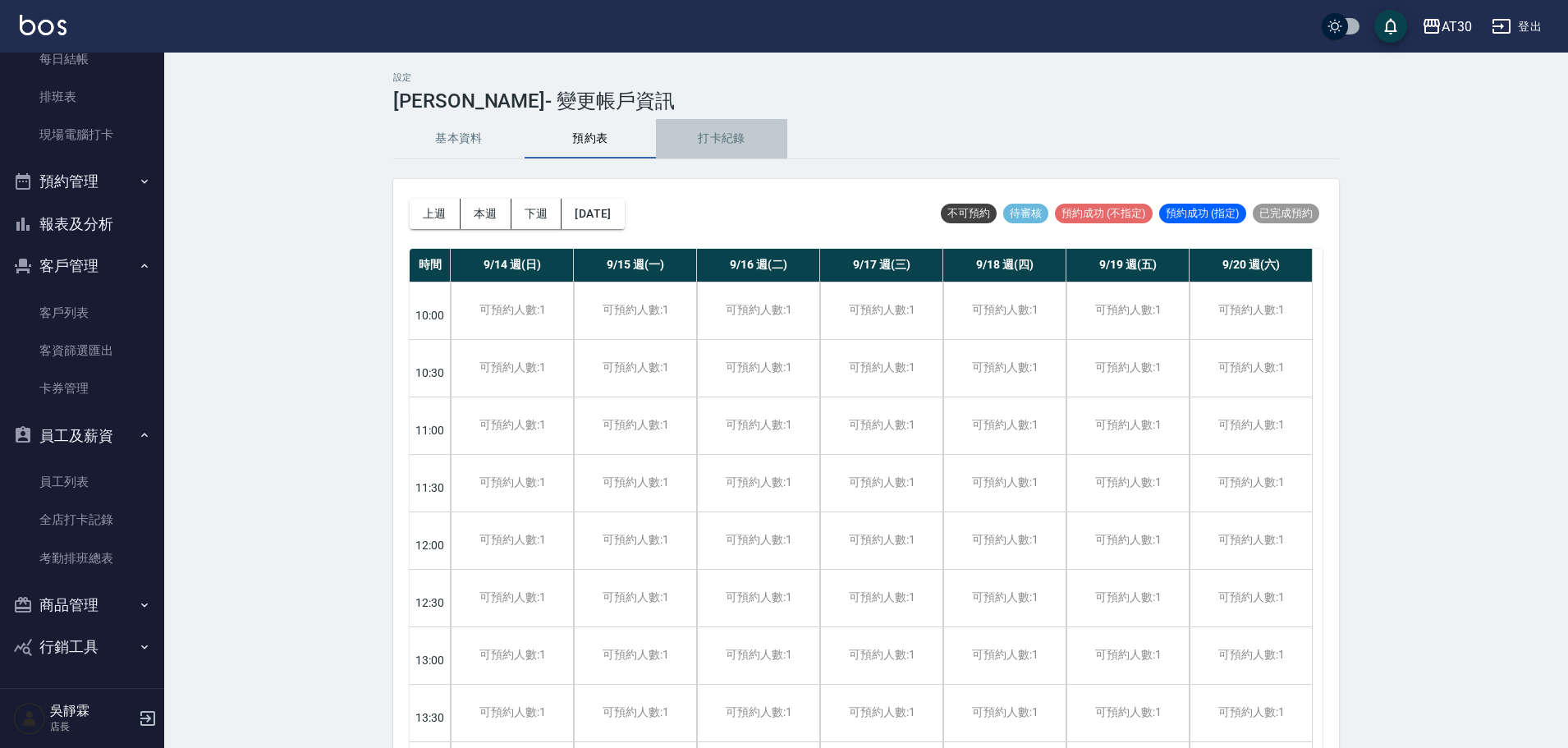
click at [693, 133] on button "打卡紀錄" at bounding box center [721, 138] width 132 height 39
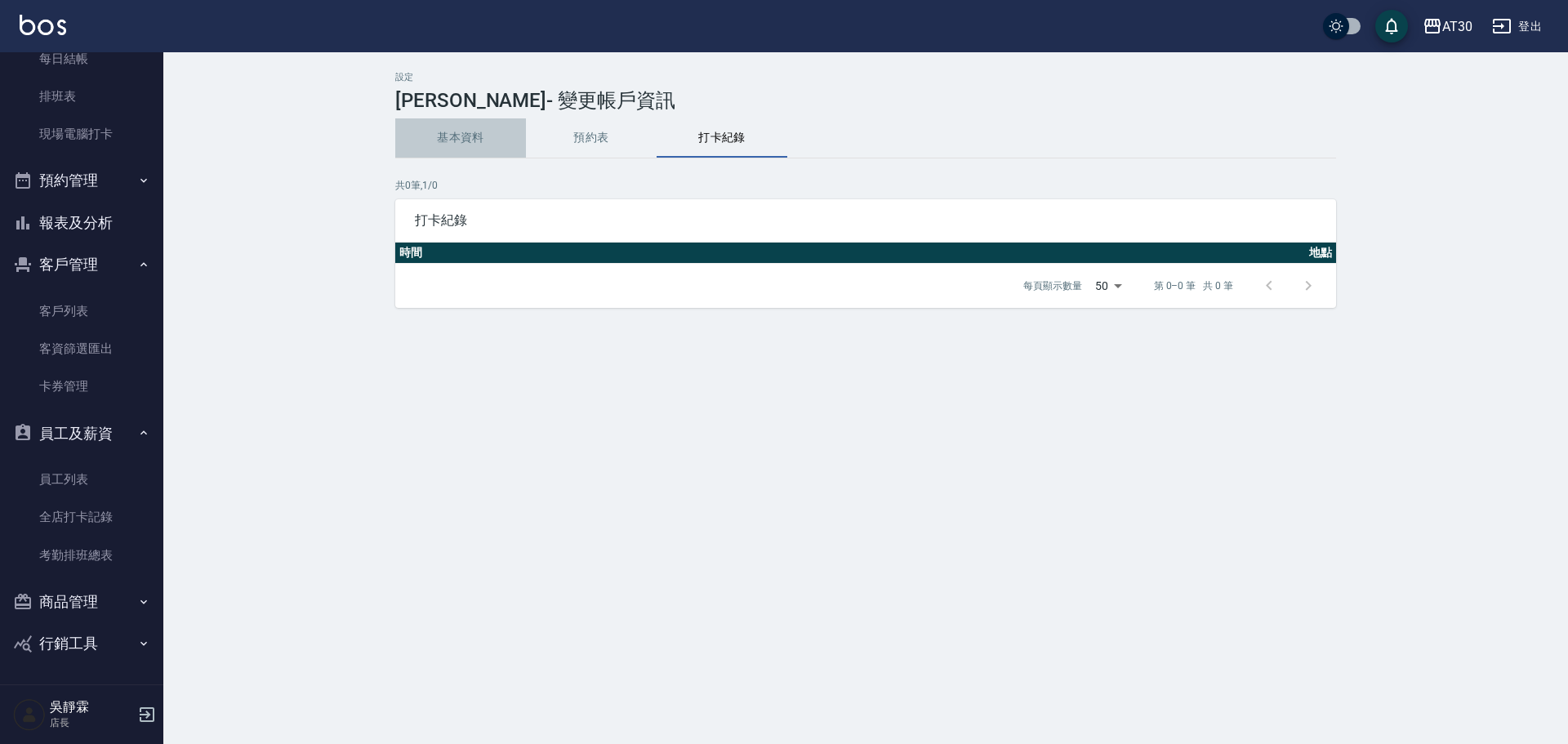
click at [437, 138] on button "基本資料" at bounding box center [461, 137] width 131 height 39
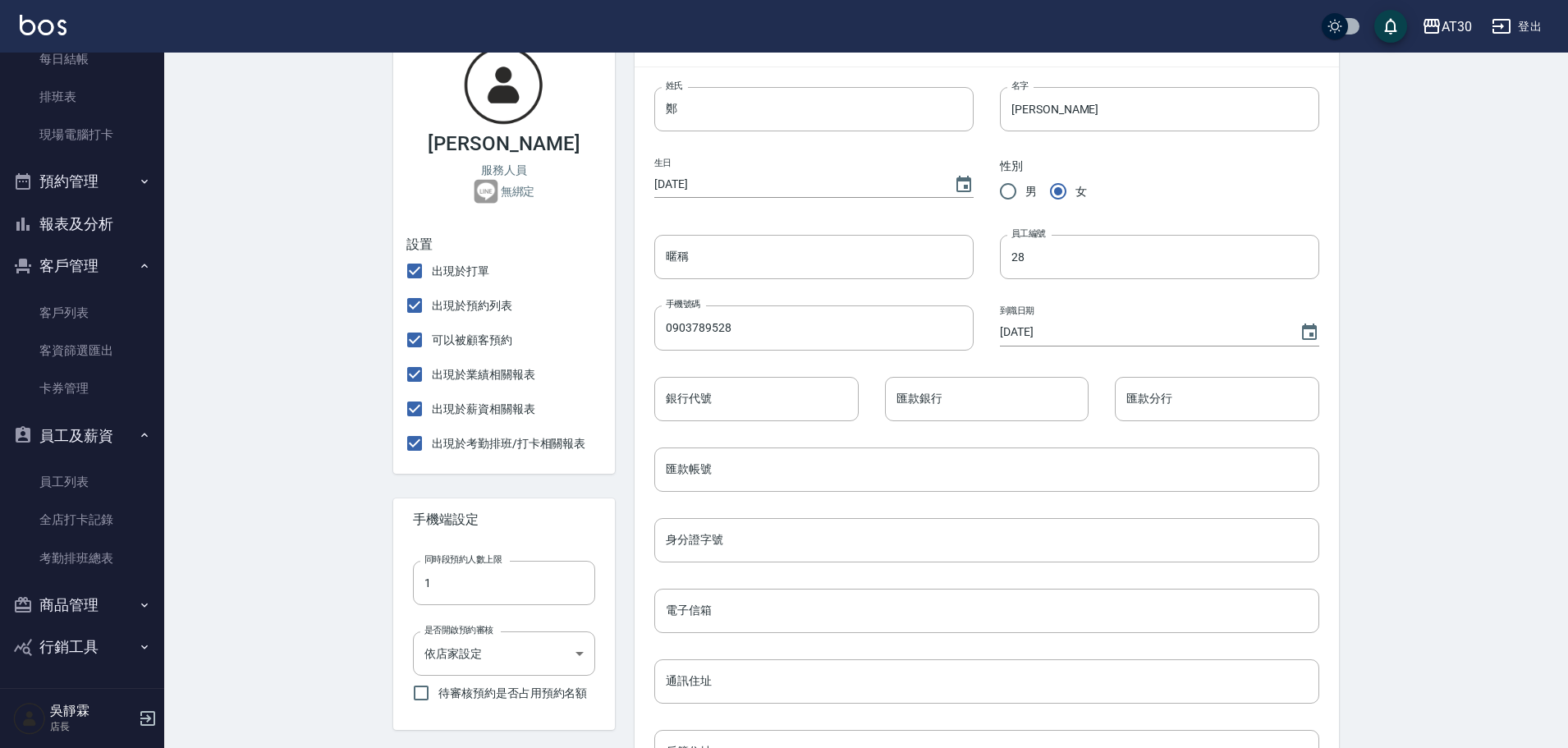
scroll to position [123, 0]
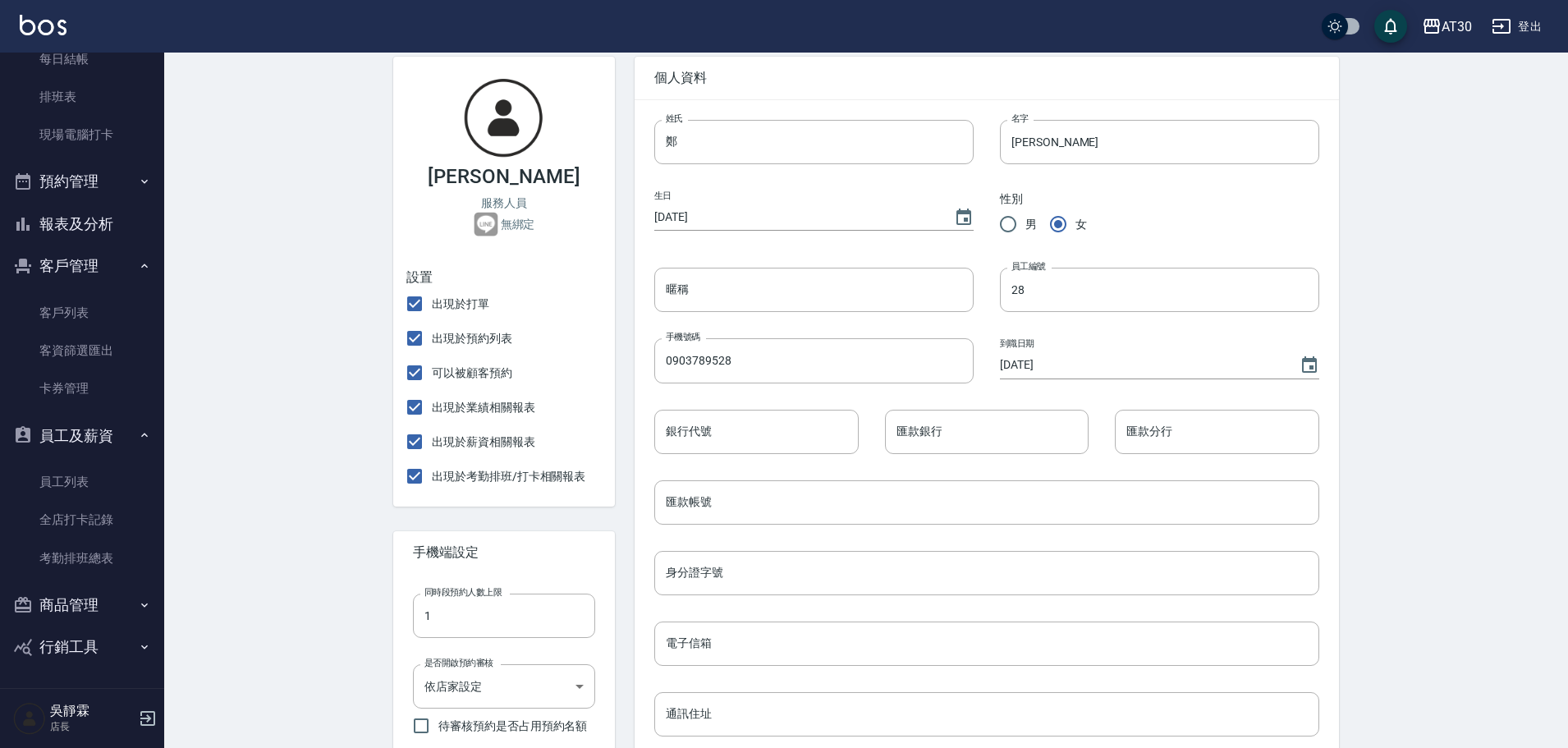
click at [477, 218] on img at bounding box center [486, 223] width 25 height 25
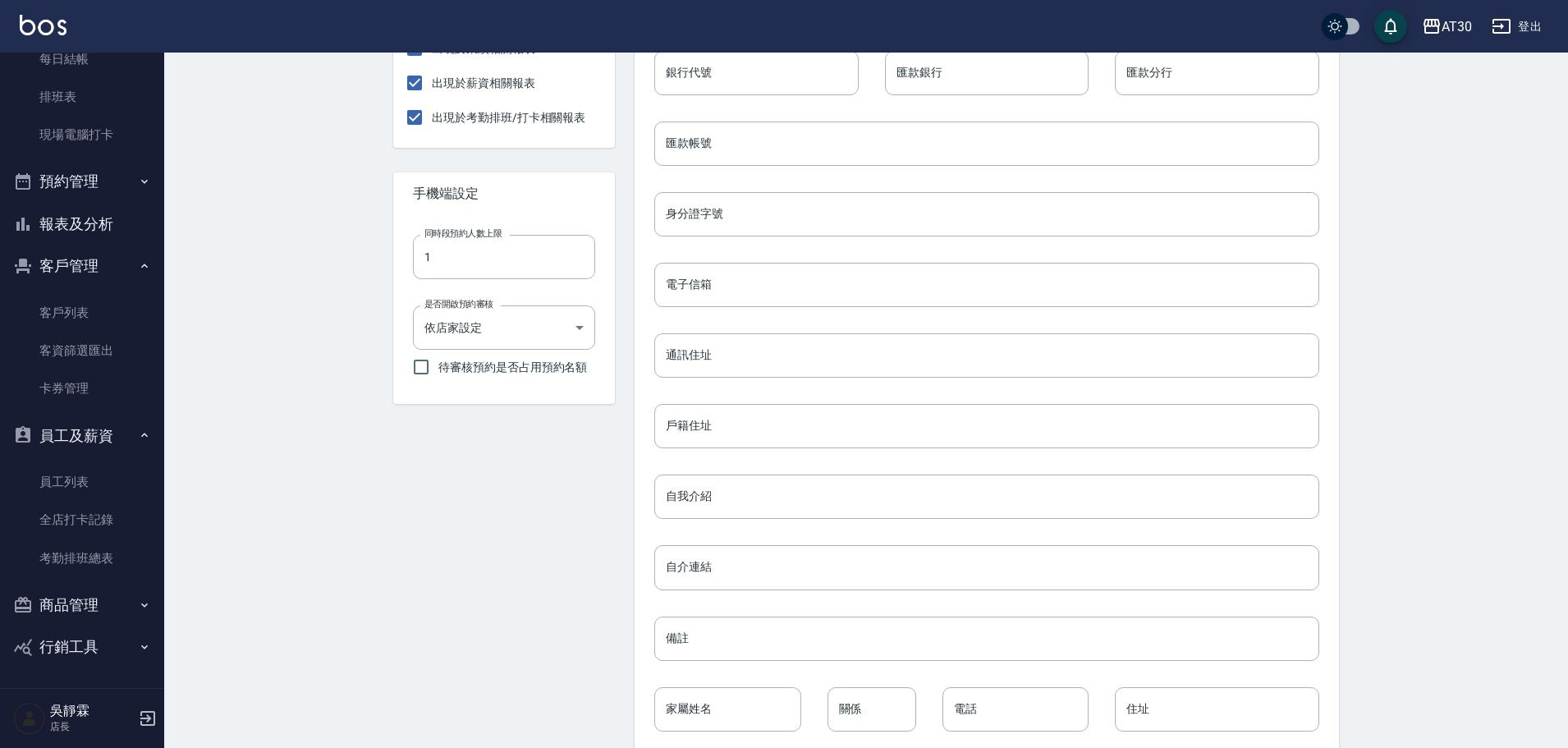
scroll to position [561, 0]
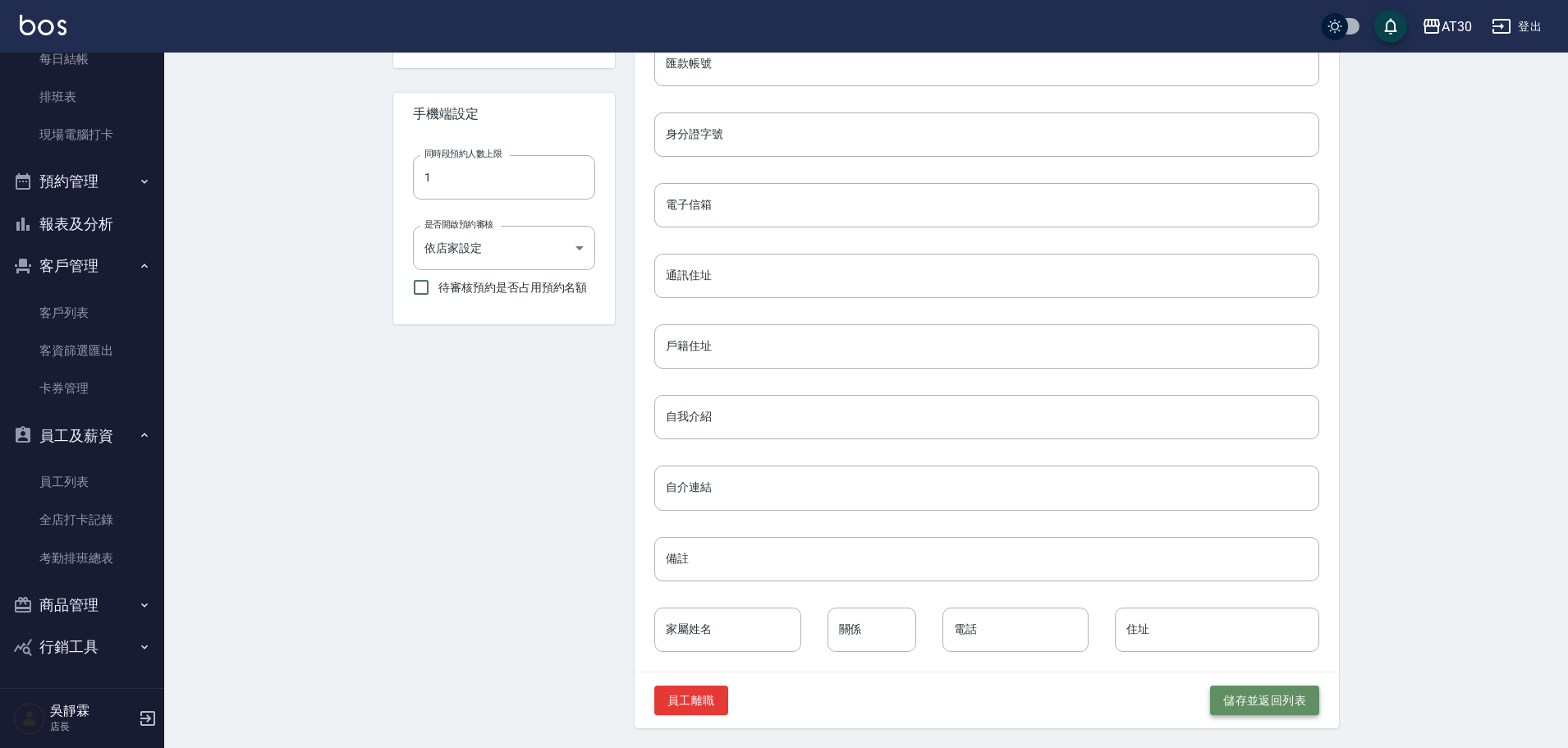
click at [1277, 696] on button "儲存並返回列表" at bounding box center [1265, 700] width 109 height 30
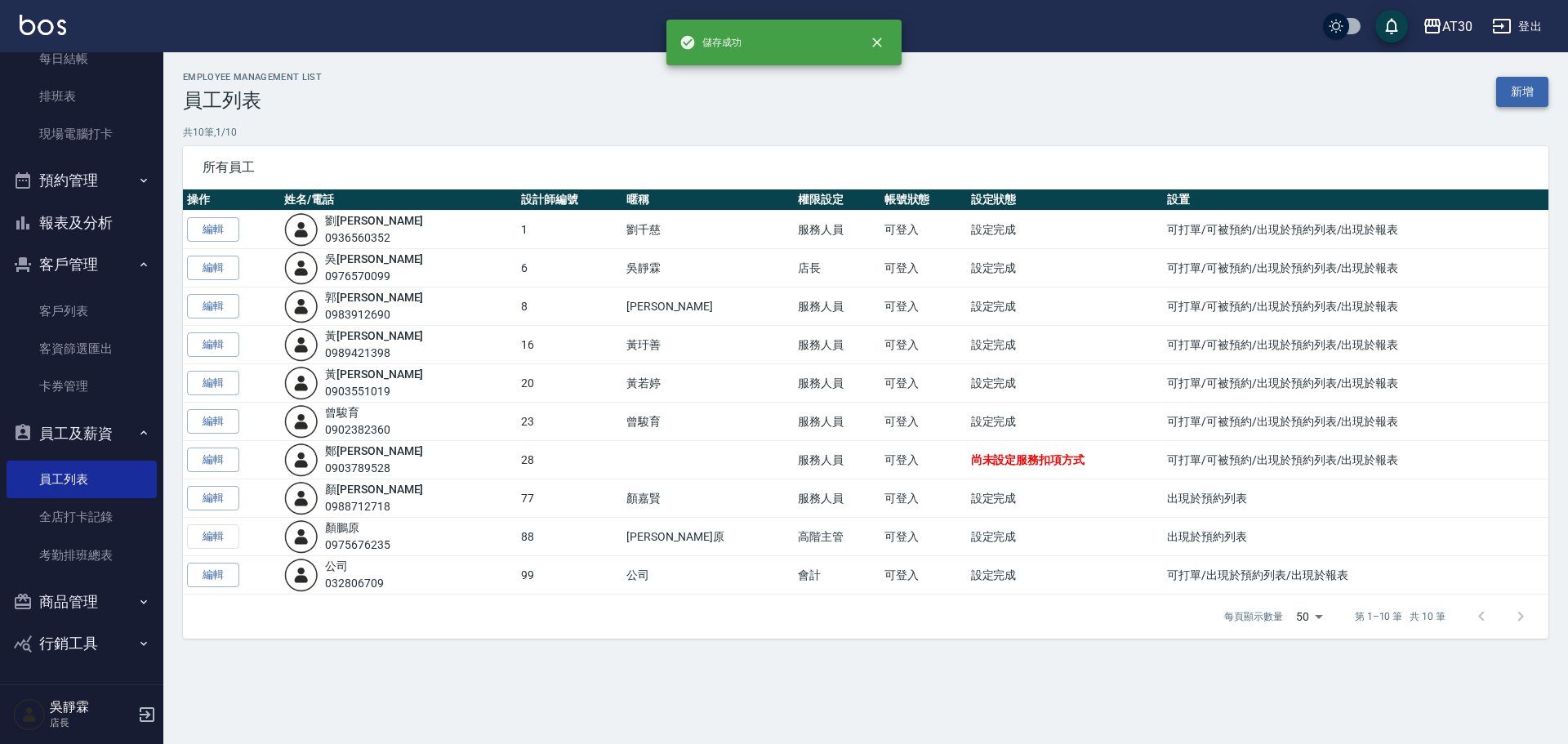
click at [1519, 88] on link "新增" at bounding box center [1522, 91] width 52 height 30
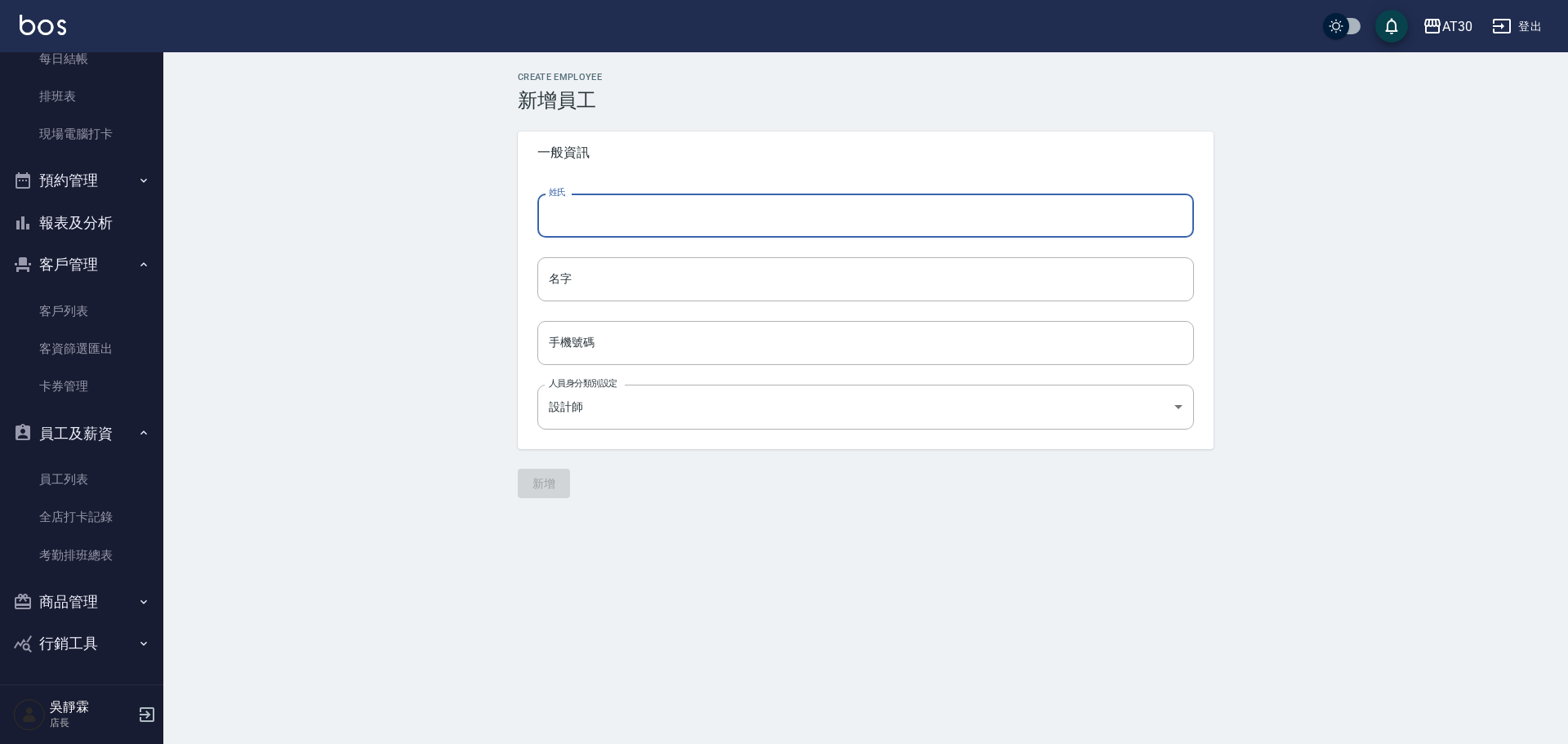
click at [744, 228] on input "姓氏" at bounding box center [865, 215] width 657 height 44
type input "29"
drag, startPoint x: 577, startPoint y: 230, endPoint x: 415, endPoint y: 274, distance: 167.9
click at [415, 274] on div "Create Employee 新增員工 一般資訊 姓氏 29 姓氏 名字 名字 手機號碼 手機號碼 人員身分類別設定 設計師 31e57b3a-60a4-4…" at bounding box center [865, 284] width 1405 height 465
type input "2"
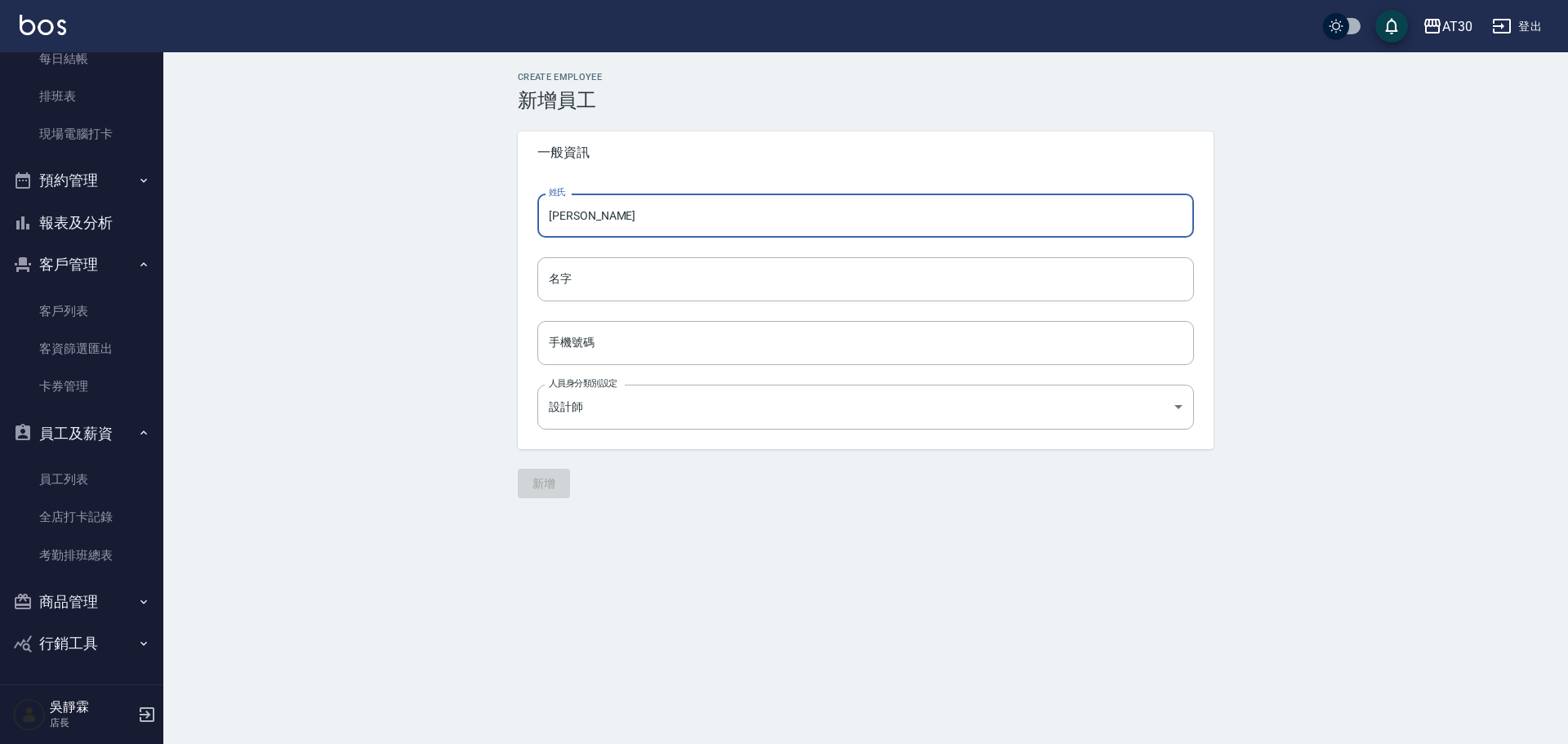
drag, startPoint x: 594, startPoint y: 226, endPoint x: 561, endPoint y: 229, distance: 33.1
click at [561, 229] on input "[PERSON_NAME]" at bounding box center [865, 215] width 657 height 44
type input "鄧"
click at [558, 283] on input "名字" at bounding box center [865, 279] width 657 height 44
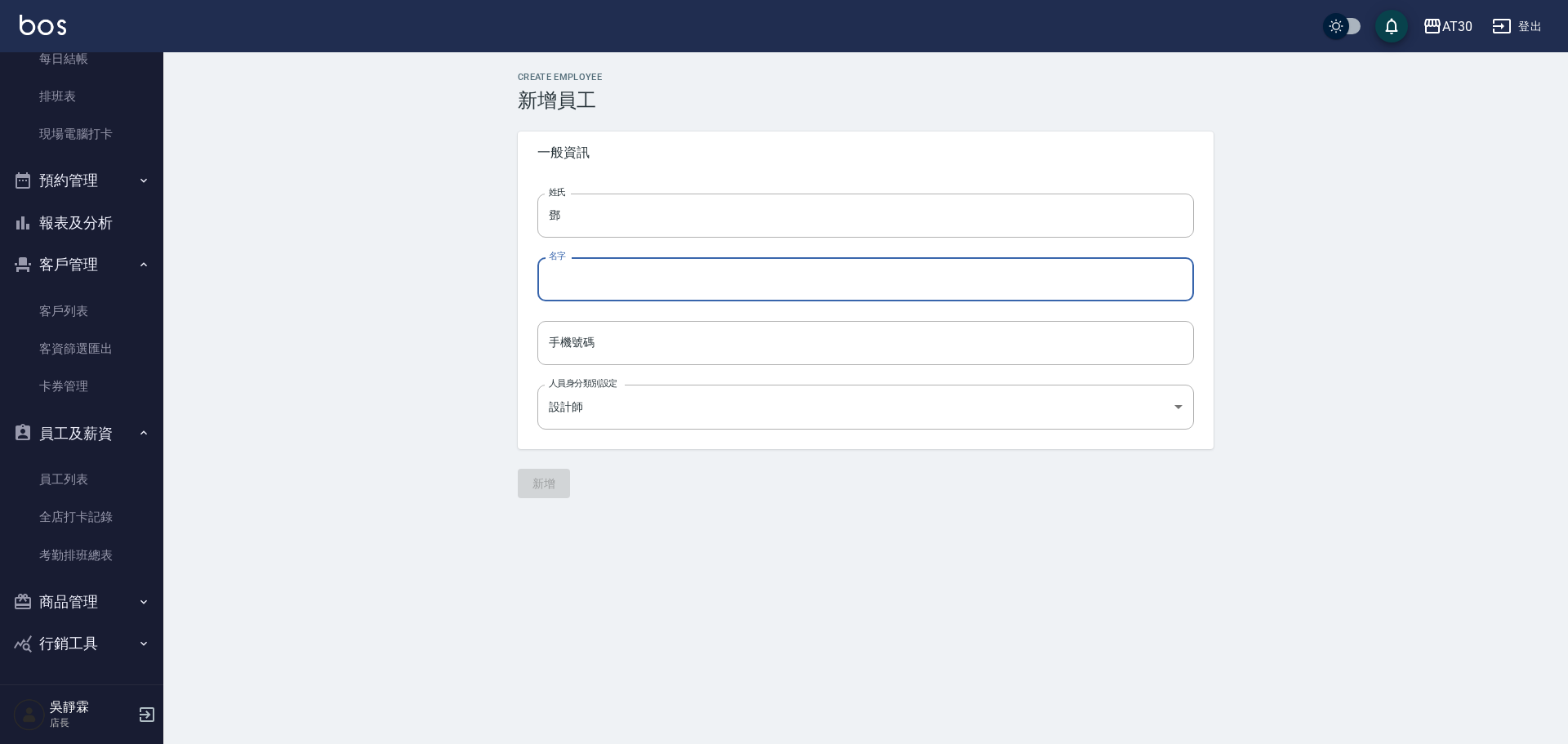
paste input "[PERSON_NAME]"
type input "[PERSON_NAME]"
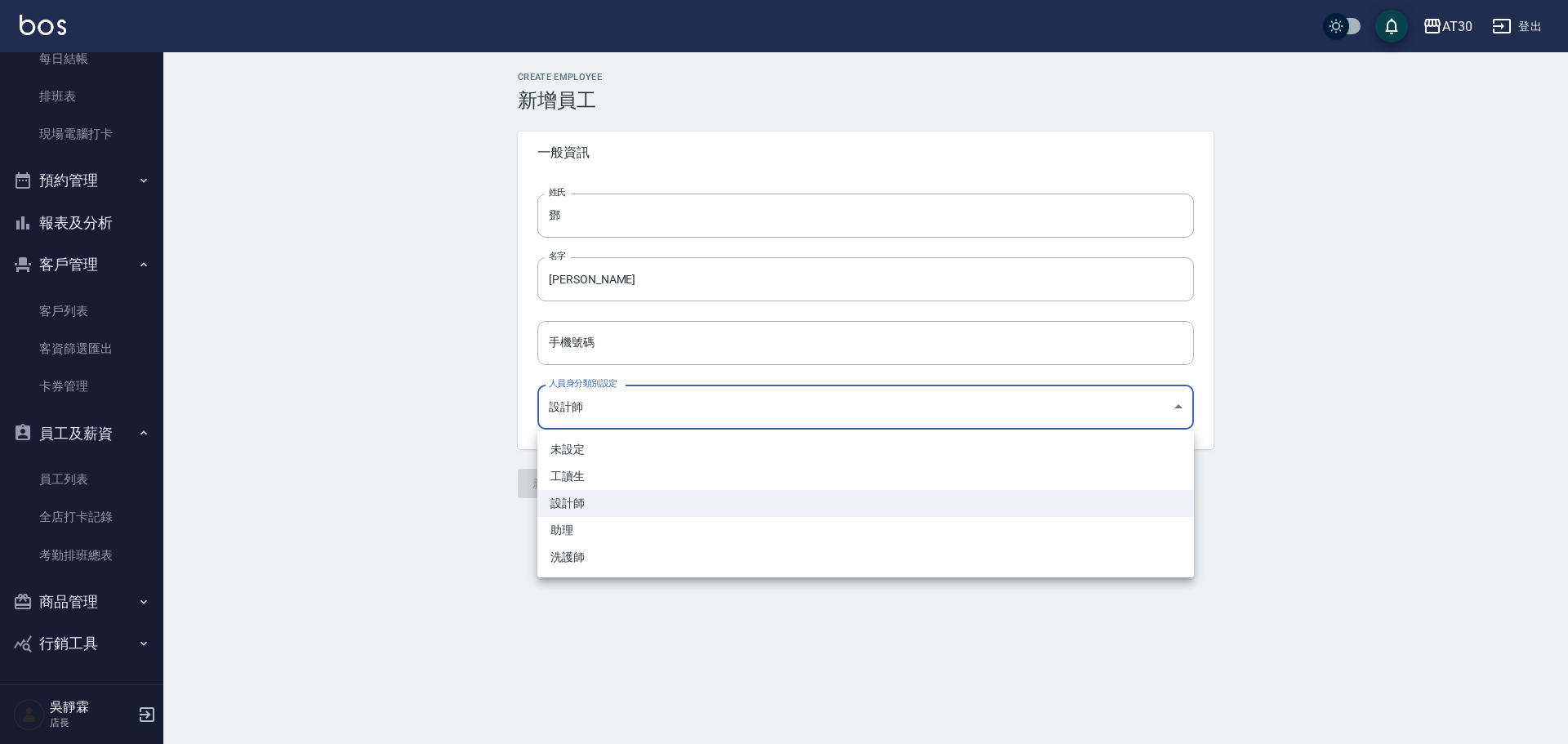
drag, startPoint x: 594, startPoint y: 400, endPoint x: 604, endPoint y: 410, distance: 14.1
click at [602, 410] on body "AT30 登出 櫃檯作業 打帳單 帳單列表 現金收支登錄 材料自購登錄 每日結帳 排班表 現場電腦打卡 預約管理 預約管理 單日預約紀錄 單週預約紀錄 報表及…" at bounding box center [784, 372] width 1568 height 744
click at [617, 470] on li "工讀生" at bounding box center [865, 477] width 657 height 27
type input "27650eb8-04c2-4476-b3af-4bf83c55f793"
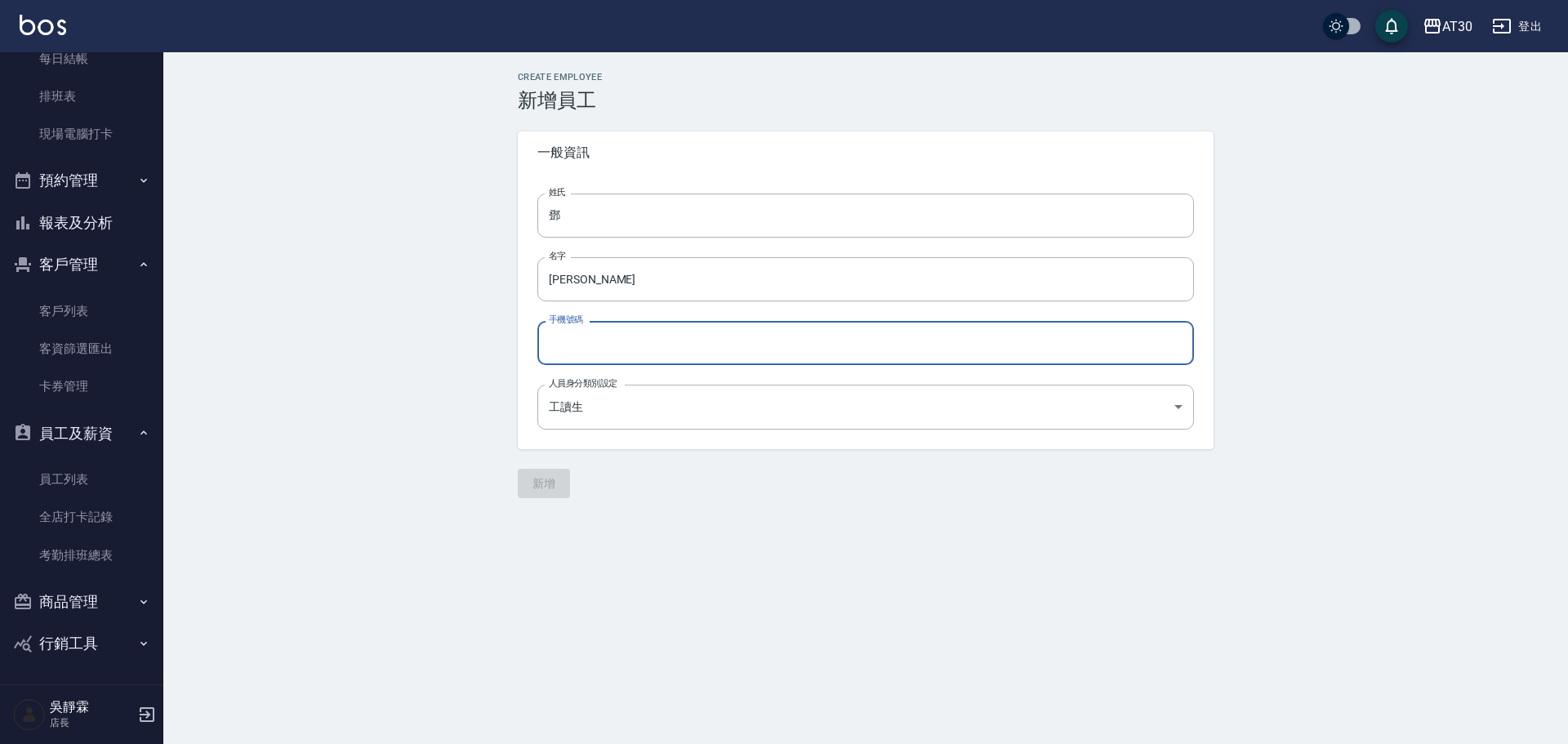
click at [617, 342] on input "手機號碼" at bounding box center [865, 342] width 657 height 44
type input "0955054768"
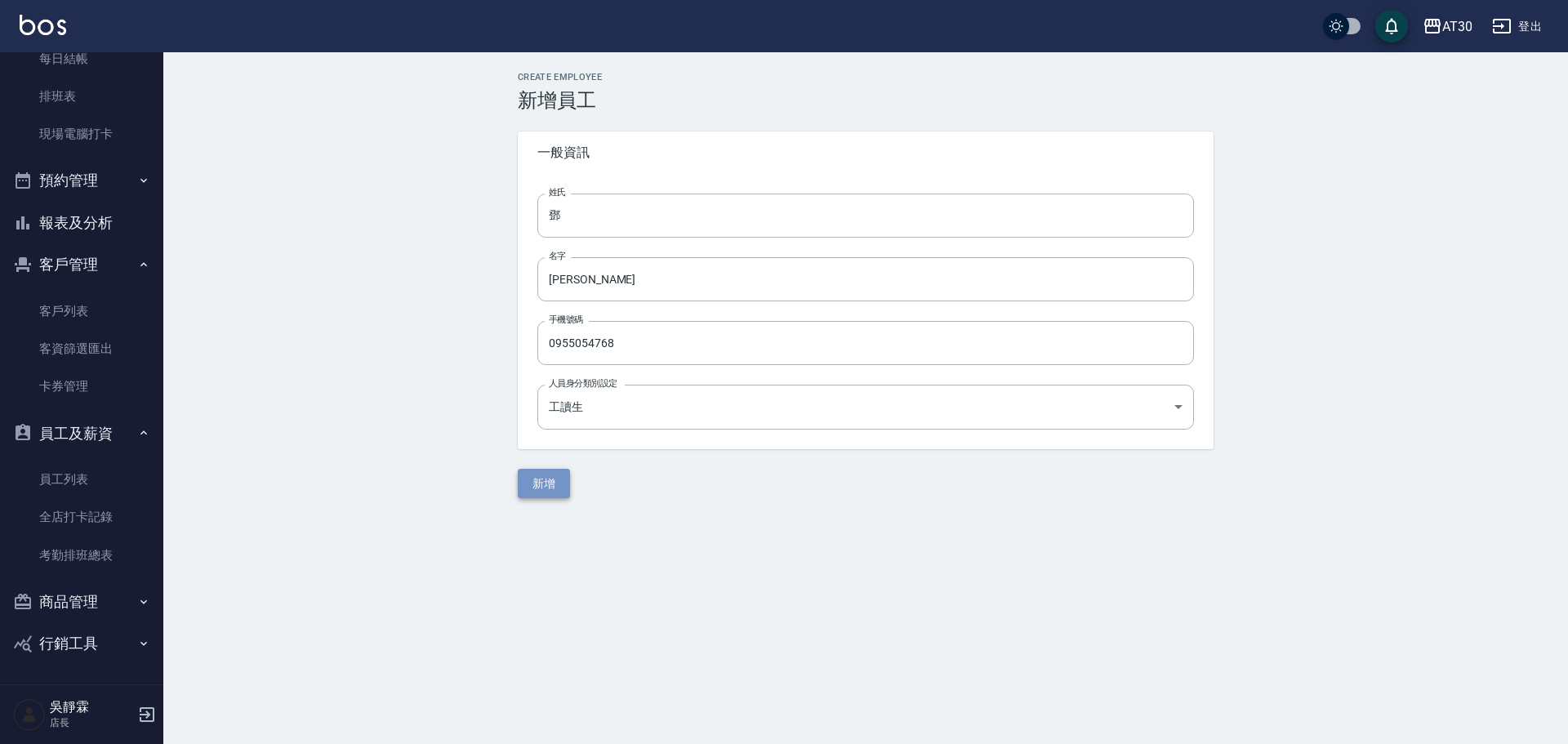
click at [551, 492] on button "新增" at bounding box center [544, 483] width 52 height 30
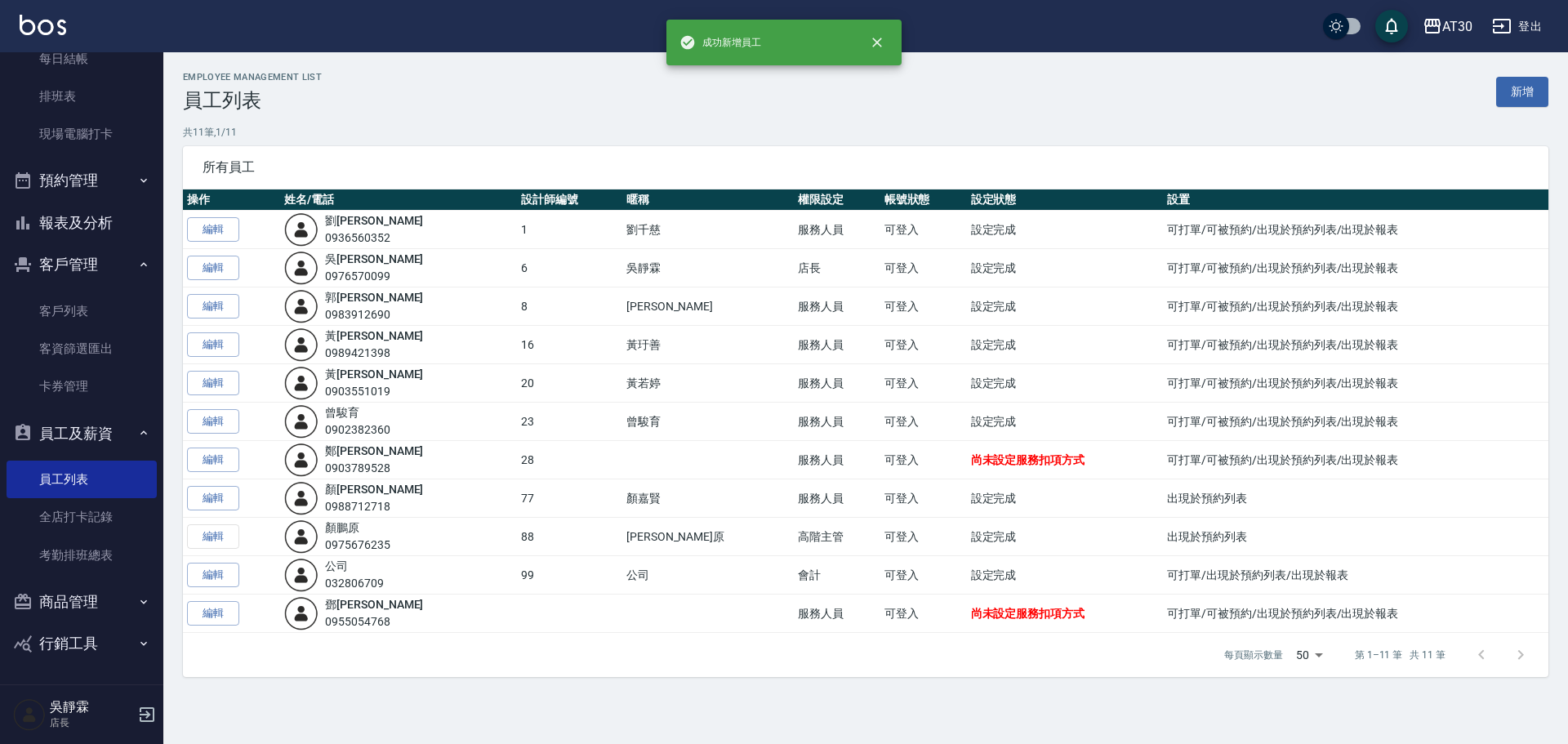
click at [318, 619] on img at bounding box center [302, 613] width 34 height 34
click at [308, 611] on img at bounding box center [302, 613] width 34 height 34
click at [319, 612] on img at bounding box center [302, 613] width 34 height 34
click at [211, 617] on link "編輯" at bounding box center [213, 613] width 52 height 25
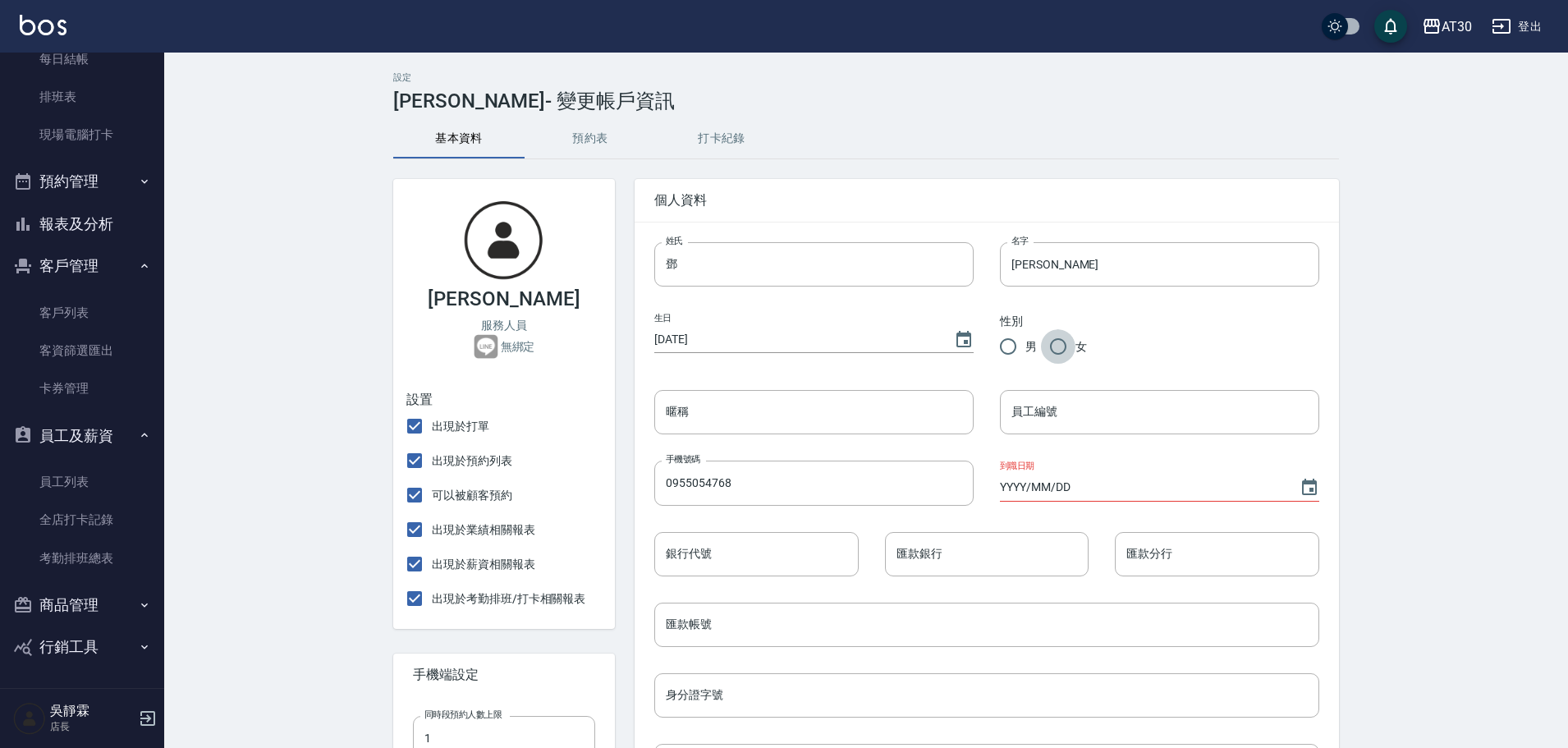
click at [1069, 345] on input "女" at bounding box center [1058, 347] width 35 height 34
radio input "true"
click at [1050, 417] on input "員工編號" at bounding box center [1159, 411] width 320 height 44
type input "2"
type input "29"
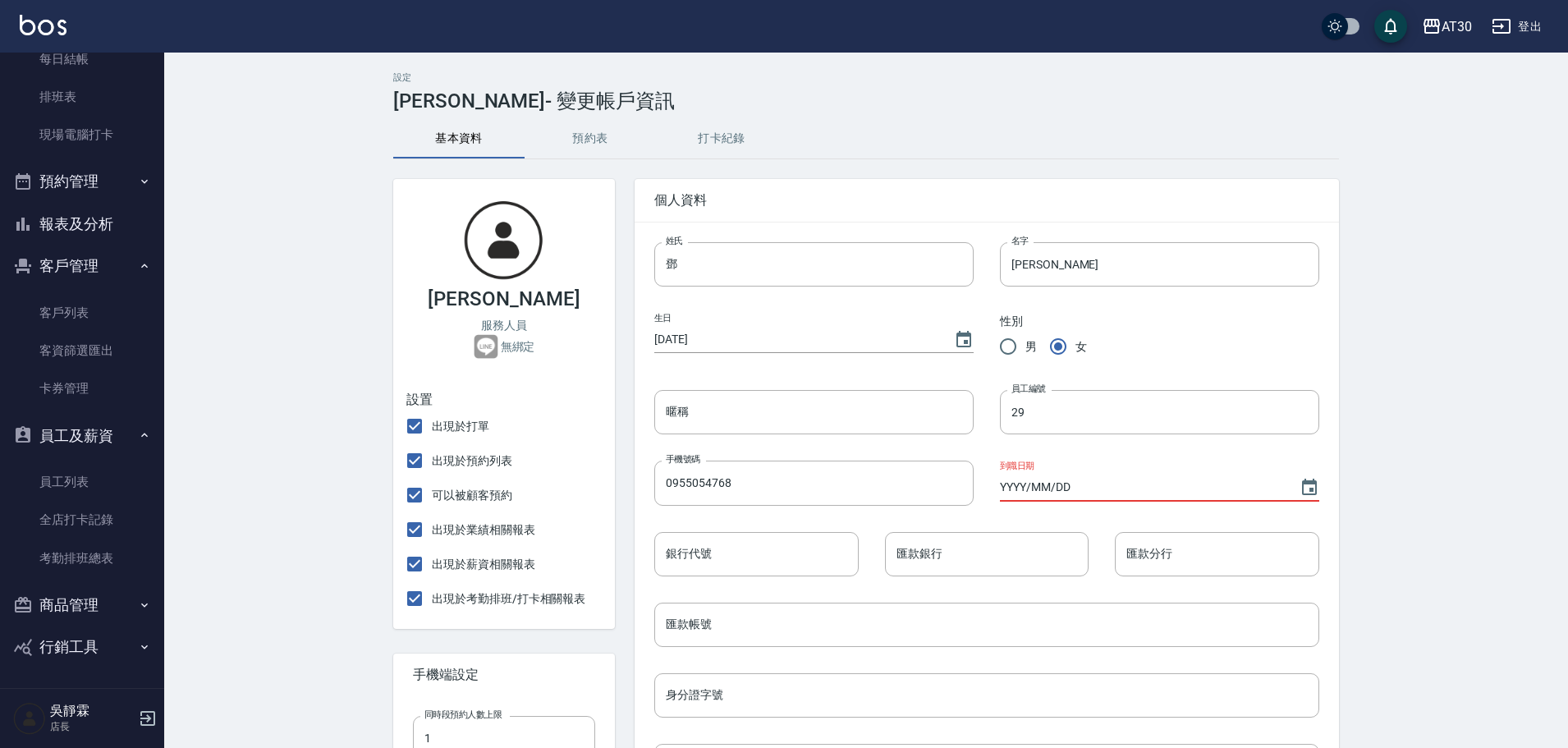
click at [1006, 491] on input "YYYY/MM/DD" at bounding box center [1141, 487] width 283 height 27
type input "[DATE]"
click at [738, 339] on input "[DATE]" at bounding box center [796, 340] width 283 height 27
click at [970, 335] on icon "Choose date, selected date is 1970-01-01" at bounding box center [963, 339] width 15 height 16
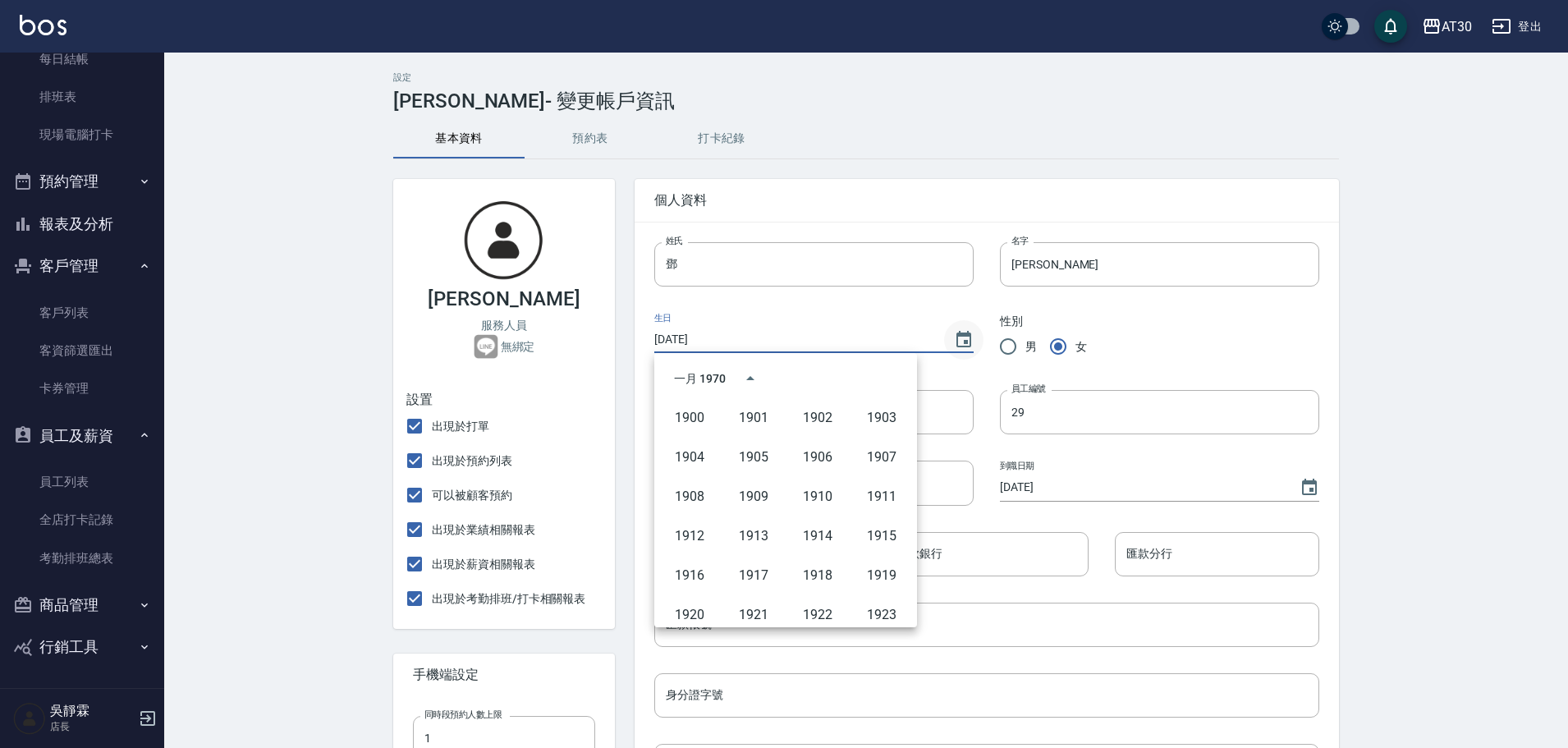
scroll to position [575, 0]
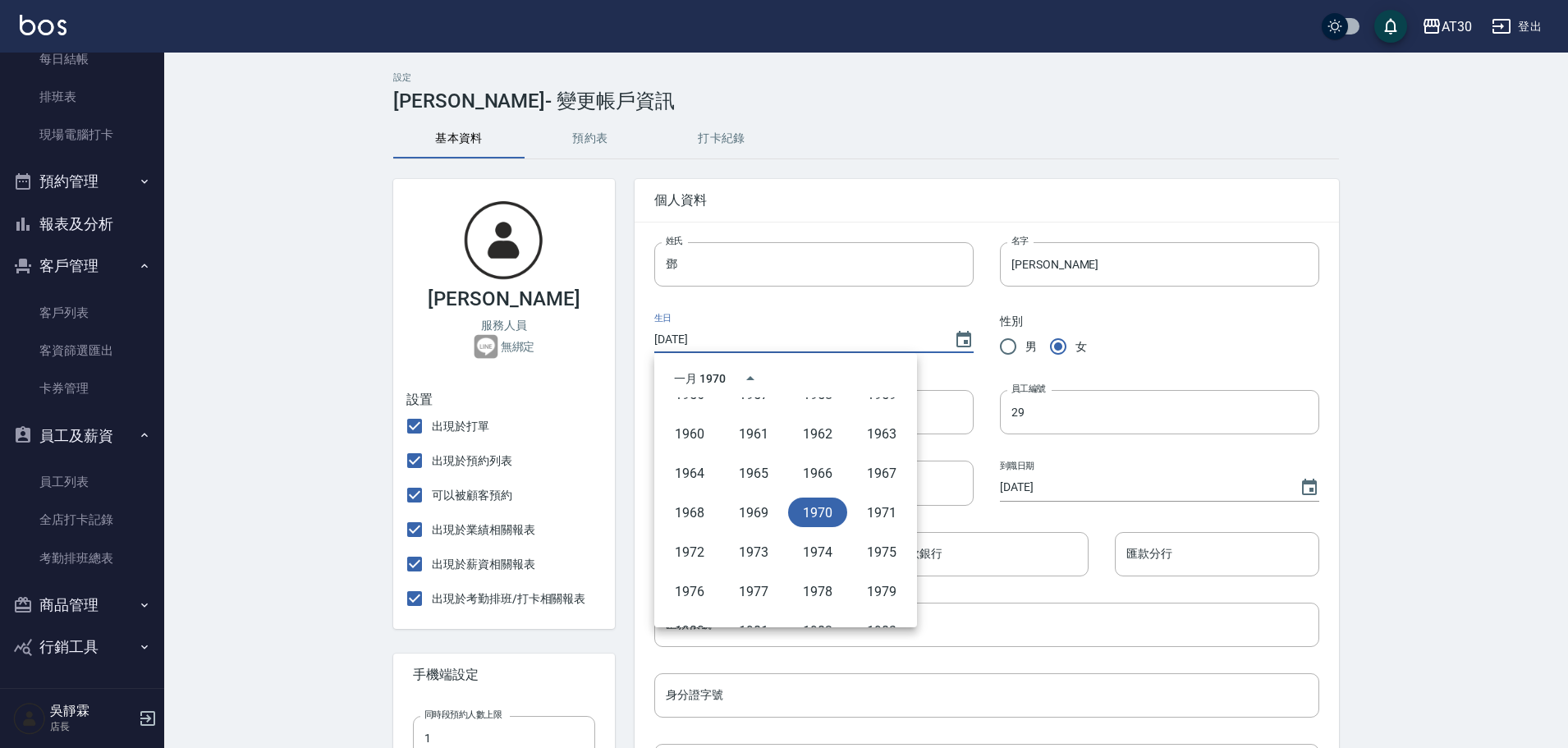
click at [741, 336] on input "[DATE]" at bounding box center [796, 340] width 283 height 27
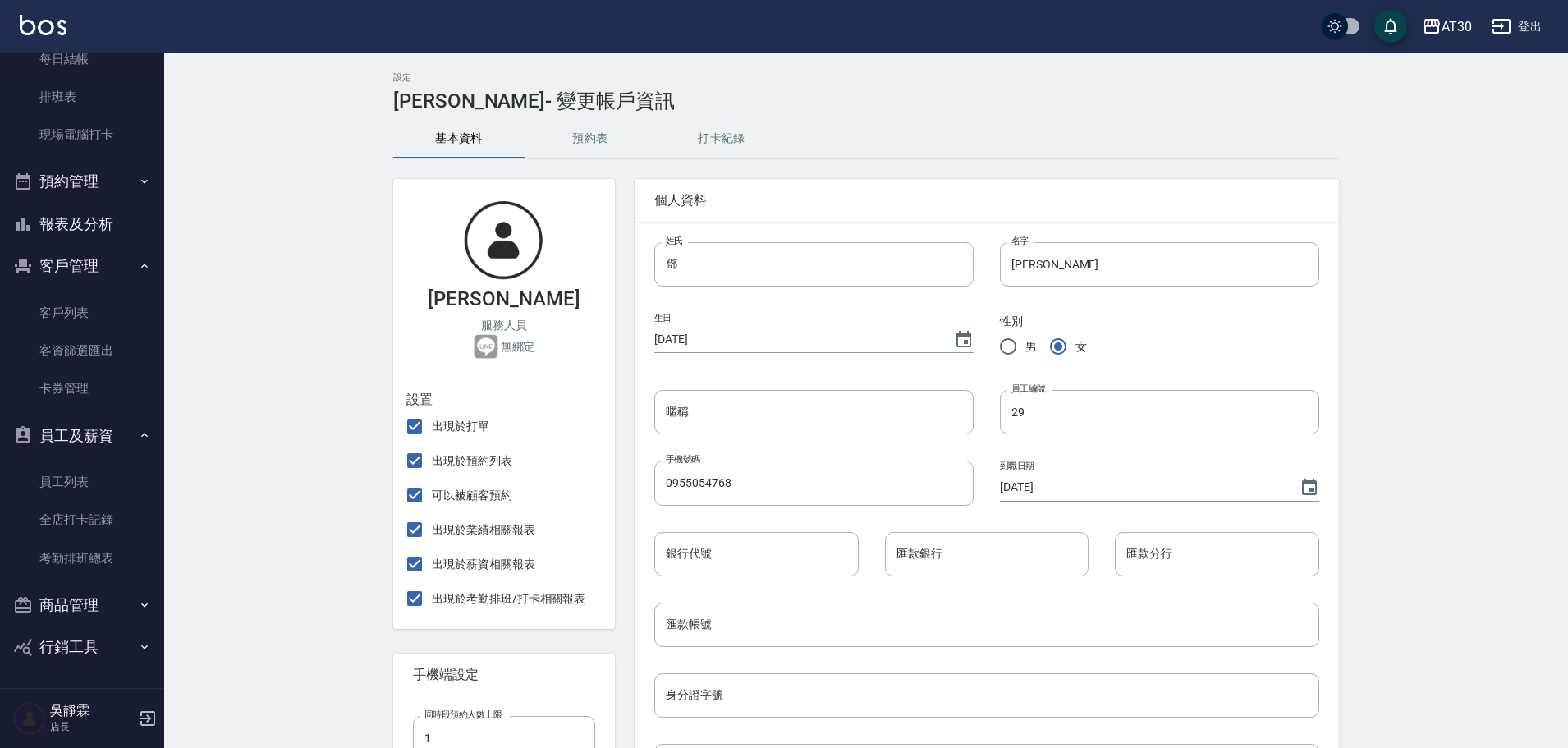
click at [682, 336] on input "[DATE]" at bounding box center [796, 340] width 283 height 27
click at [1443, 362] on div "設定 [PERSON_NAME] - 變更帳戶資訊 基本資料 預約表 打卡紀錄 [PERSON_NAME] 服務人員 無綁定 設置 出現於打單 出現於預約列…" at bounding box center [866, 680] width 1404 height 1255
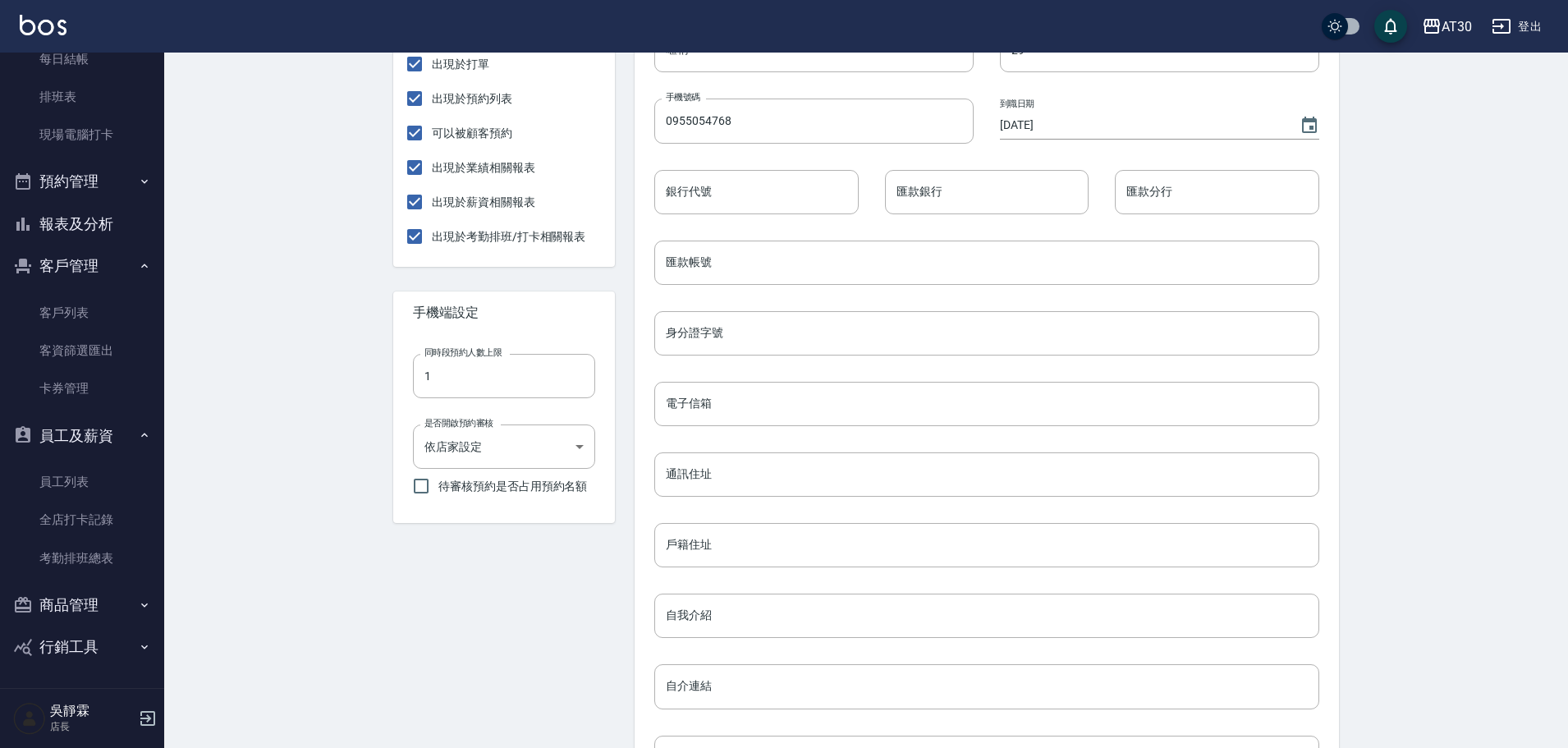
scroll to position [561, 0]
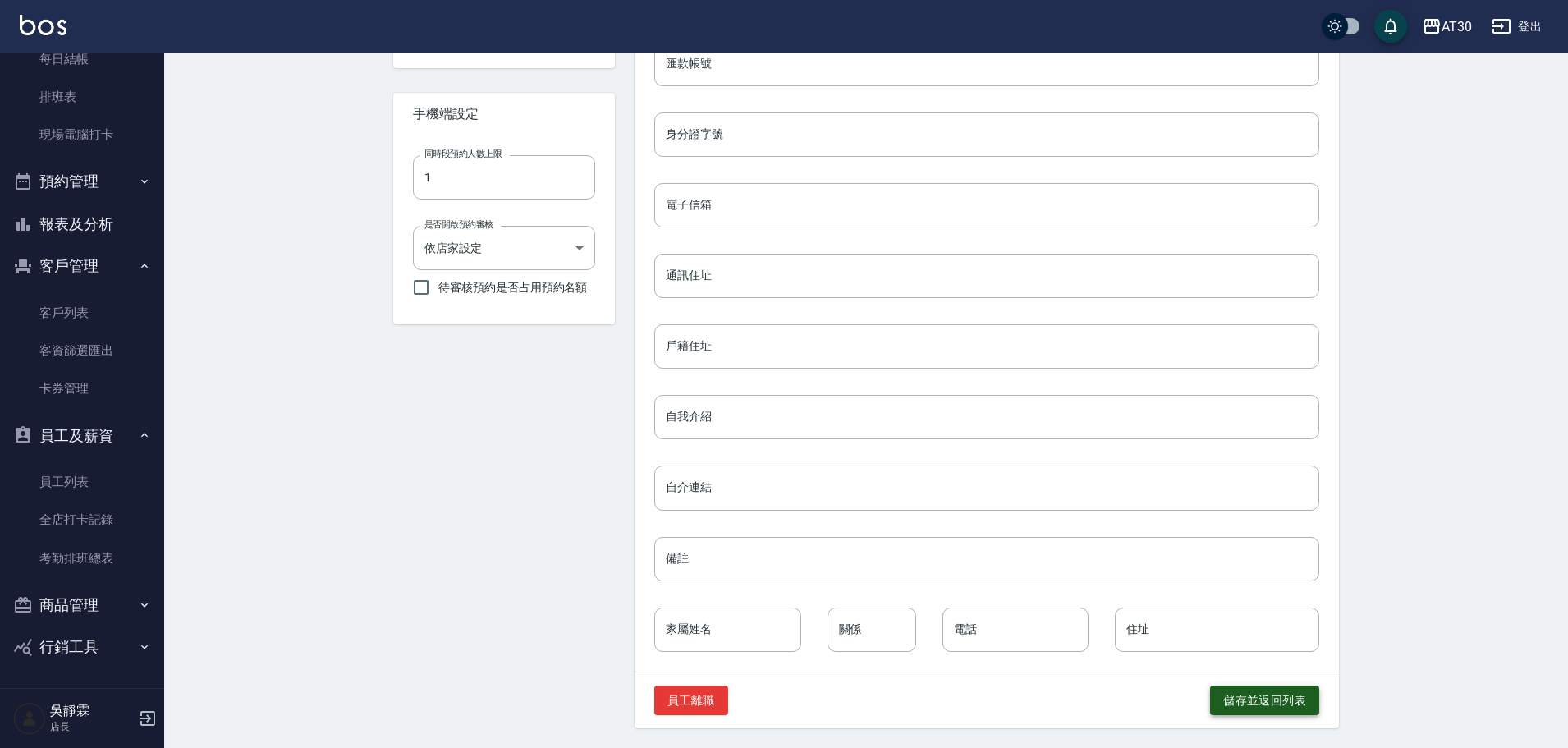
click at [1278, 698] on button "儲存並返回列表" at bounding box center [1265, 700] width 109 height 30
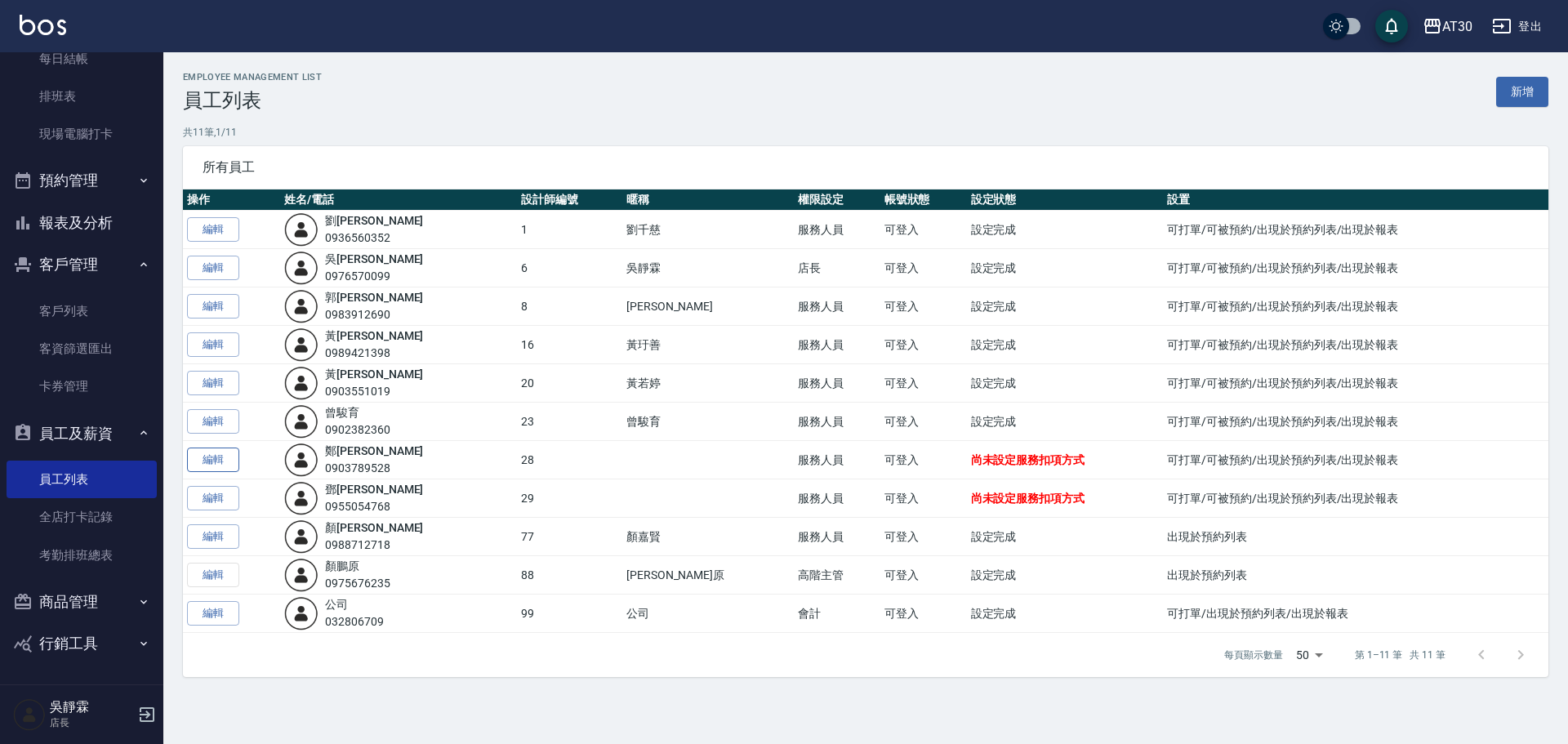
click at [212, 470] on link "編輯" at bounding box center [213, 460] width 52 height 25
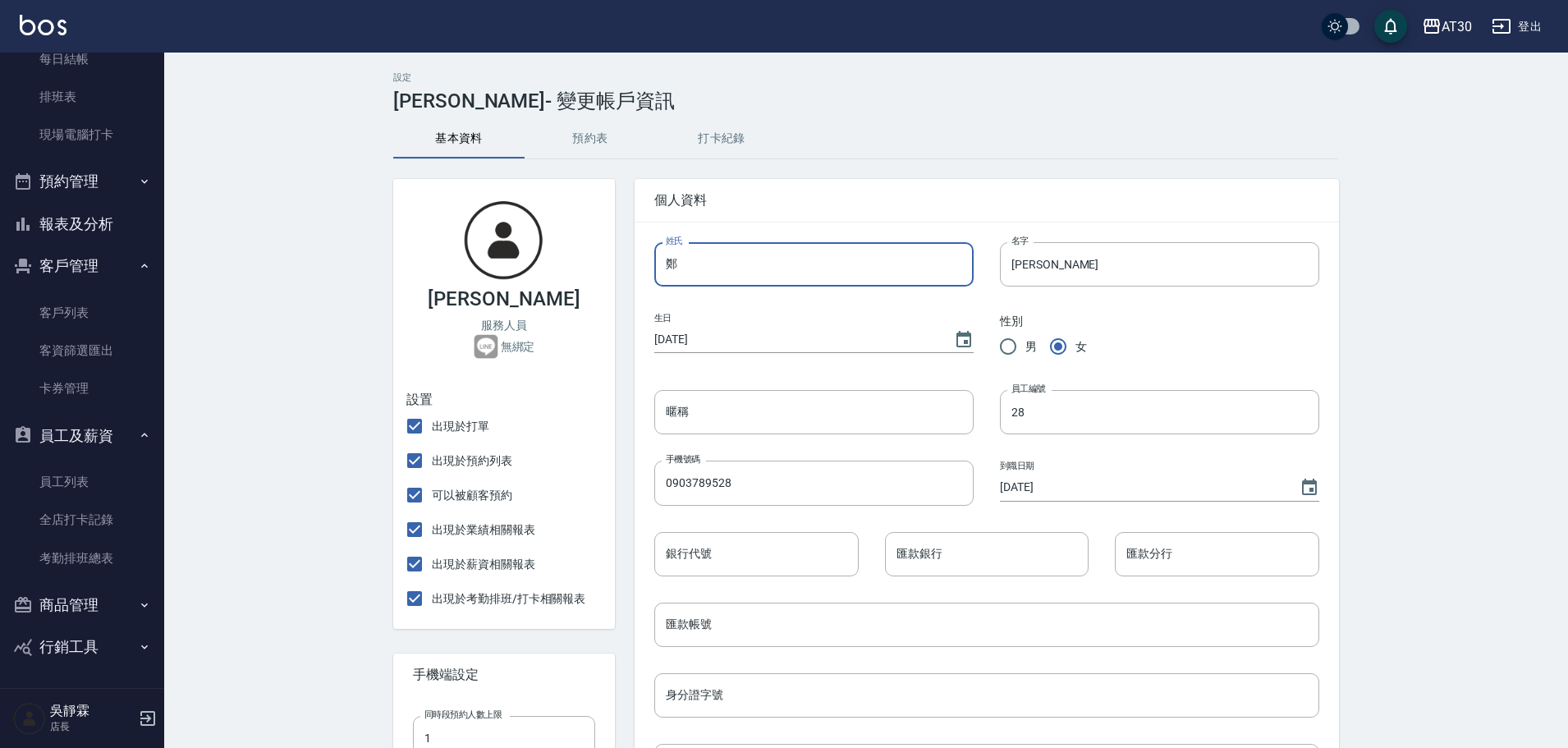
drag, startPoint x: 735, startPoint y: 268, endPoint x: 612, endPoint y: 281, distance: 123.7
click at [612, 281] on div "[PERSON_NAME] 服務人員 無綁定 設置 出現於打單 出現於預約列表 可以被顧客預約 出現於業績相關報表 出現於薪資相關報表 出現於考勤排班/打卡…" at bounding box center [855, 723] width 965 height 1129
click at [695, 420] on input "暱稱" at bounding box center [814, 411] width 320 height 44
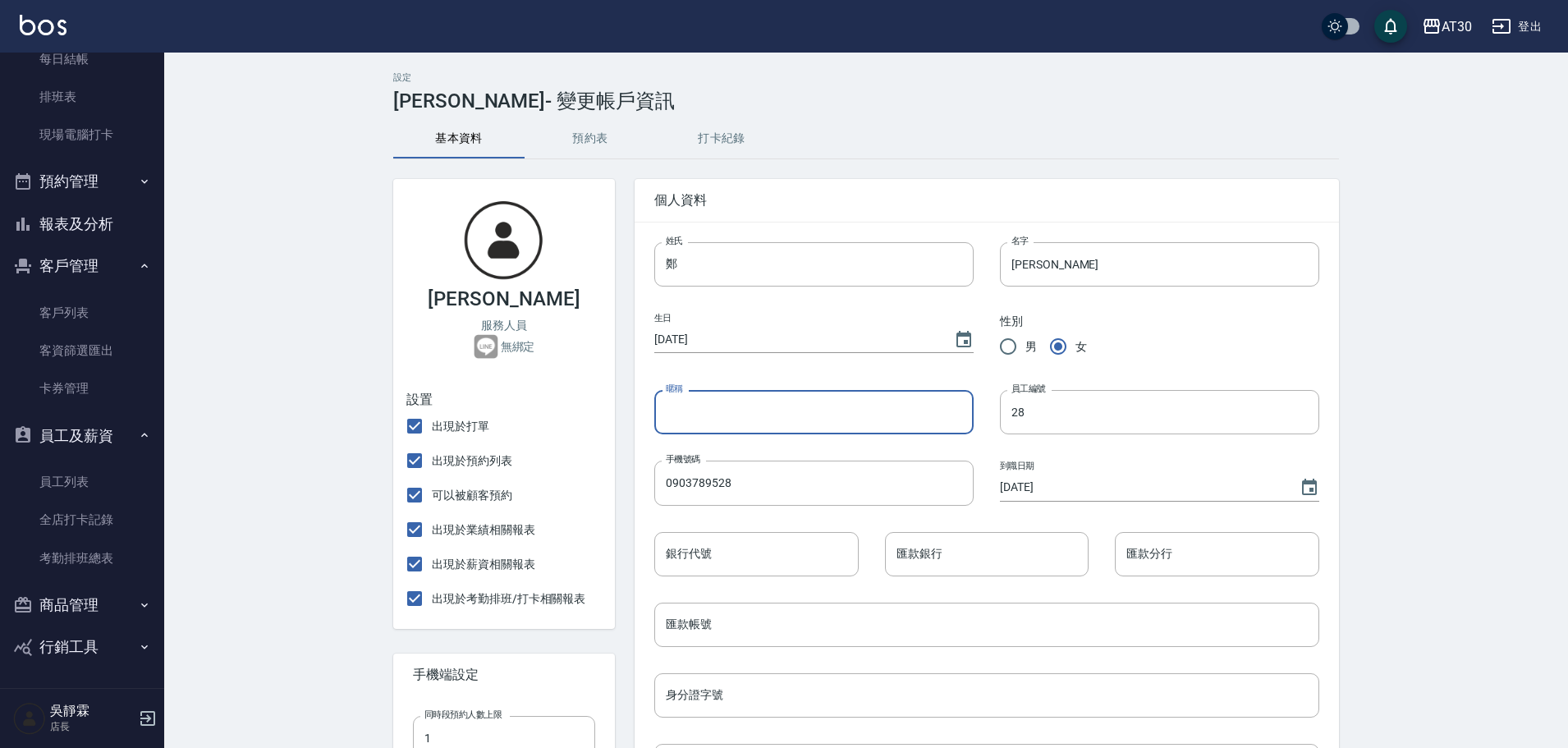
paste input "鄭"
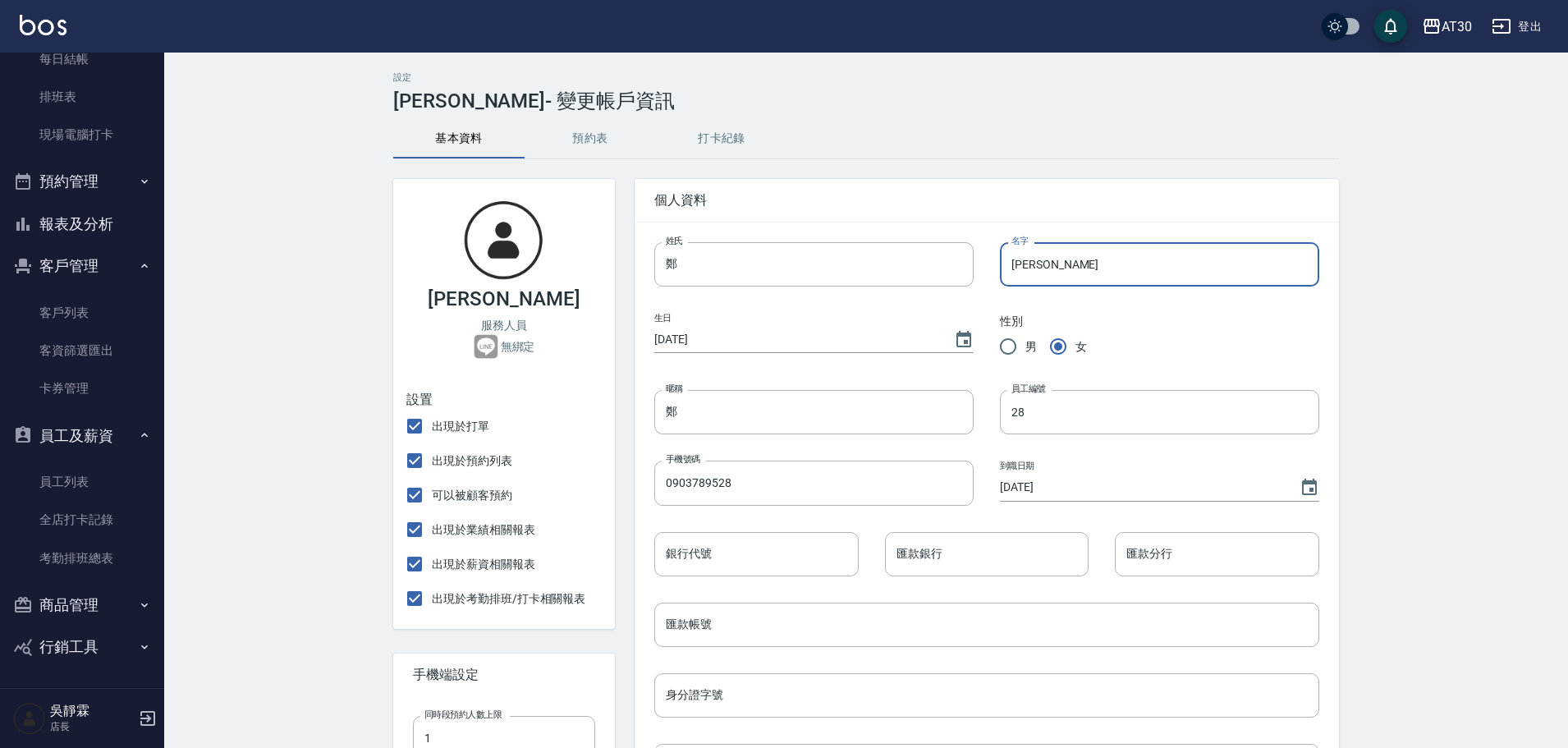
drag, startPoint x: 1051, startPoint y: 269, endPoint x: 1006, endPoint y: 279, distance: 46.1
click at [1006, 279] on input "[PERSON_NAME]" at bounding box center [1159, 264] width 320 height 44
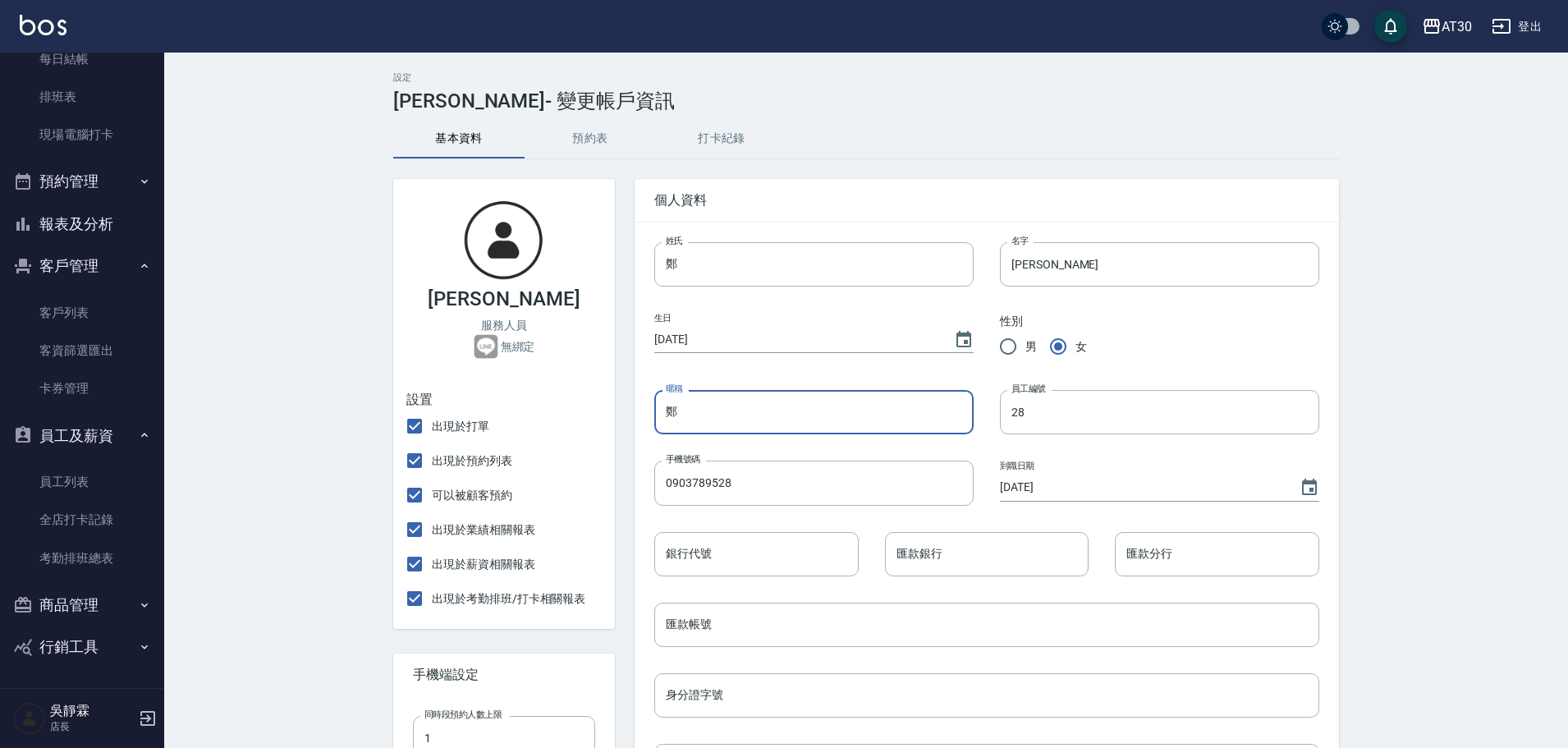
click at [714, 409] on input "鄭" at bounding box center [814, 411] width 320 height 44
paste input "[PERSON_NAME]"
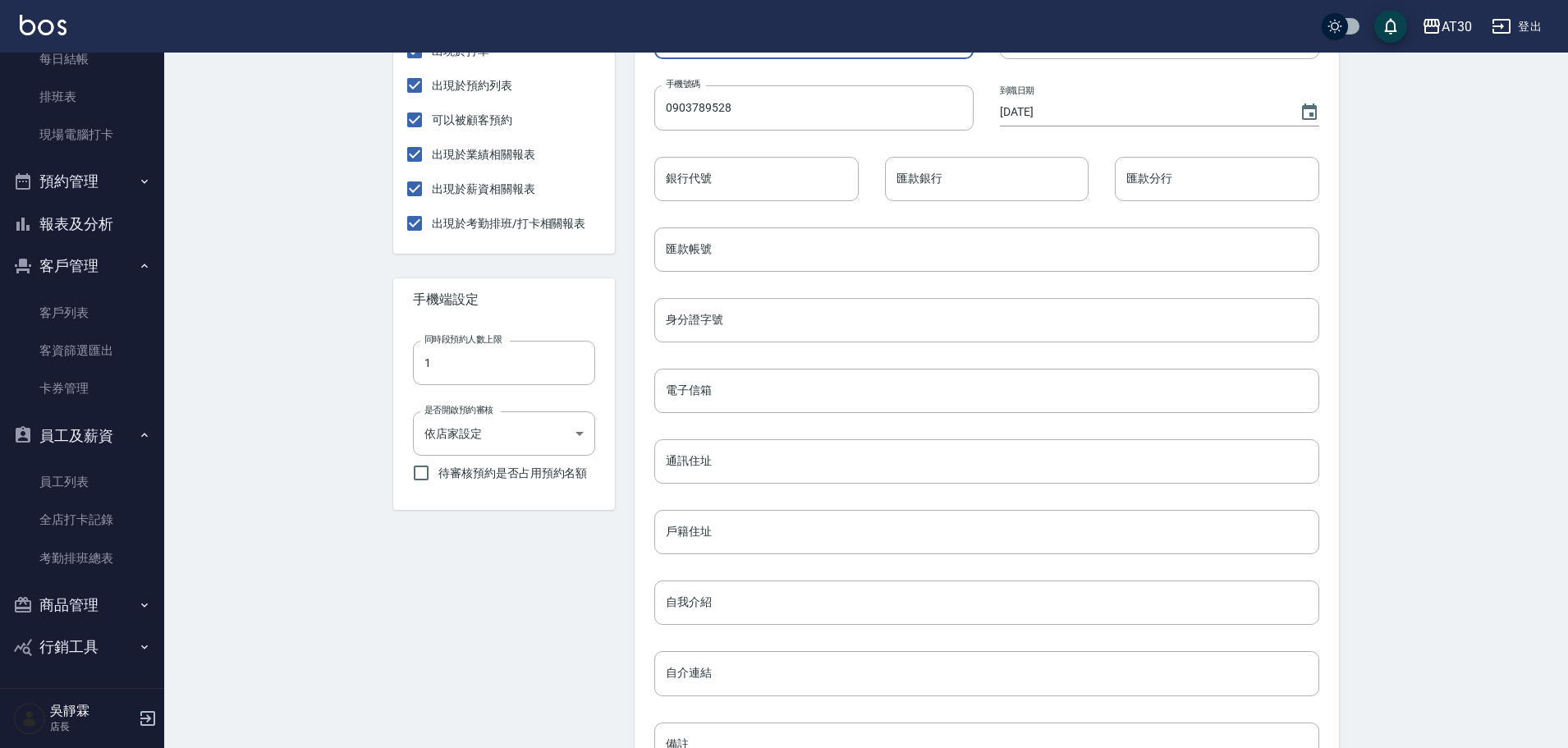
scroll to position [561, 0]
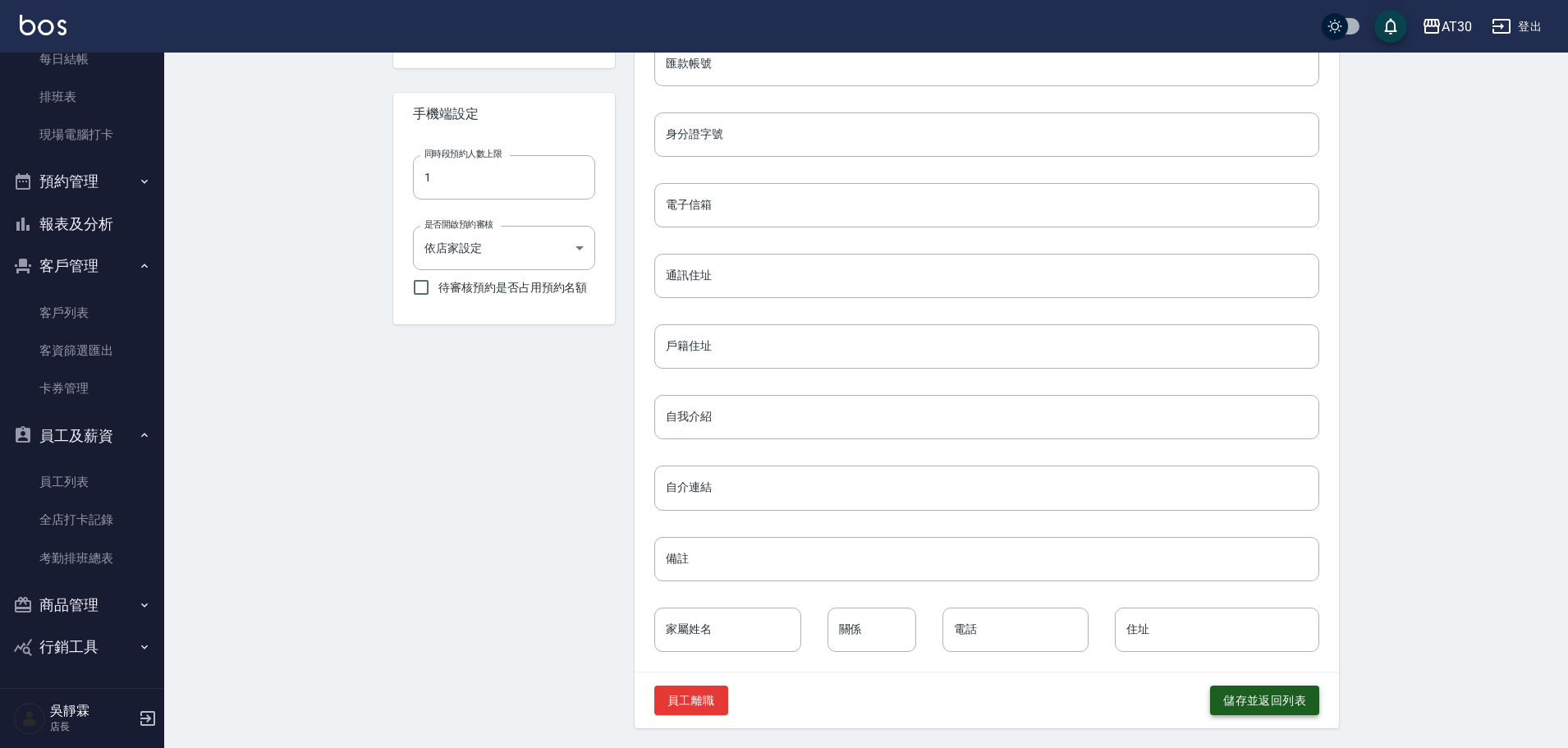
type input "[PERSON_NAME]"
click at [1293, 704] on button "儲存並返回列表" at bounding box center [1265, 700] width 109 height 30
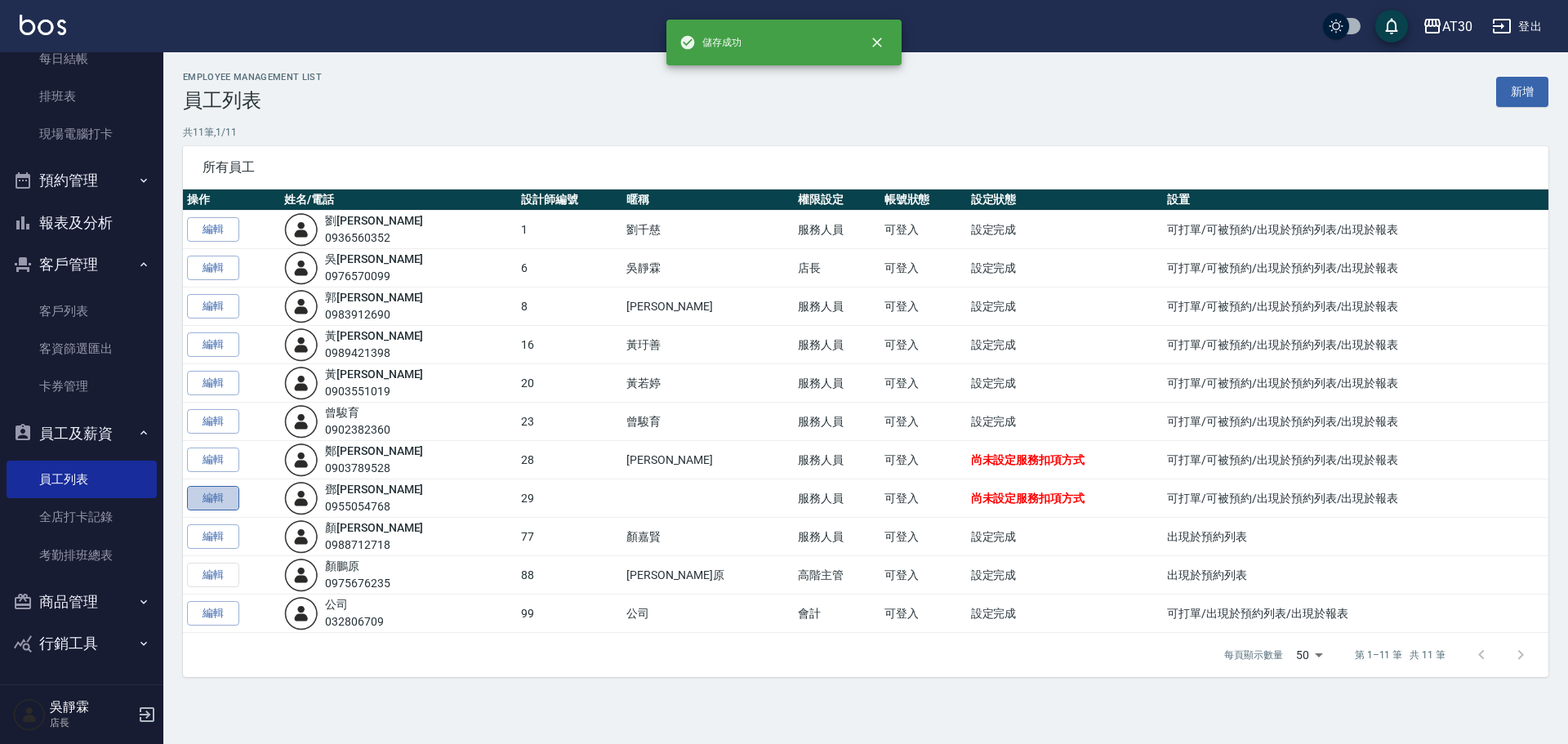
click at [216, 501] on link "編輯" at bounding box center [213, 498] width 52 height 25
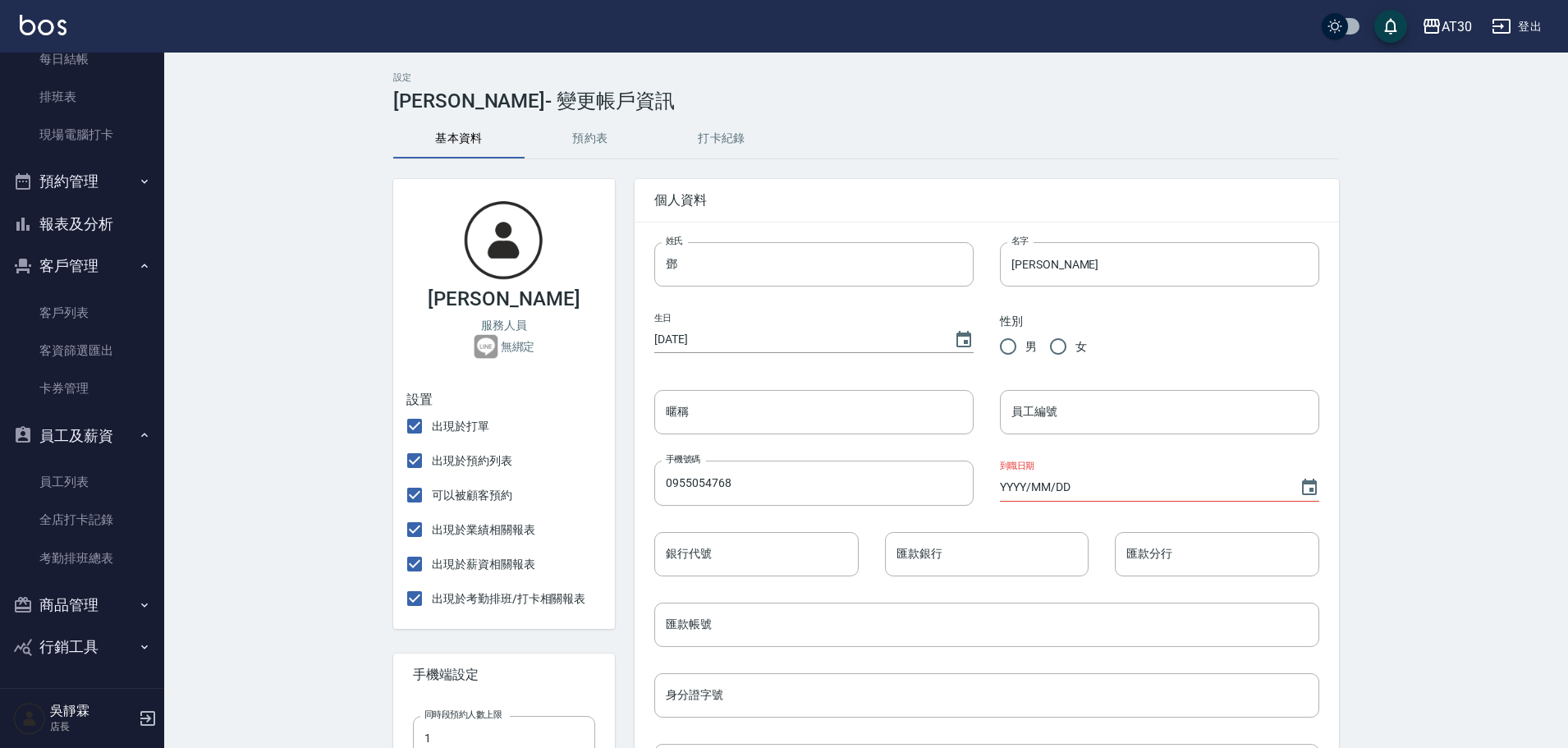
radio input "true"
type input "29"
type input "[DATE]"
drag, startPoint x: 689, startPoint y: 272, endPoint x: 656, endPoint y: 283, distance: 34.8
click at [656, 283] on input "鄧" at bounding box center [814, 264] width 320 height 44
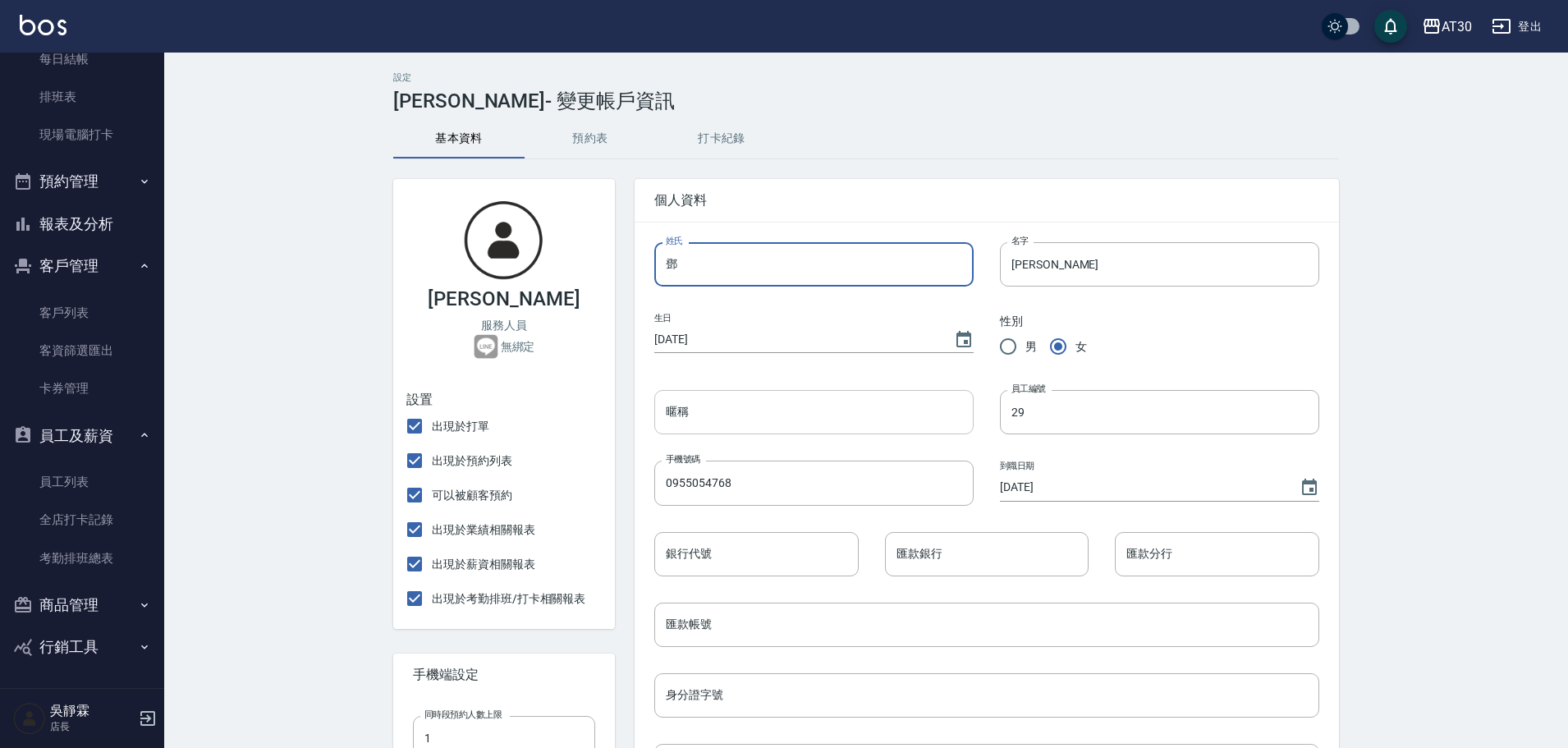
click at [672, 422] on input "暱稱" at bounding box center [814, 411] width 320 height 44
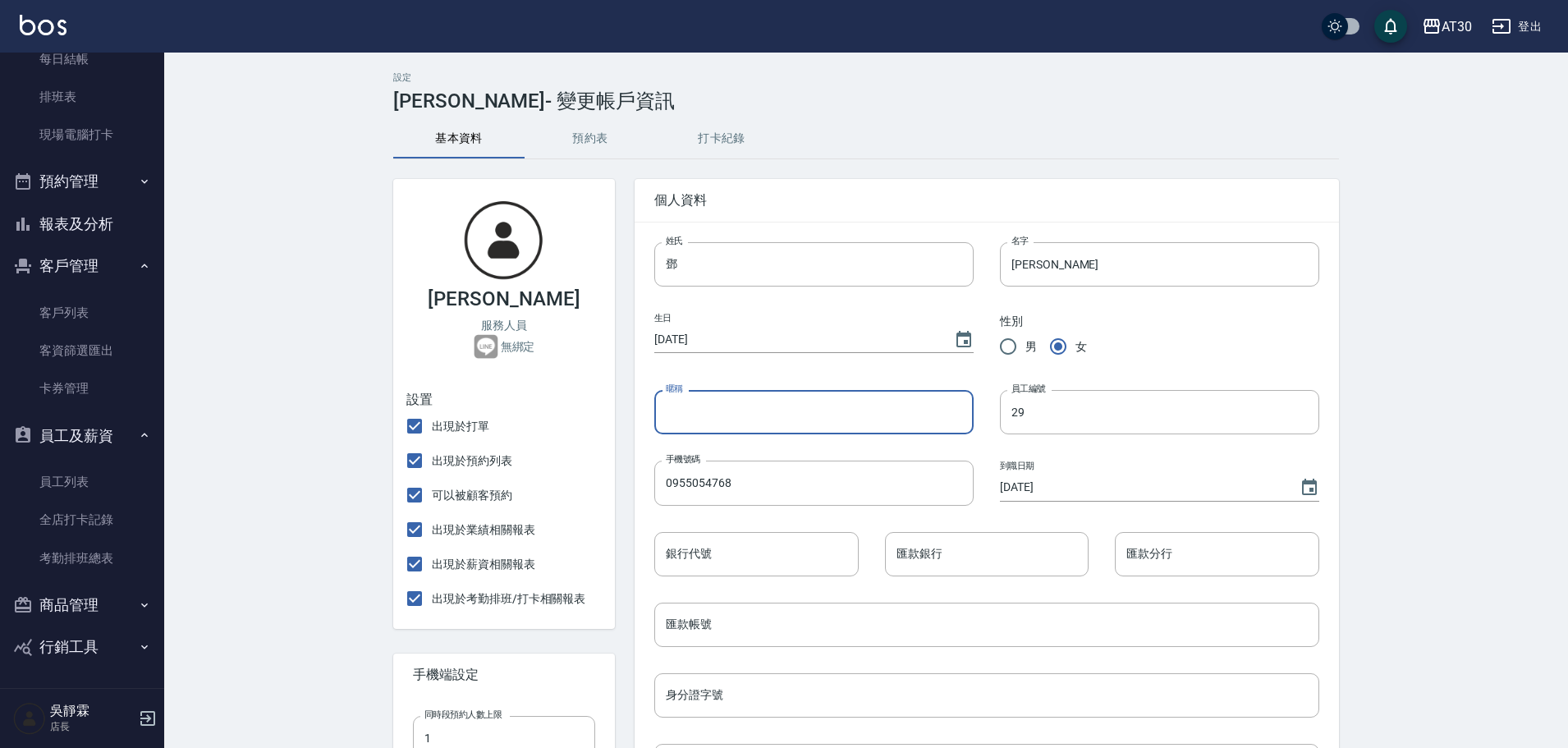
paste input "鄧"
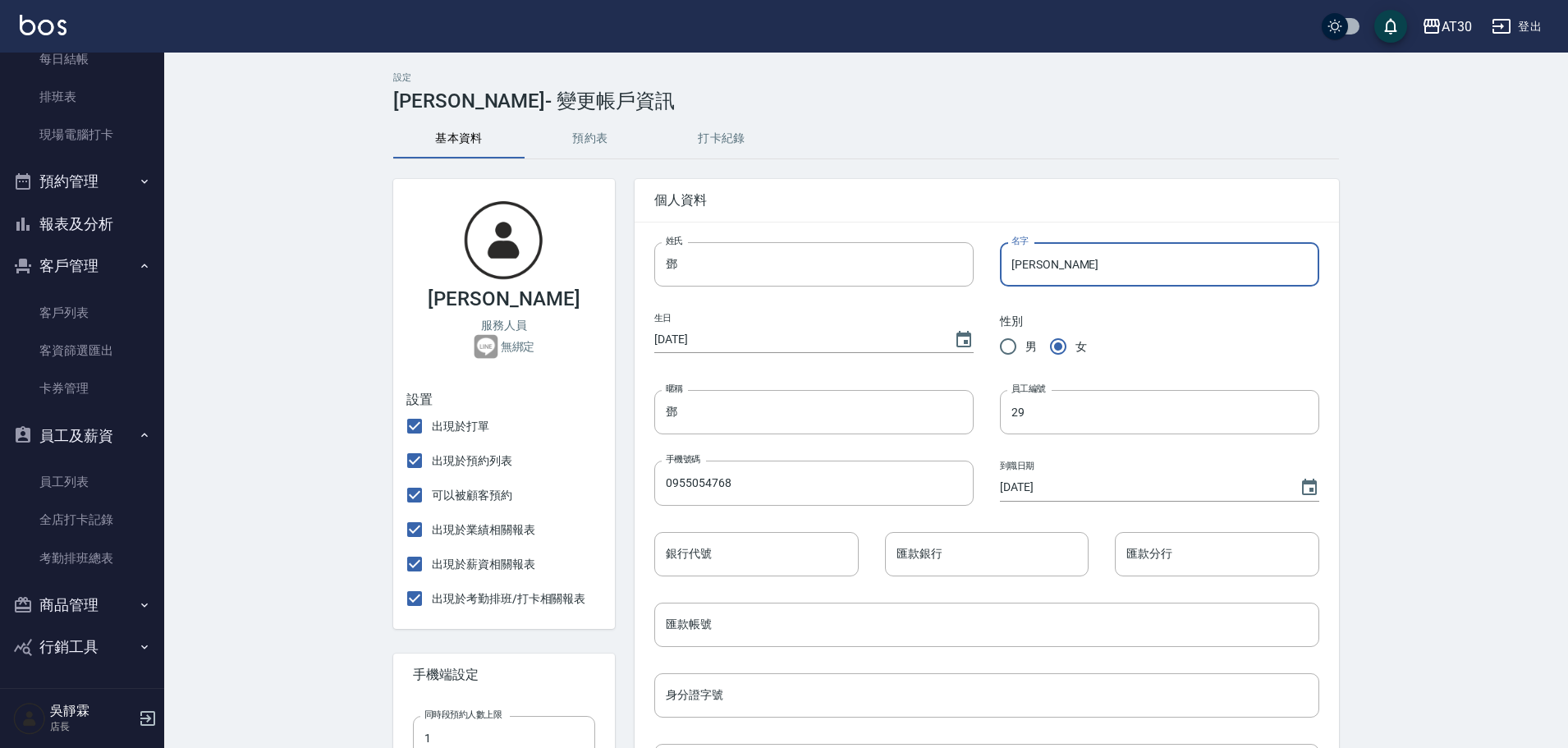
drag, startPoint x: 1031, startPoint y: 278, endPoint x: 991, endPoint y: 275, distance: 40.1
click at [974, 284] on div "名字 [PERSON_NAME] 名字" at bounding box center [1146, 251] width 346 height 71
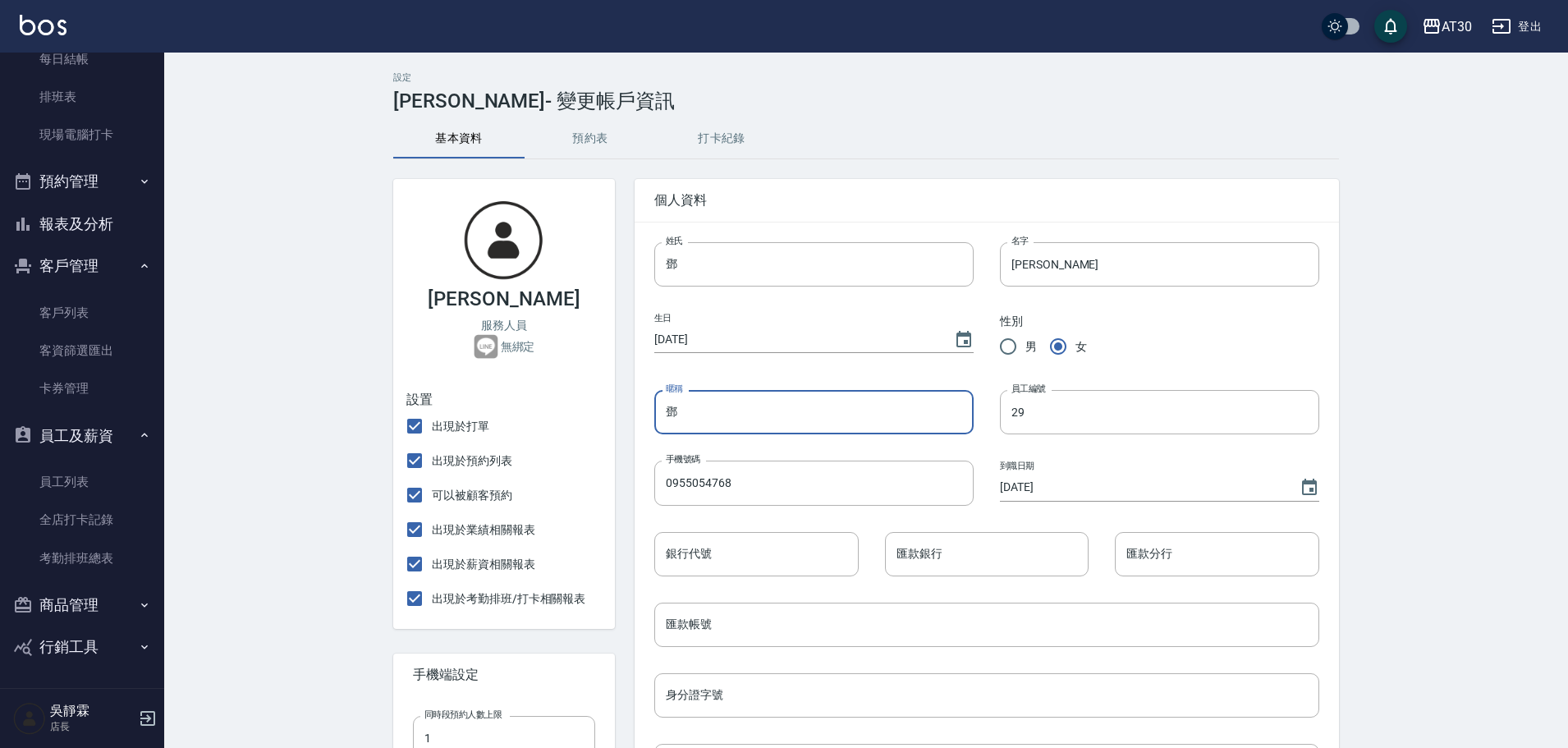
click at [696, 413] on input "鄧" at bounding box center [814, 411] width 320 height 44
paste input "[PERSON_NAME]"
type input "[PERSON_NAME]"
click at [1466, 342] on div "設定 [PERSON_NAME] - 變更帳戶資訊 基本資料 預約表 打卡紀錄 [PERSON_NAME] 服務人員 無綁定 設置 出現於打單 出現於預約列…" at bounding box center [866, 680] width 1404 height 1255
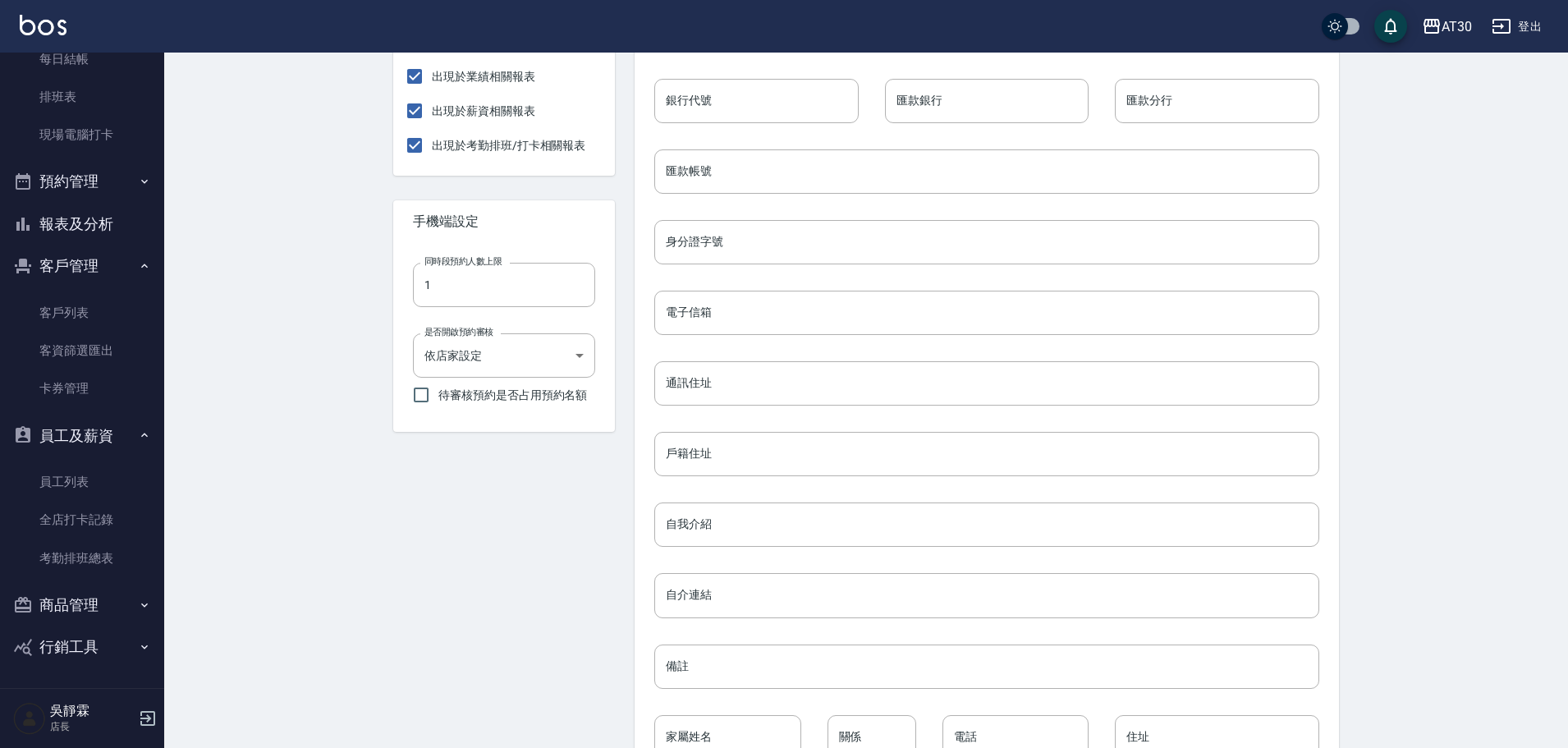
scroll to position [561, 0]
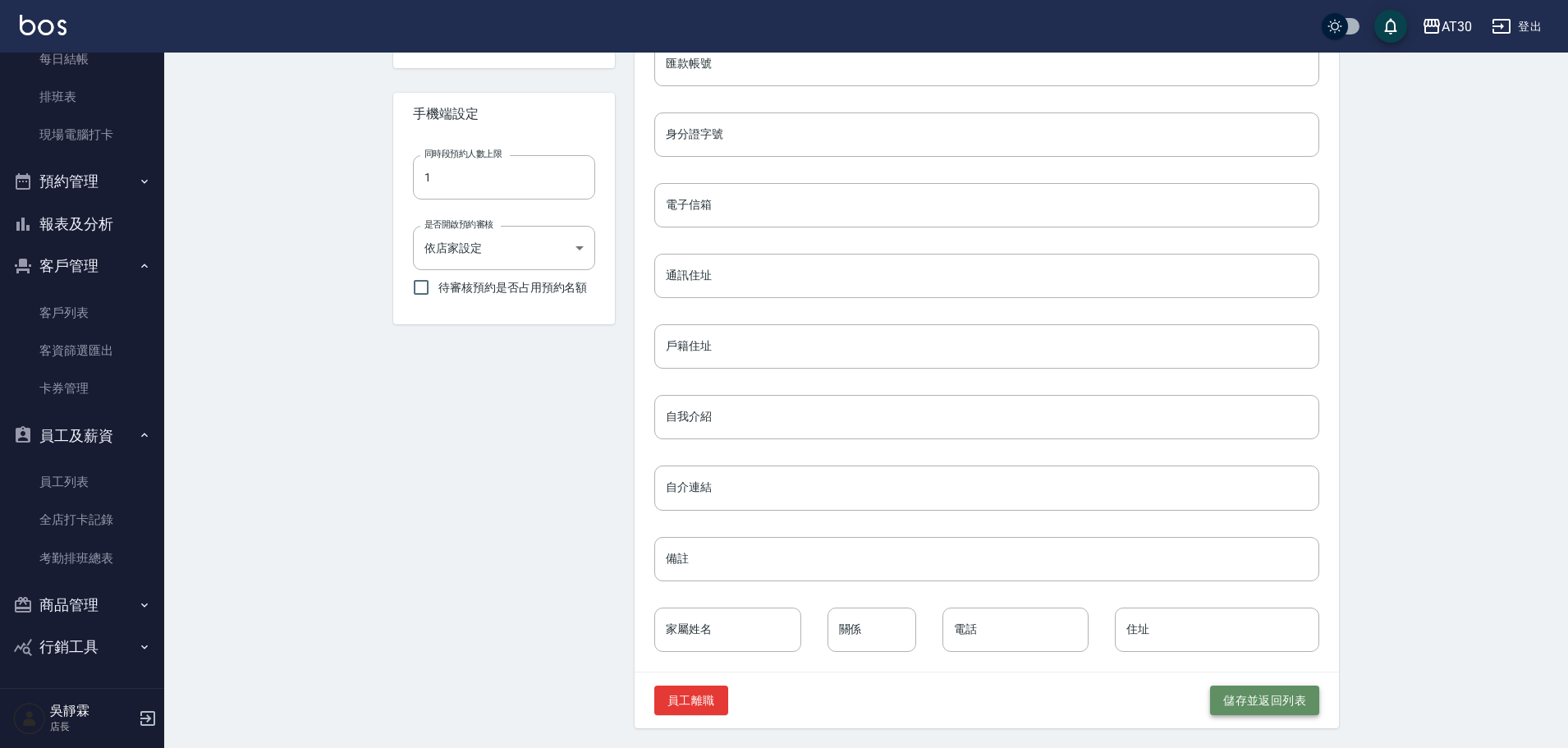
click at [1247, 701] on button "儲存並返回列表" at bounding box center [1265, 700] width 109 height 30
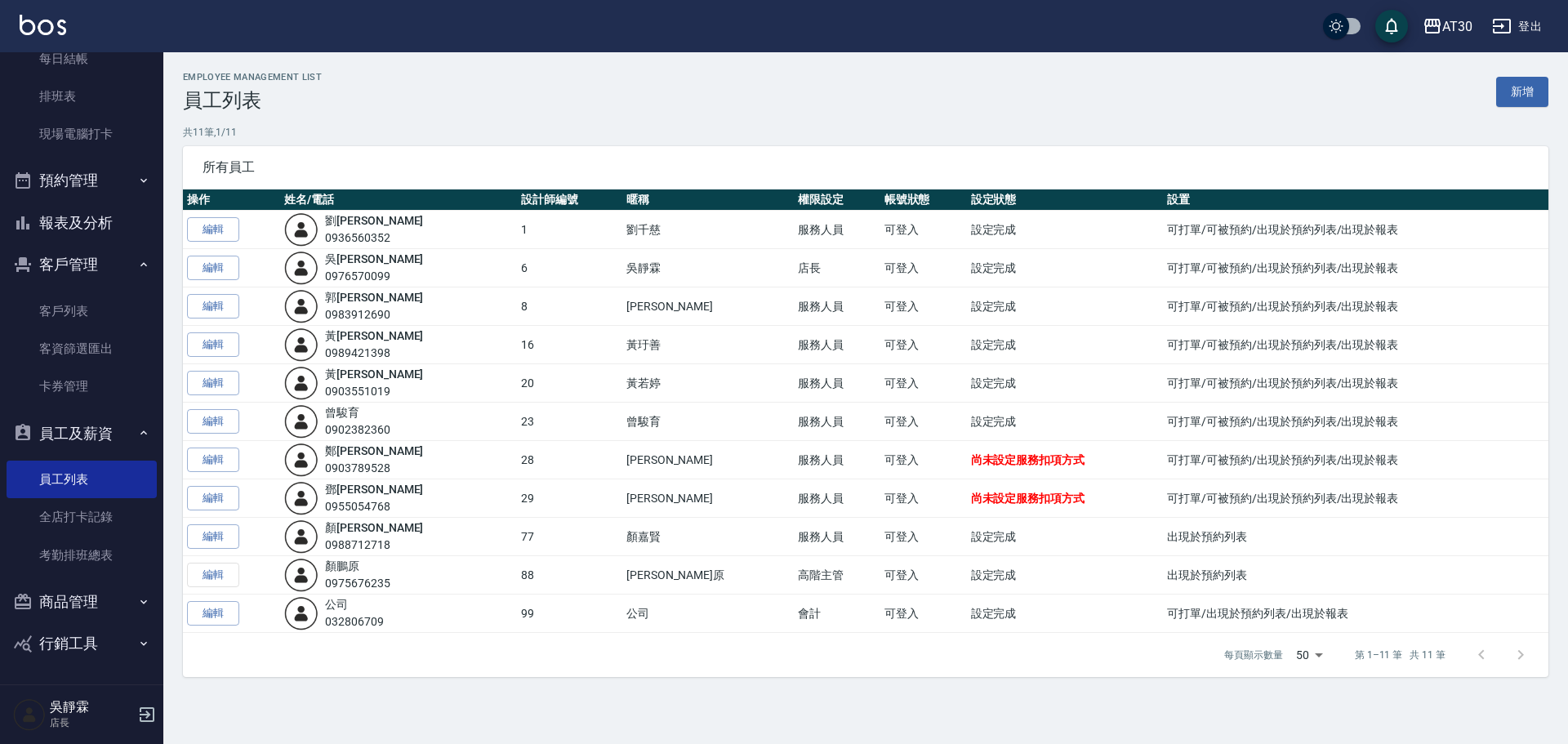
click at [971, 460] on span "尚未設定服務扣項方式" at bounding box center [1028, 460] width 115 height 13
click at [966, 467] on td "尚未設定服務扣項方式" at bounding box center [1065, 460] width 197 height 38
click at [201, 449] on link "編輯" at bounding box center [213, 460] width 52 height 25
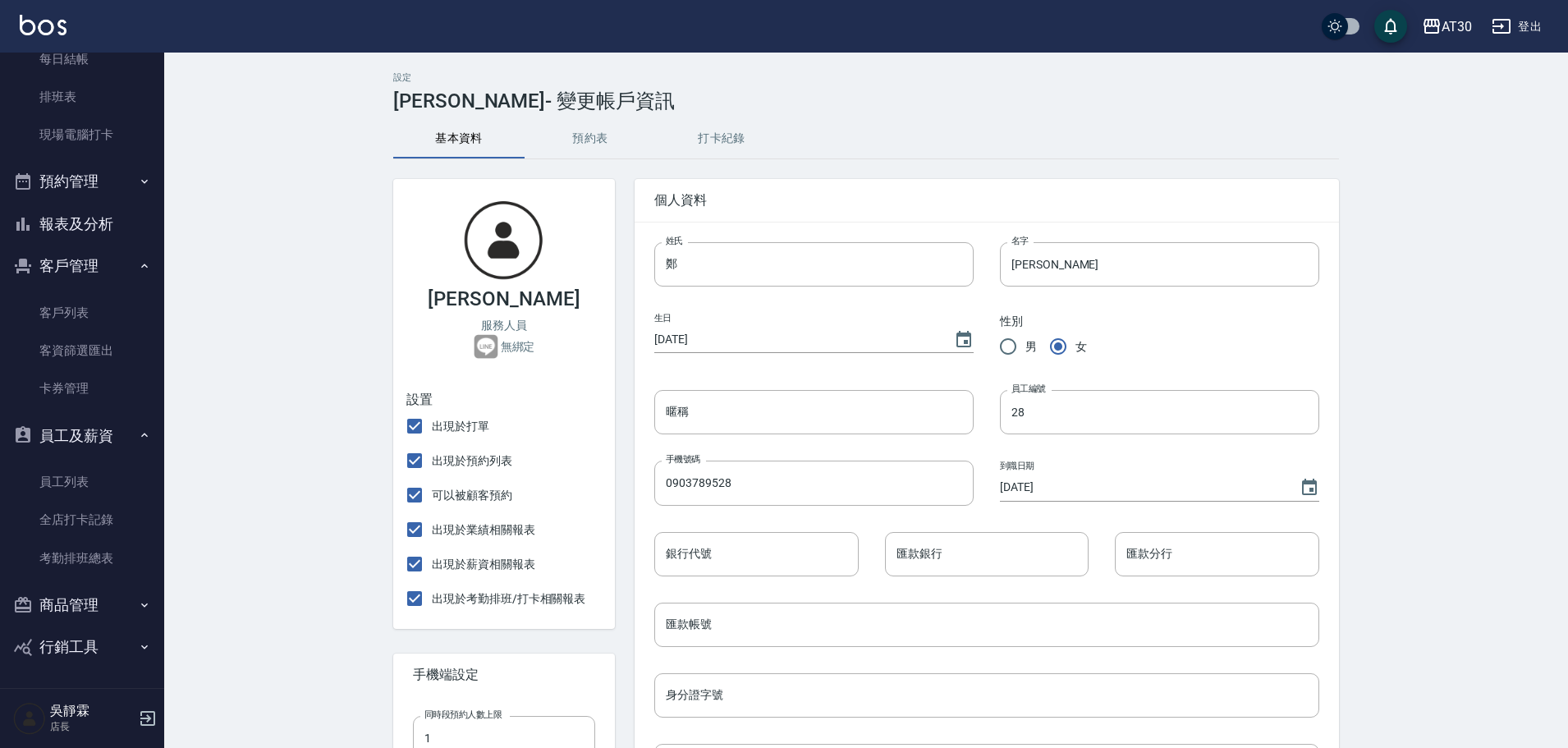
type input "[PERSON_NAME]"
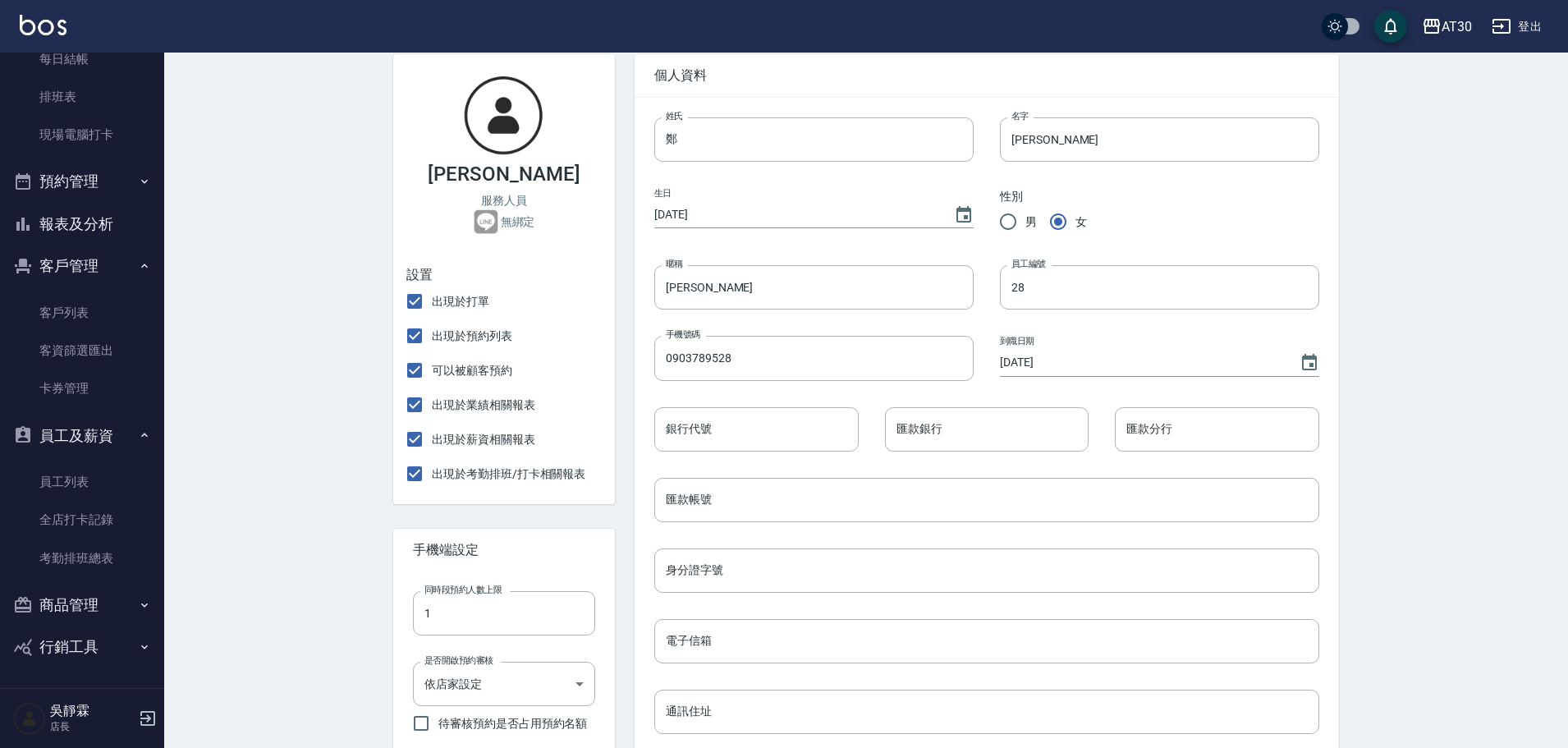
scroll to position [119, 0]
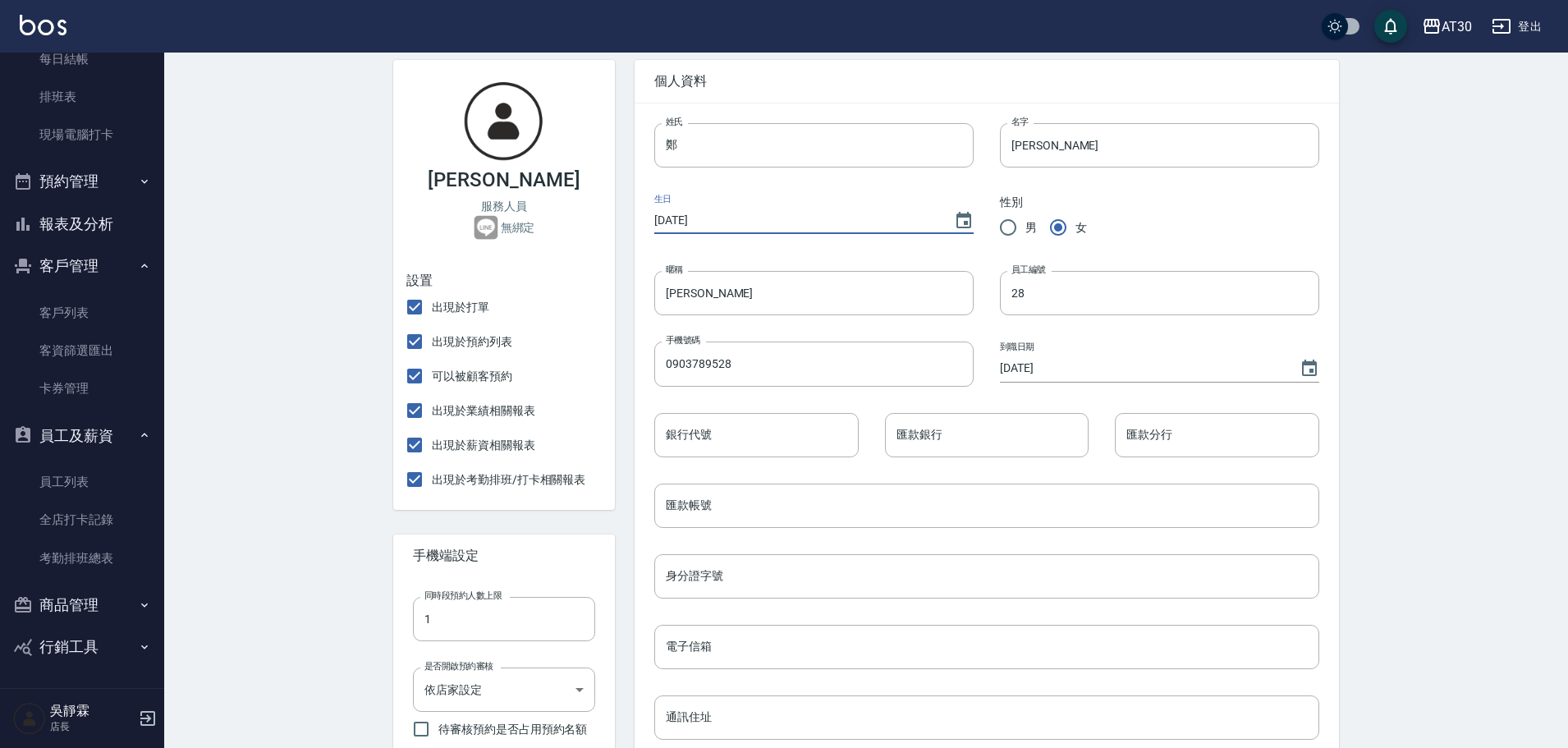
click at [673, 208] on input "[DATE]" at bounding box center [796, 221] width 283 height 27
type input "[DATE]"
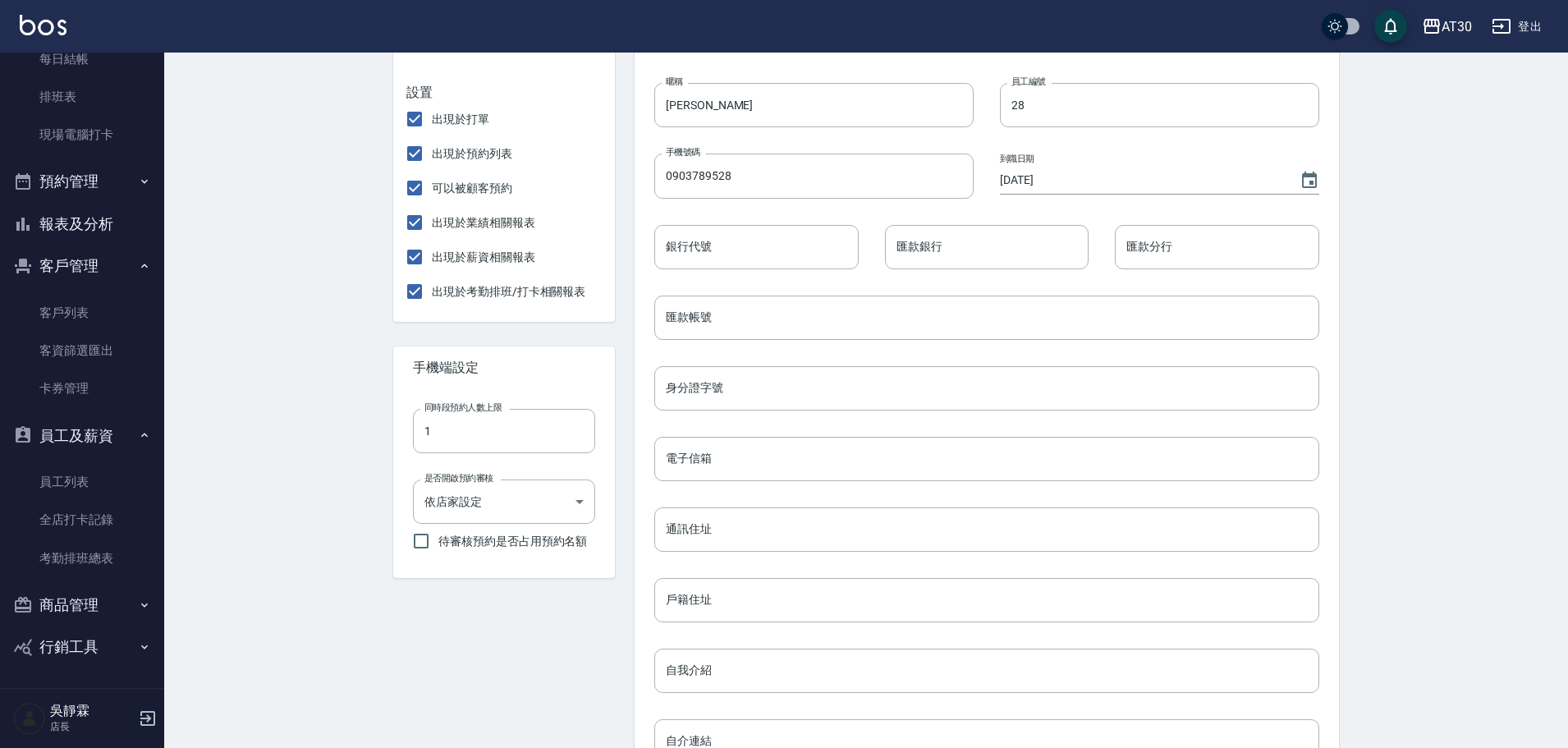
scroll to position [561, 0]
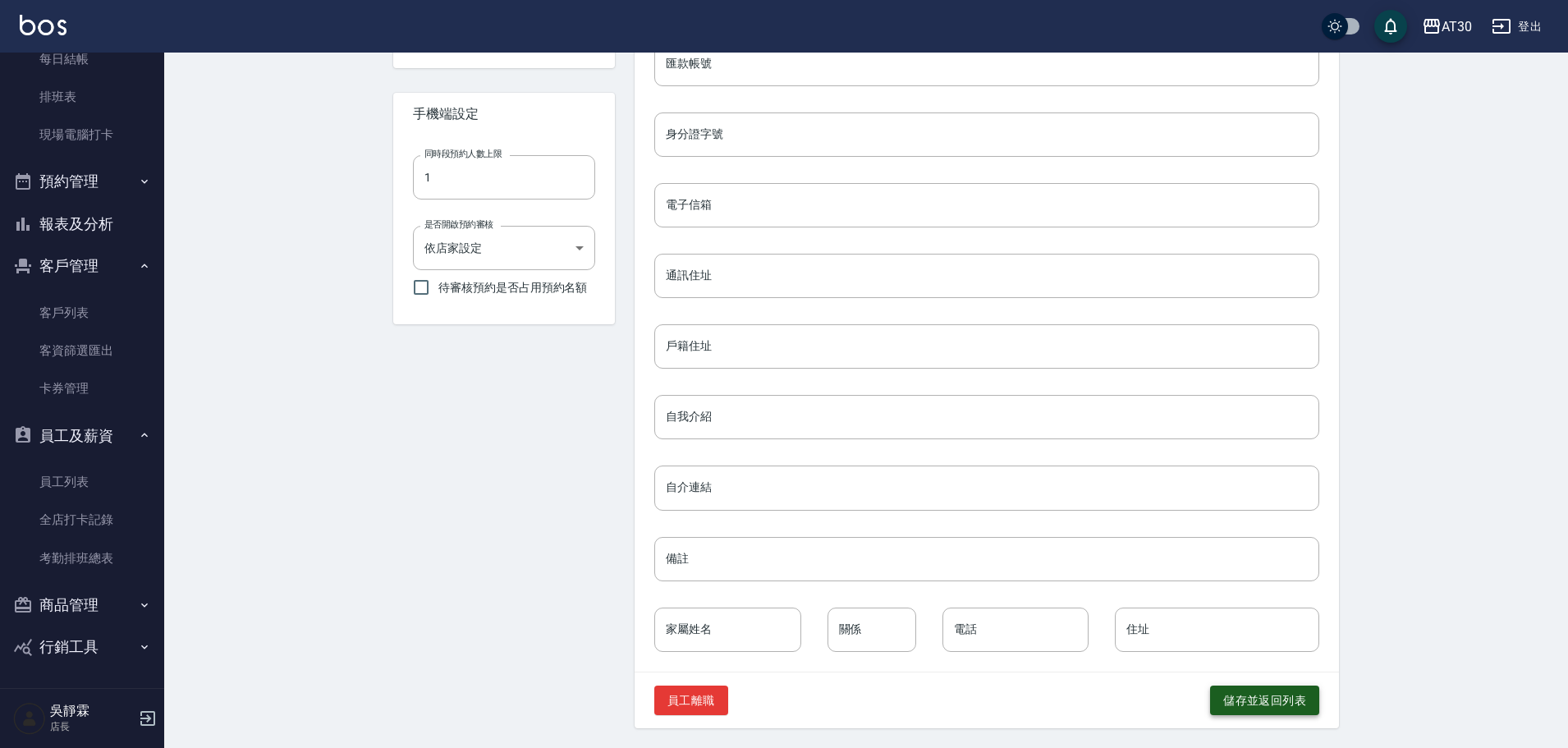
click at [1230, 704] on button "儲存並返回列表" at bounding box center [1265, 700] width 109 height 30
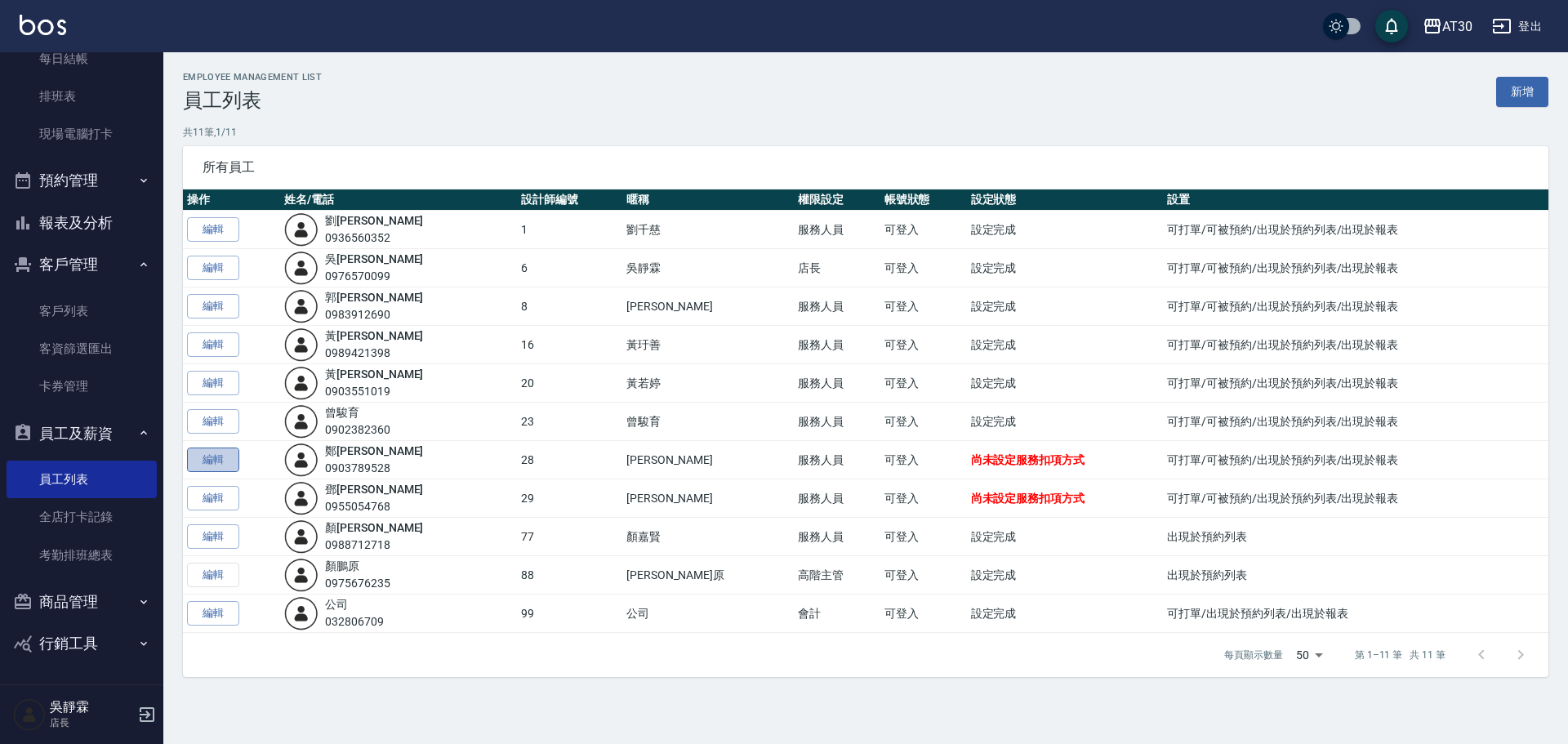
click at [212, 466] on link "編輯" at bounding box center [213, 460] width 52 height 25
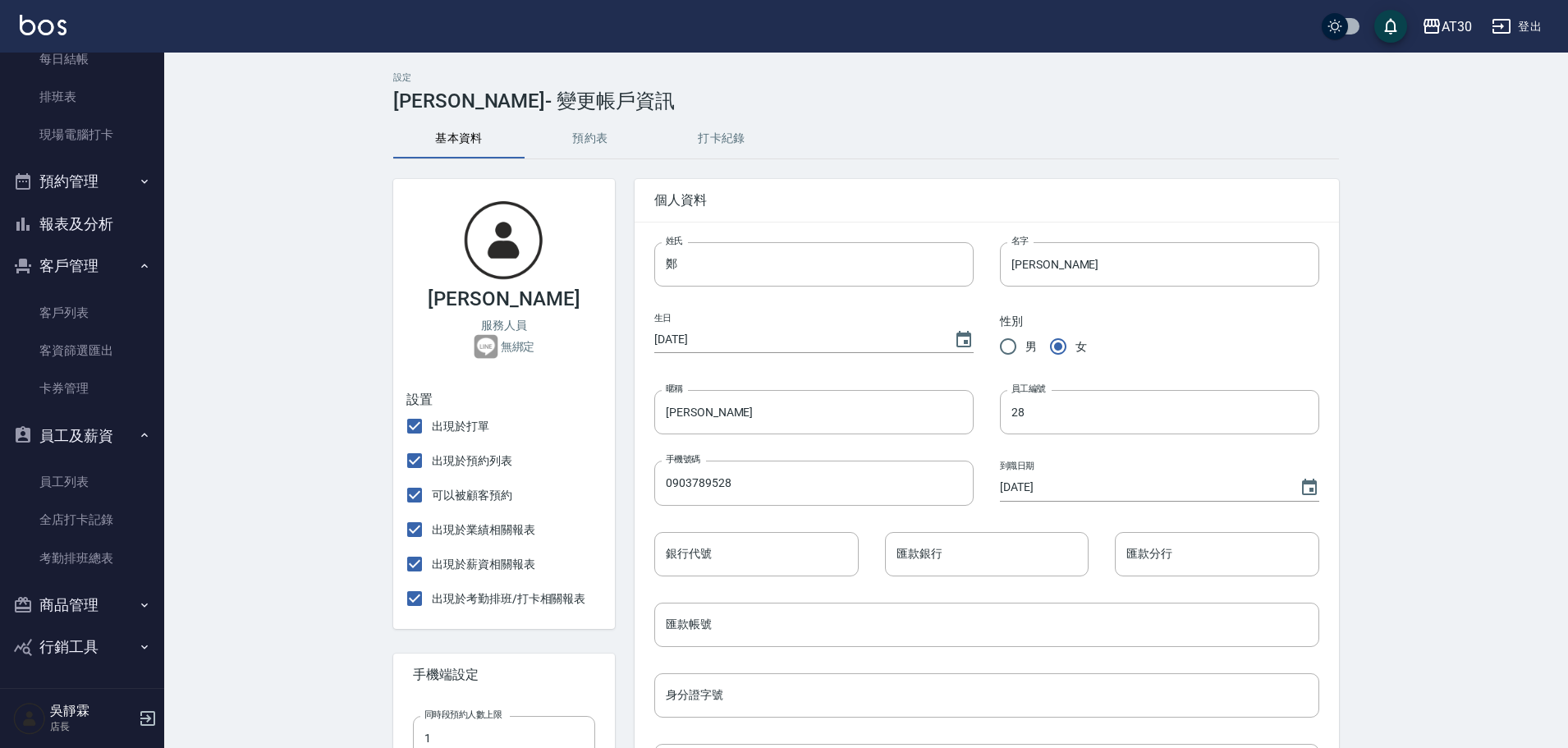
click at [674, 337] on input "[DATE]" at bounding box center [796, 340] width 283 height 27
click at [655, 339] on input "[DATE]" at bounding box center [796, 340] width 283 height 27
type input "[DATE]"
click at [1385, 372] on div "設定 [PERSON_NAME] - 變更帳戶資訊 基本資料 預約表 打卡紀錄 [PERSON_NAME] 服務人員 無綁定 設置 出現於打單 出現於預約列…" at bounding box center [866, 680] width 1404 height 1255
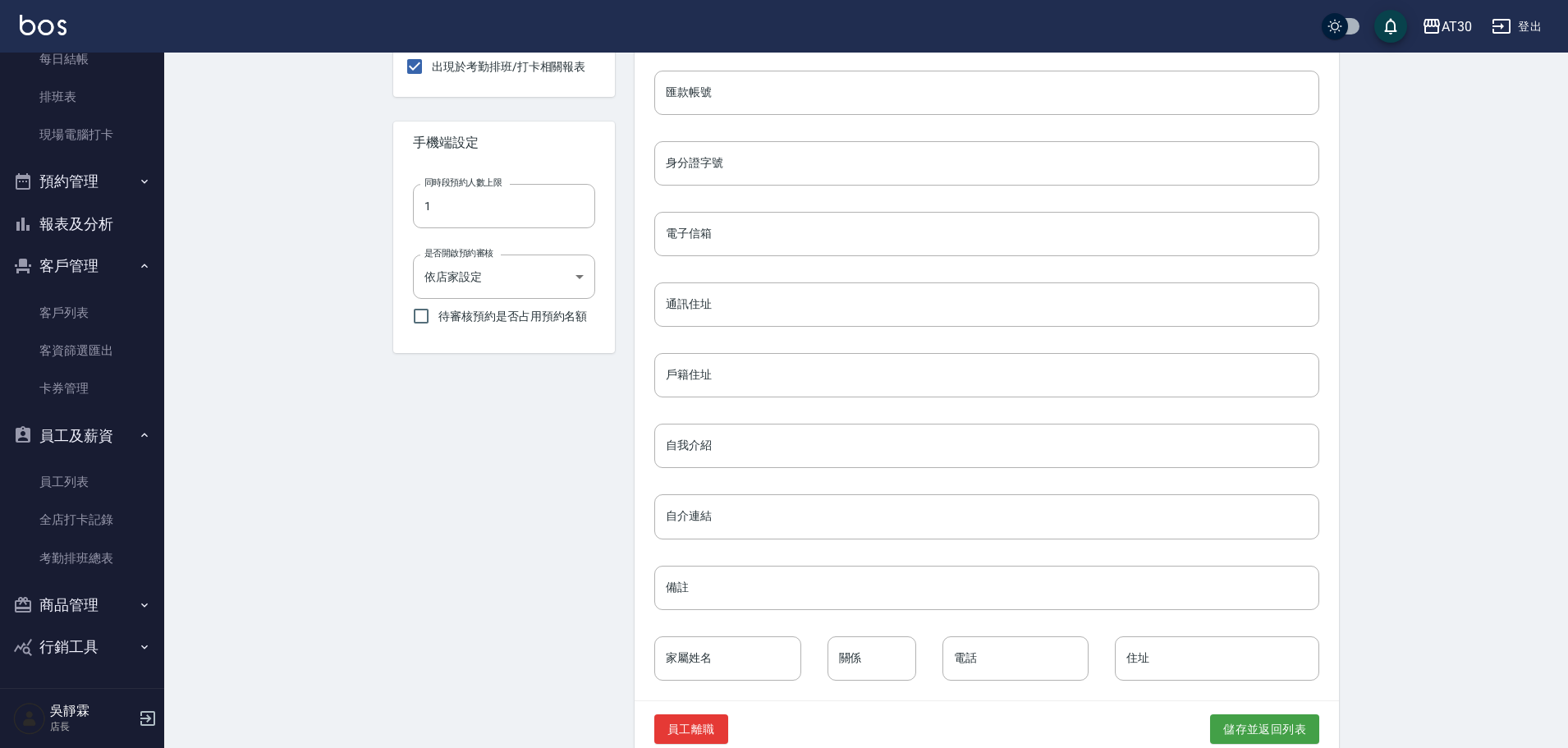
scroll to position [561, 0]
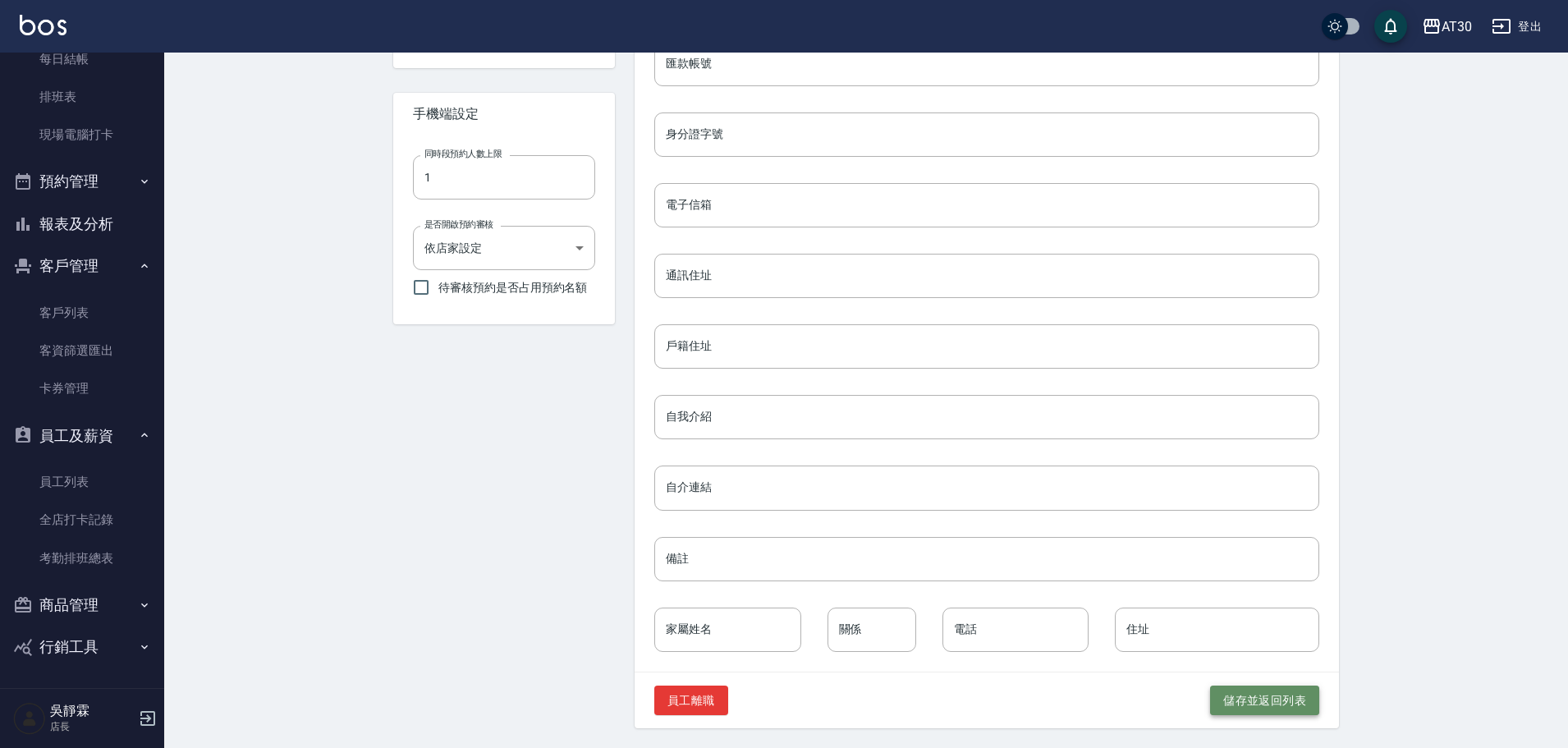
click at [1266, 698] on button "儲存並返回列表" at bounding box center [1265, 700] width 109 height 30
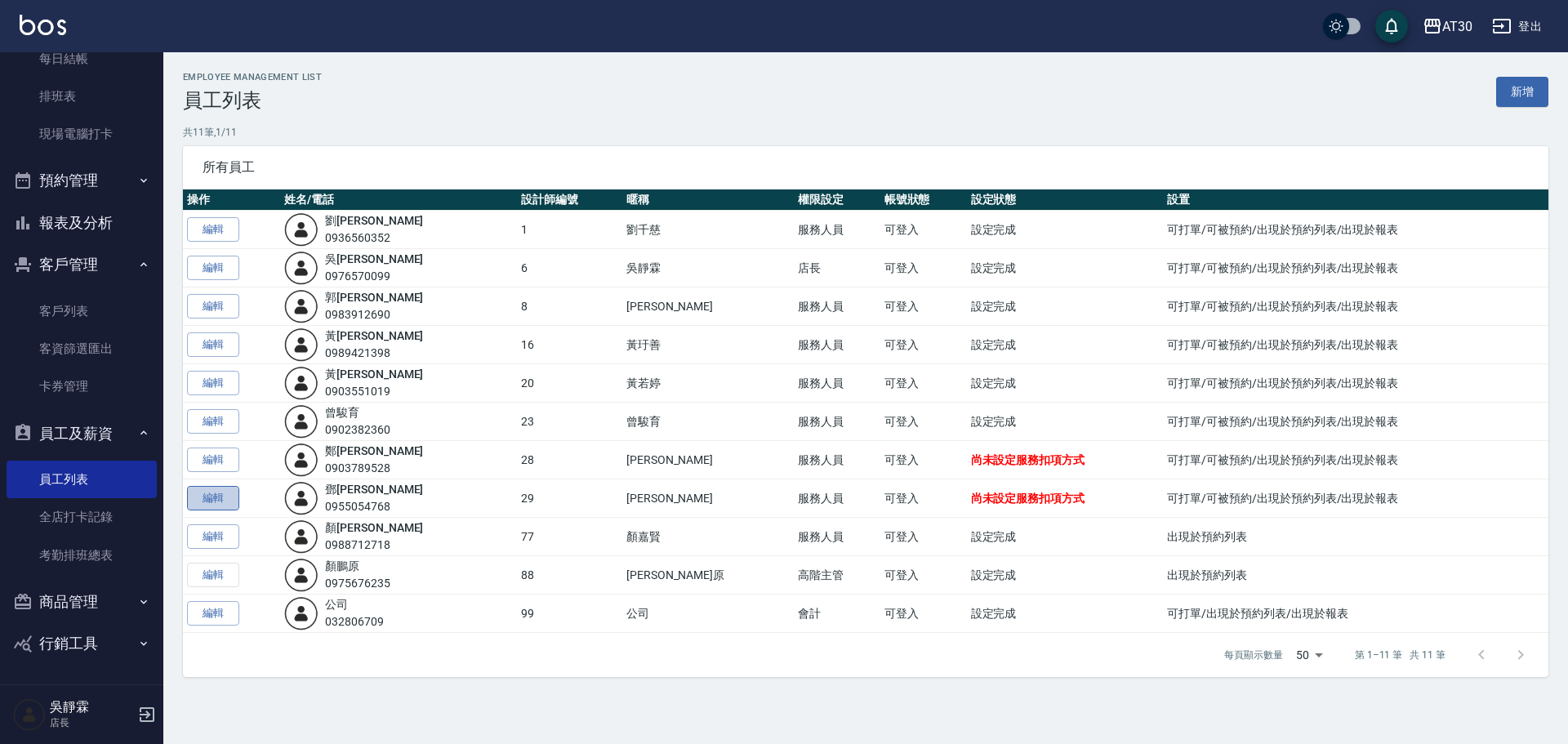
click at [202, 498] on link "編輯" at bounding box center [213, 498] width 52 height 25
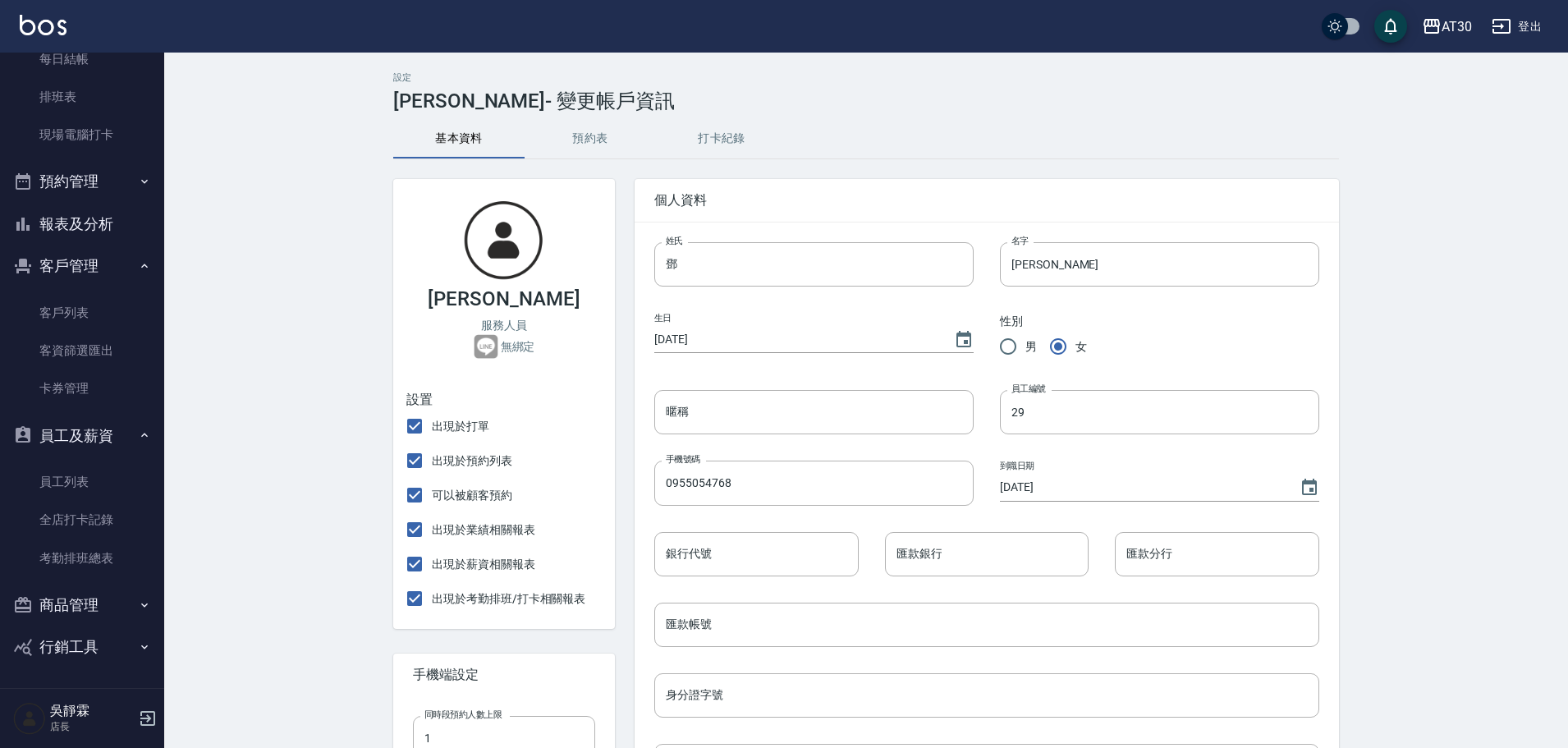
type input "[PERSON_NAME]"
click at [670, 342] on input "[DATE]" at bounding box center [796, 340] width 283 height 27
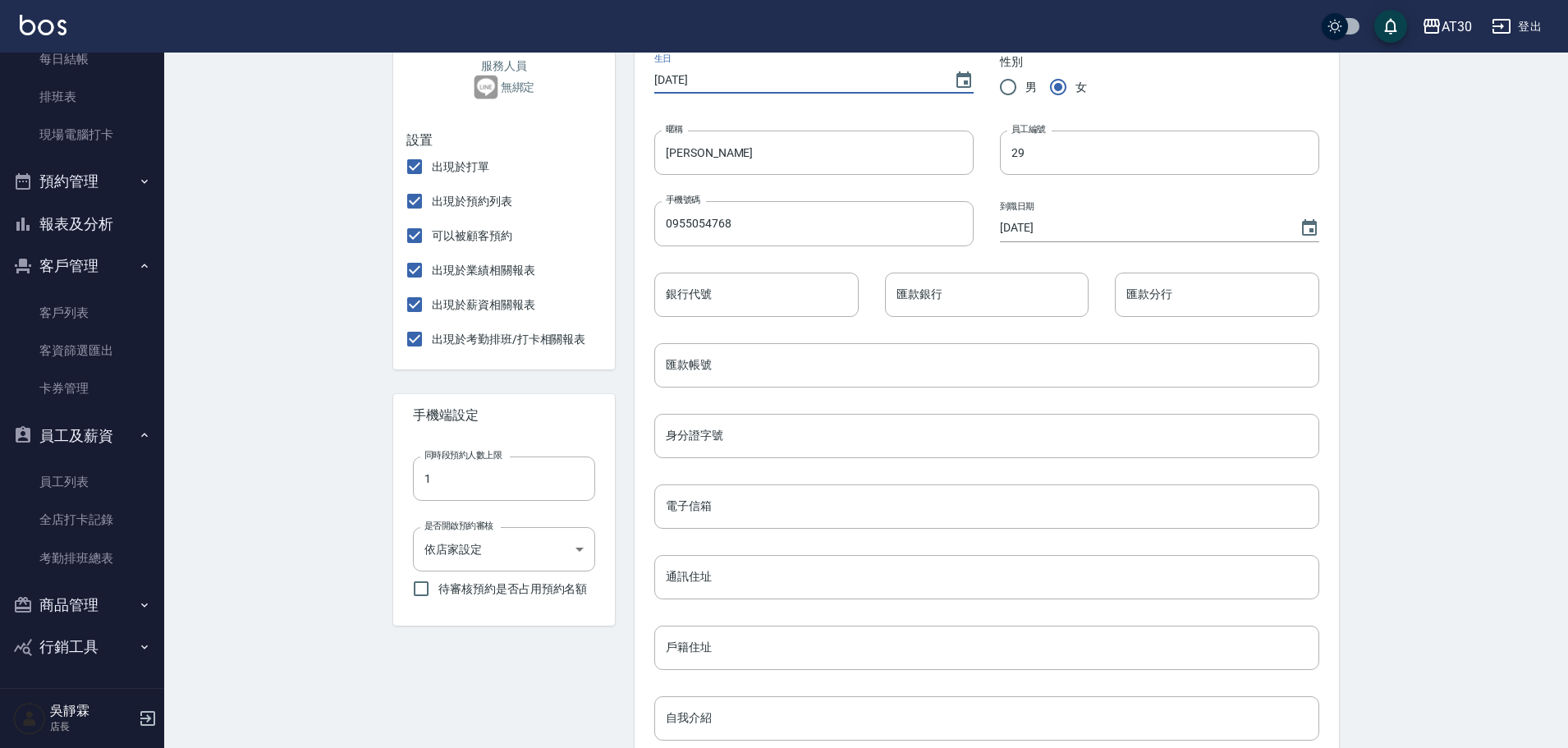
scroll to position [289, 0]
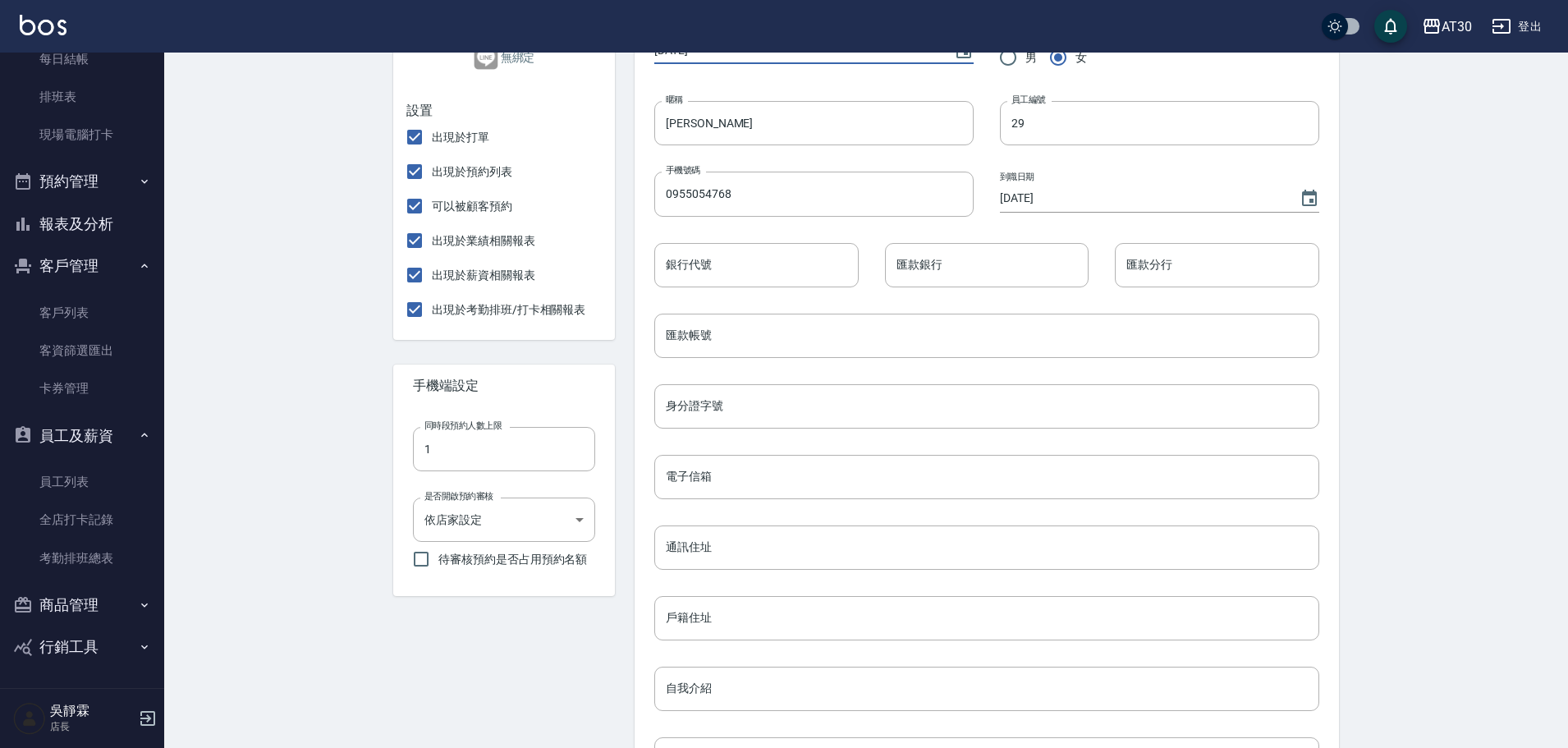
type input "[DATE]"
click at [1371, 276] on div "設定 [PERSON_NAME] - 變更帳戶資訊 基本資料 預約表 打卡紀錄 [PERSON_NAME] 服務人員 無綁定 設置 出現於打單 出現於預約列…" at bounding box center [866, 391] width 1404 height 1255
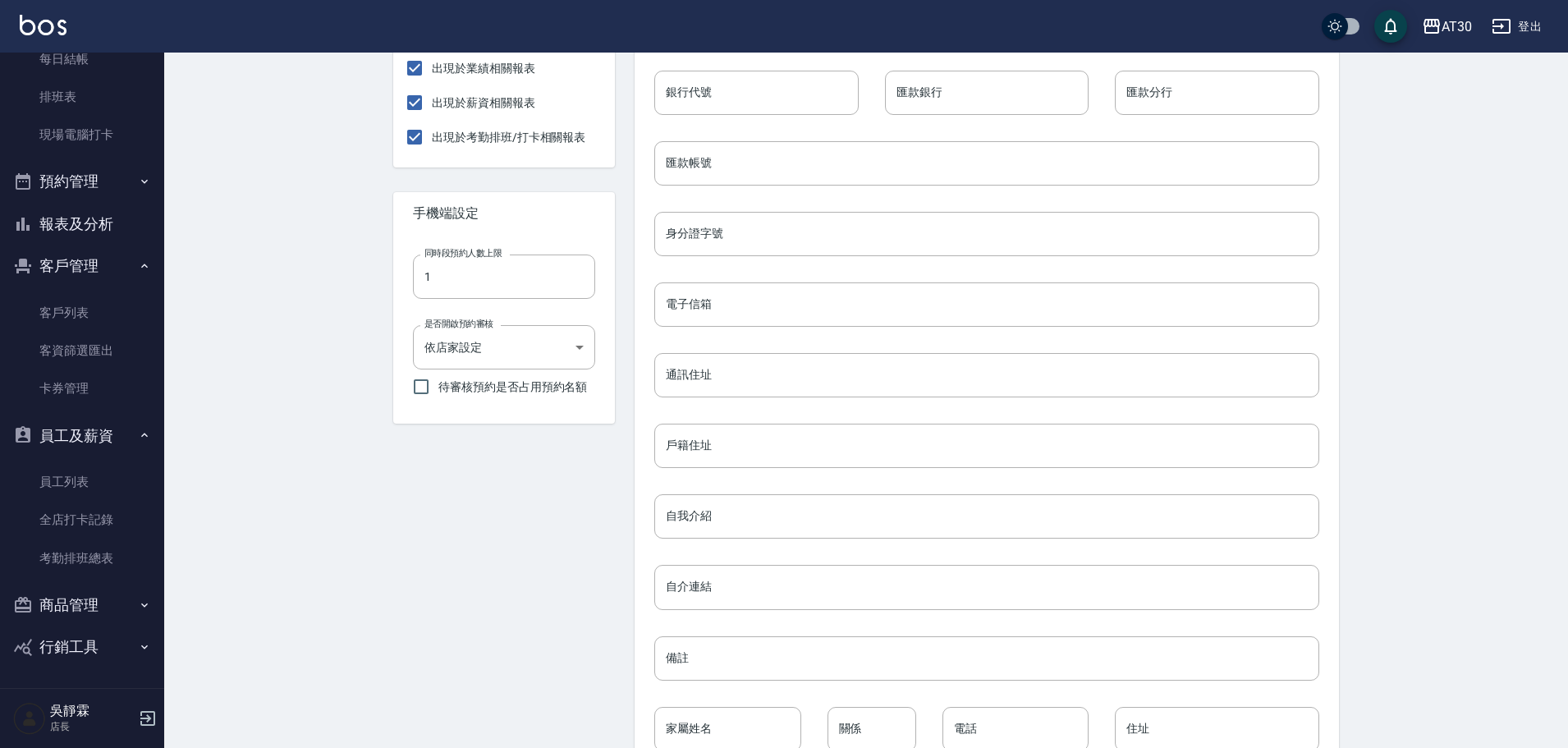
scroll to position [561, 0]
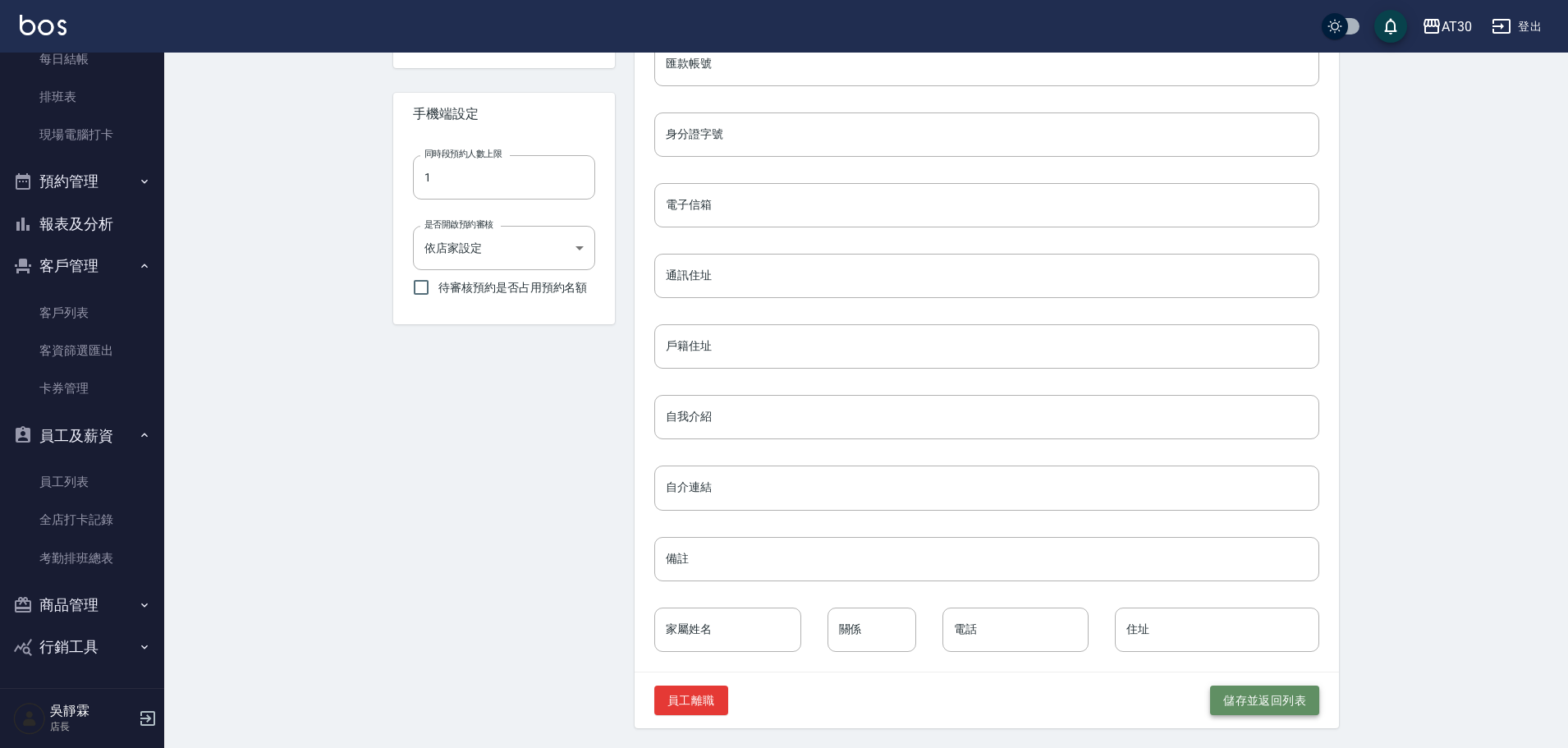
click at [1240, 699] on button "儲存並返回列表" at bounding box center [1265, 700] width 109 height 30
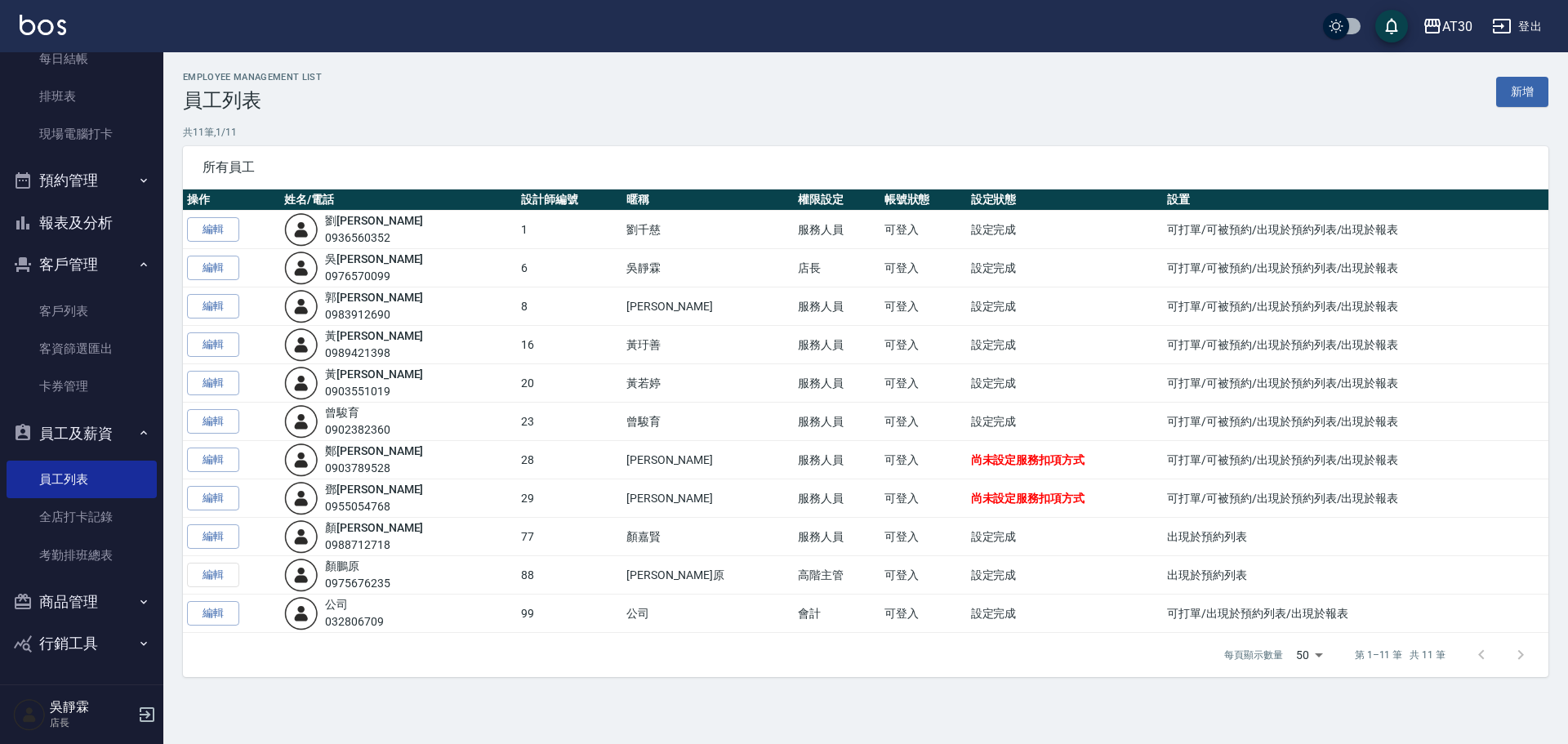
click at [605, 432] on td "23" at bounding box center [569, 422] width 105 height 38
click at [221, 378] on link "編輯" at bounding box center [213, 383] width 52 height 25
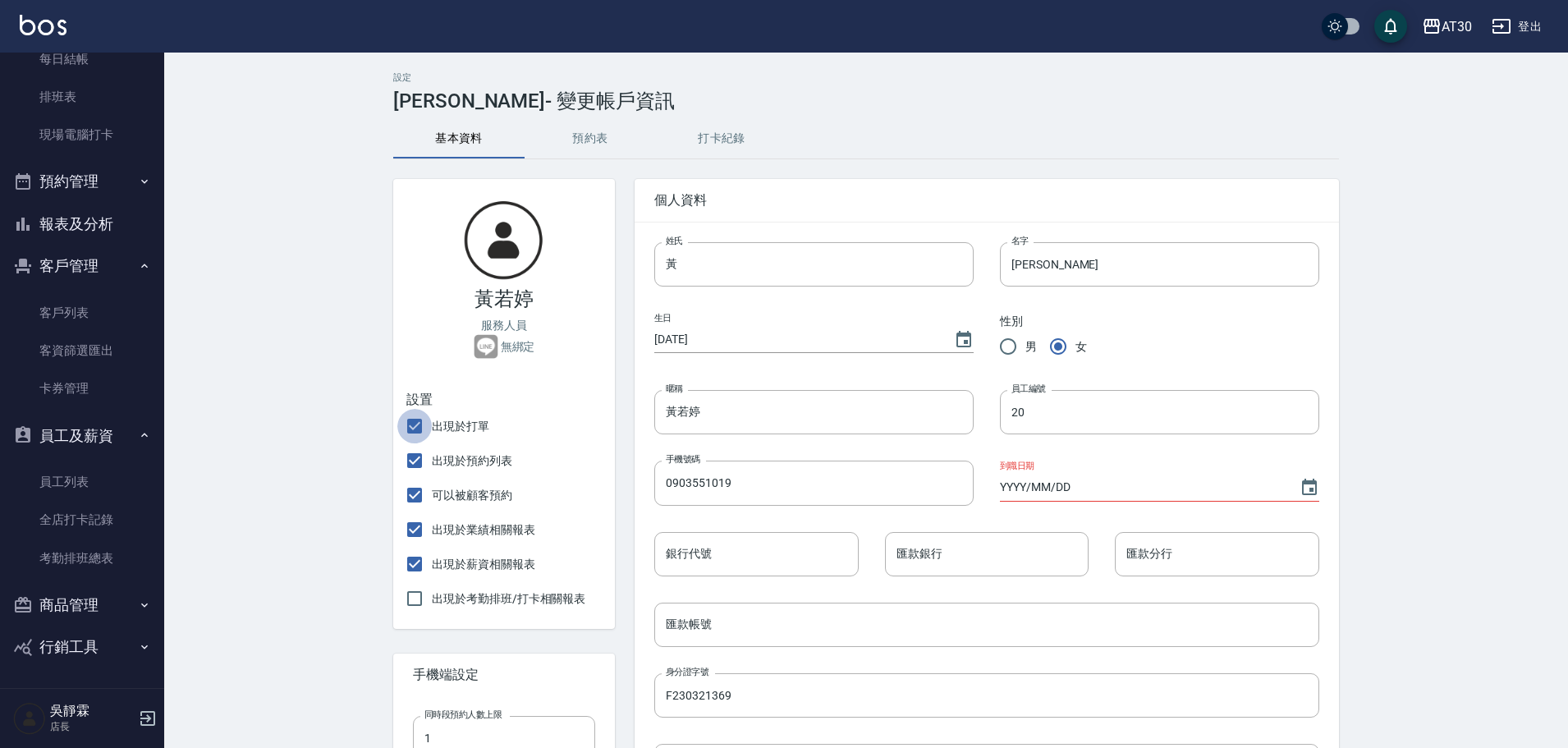
click at [419, 428] on input "出現於打單" at bounding box center [415, 426] width 35 height 34
checkbox input "false"
click at [419, 460] on input "出現於預約列表" at bounding box center [415, 460] width 35 height 34
checkbox input "false"
click at [422, 501] on input "可以被顧客預約" at bounding box center [415, 495] width 35 height 34
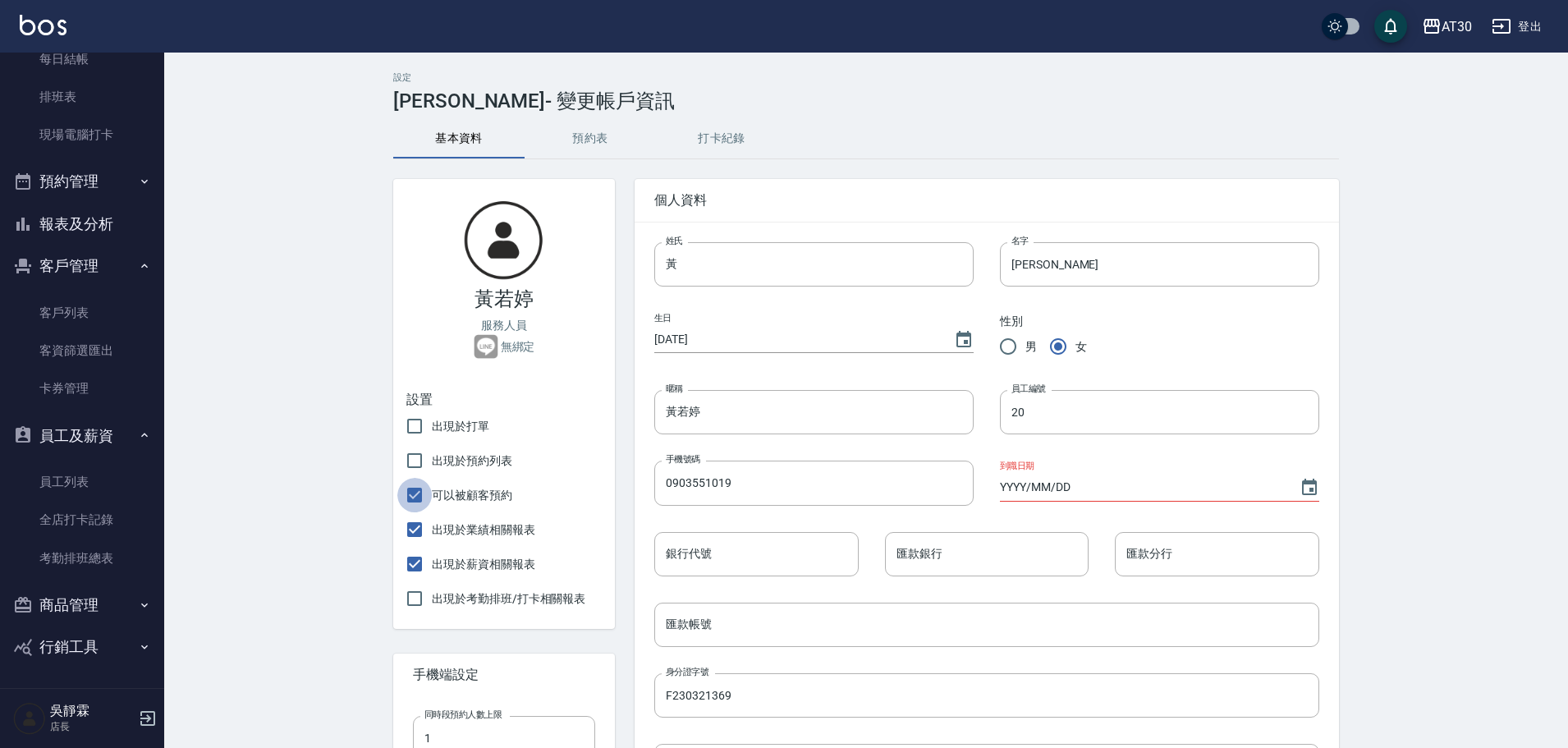
checkbox input "false"
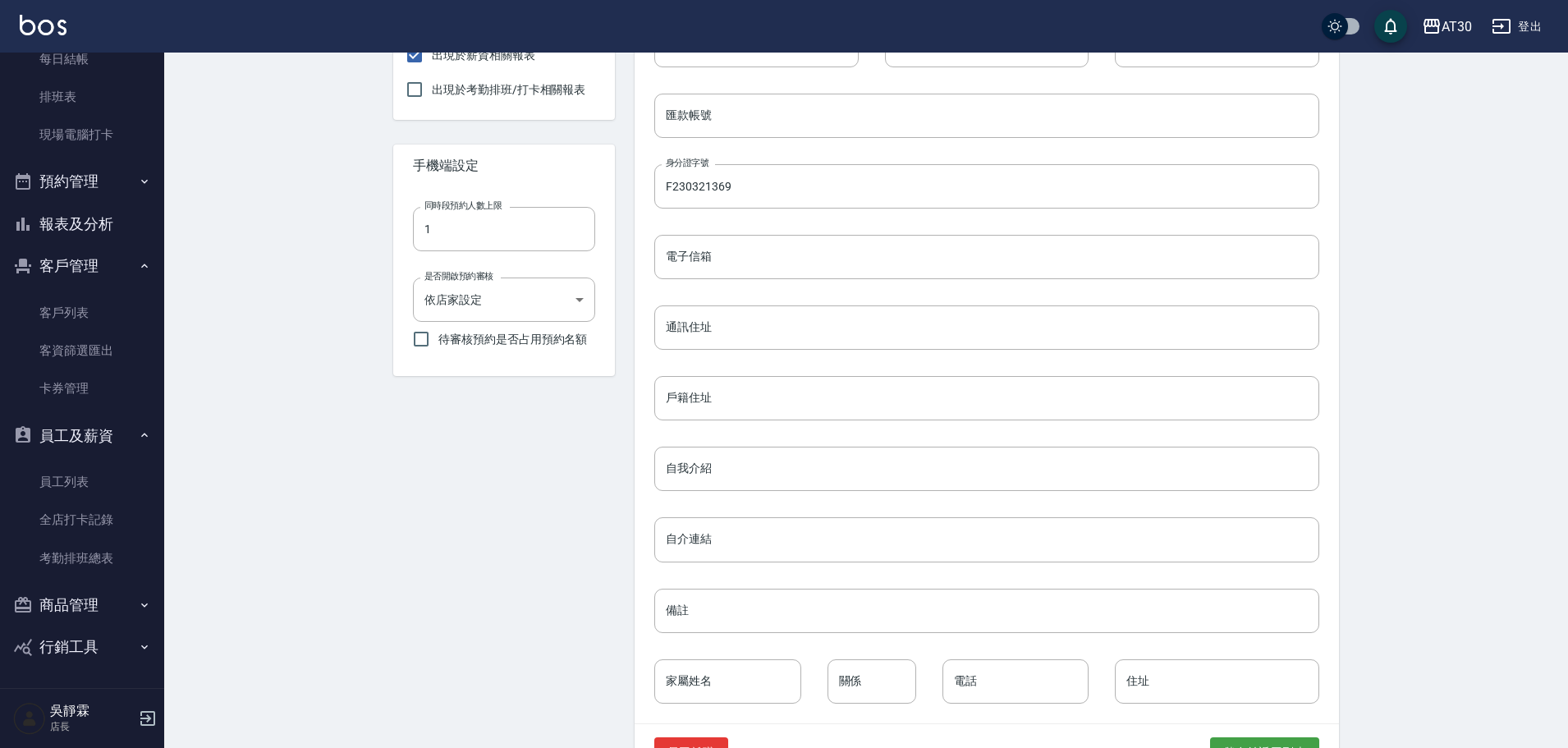
scroll to position [561, 0]
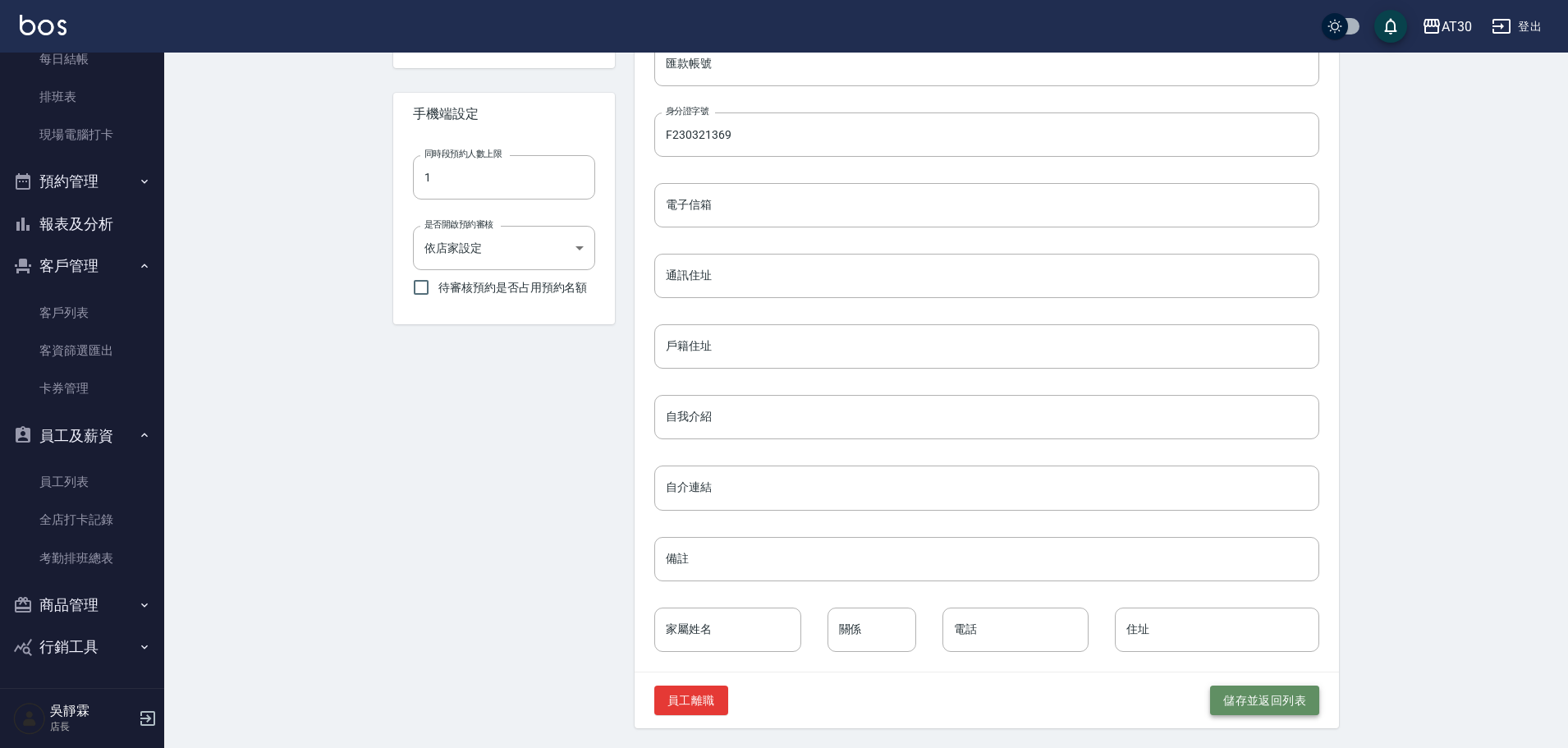
click at [1280, 696] on button "儲存並返回列表" at bounding box center [1265, 700] width 109 height 30
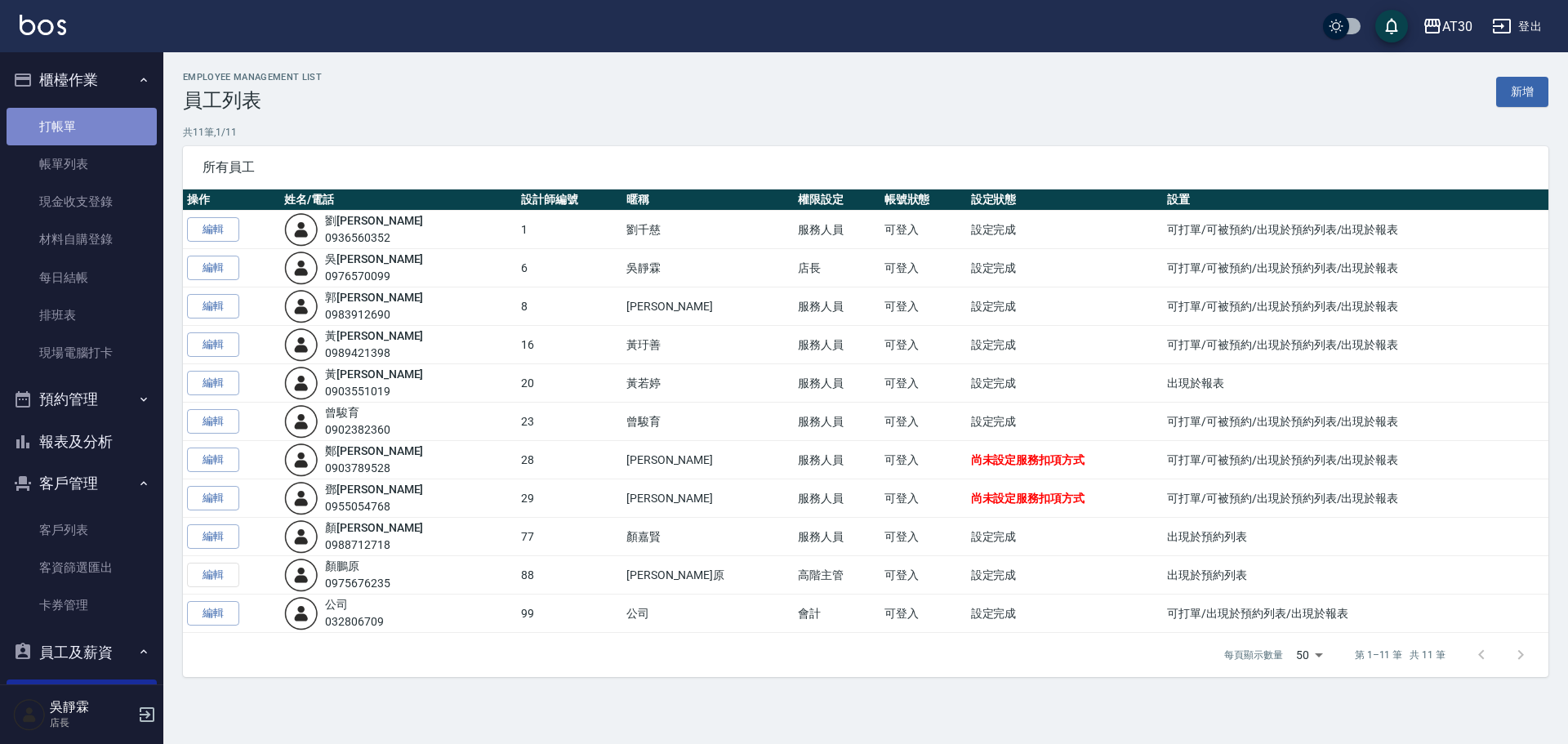
click at [106, 115] on link "打帳單" at bounding box center [81, 126] width 150 height 38
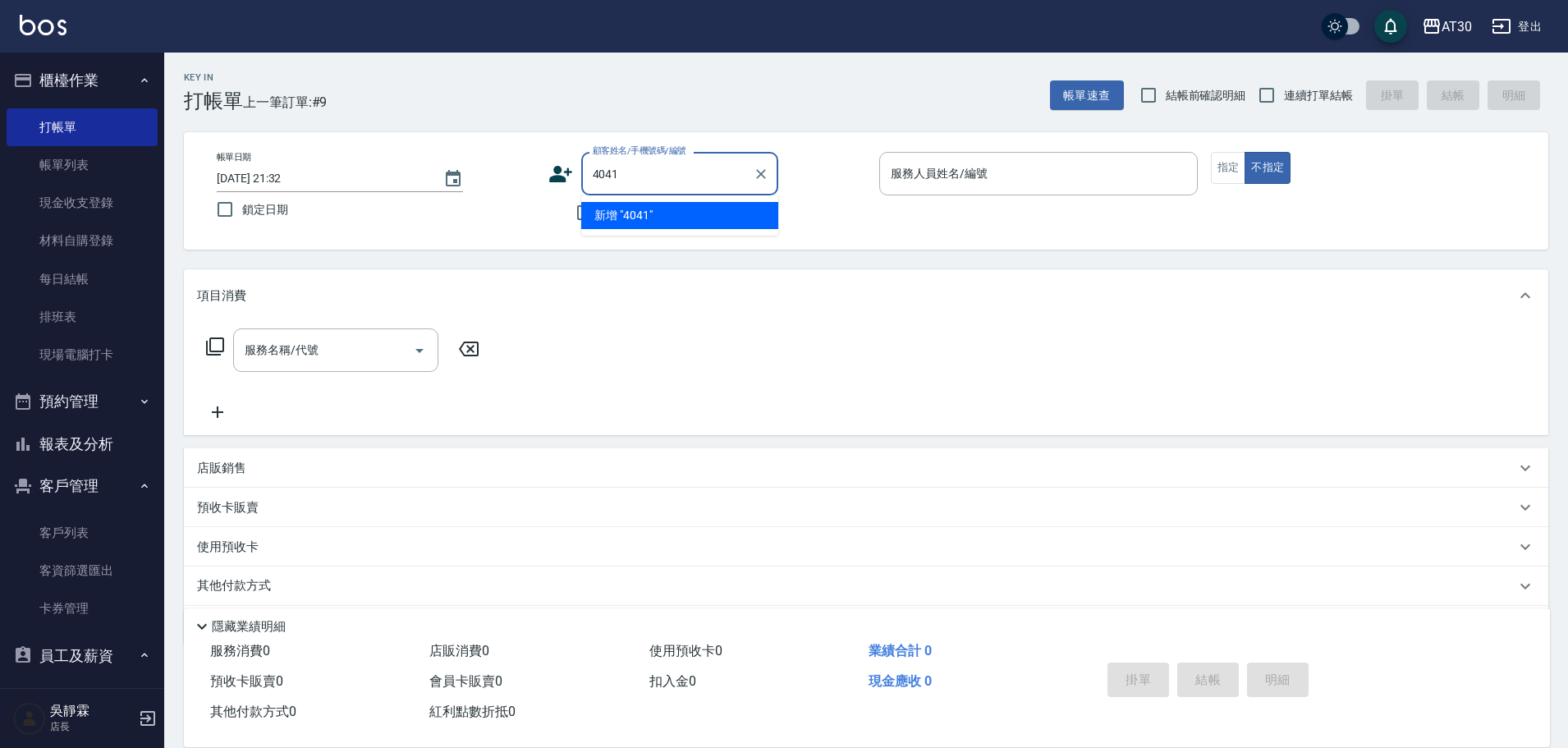
type input "4041"
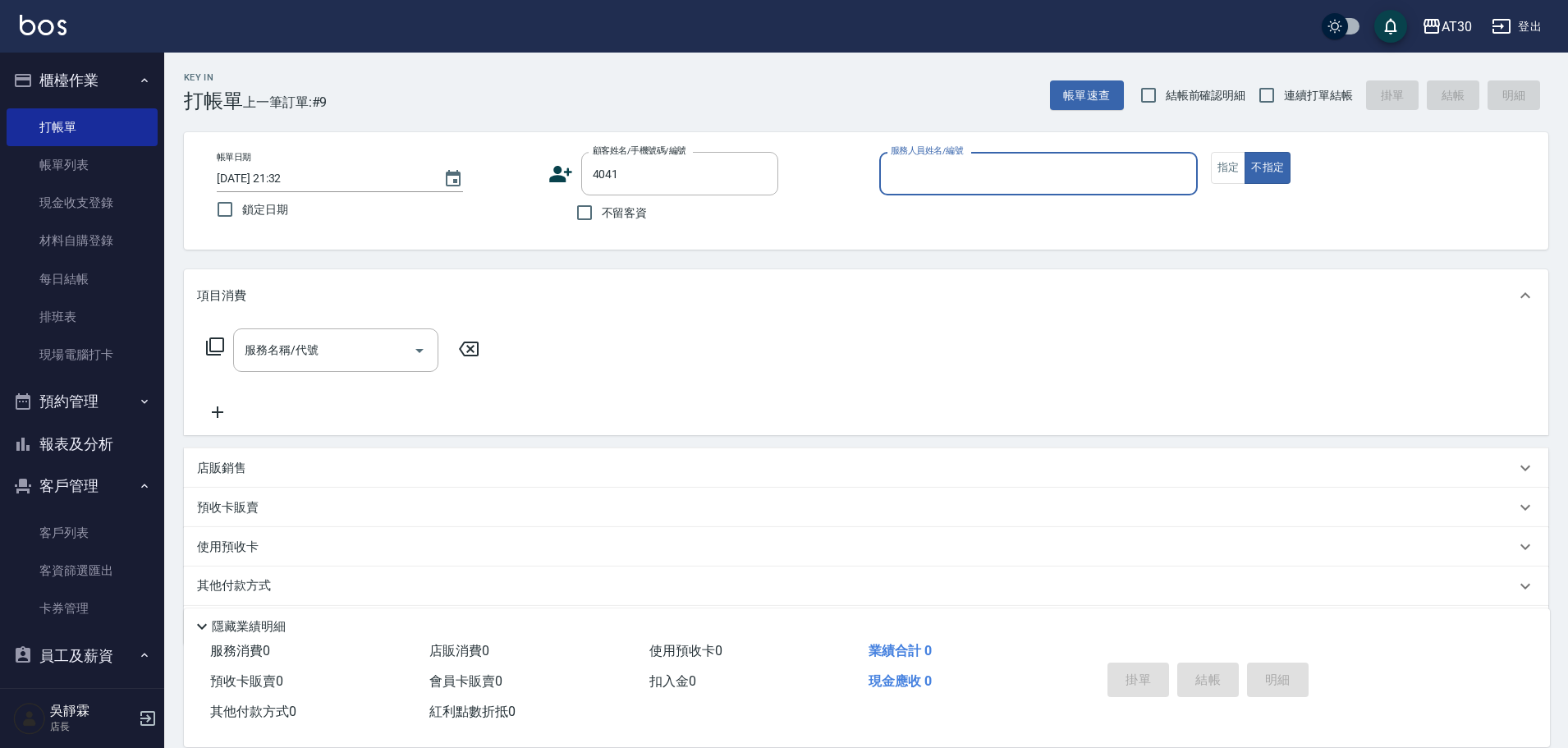
type input "1"
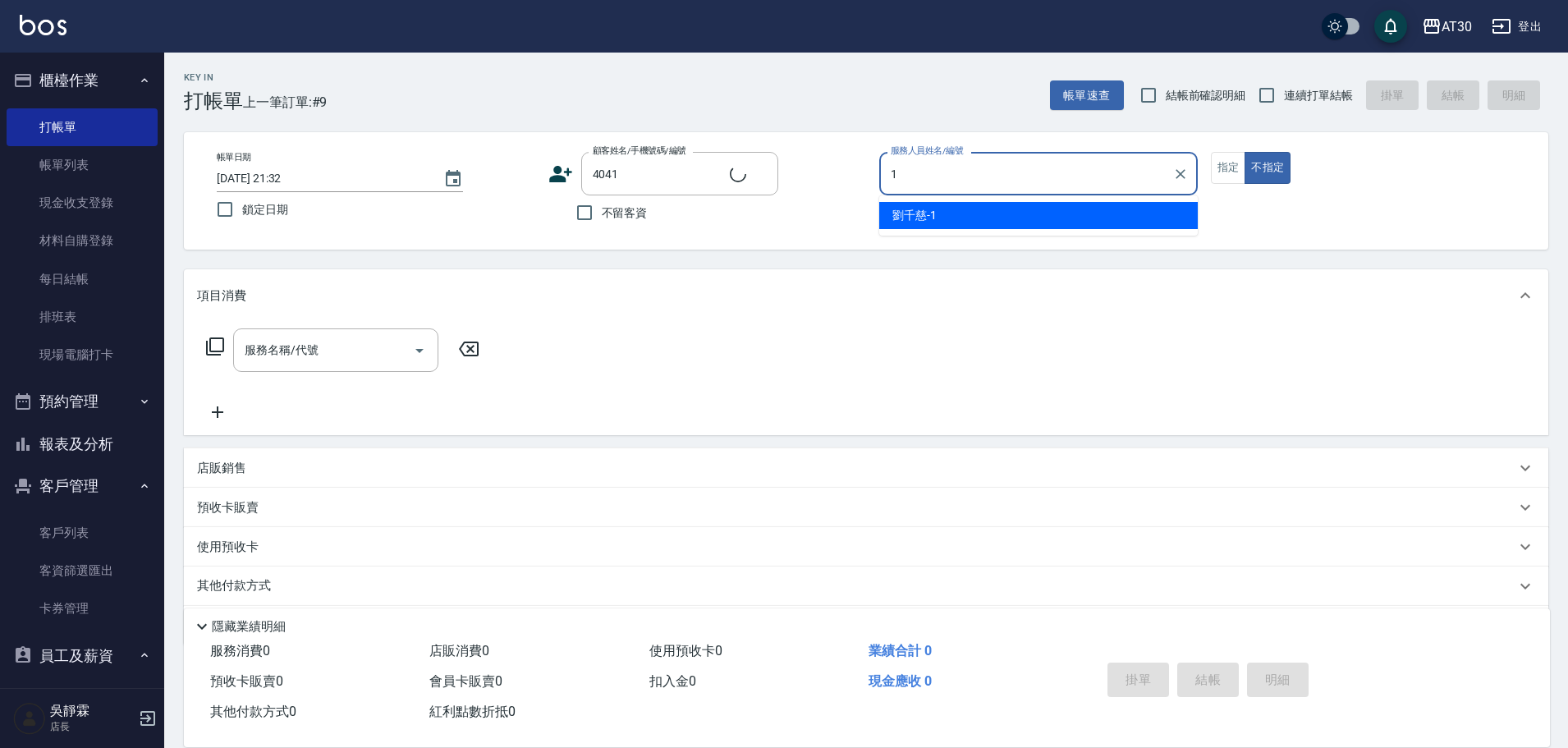
type input "[PERSON_NAME]/0980427609/4041"
type input "[PERSON_NAME]1"
type button "false"
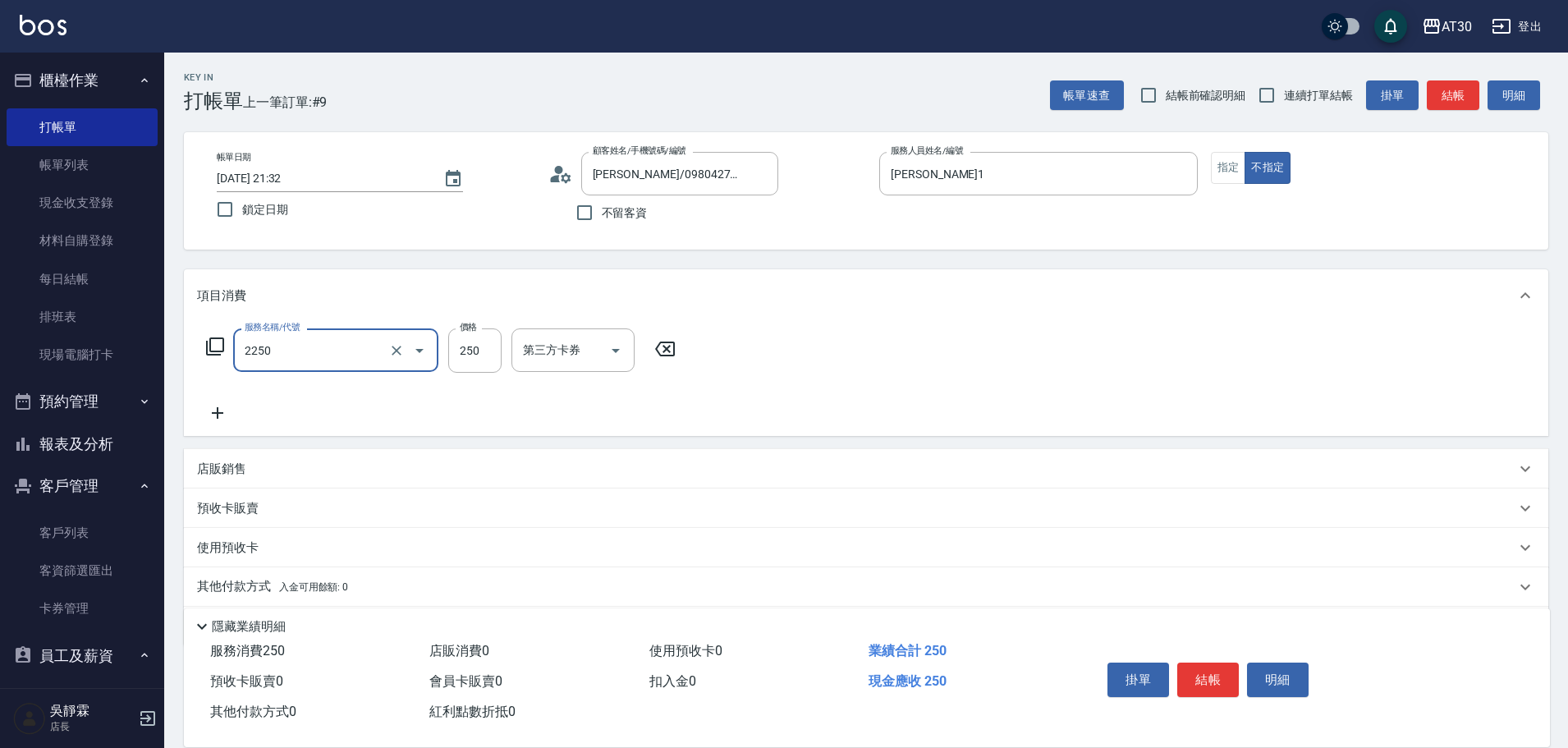
type input "剪髮(2250)"
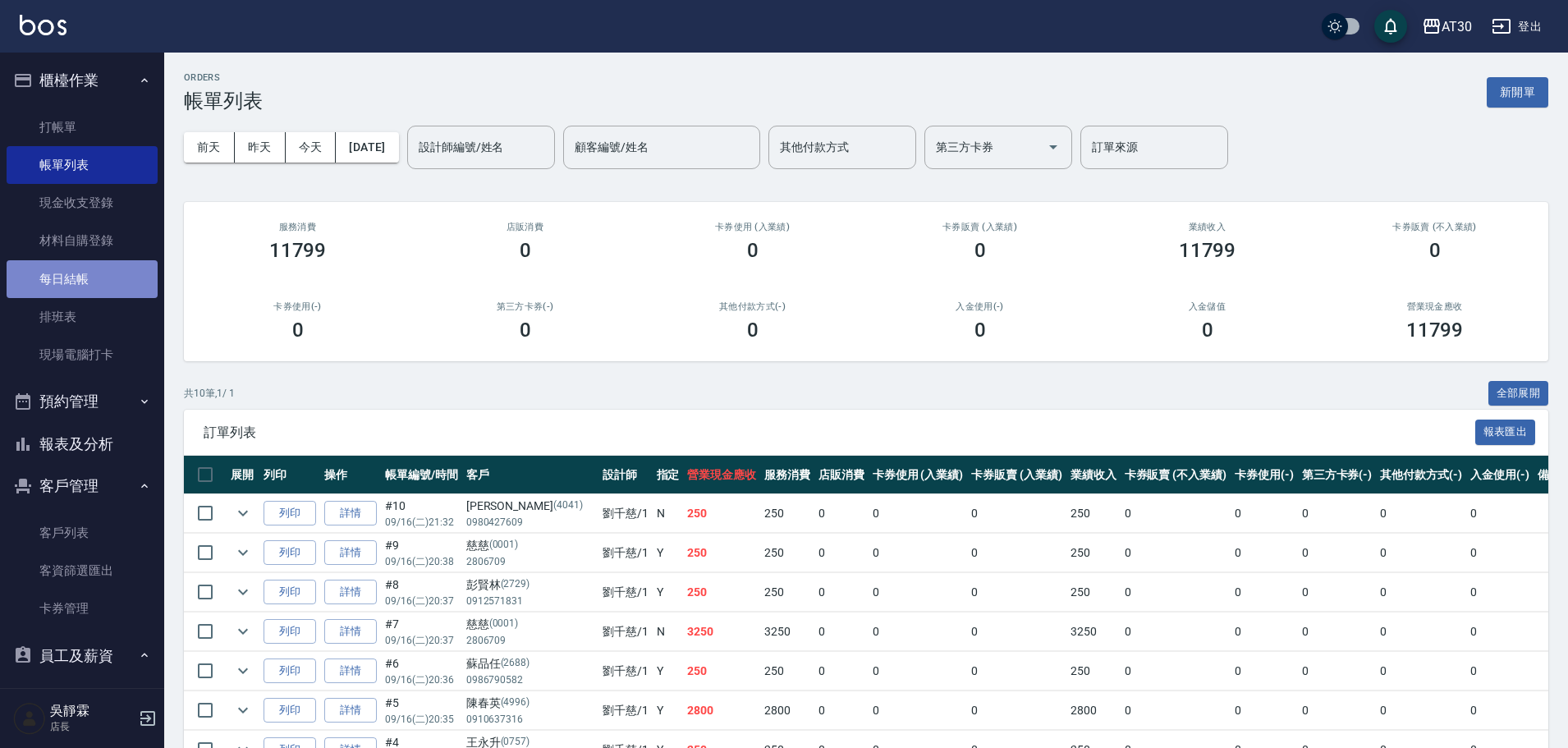
click at [94, 281] on link "每日結帳" at bounding box center [82, 280] width 151 height 38
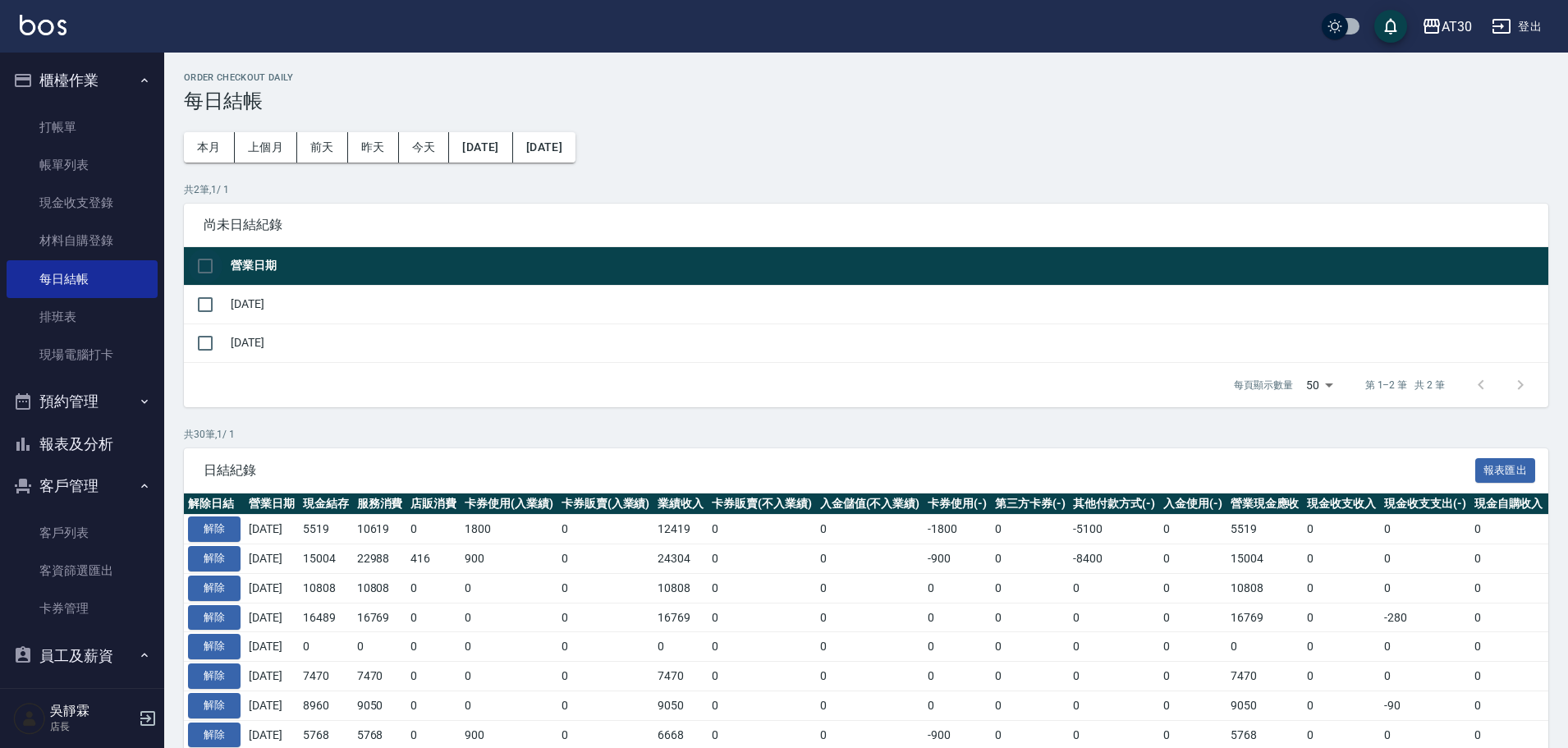
click at [209, 263] on input "checkbox" at bounding box center [205, 266] width 35 height 34
checkbox input "true"
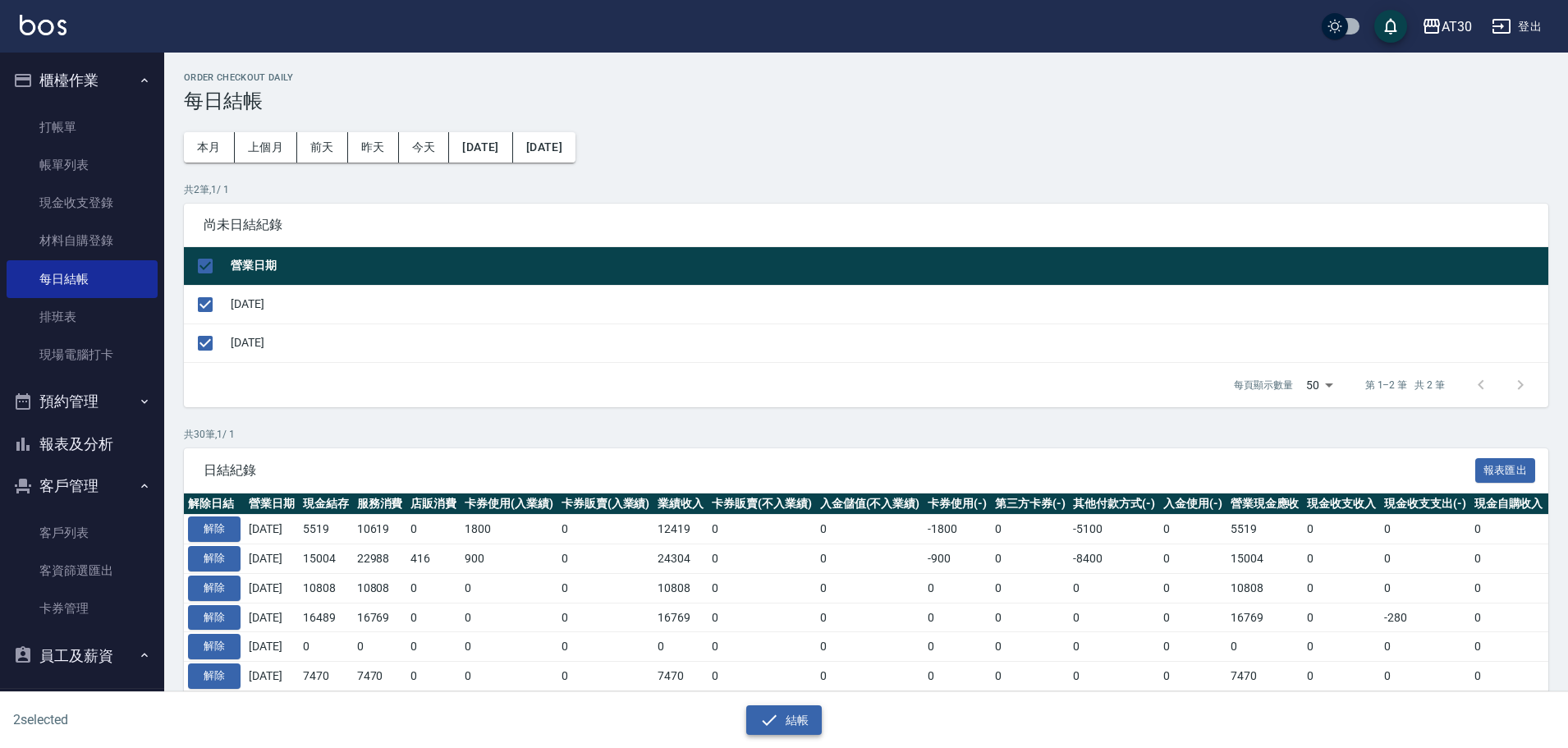
click at [783, 714] on button "結帳" at bounding box center [784, 720] width 76 height 30
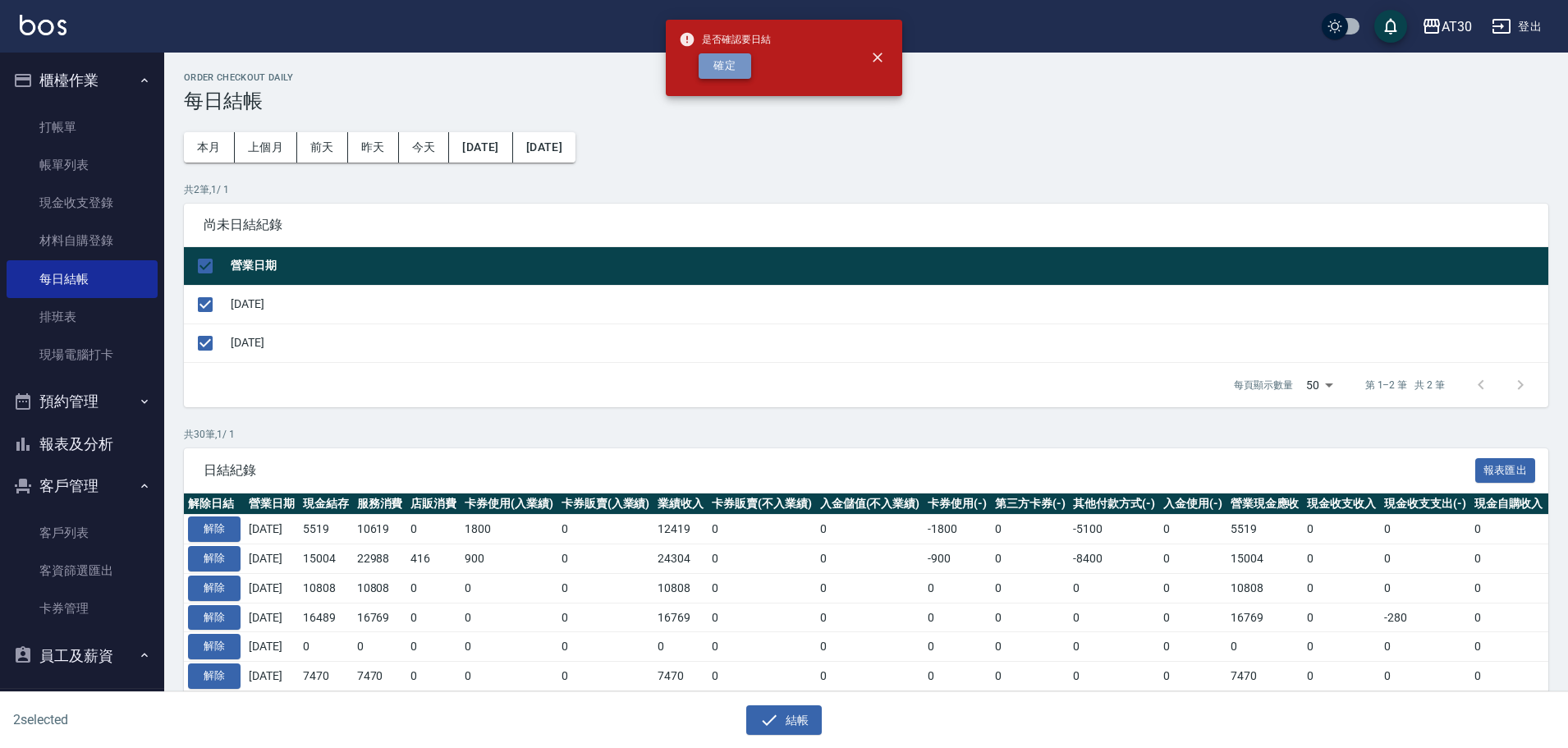
click at [722, 57] on button "確定" at bounding box center [725, 66] width 53 height 25
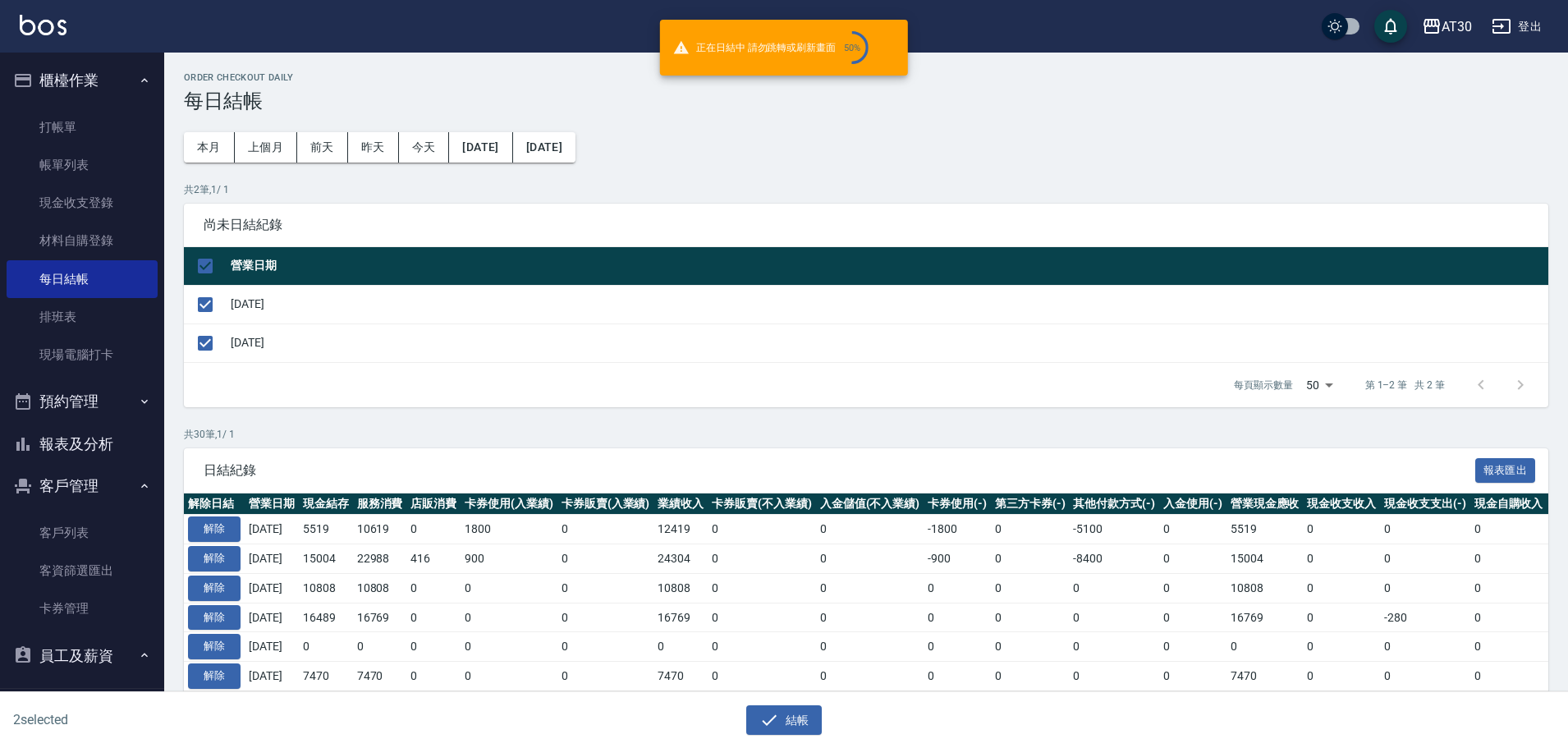
checkbox input "false"
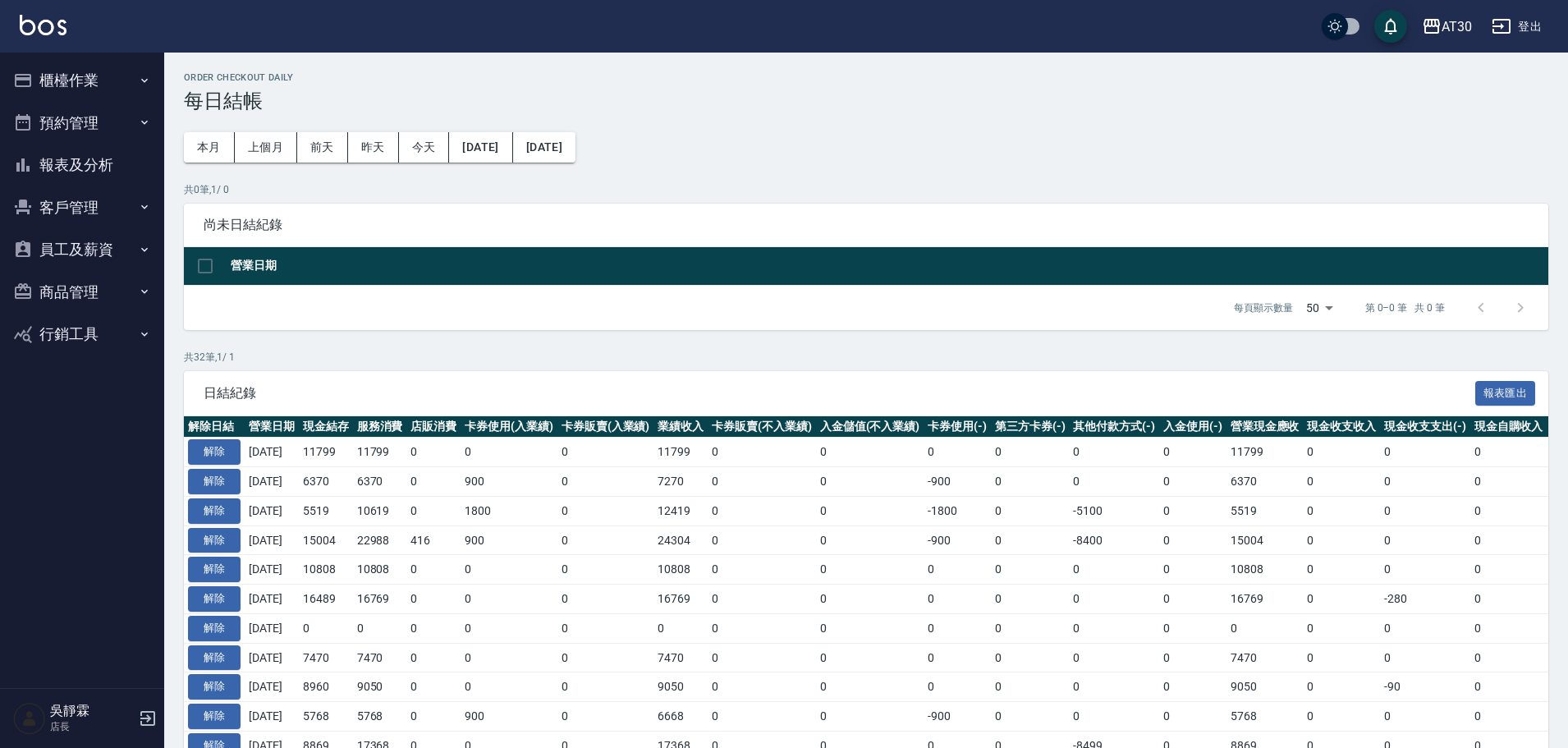
click at [59, 163] on button "報表及分析" at bounding box center [82, 164] width 151 height 43
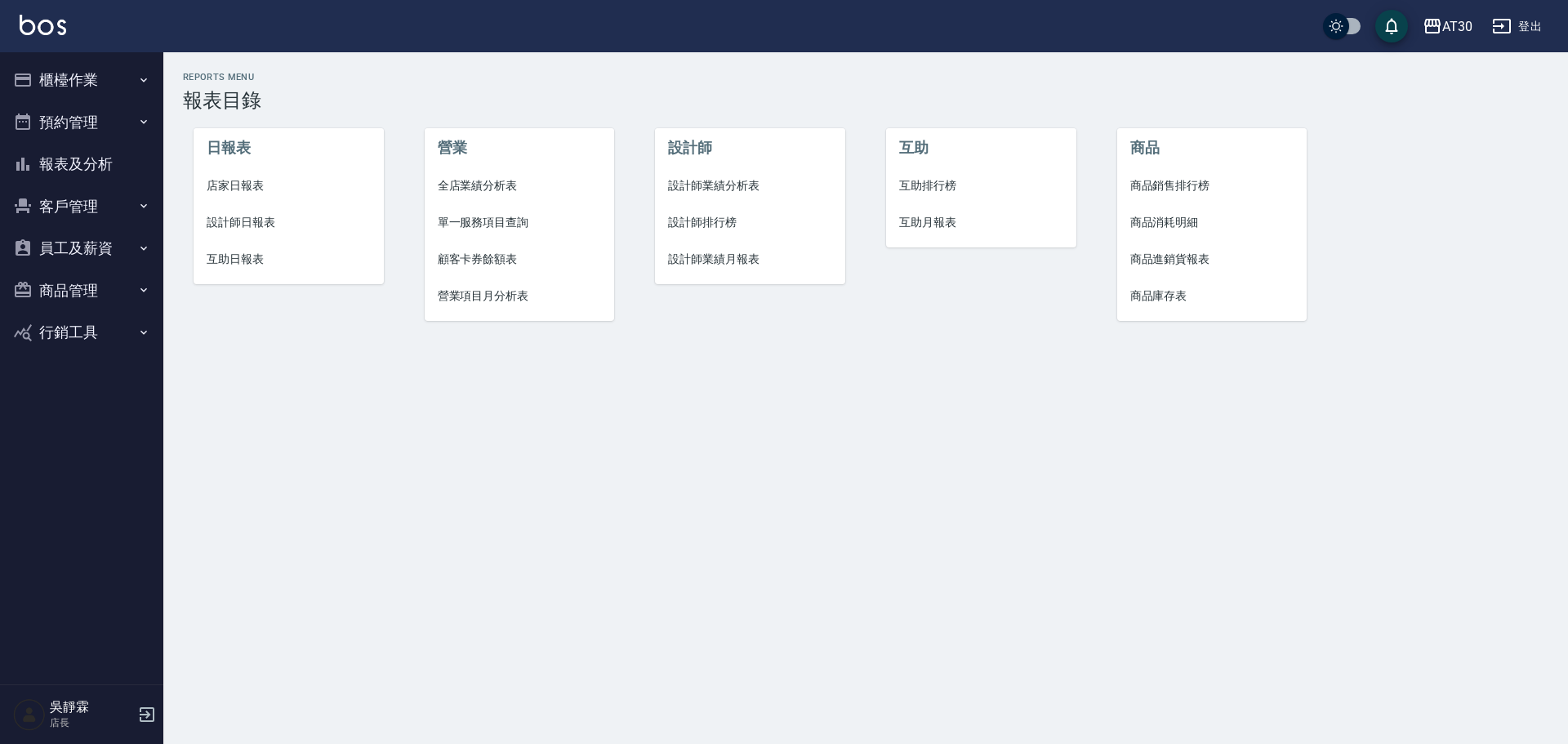
click at [244, 190] on span "店家日報表" at bounding box center [289, 185] width 164 height 17
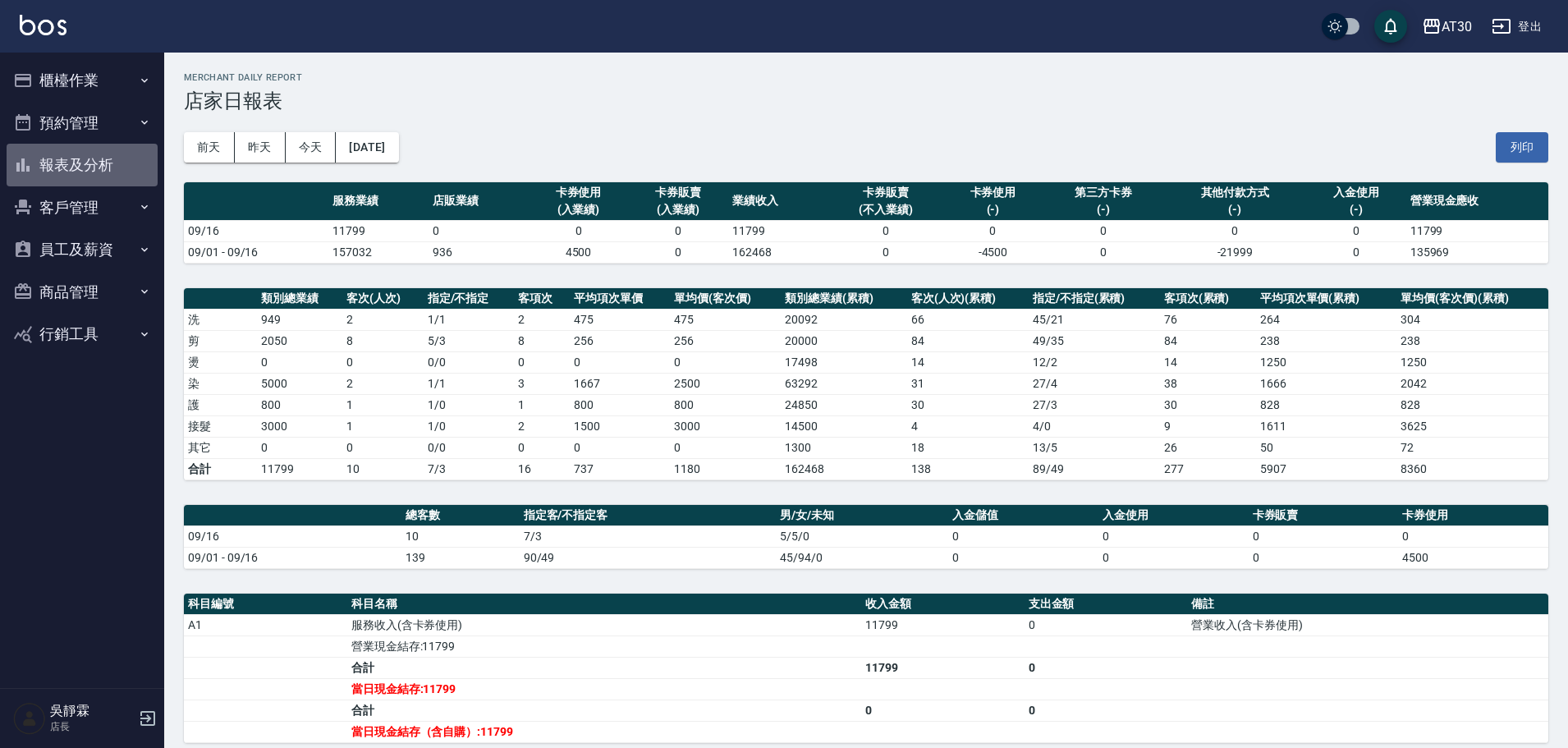
click at [125, 149] on button "報表及分析" at bounding box center [82, 164] width 151 height 43
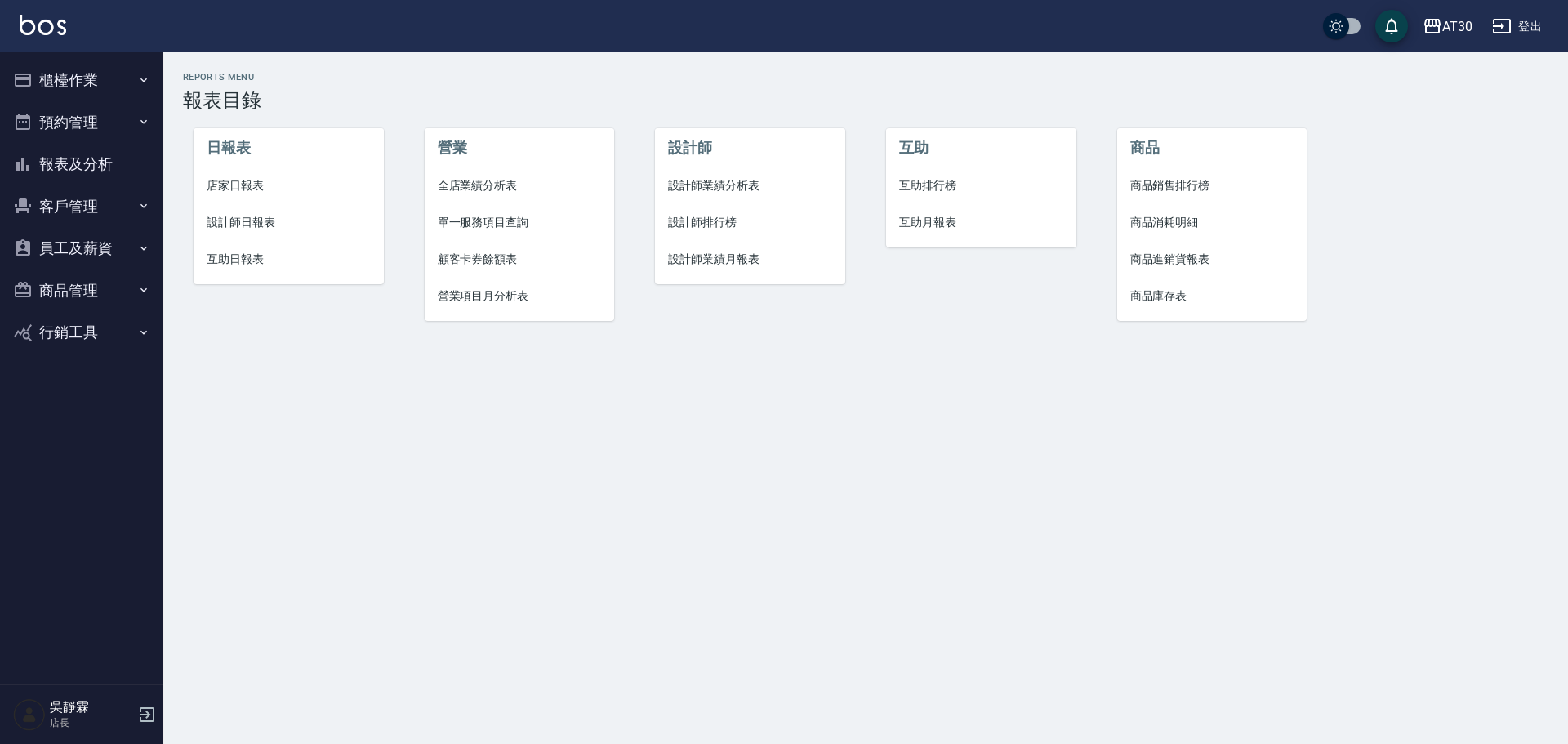
click at [732, 226] on span "設計師排行榜" at bounding box center [751, 222] width 164 height 17
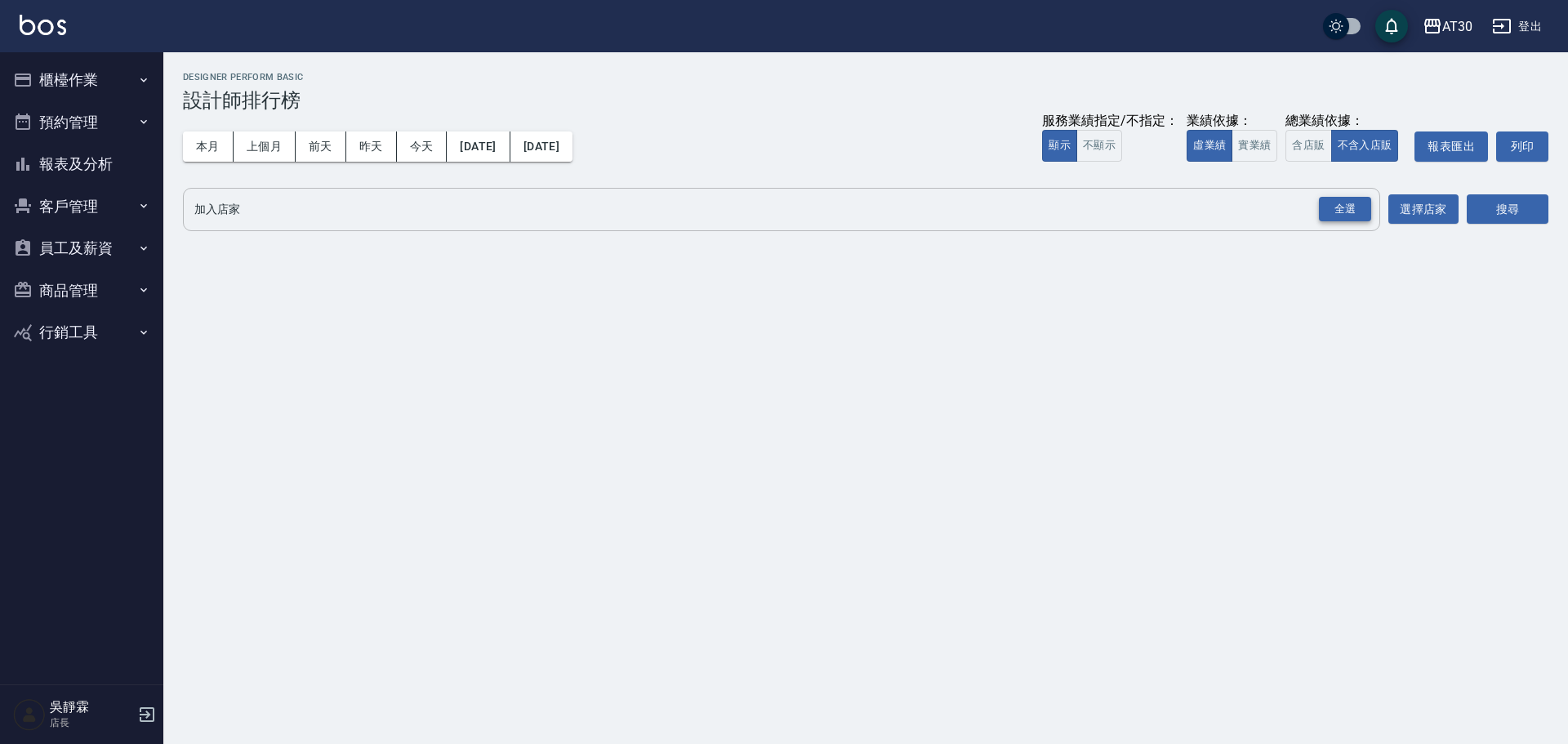
click at [1333, 210] on div "全選" at bounding box center [1345, 209] width 52 height 25
click at [1512, 218] on button "搜尋" at bounding box center [1507, 209] width 81 height 30
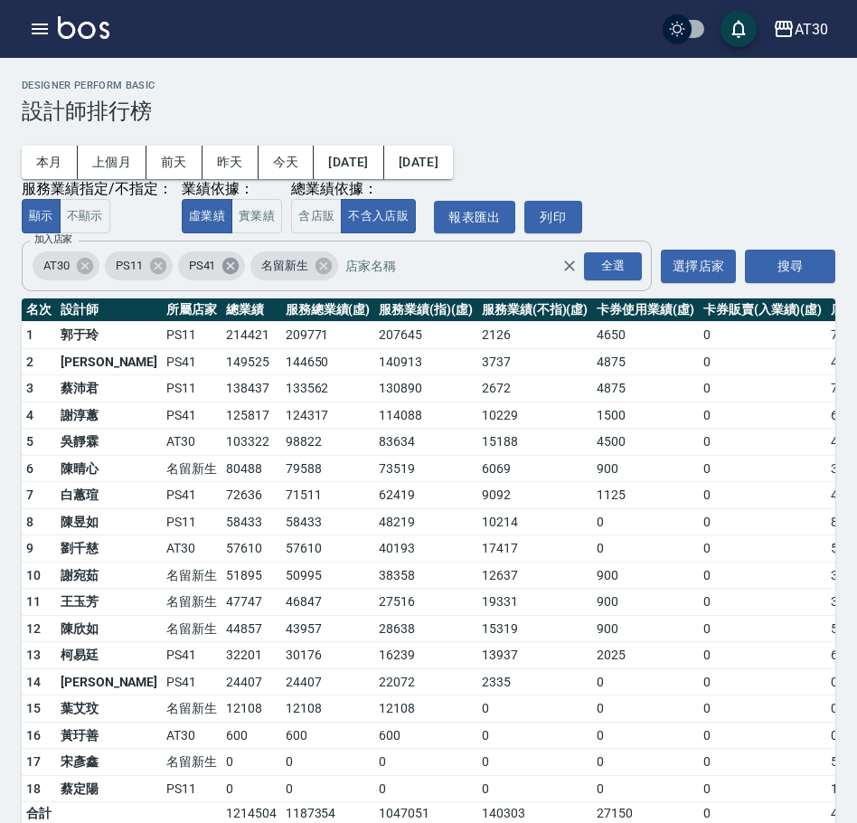
click at [235, 265] on icon at bounding box center [230, 266] width 16 height 16
click at [165, 269] on icon at bounding box center [157, 266] width 16 height 16
click at [806, 267] on button "搜尋" at bounding box center [790, 266] width 90 height 33
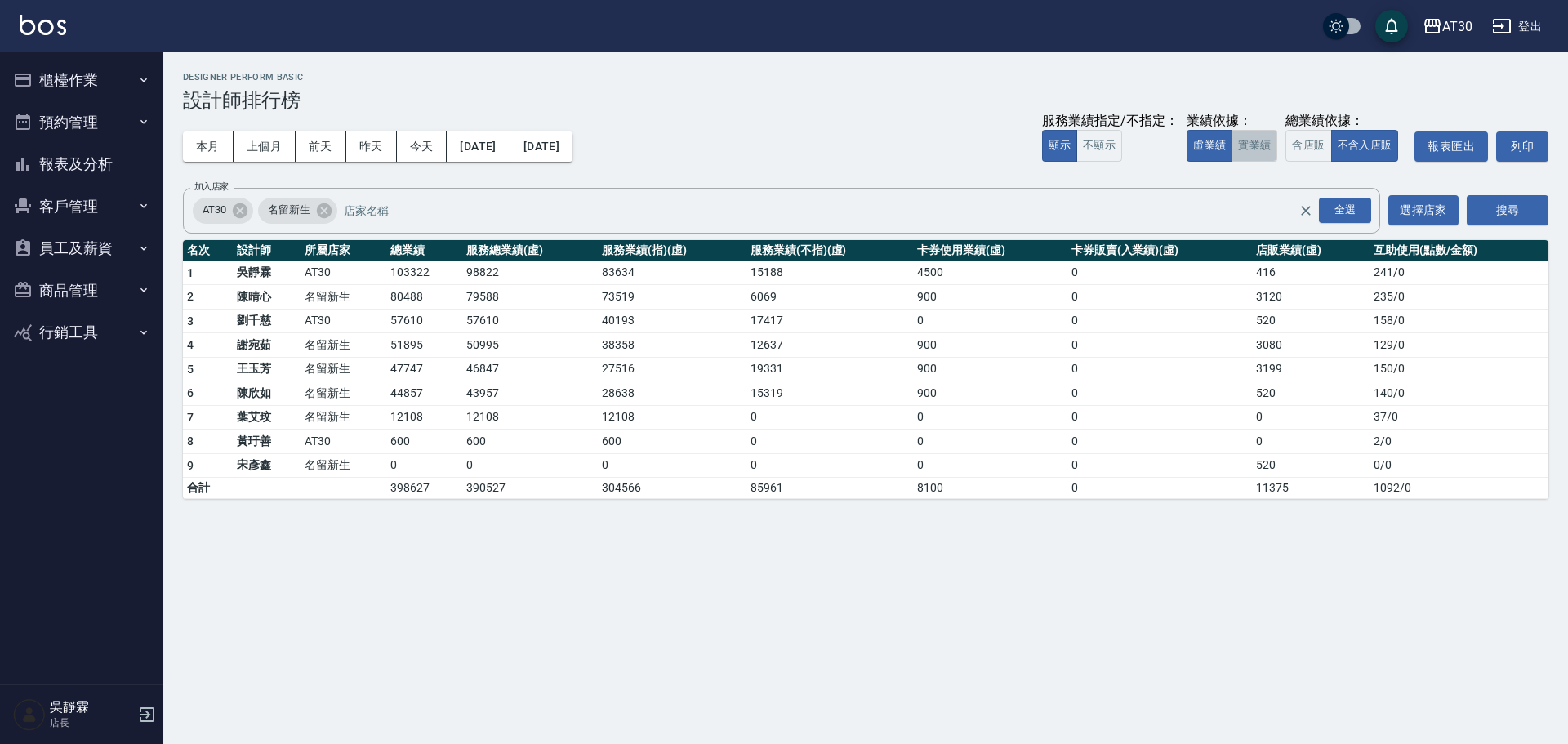
click at [1256, 145] on button "實業績" at bounding box center [1254, 145] width 46 height 32
click at [423, 144] on button "今天" at bounding box center [422, 146] width 51 height 30
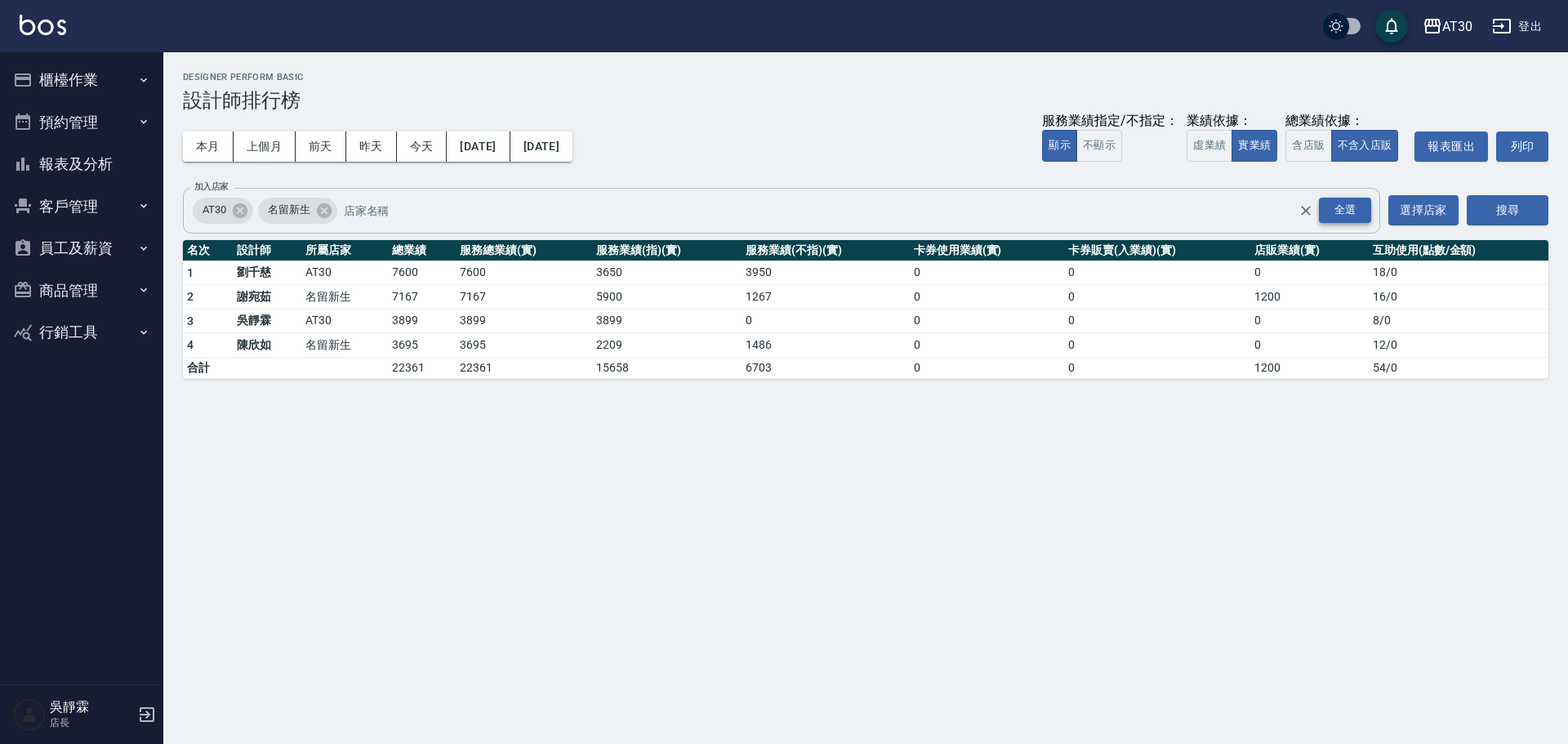
click at [1348, 218] on div "全選" at bounding box center [1345, 210] width 52 height 25
click at [1505, 213] on button "搜尋" at bounding box center [1507, 209] width 81 height 30
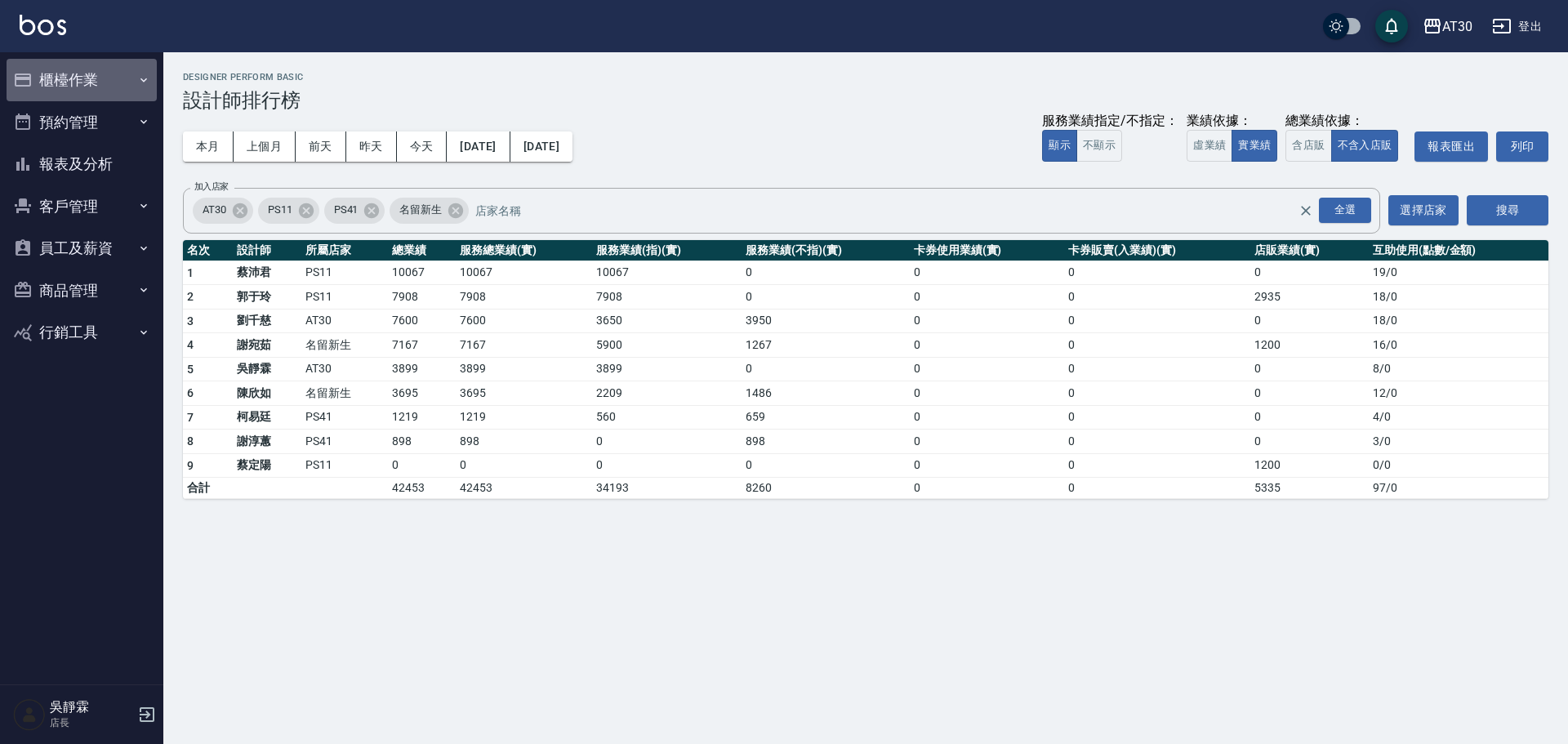
click at [76, 74] on button "櫃檯作業" at bounding box center [81, 79] width 150 height 42
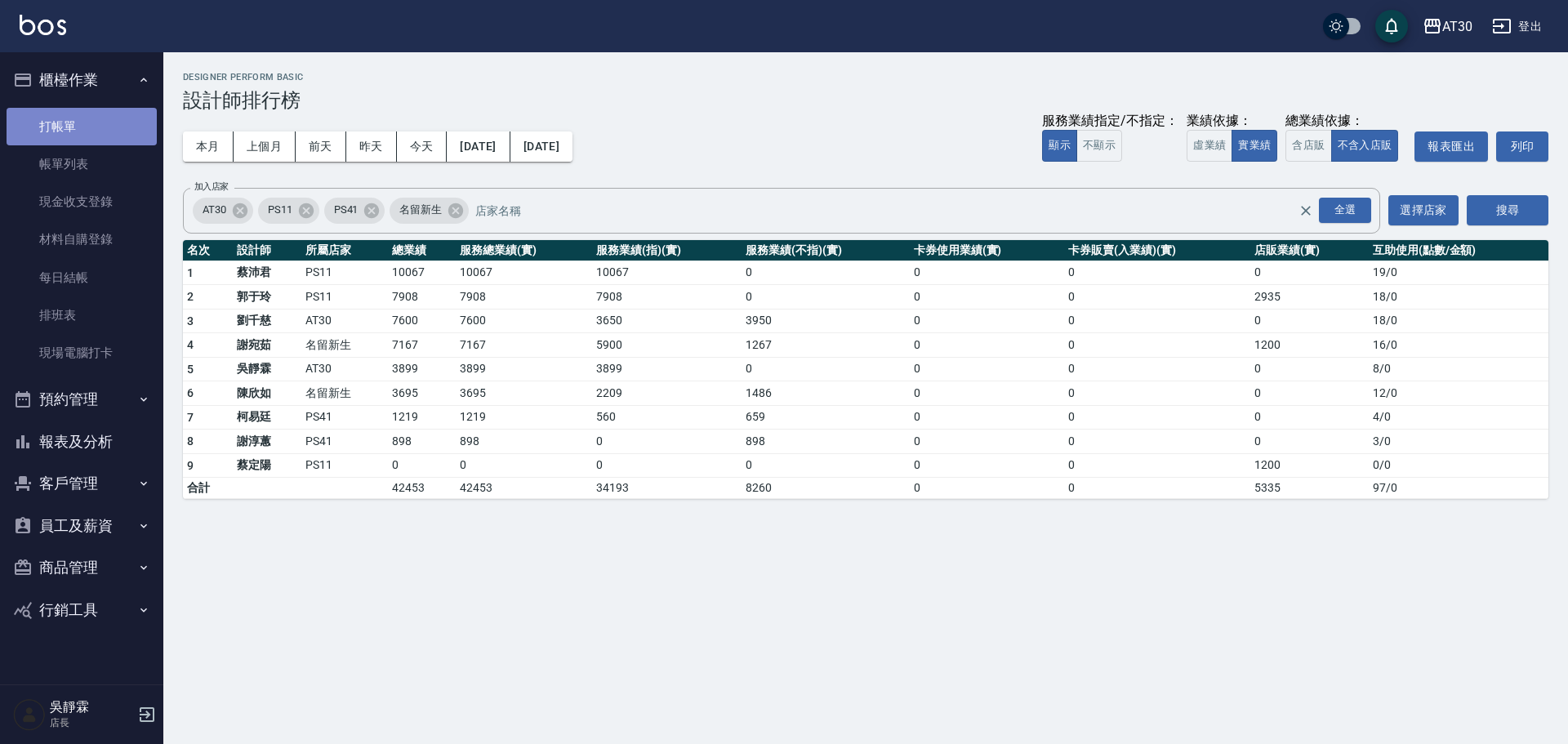
click at [83, 124] on link "打帳單" at bounding box center [81, 126] width 150 height 38
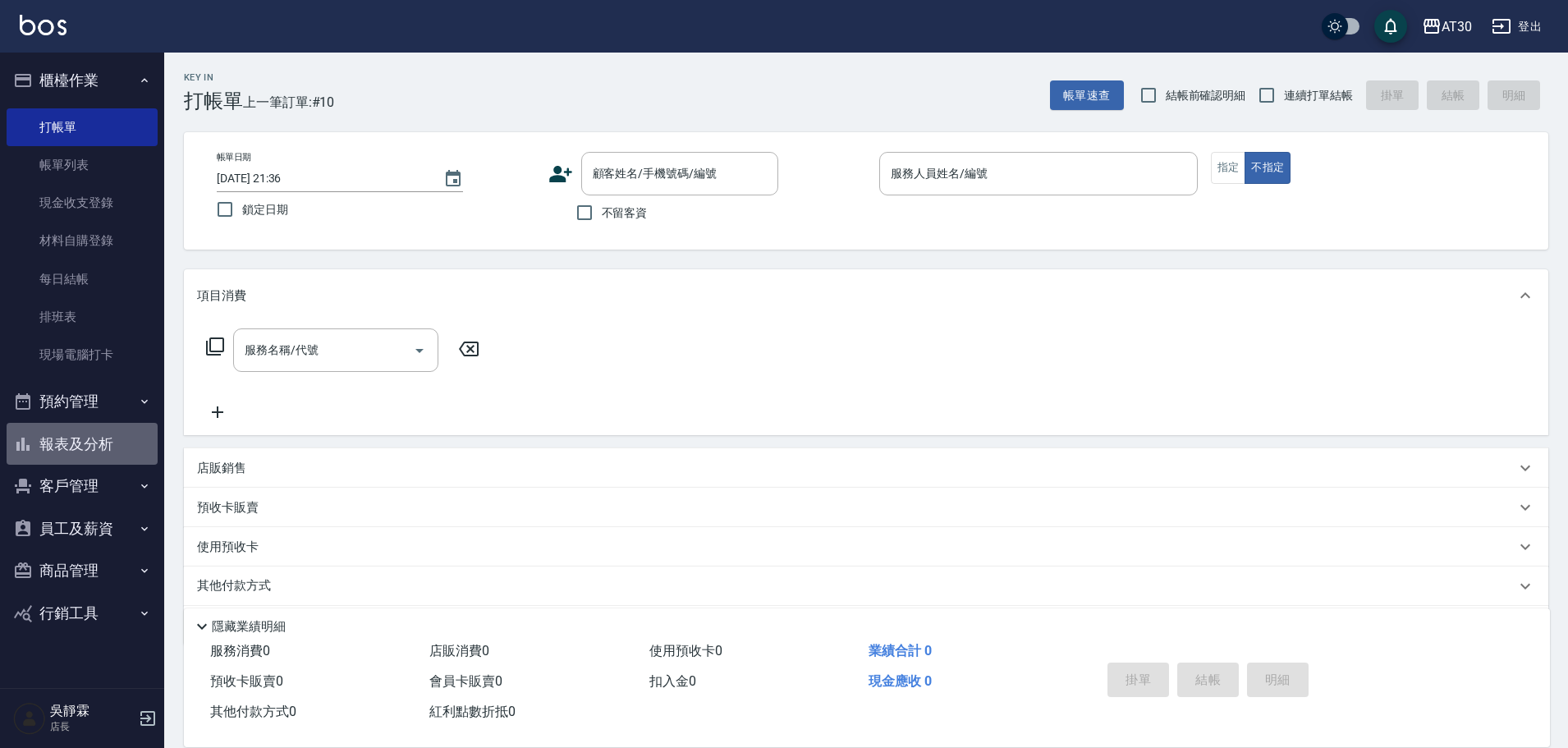
click at [130, 448] on button "報表及分析" at bounding box center [82, 444] width 151 height 43
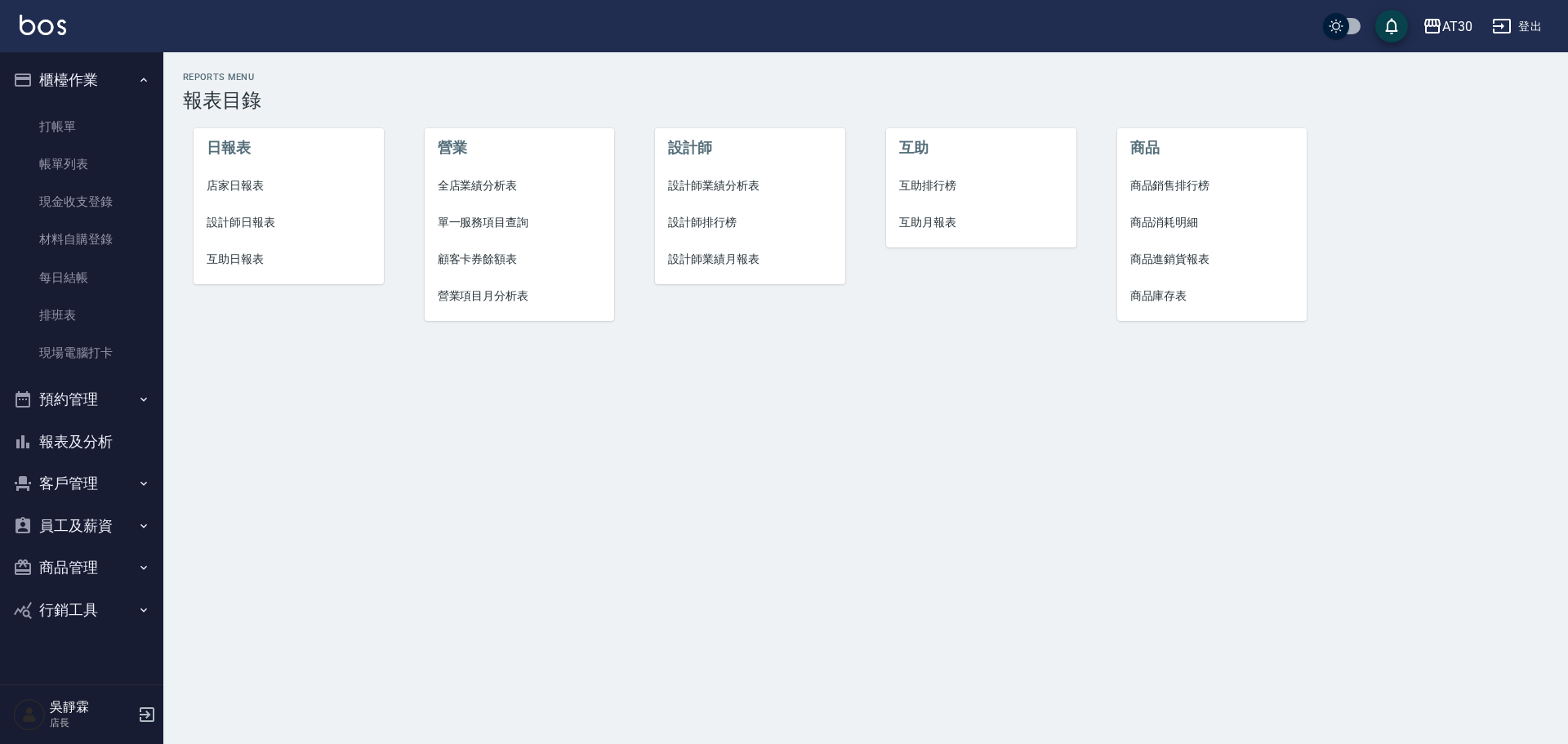
click at [262, 183] on span "店家日報表" at bounding box center [289, 185] width 164 height 17
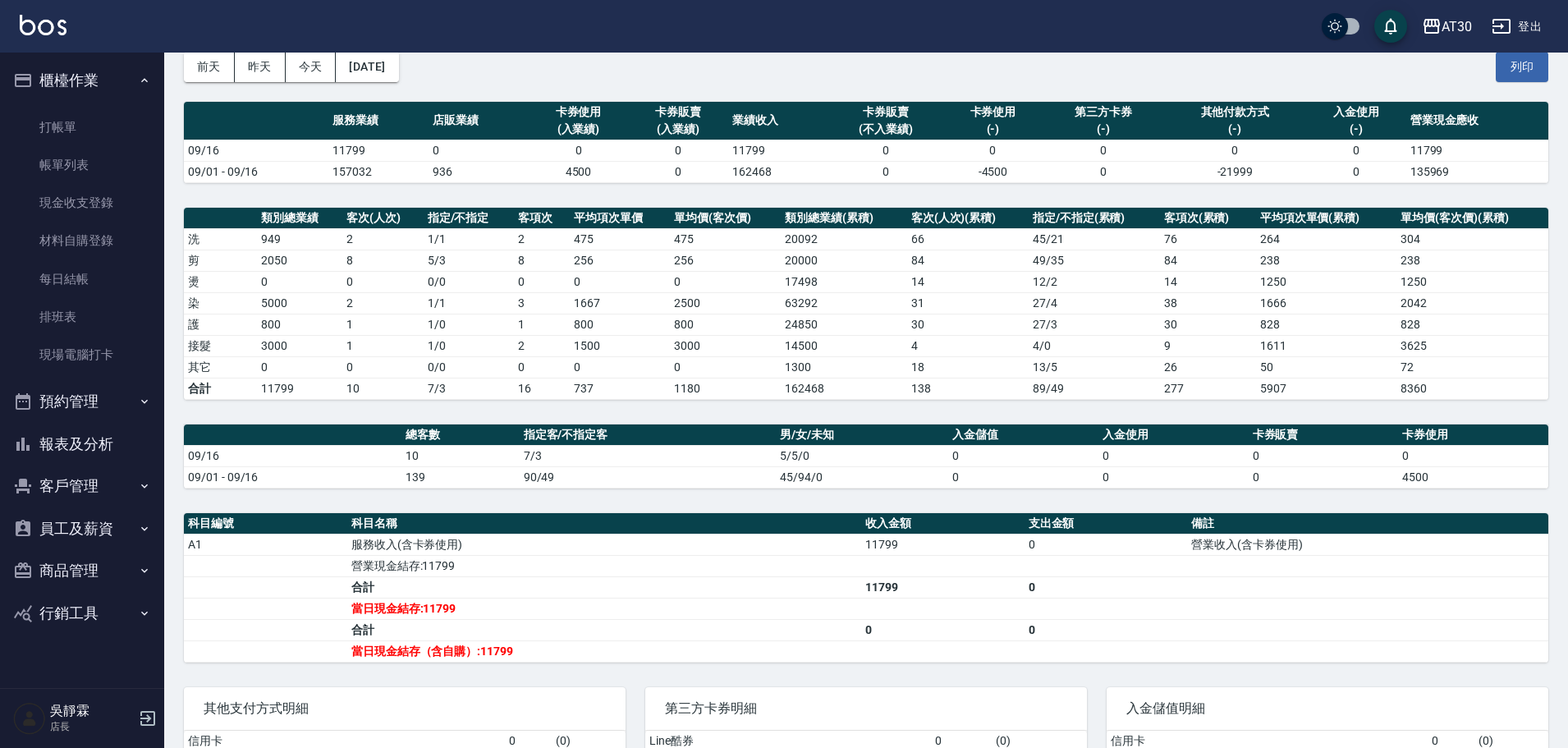
scroll to position [91, 0]
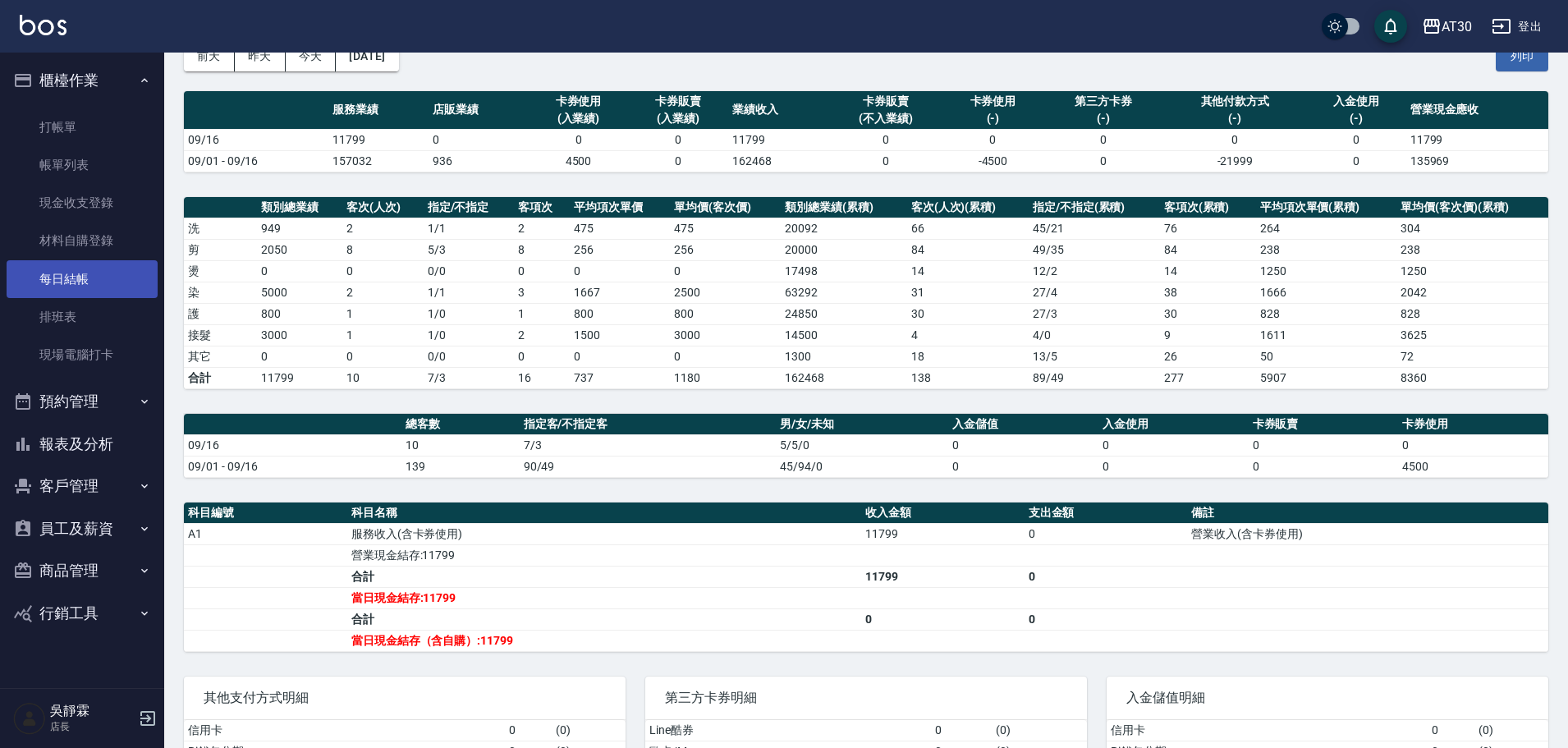
click at [103, 279] on link "每日結帳" at bounding box center [82, 280] width 151 height 38
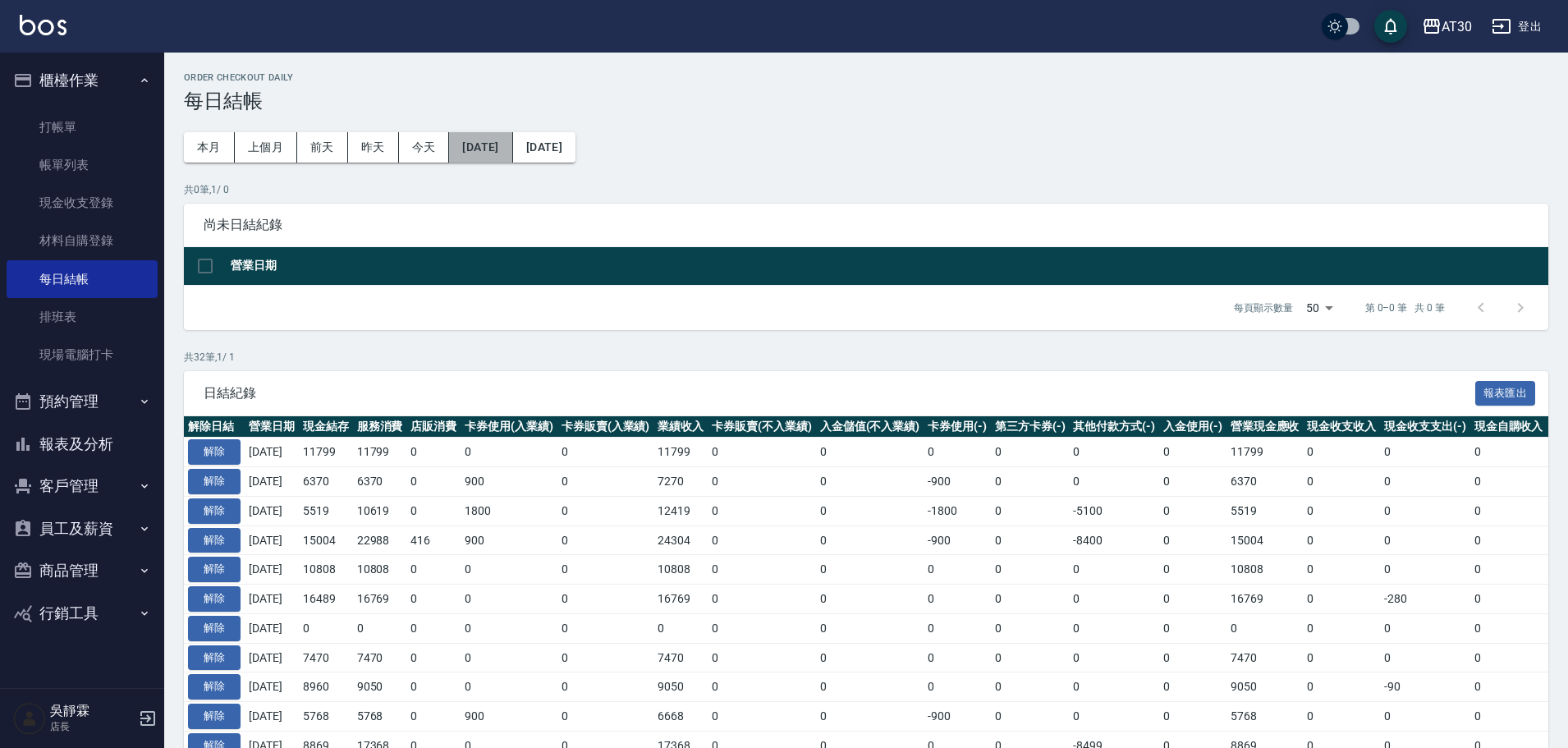
click at [512, 149] on button "[DATE]" at bounding box center [481, 147] width 64 height 30
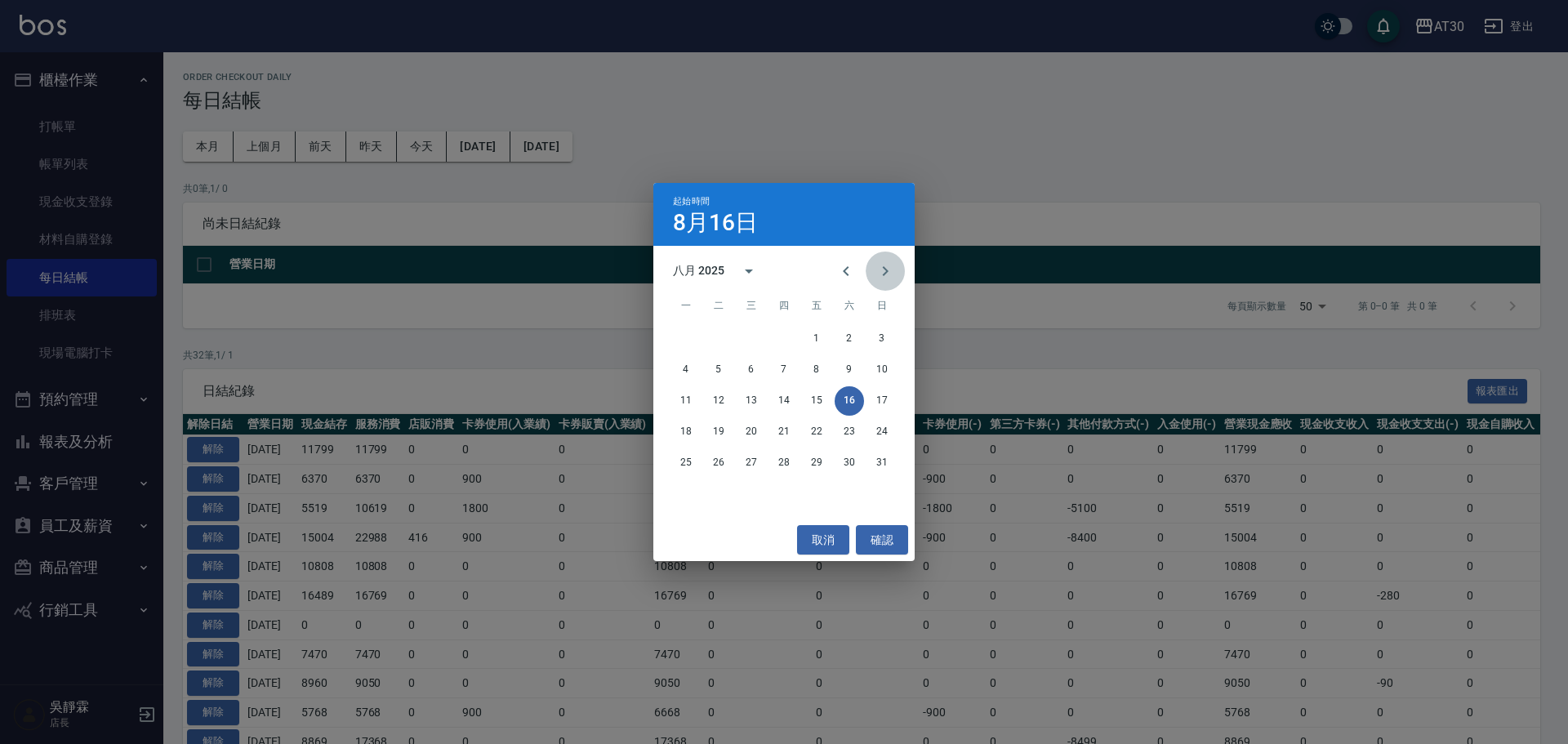
click at [895, 269] on button "Next month" at bounding box center [884, 270] width 39 height 39
click at [686, 403] on button "15" at bounding box center [686, 401] width 30 height 30
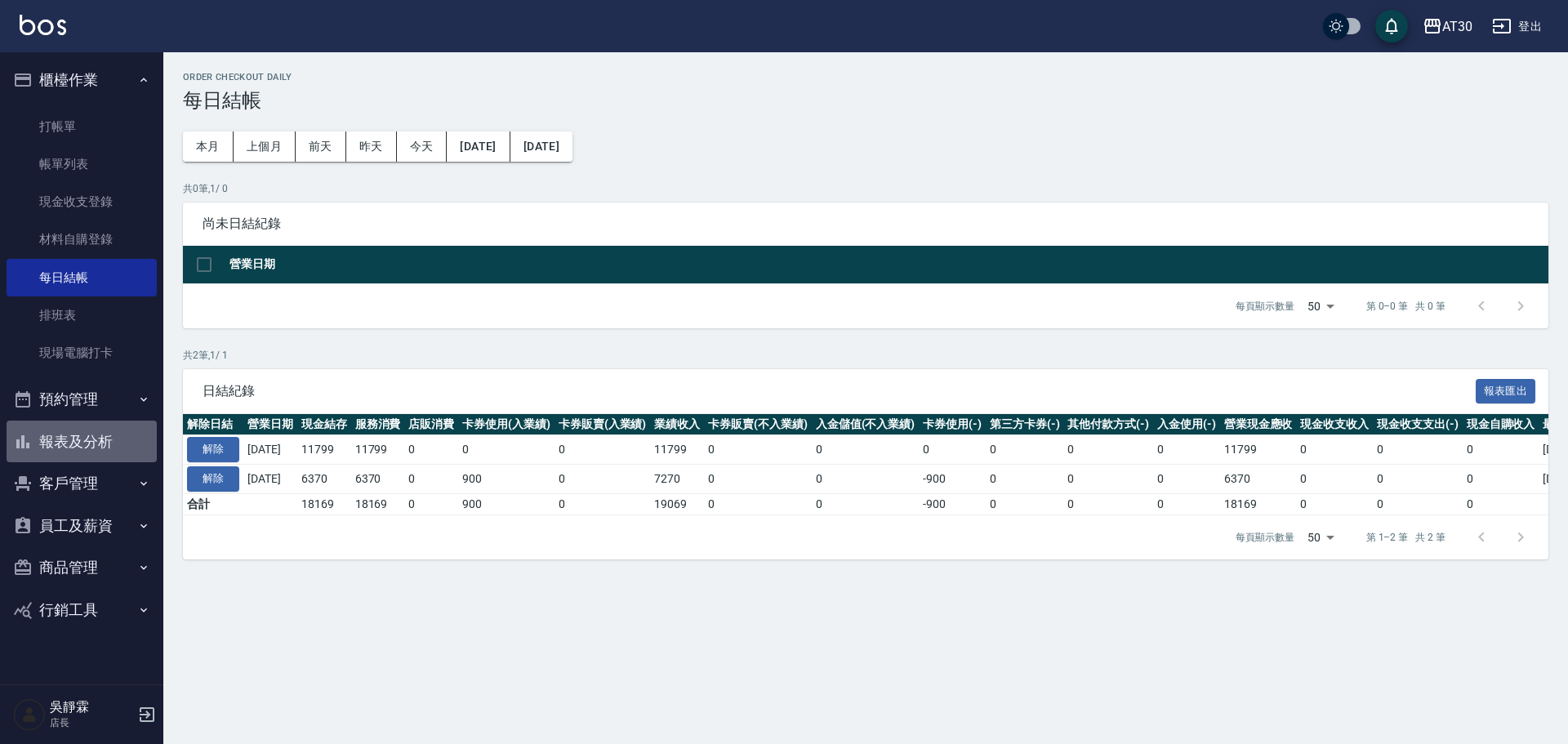
click at [91, 437] on button "報表及分析" at bounding box center [81, 442] width 150 height 42
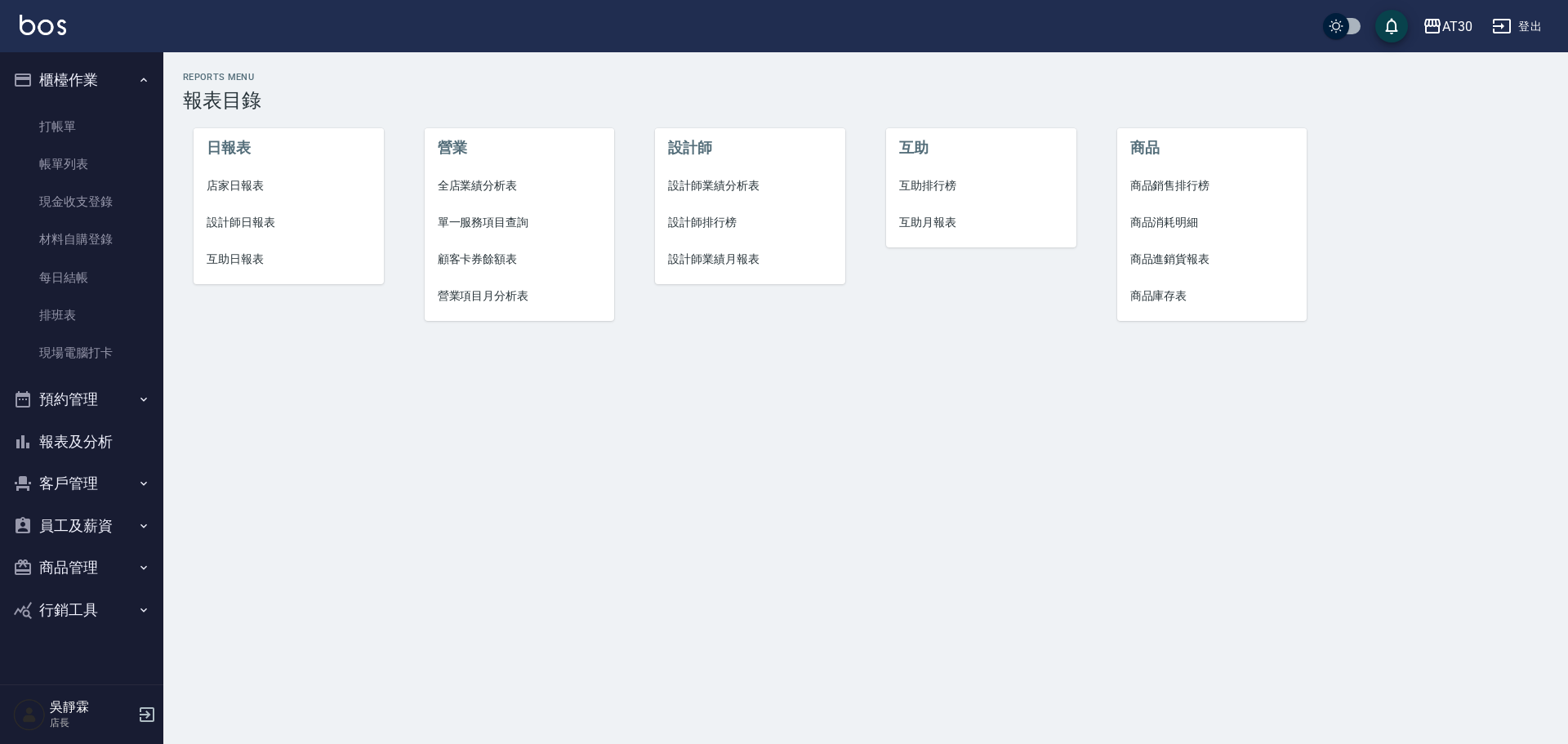
click at [710, 226] on span "設計師排行榜" at bounding box center [751, 222] width 164 height 17
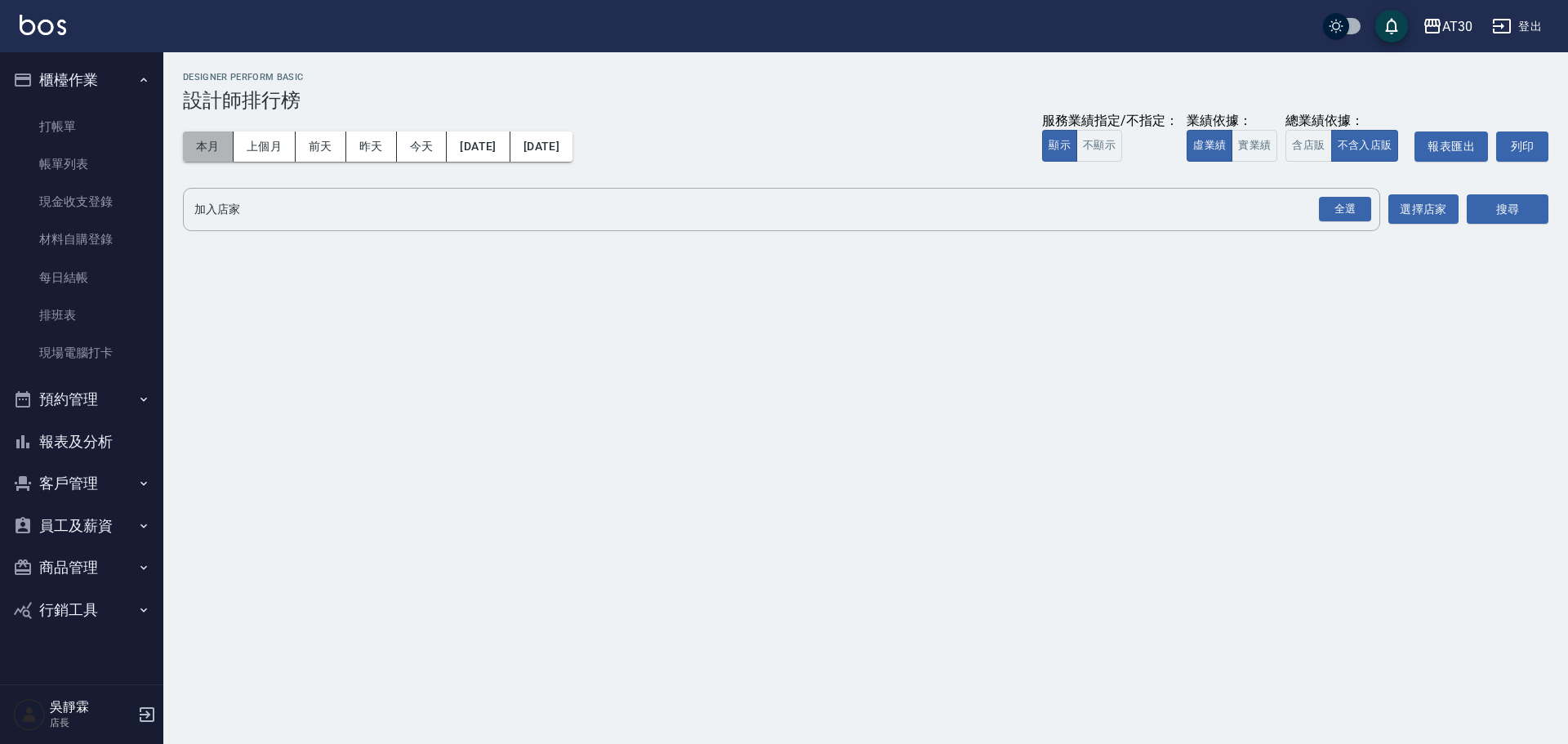
click at [198, 155] on button "本月" at bounding box center [209, 146] width 51 height 30
click at [1345, 208] on div "全選" at bounding box center [1345, 209] width 52 height 25
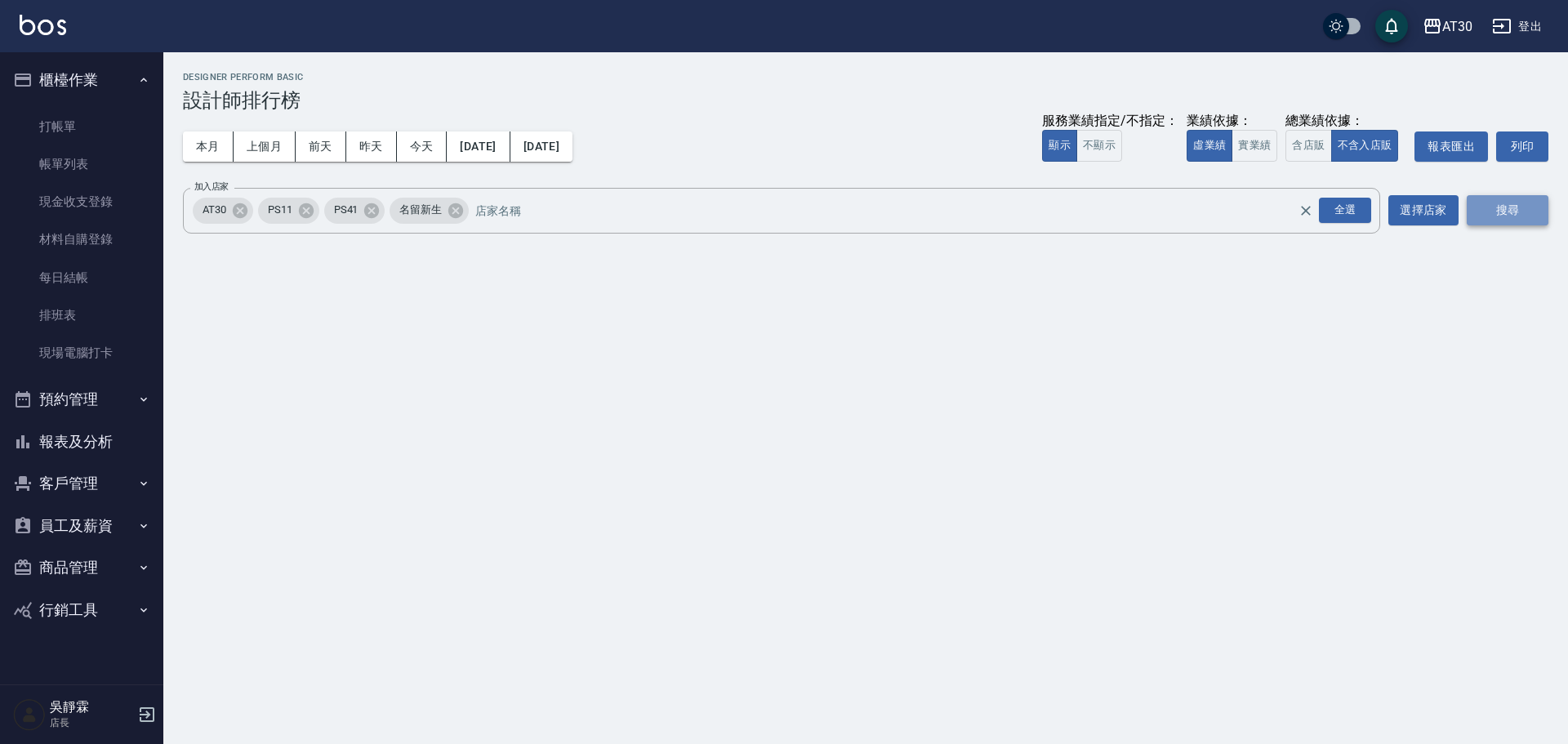
click at [1514, 217] on button "搜尋" at bounding box center [1507, 209] width 81 height 30
